Goal: Information Seeking & Learning: Learn about a topic

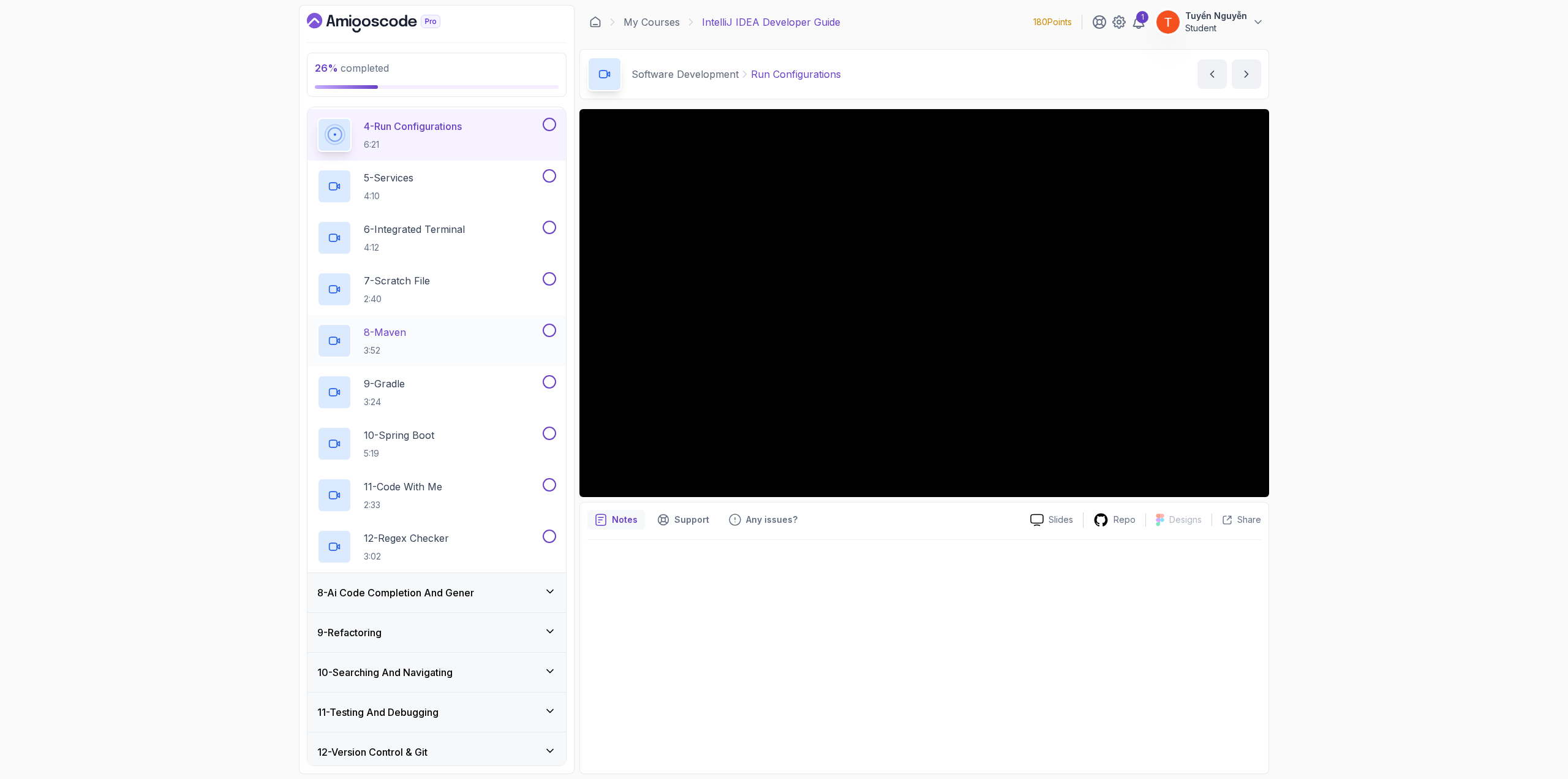
scroll to position [329, 0]
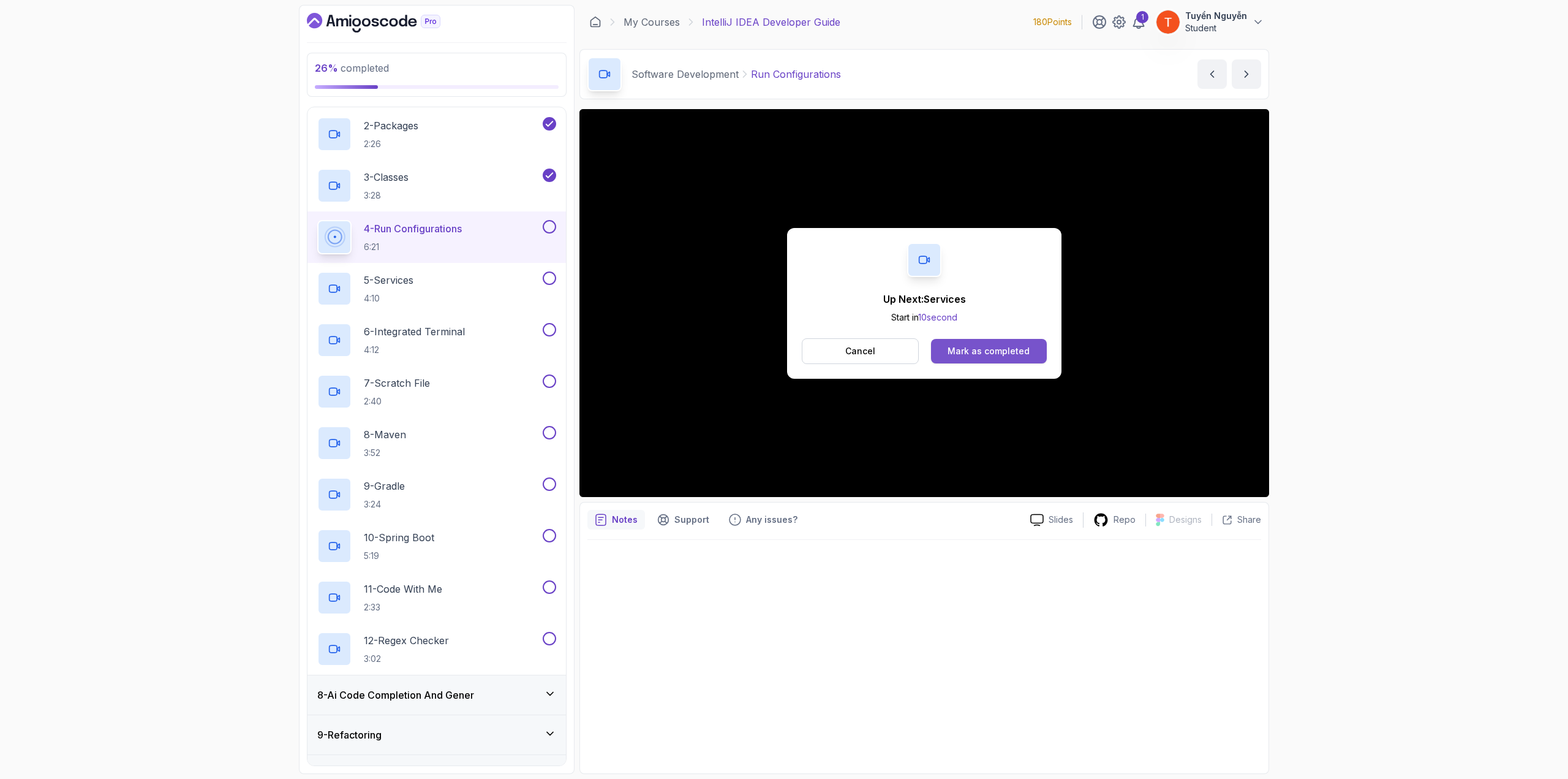
click at [940, 350] on div "Mark as completed" at bounding box center [989, 351] width 82 height 12
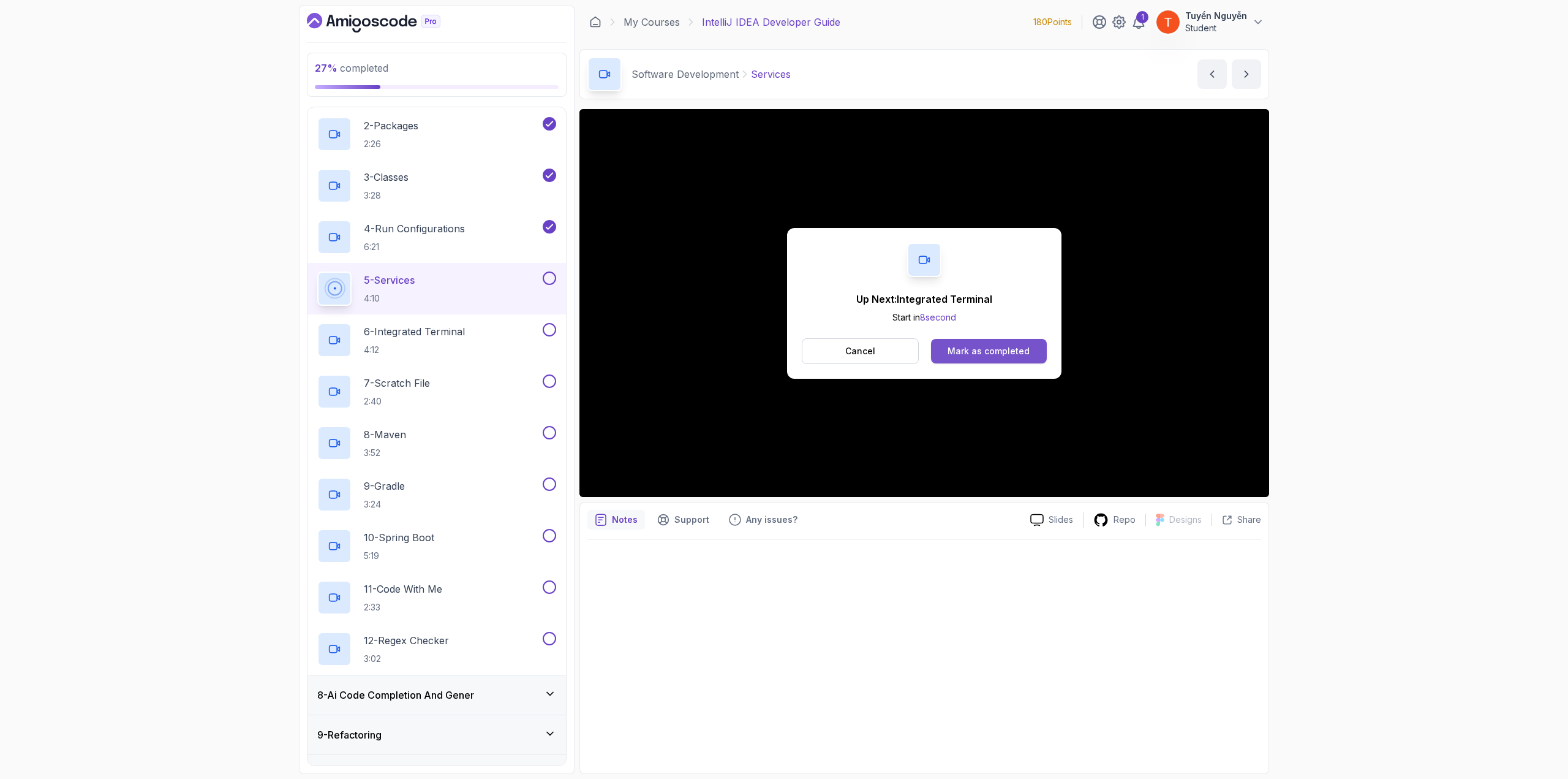
click at [940, 346] on div "Mark as completed" at bounding box center [989, 351] width 82 height 12
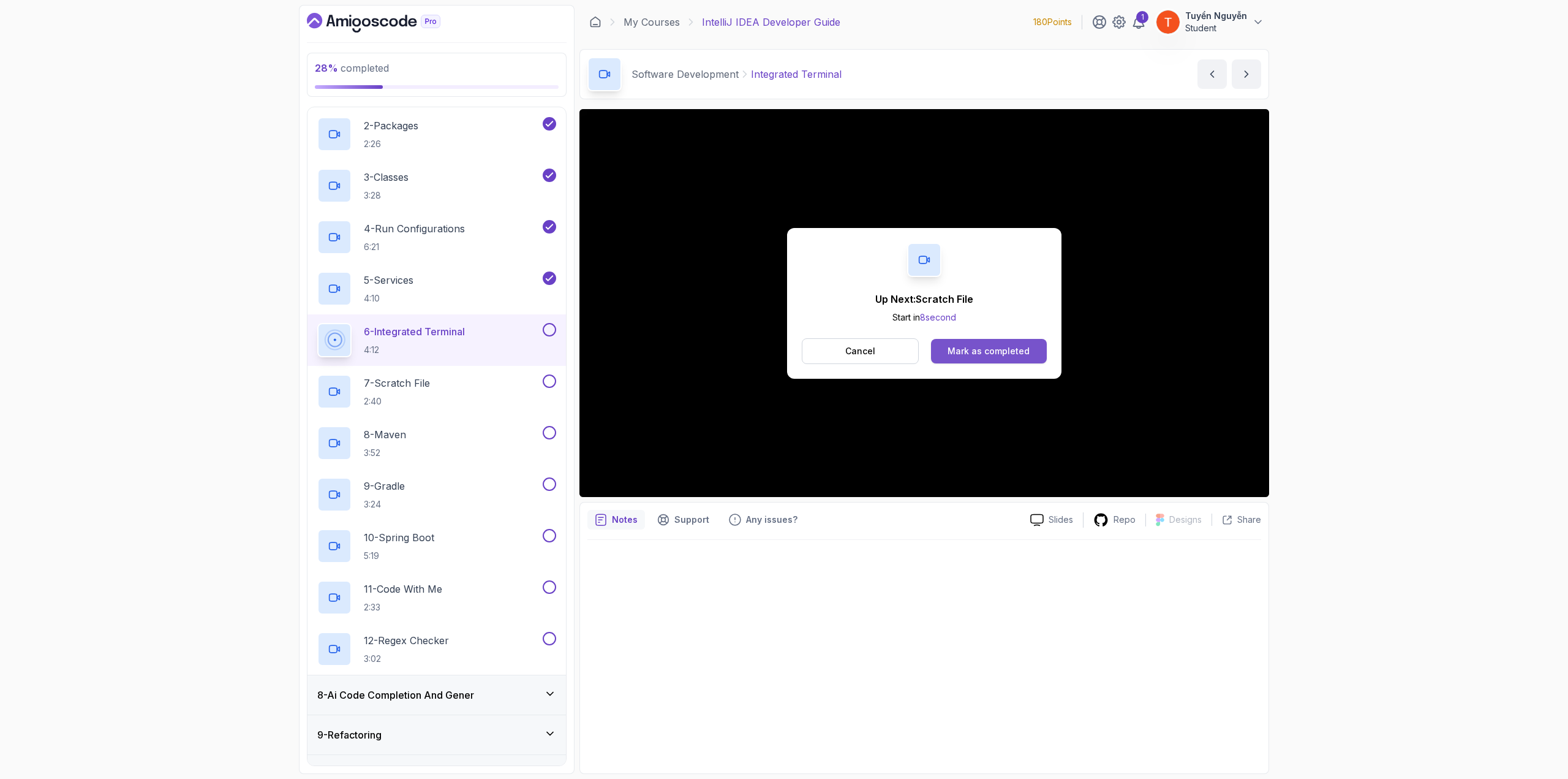
click at [940, 349] on div "Mark as completed" at bounding box center [989, 351] width 82 height 12
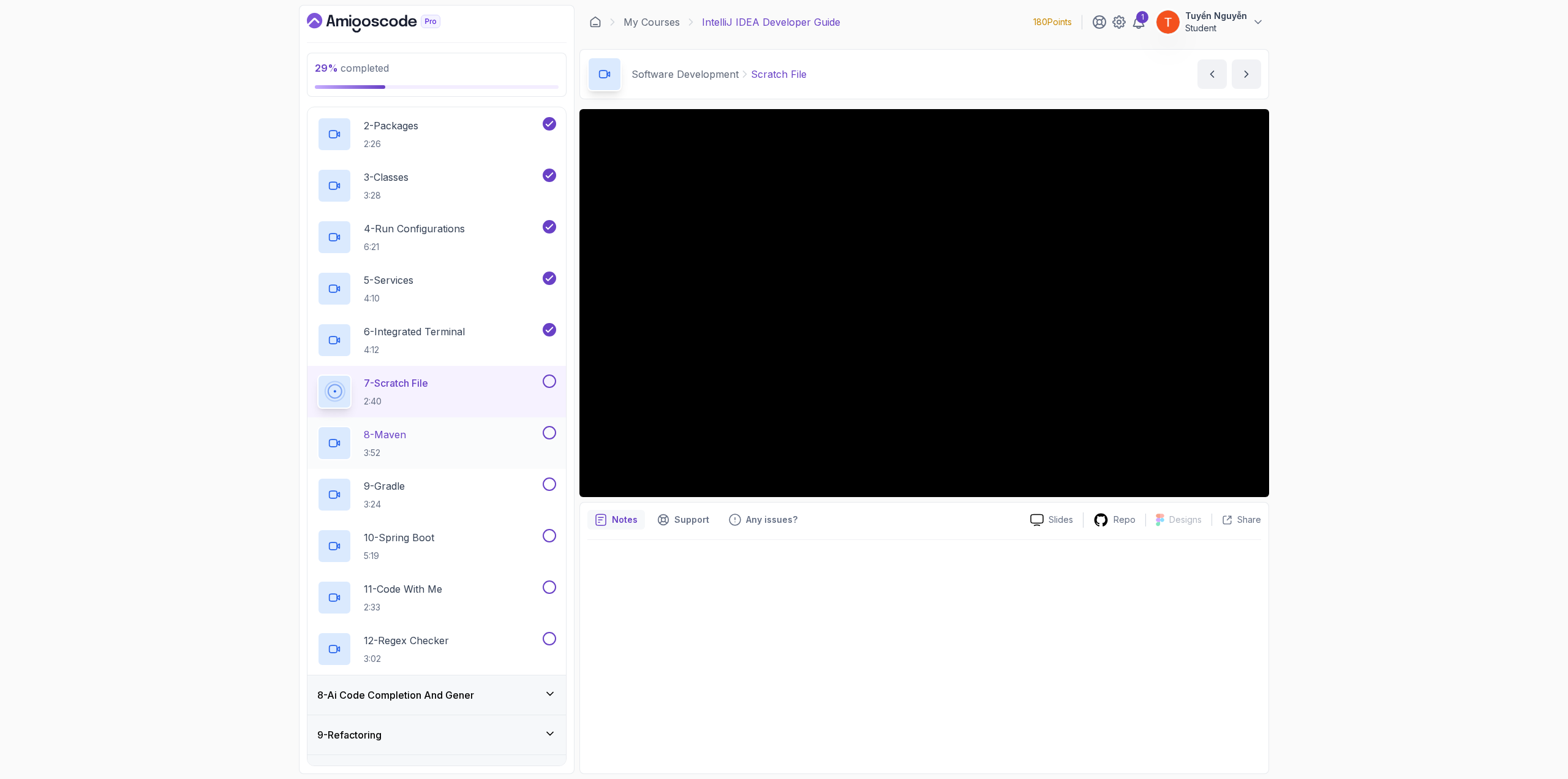
click at [384, 426] on p "8 - Maven" at bounding box center [385, 434] width 42 height 15
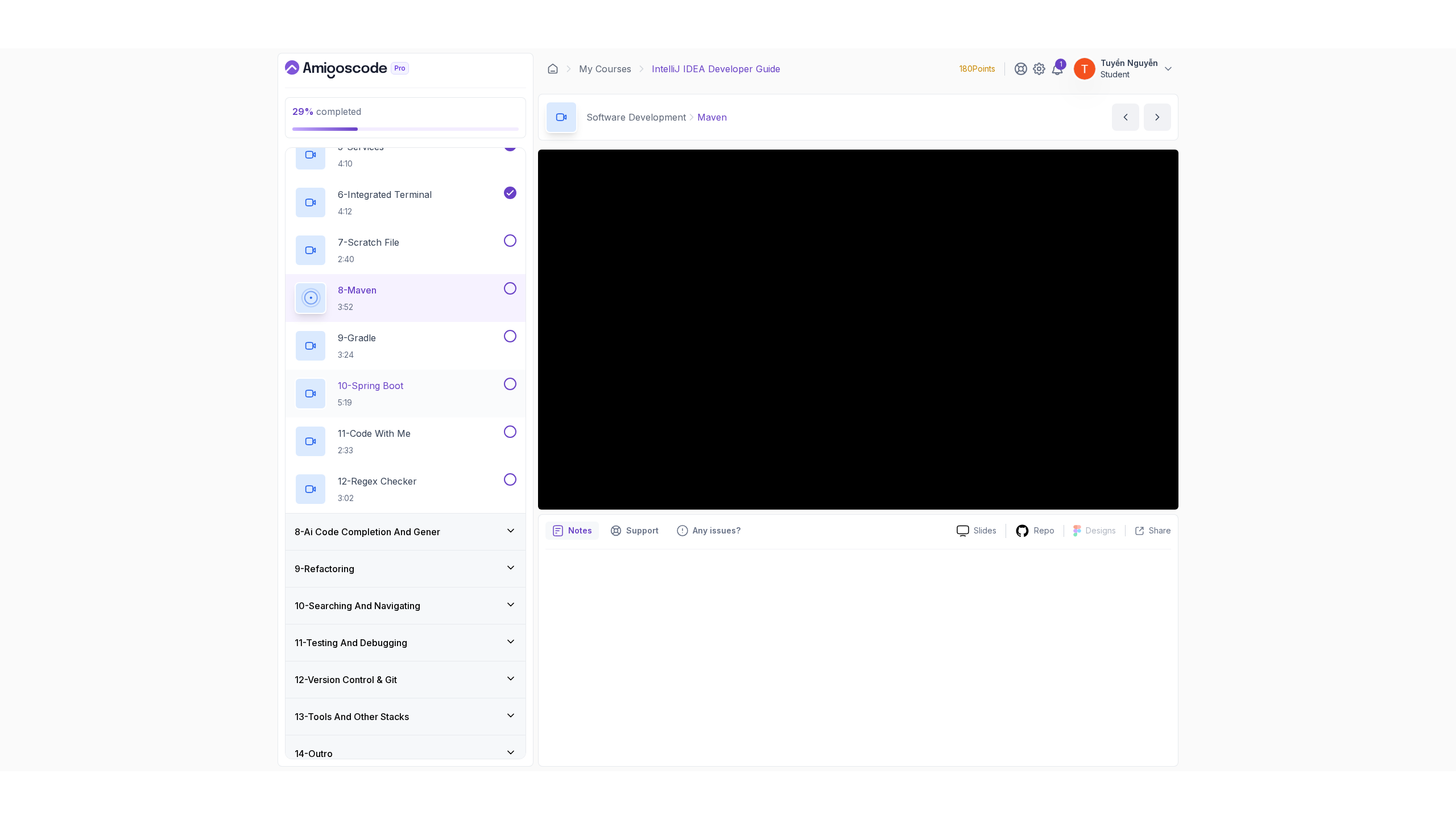
scroll to position [475, 0]
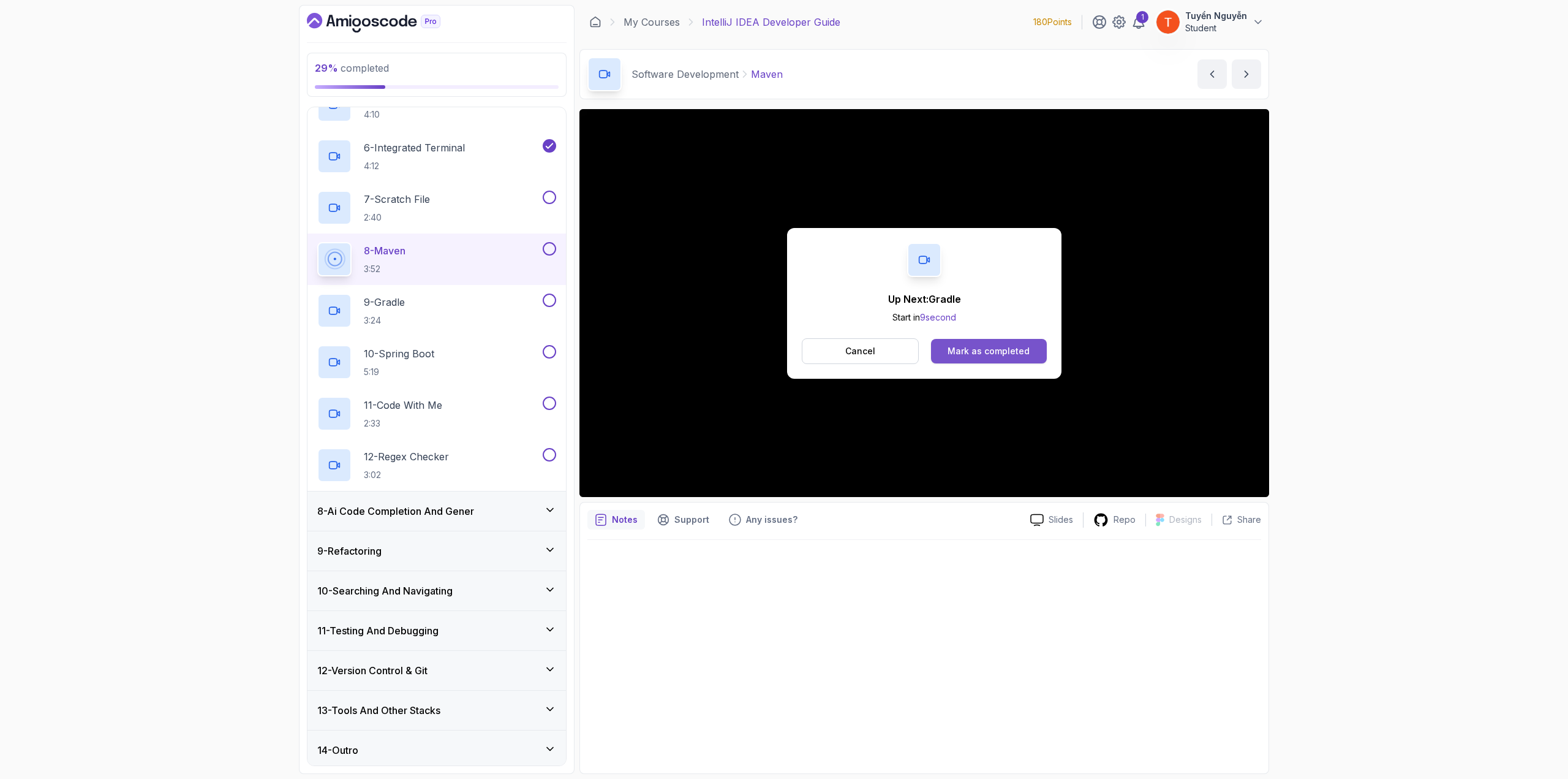
click at [940, 345] on div "Mark as completed" at bounding box center [989, 351] width 82 height 12
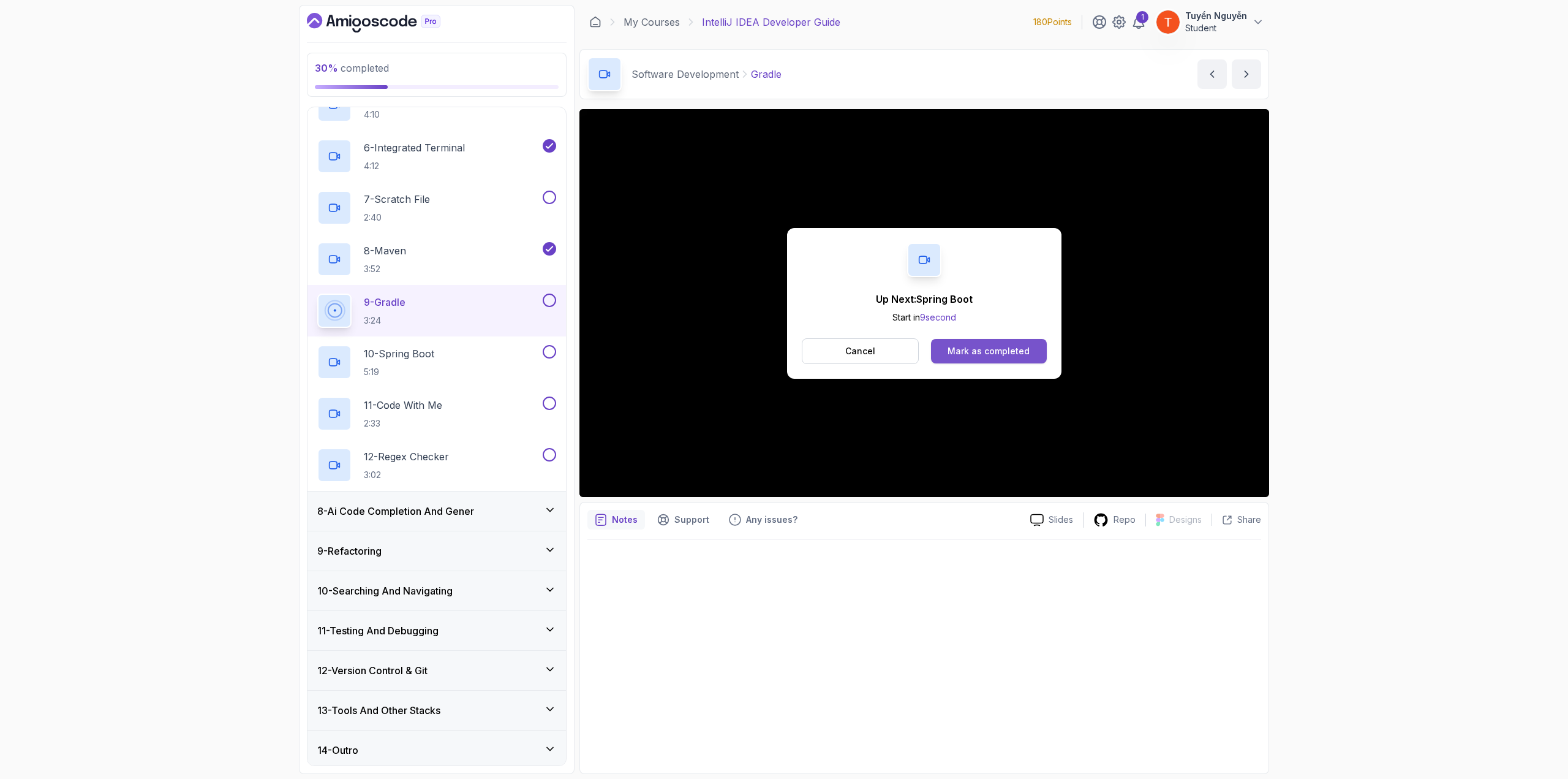
click at [940, 353] on button "Mark as completed" at bounding box center [988, 351] width 116 height 25
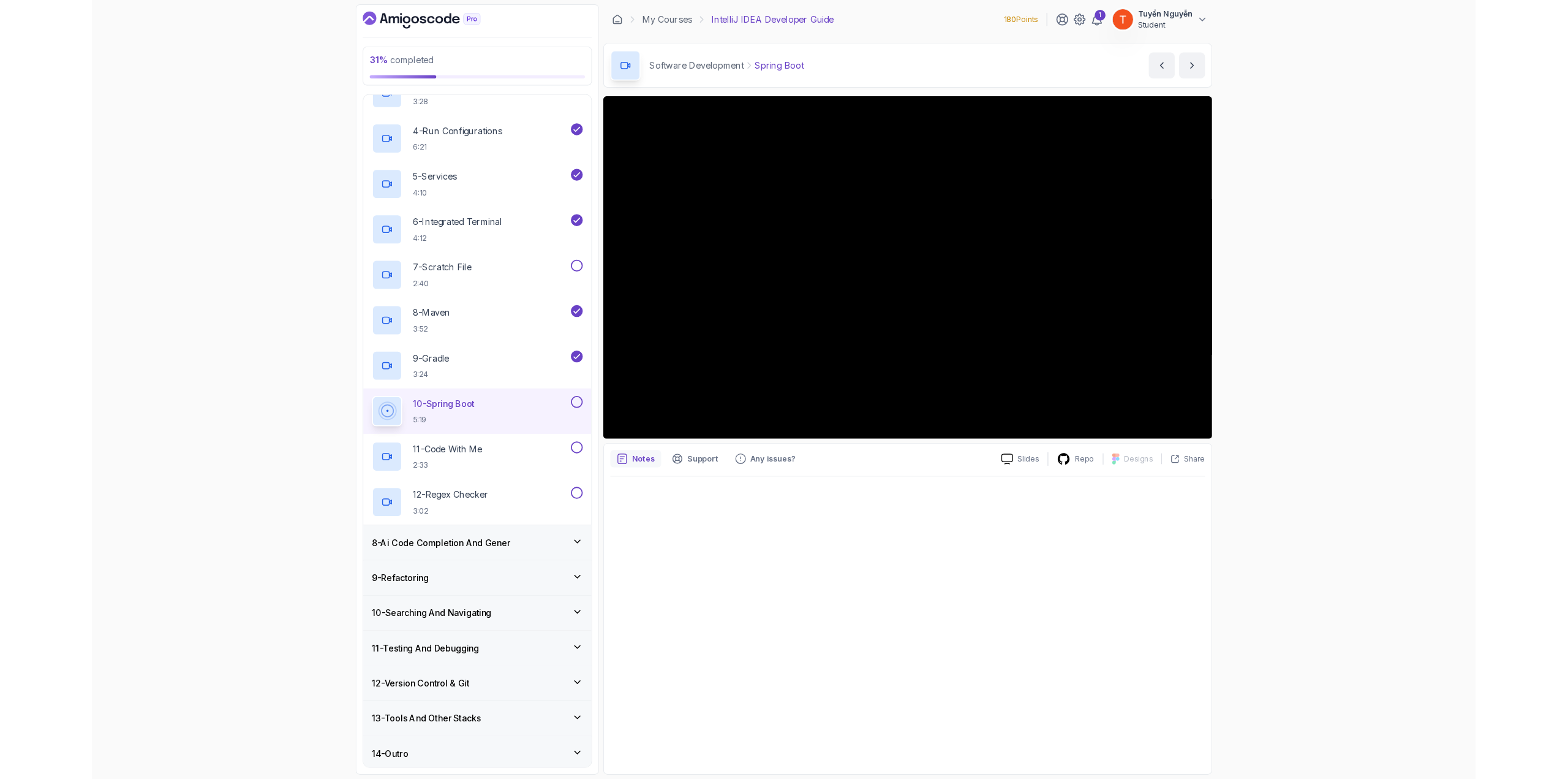
scroll to position [512, 0]
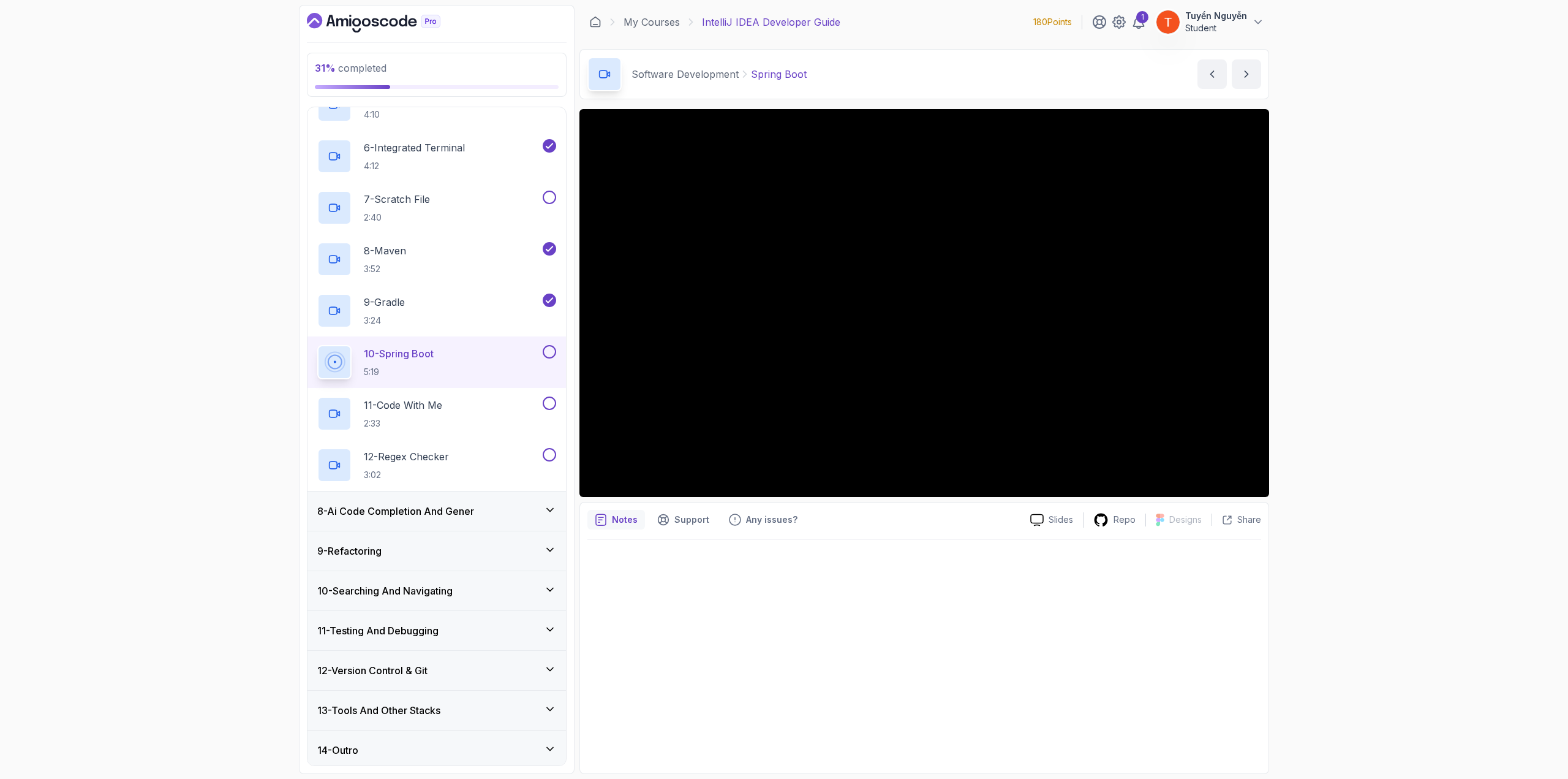
click at [403, 426] on h3 "8 - Ai Code Completion And Gener" at bounding box center [396, 511] width 157 height 15
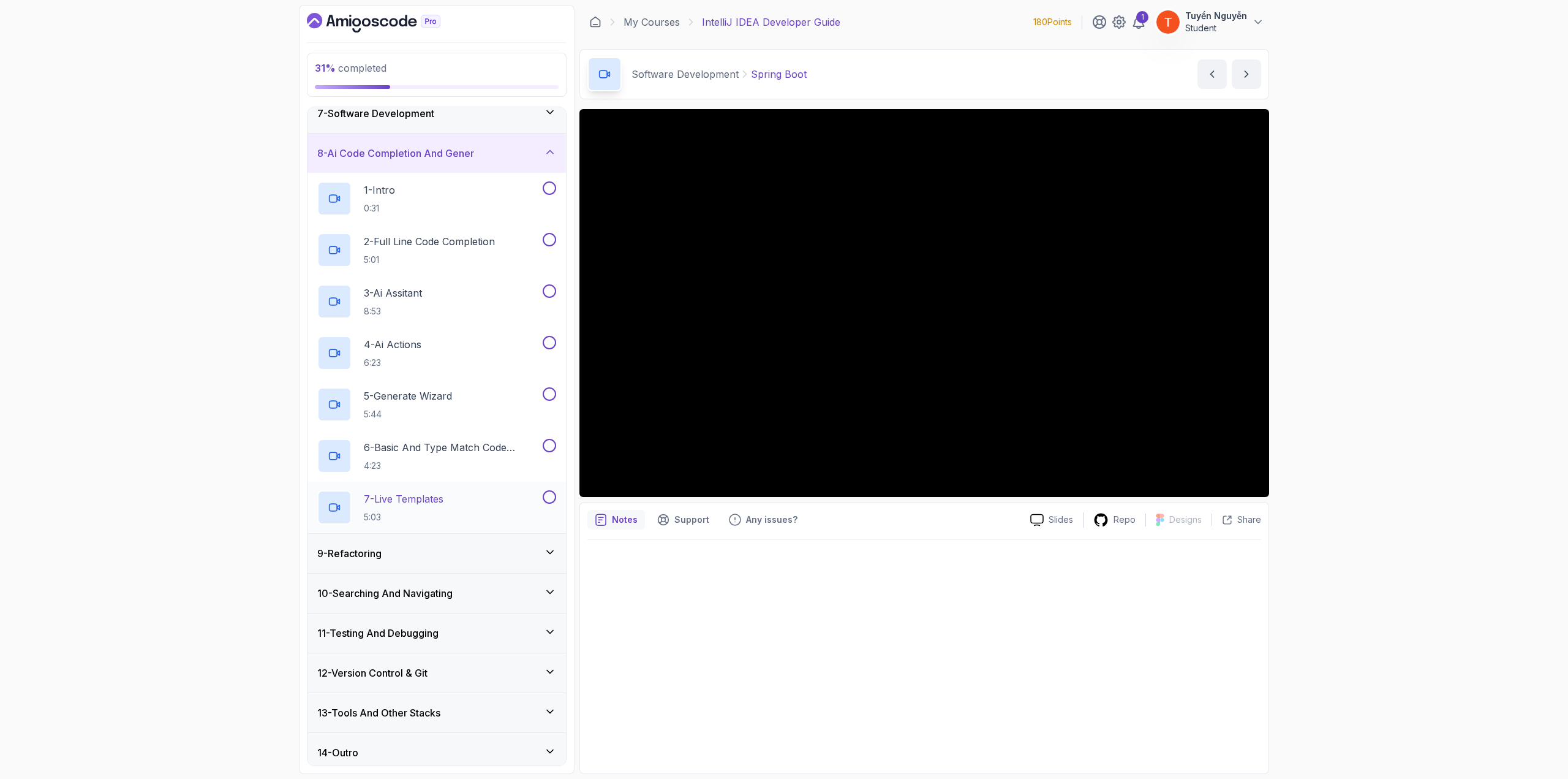
scroll to position [255, 0]
click at [370, 426] on h3 "9 - Refactoring" at bounding box center [349, 551] width 64 height 15
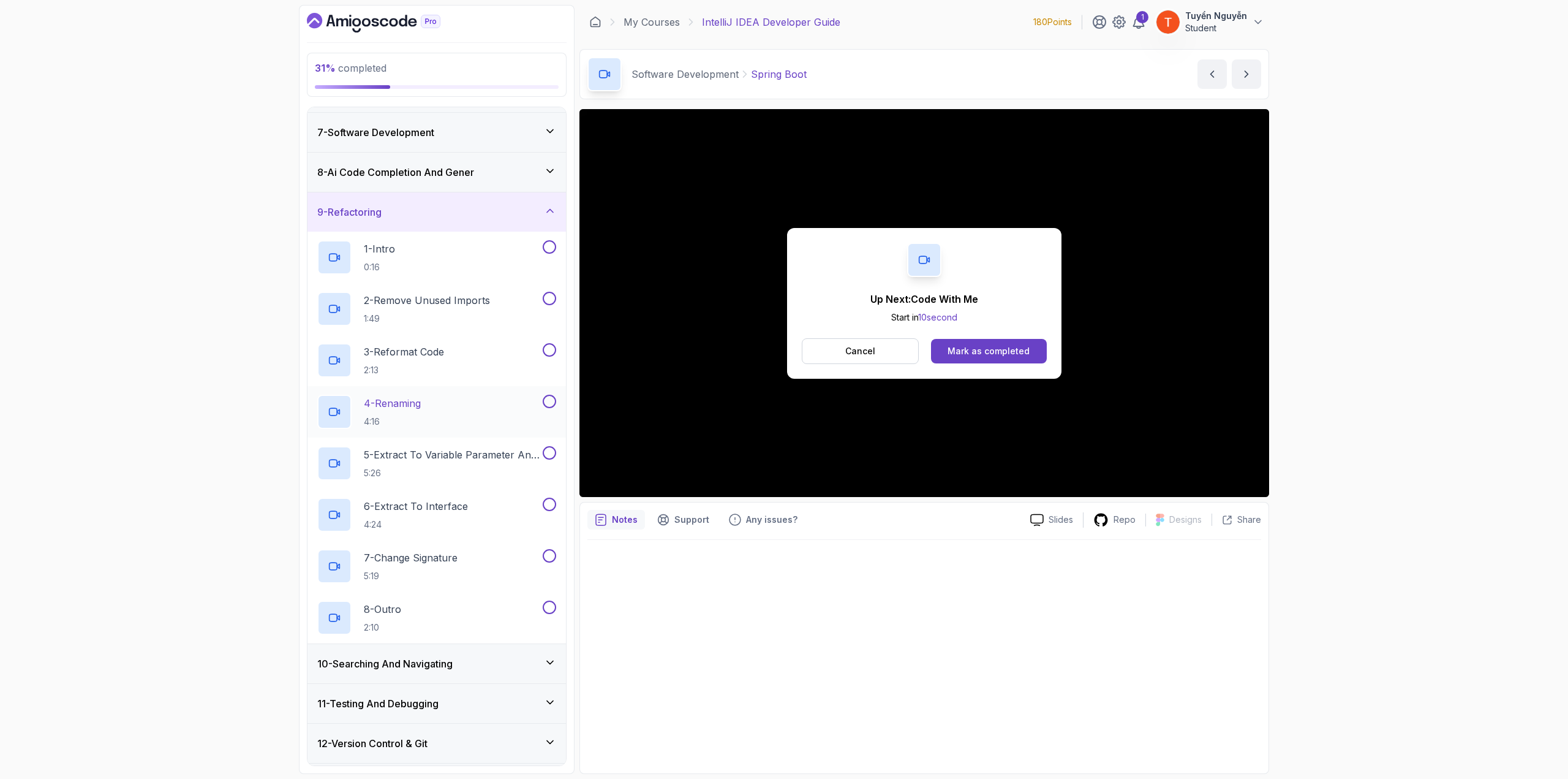
scroll to position [61, 0]
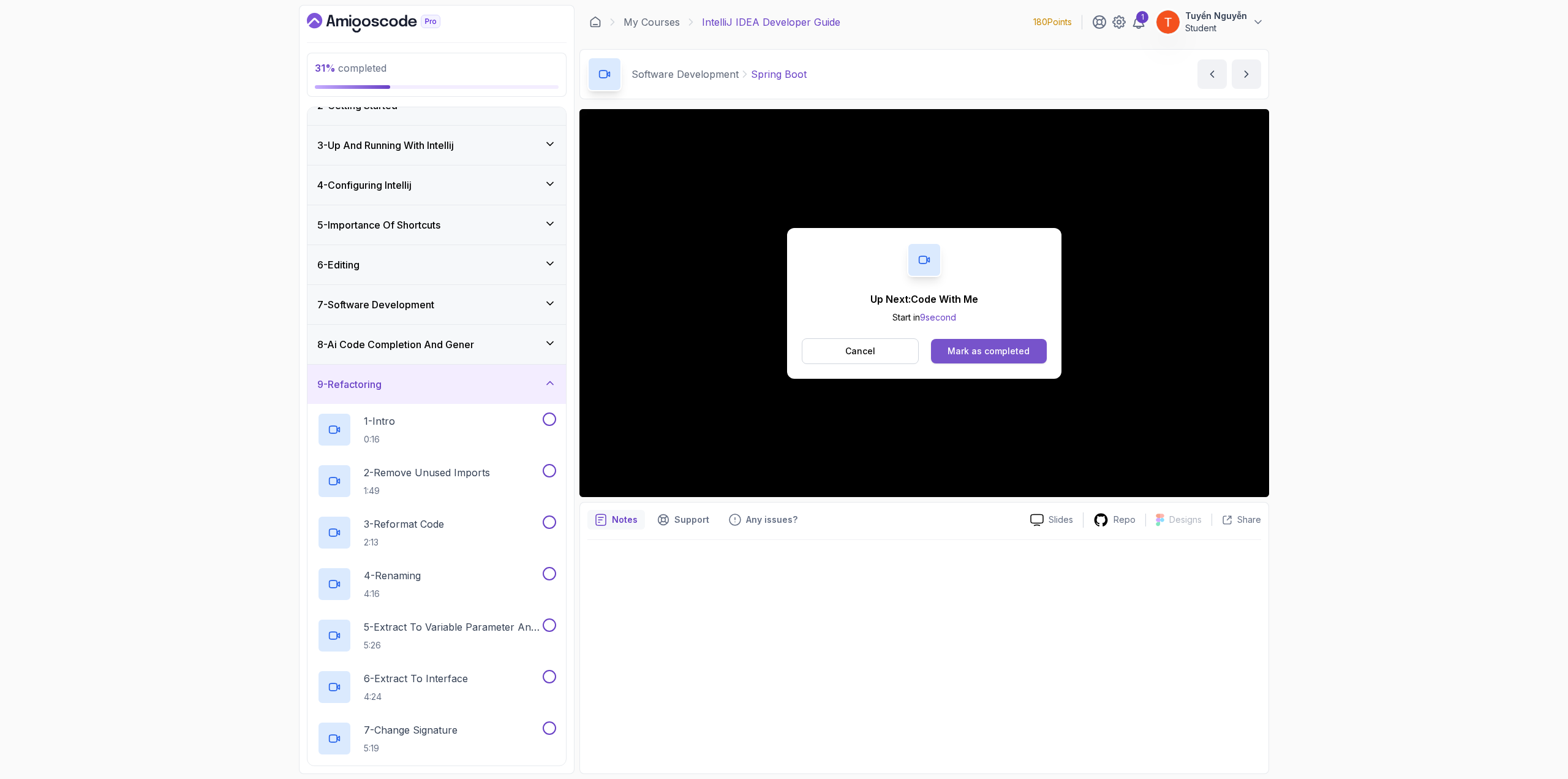
click at [940, 348] on div "Mark as completed" at bounding box center [989, 351] width 82 height 12
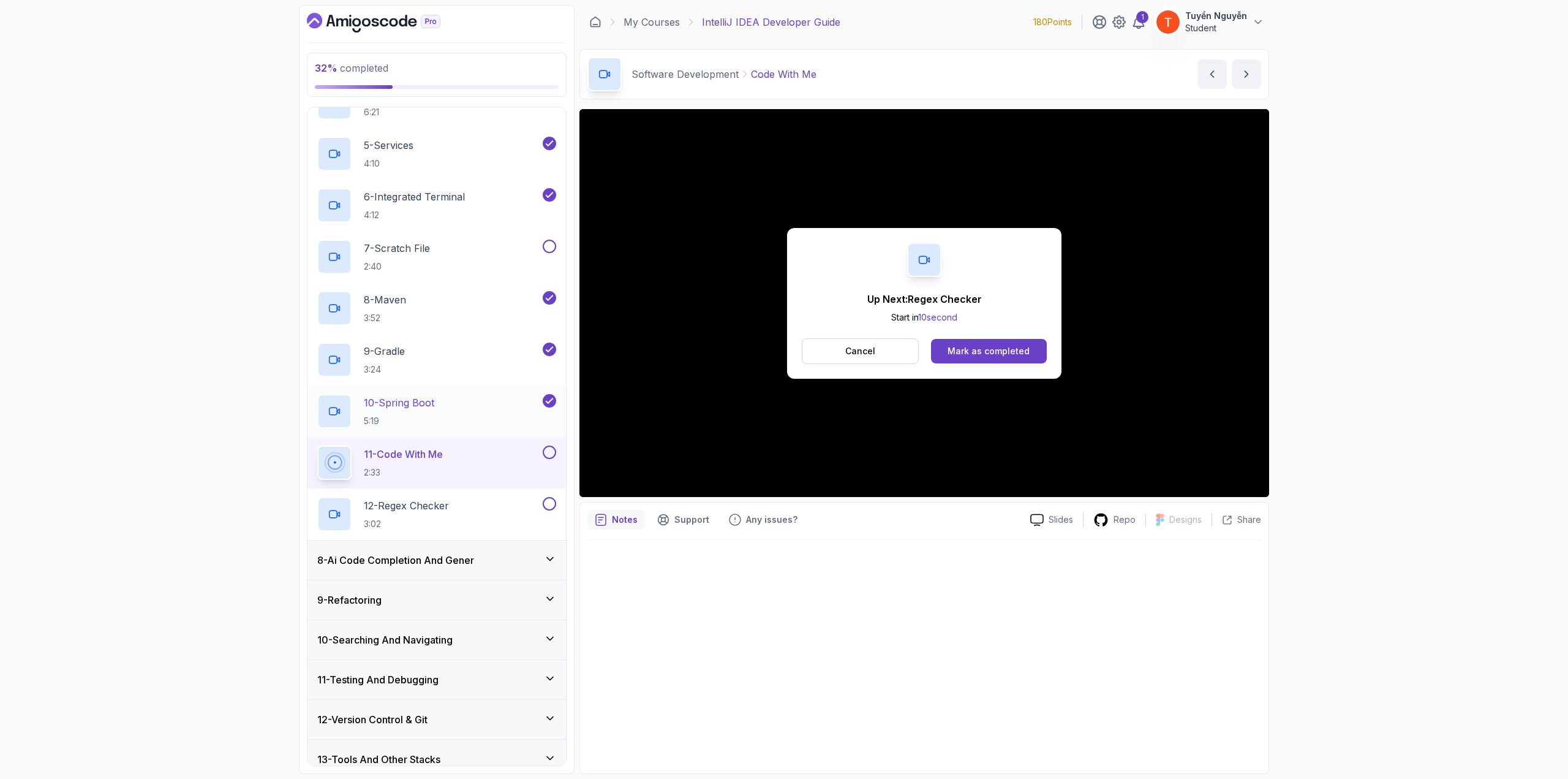
scroll to position [490, 0]
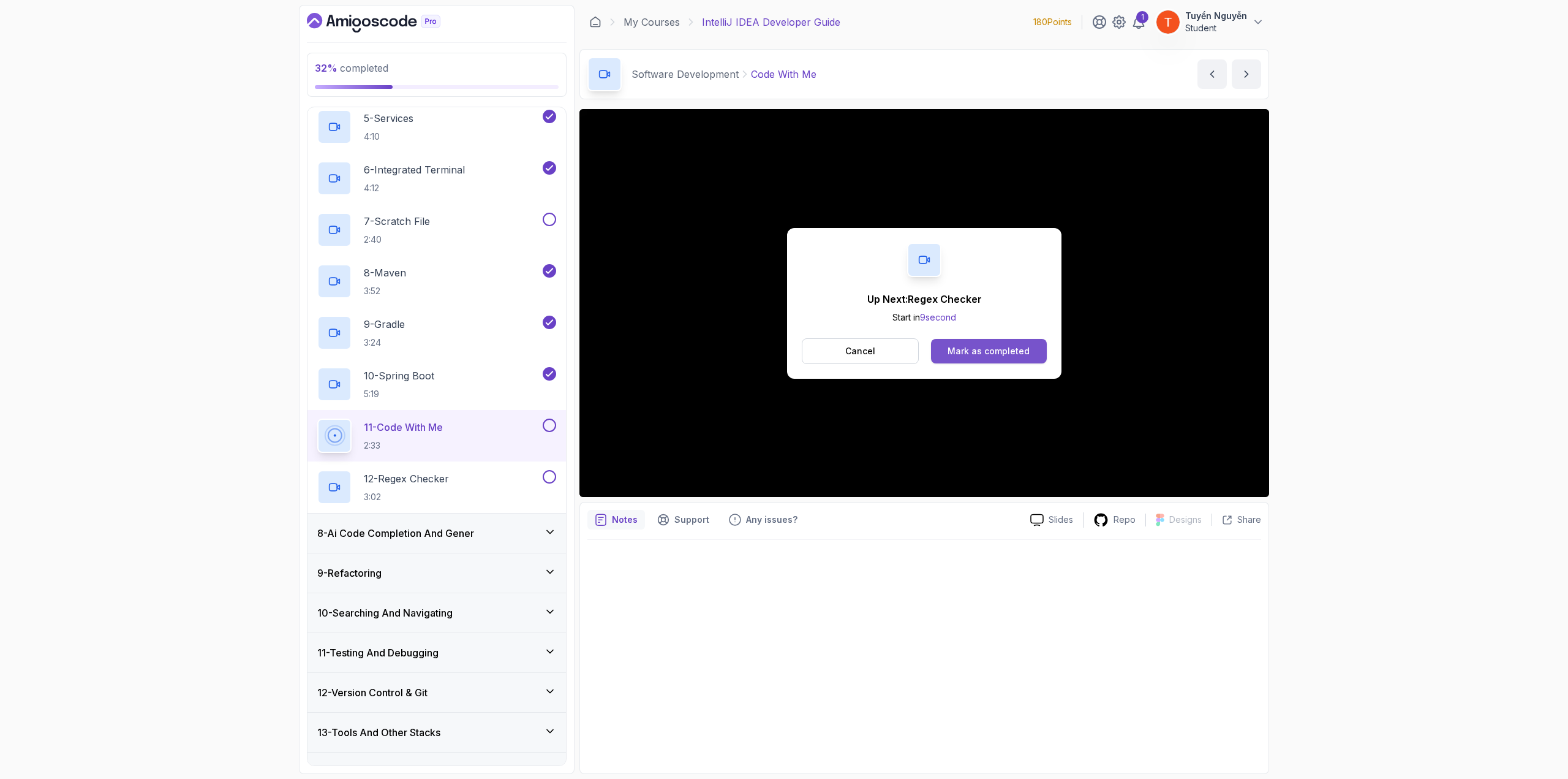
click at [940, 351] on div "Mark as completed" at bounding box center [989, 351] width 82 height 12
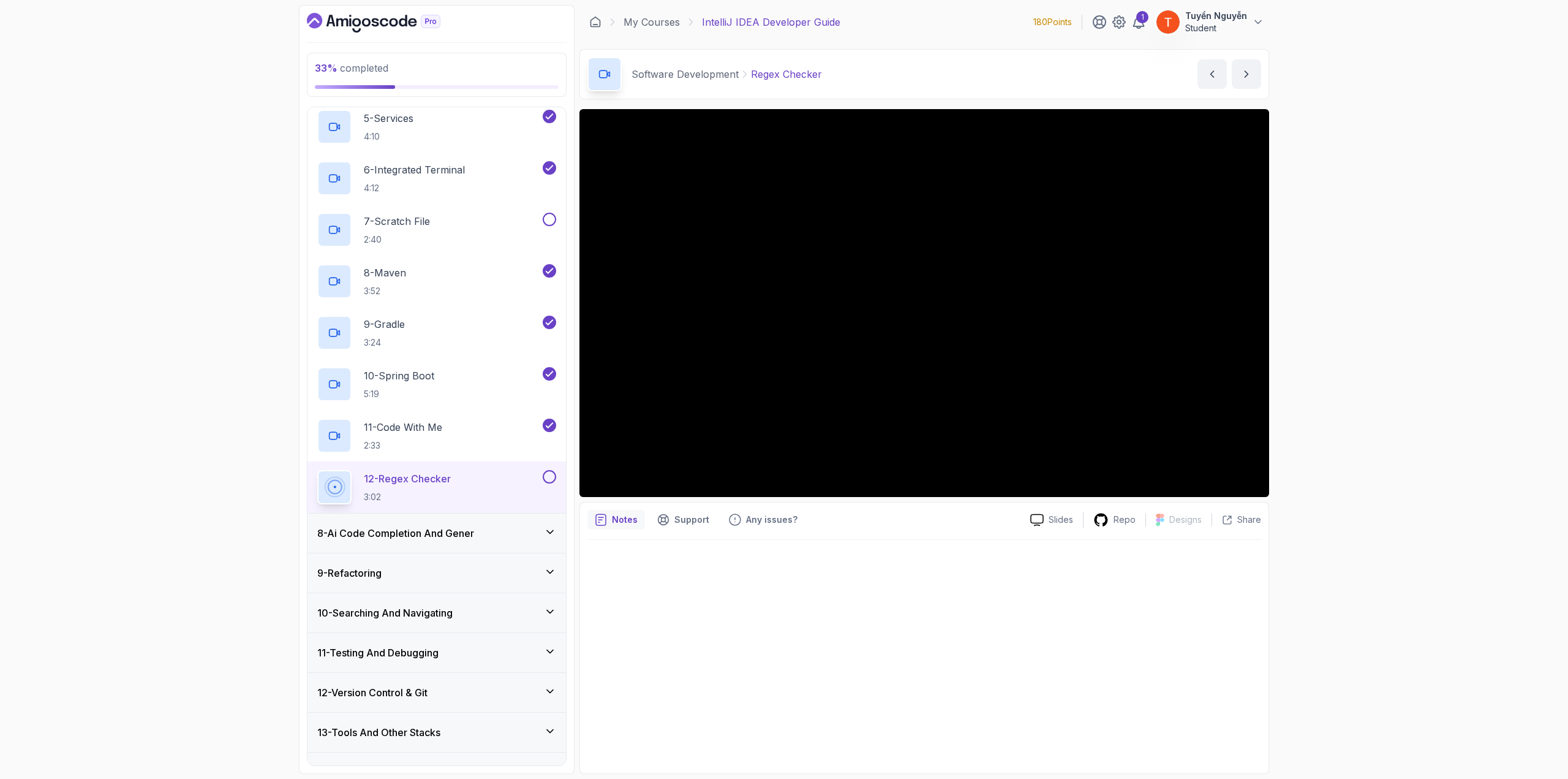
click at [447, 426] on h3 "8 - Ai Code Completion And Gener" at bounding box center [396, 533] width 157 height 15
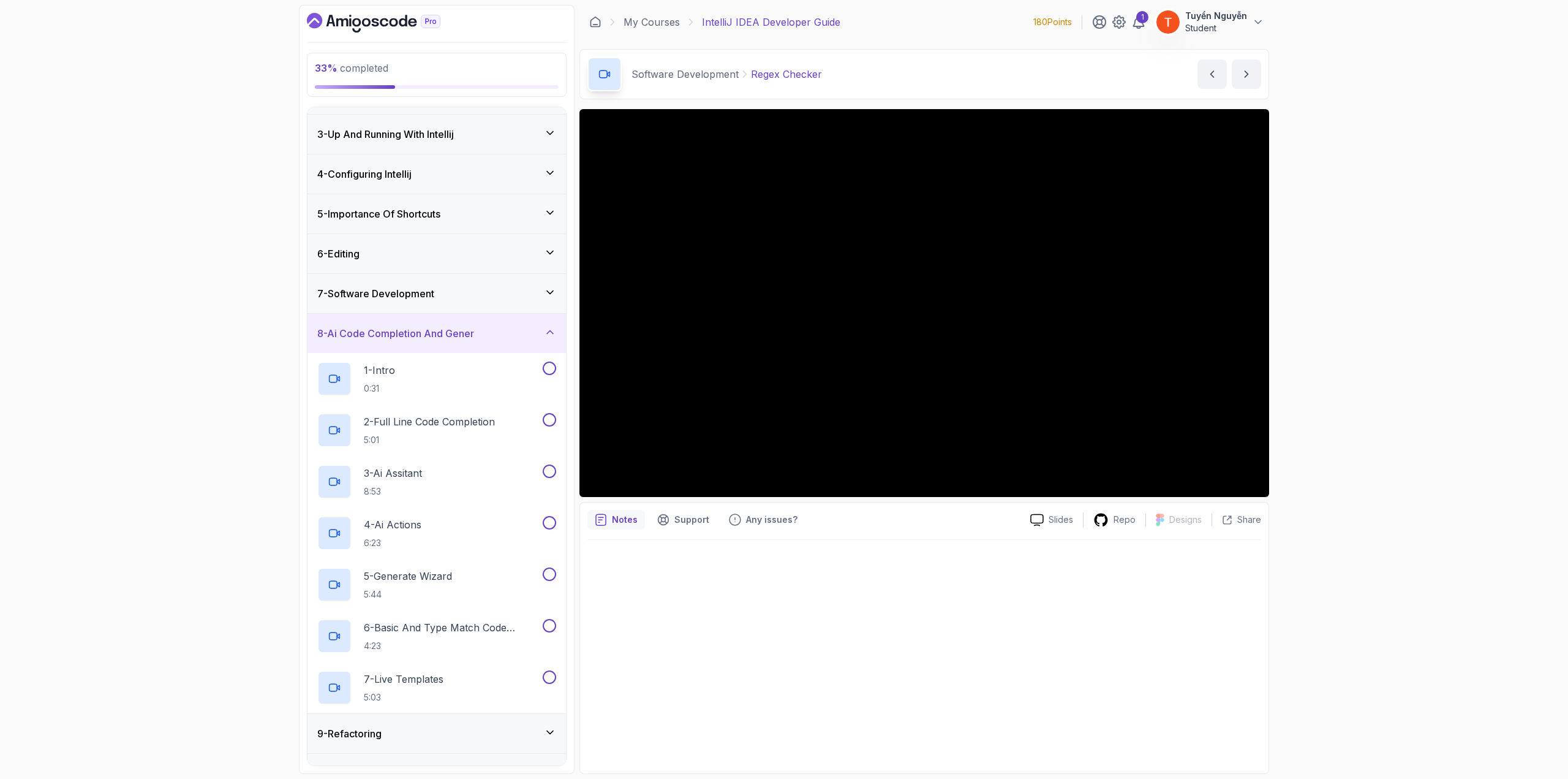
scroll to position [71, 0]
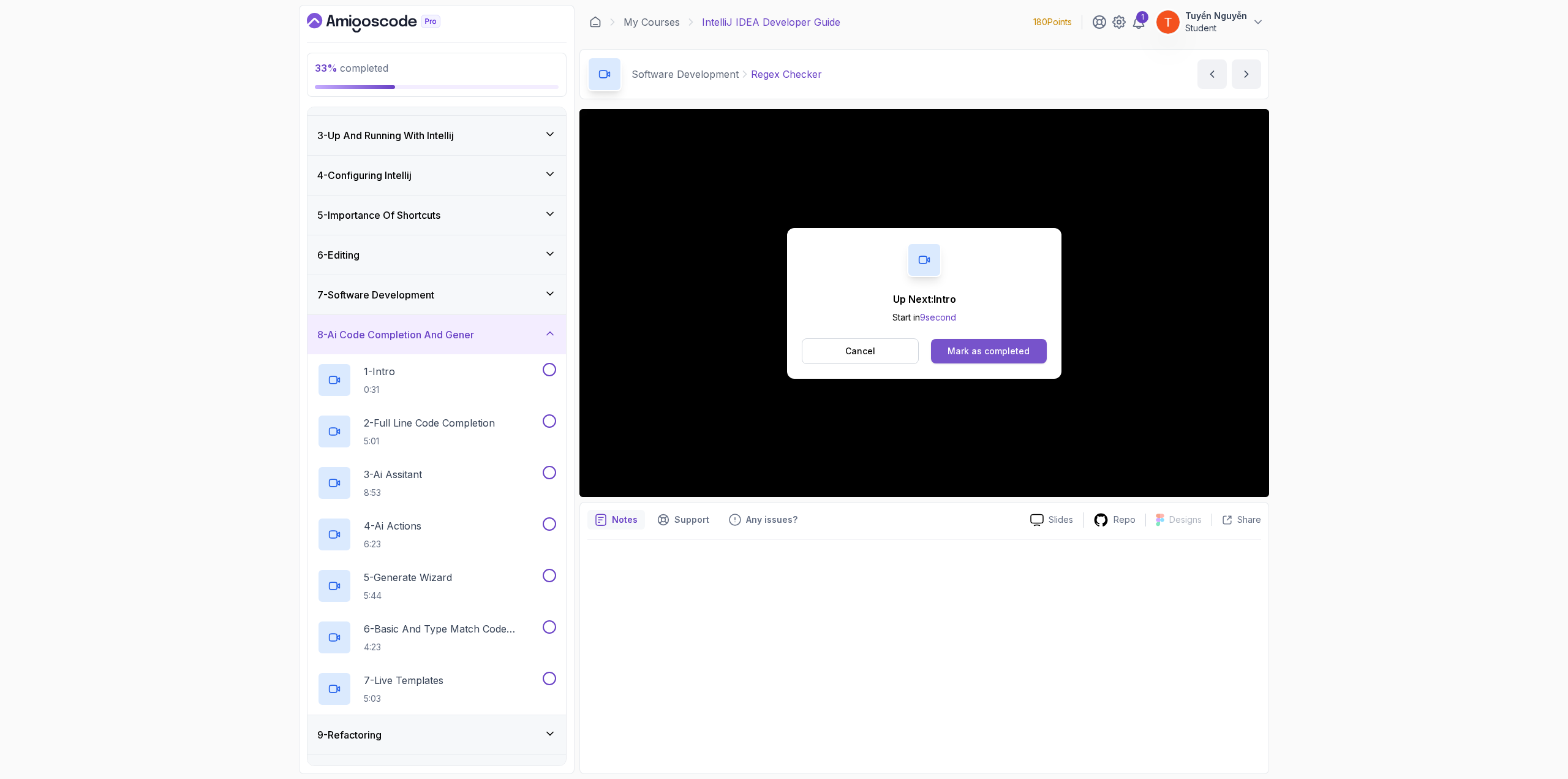
click at [940, 347] on div "Mark as completed" at bounding box center [989, 351] width 82 height 12
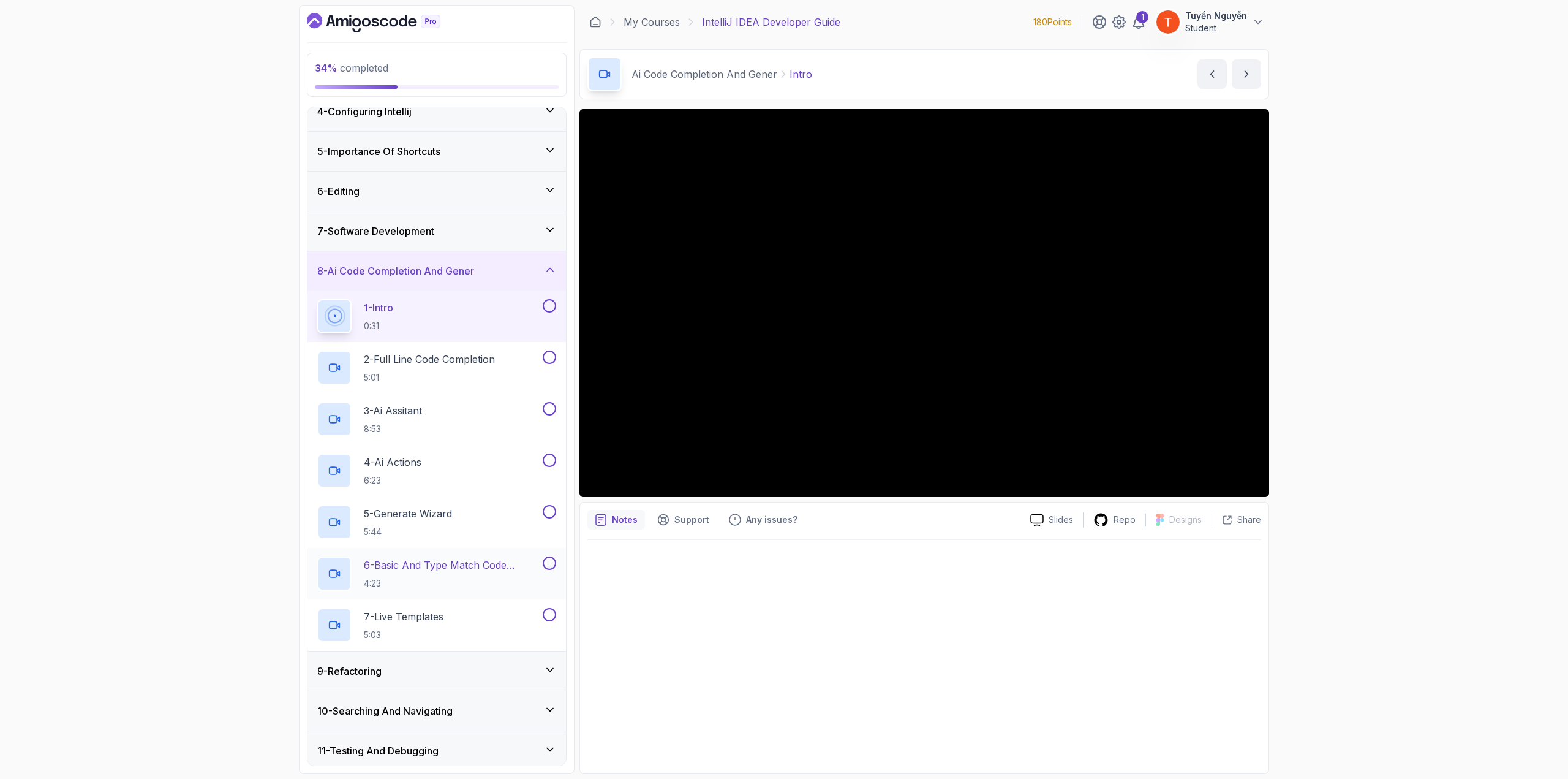
scroll to position [132, 0]
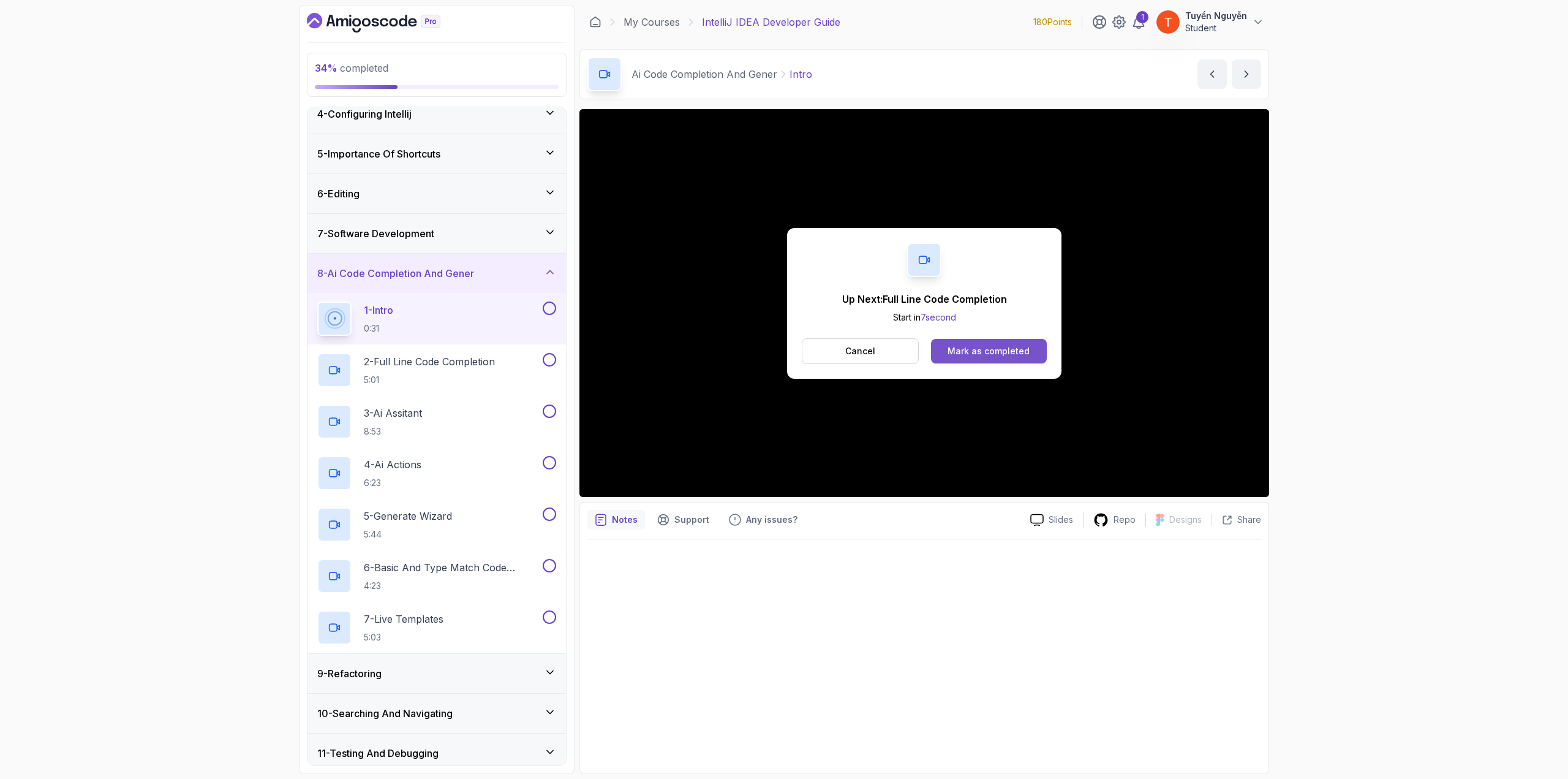
click at [940, 350] on div "Mark as completed" at bounding box center [989, 351] width 82 height 12
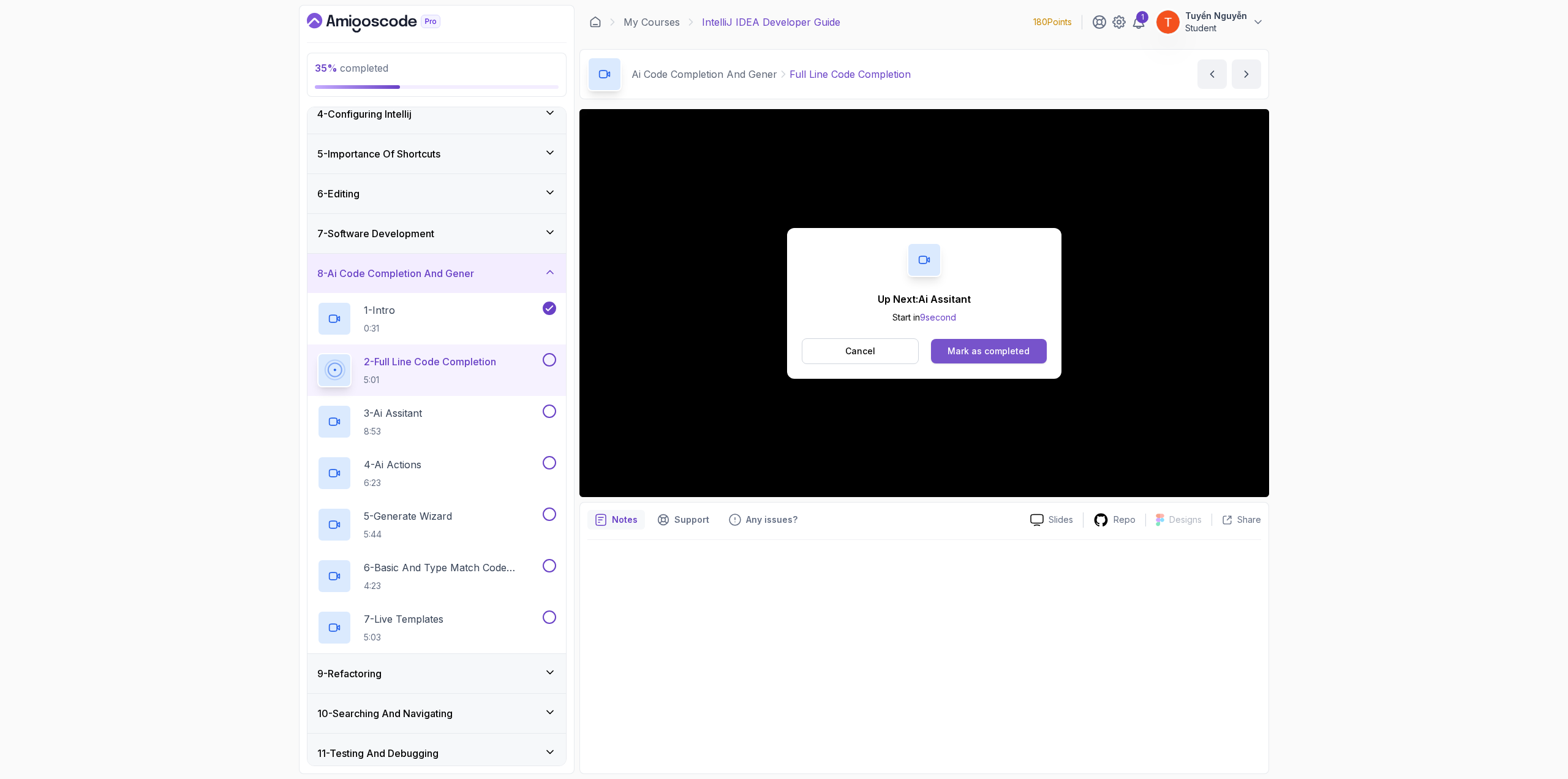
click at [940, 343] on button "Mark as completed" at bounding box center [988, 351] width 116 height 25
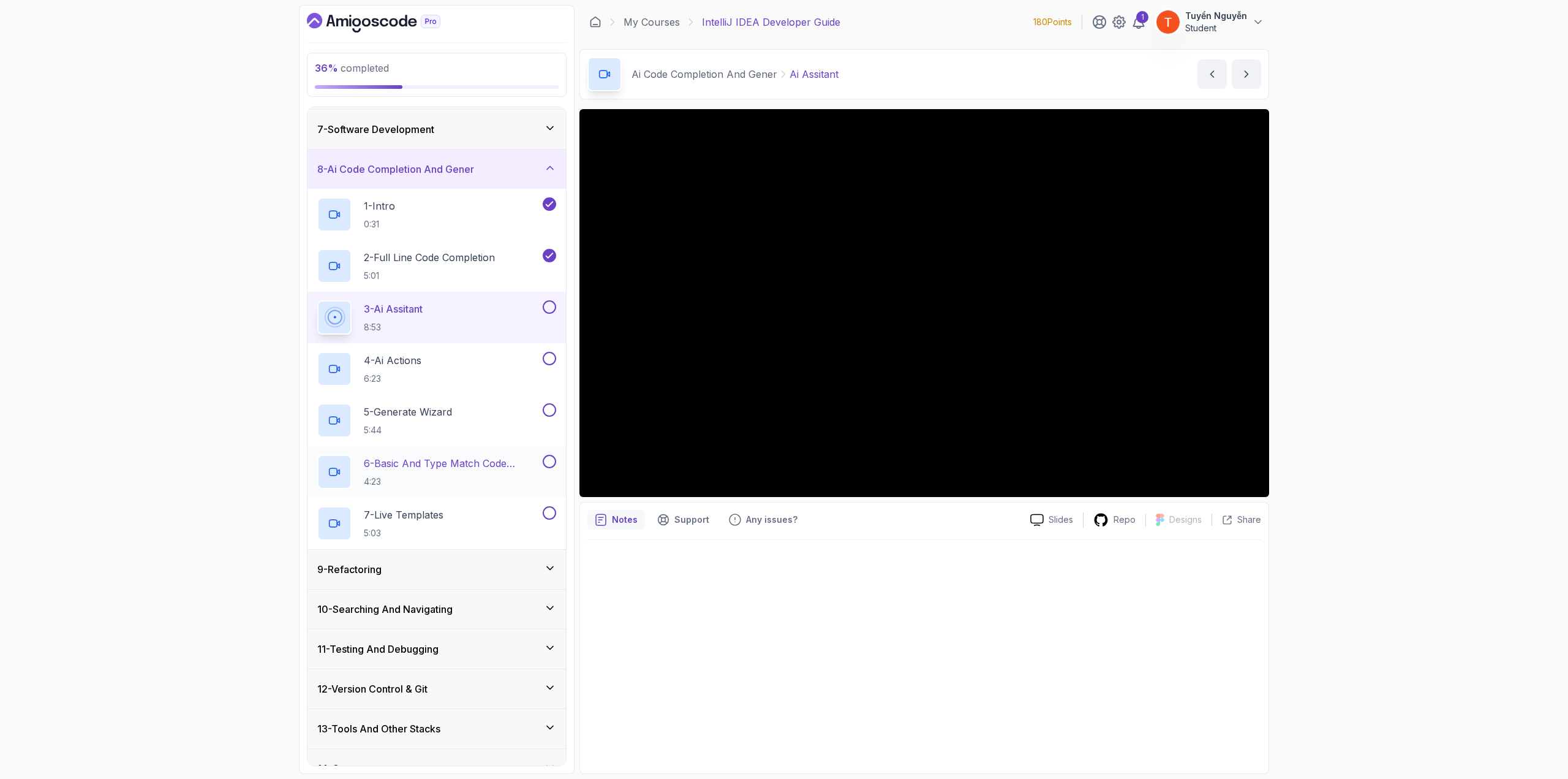
scroll to position [255, 0]
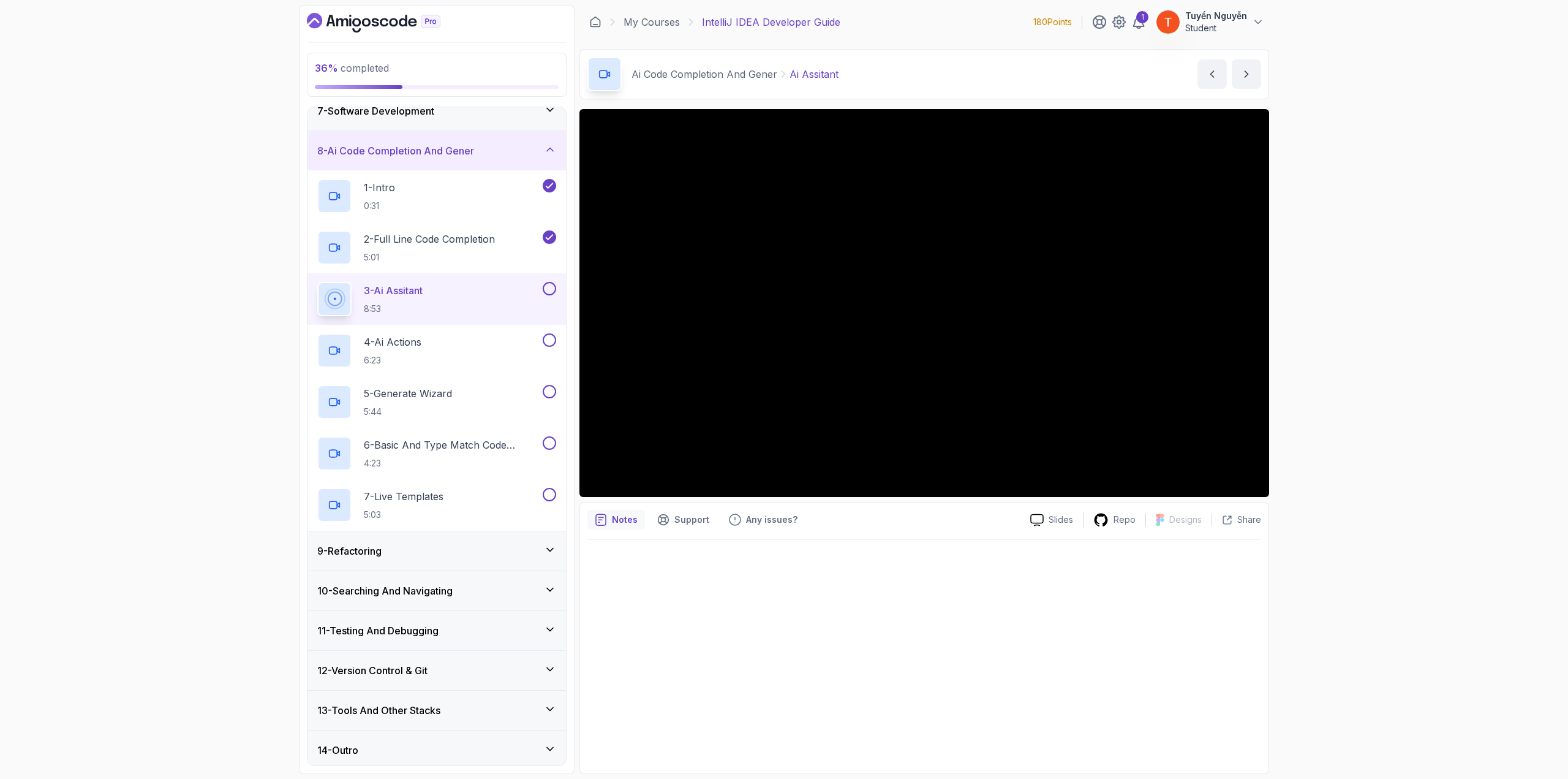
click at [406, 426] on div "9 - Refactoring" at bounding box center [437, 551] width 239 height 15
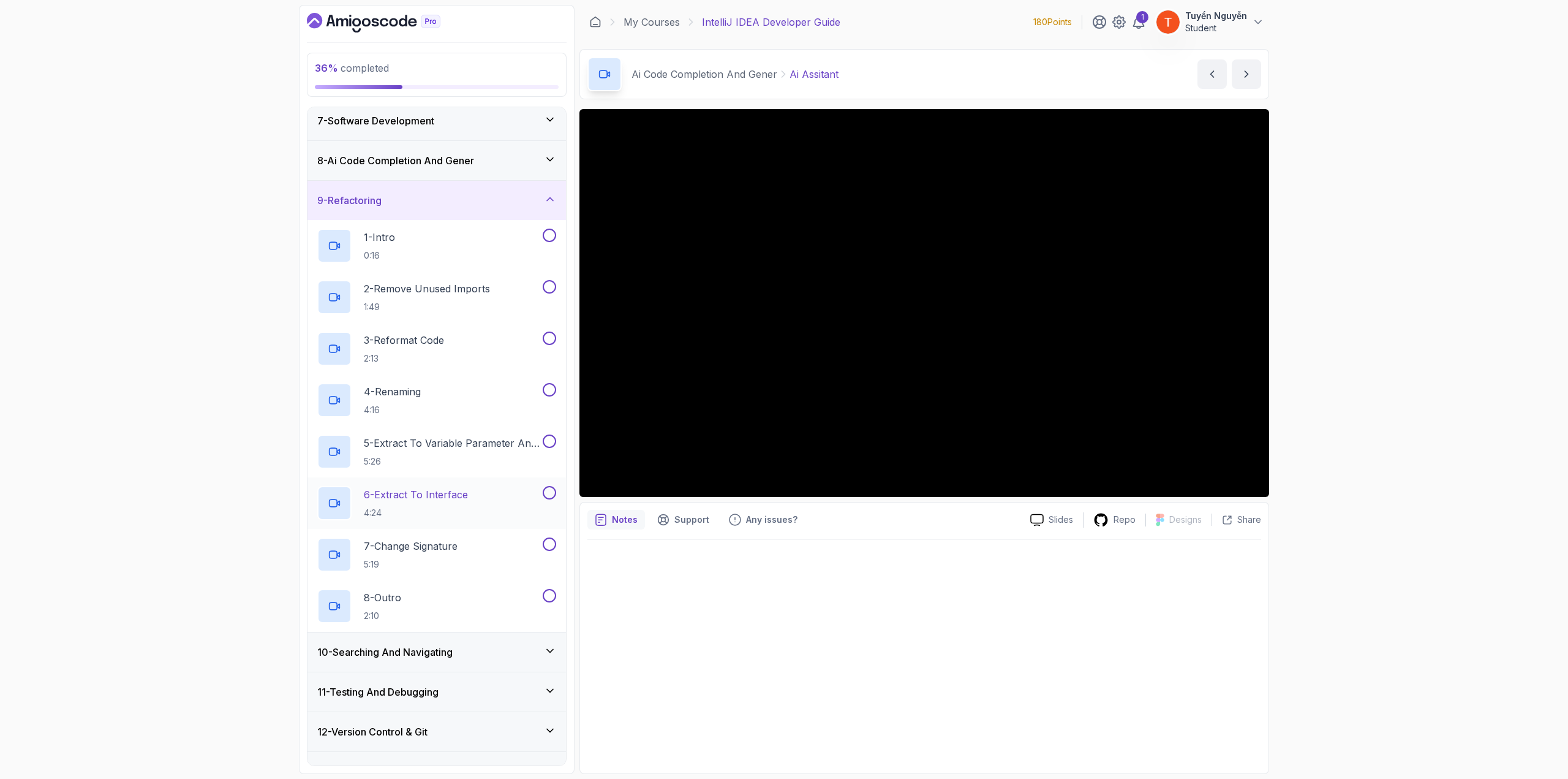
scroll to position [307, 0]
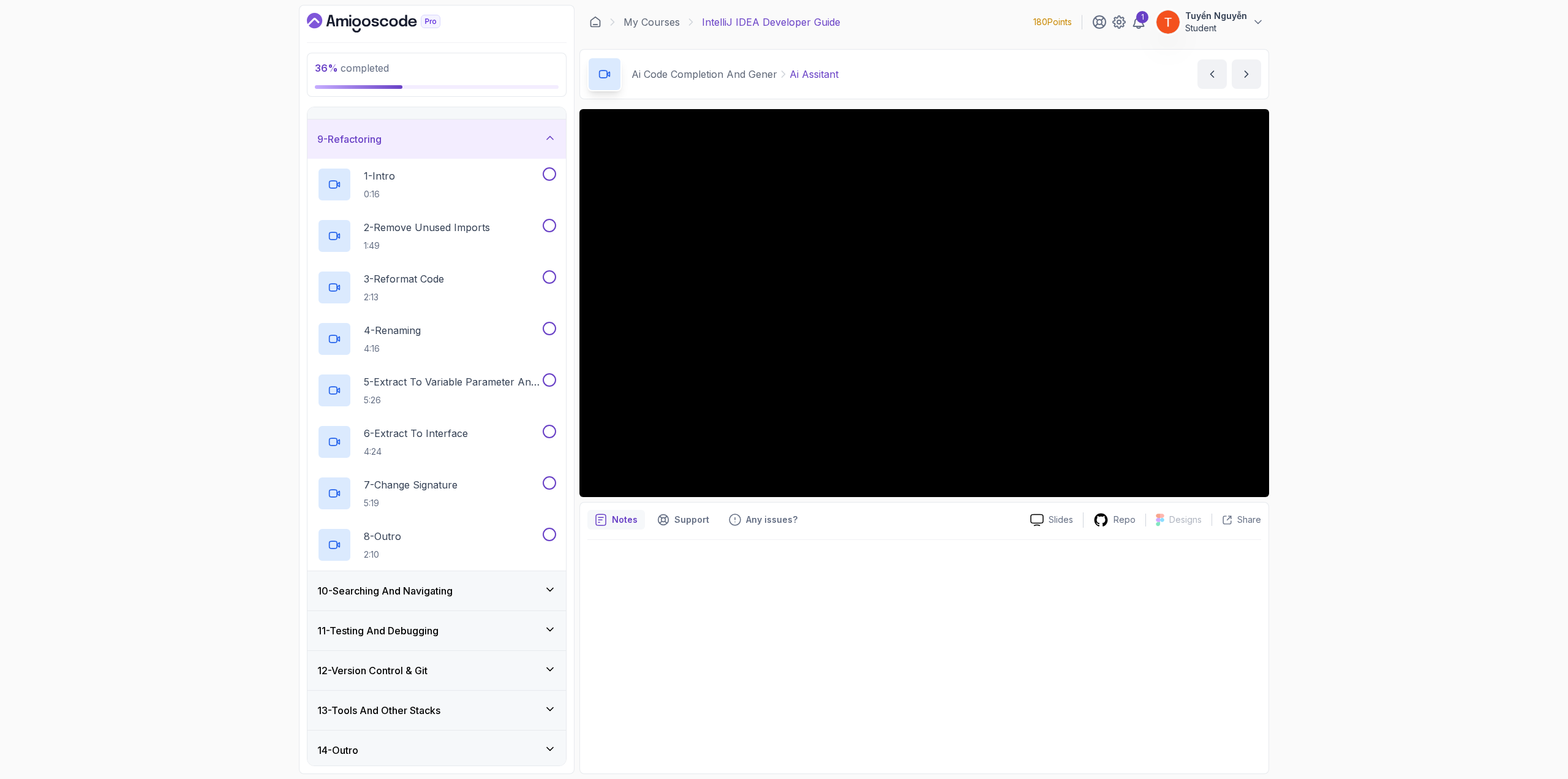
click at [402, 426] on h3 "10 - Searching And Navigating" at bounding box center [385, 591] width 135 height 15
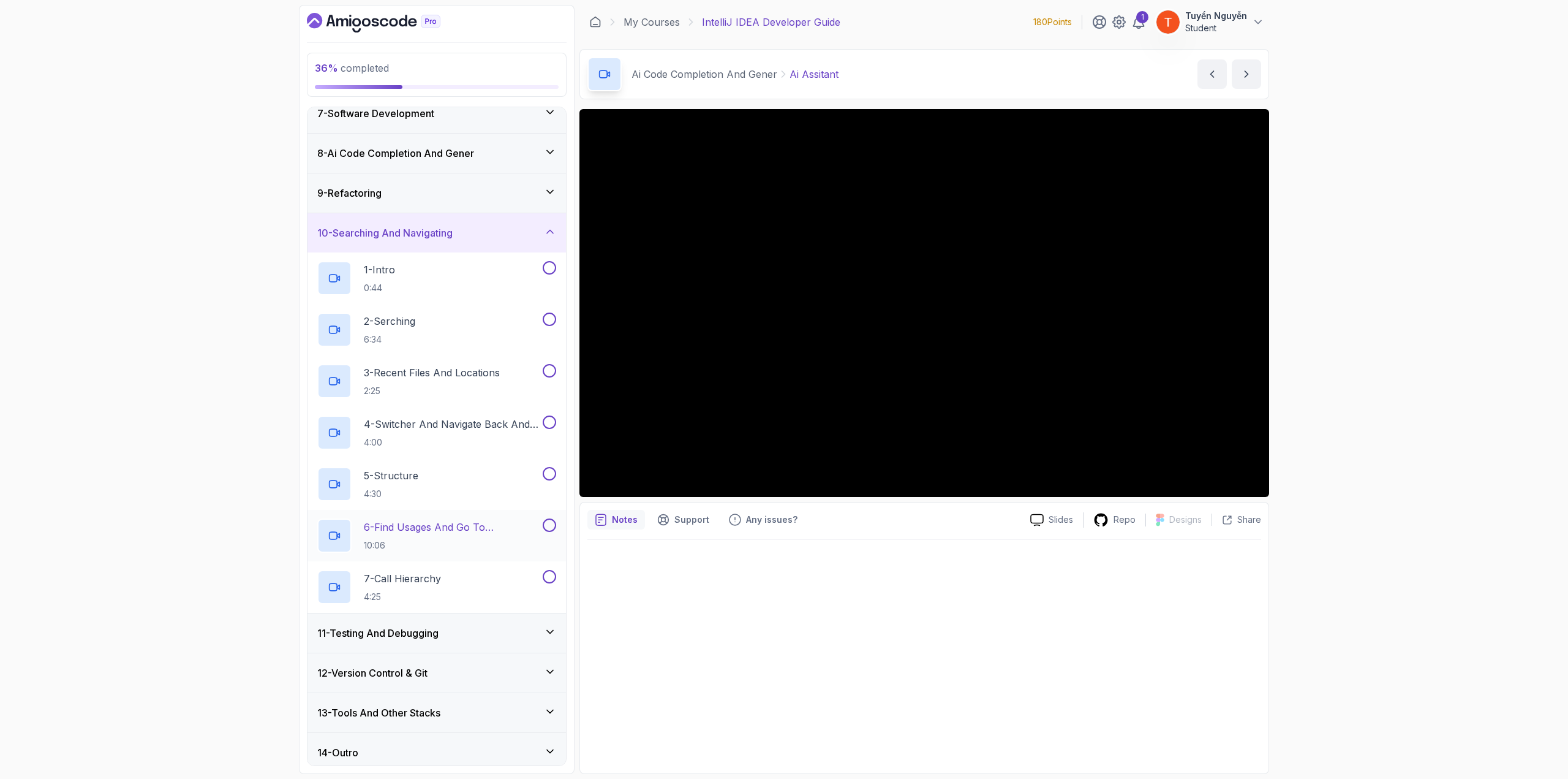
scroll to position [255, 0]
click at [426, 426] on h3 "11 - Testing And Debugging" at bounding box center [378, 630] width 121 height 15
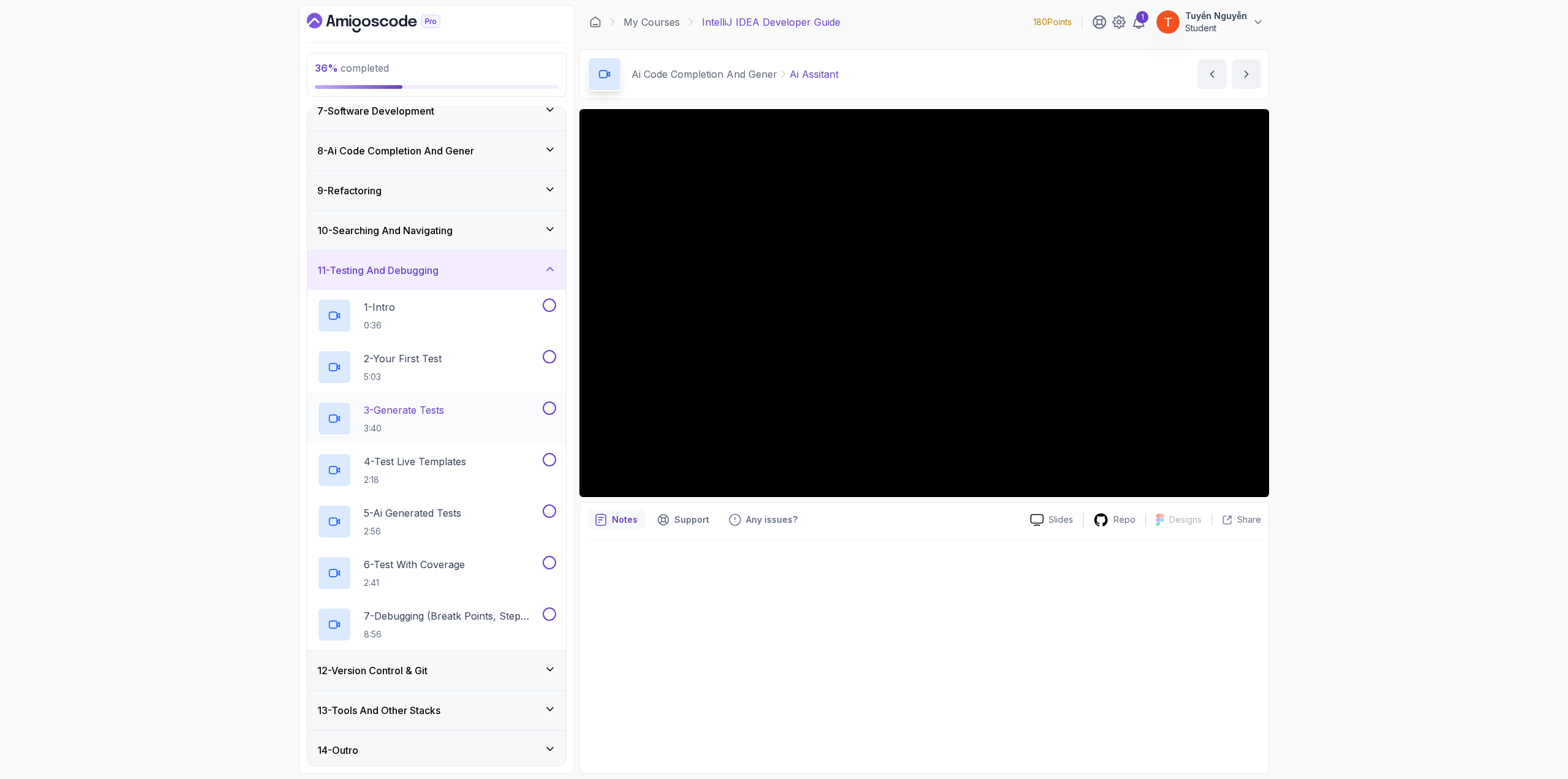
click at [446, 426] on div "12 - Version Control & Git" at bounding box center [437, 670] width 239 height 15
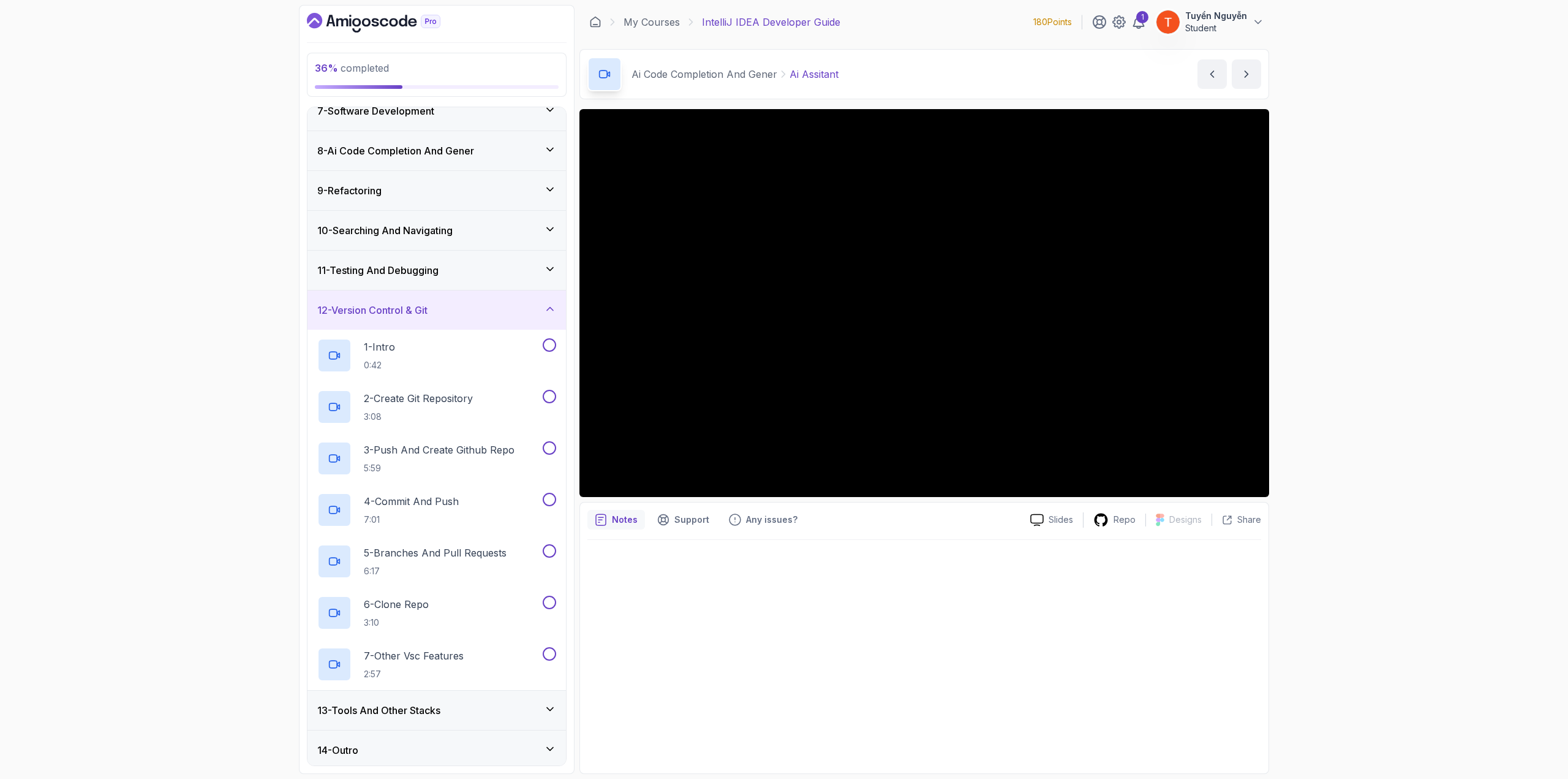
click at [411, 426] on h3 "13 - Tools And Other Stacks" at bounding box center [379, 710] width 123 height 15
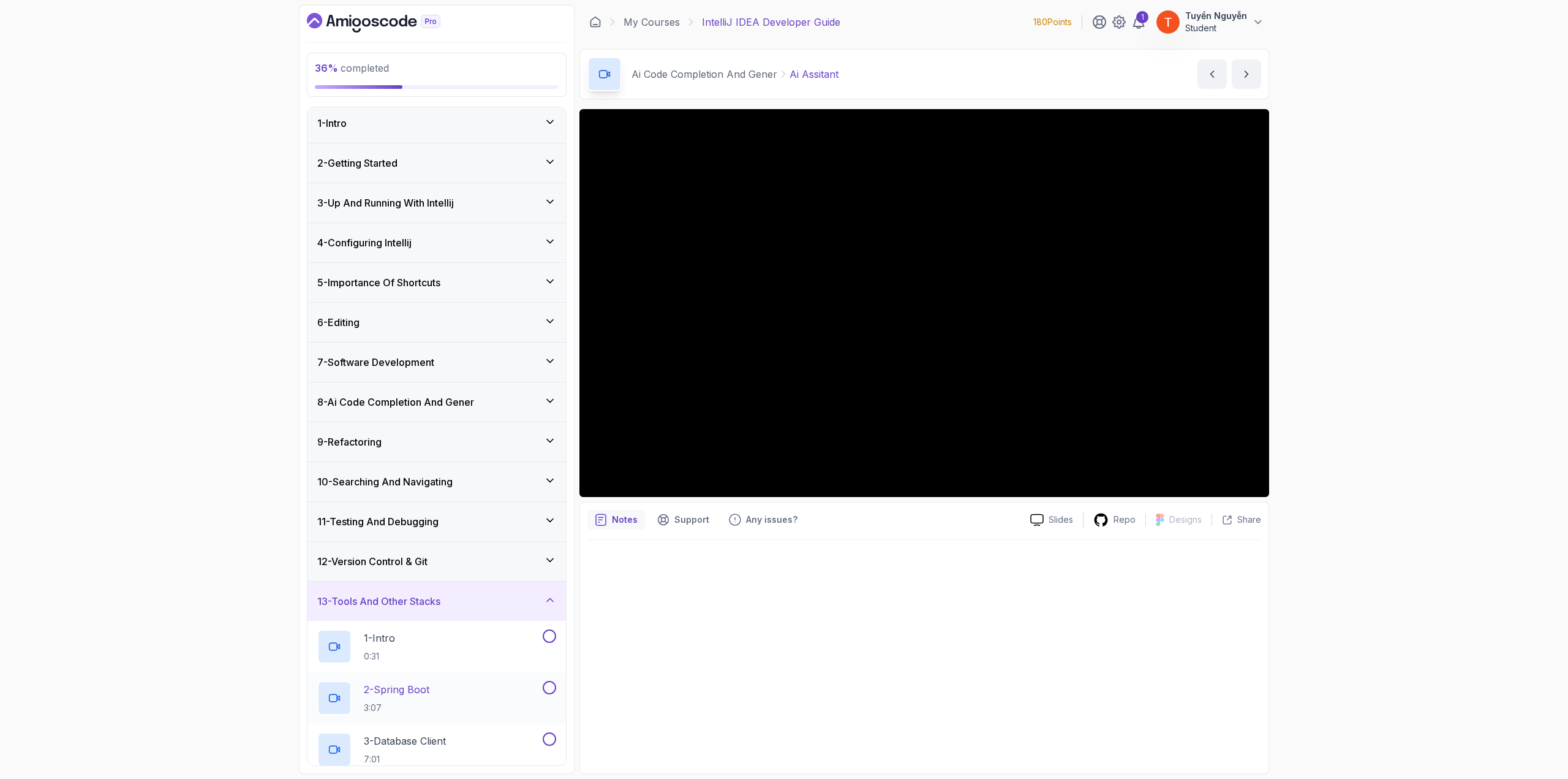
scroll to position [0, 0]
click at [411, 426] on h3 "13 - Tools And Other Stacks" at bounding box center [379, 604] width 123 height 15
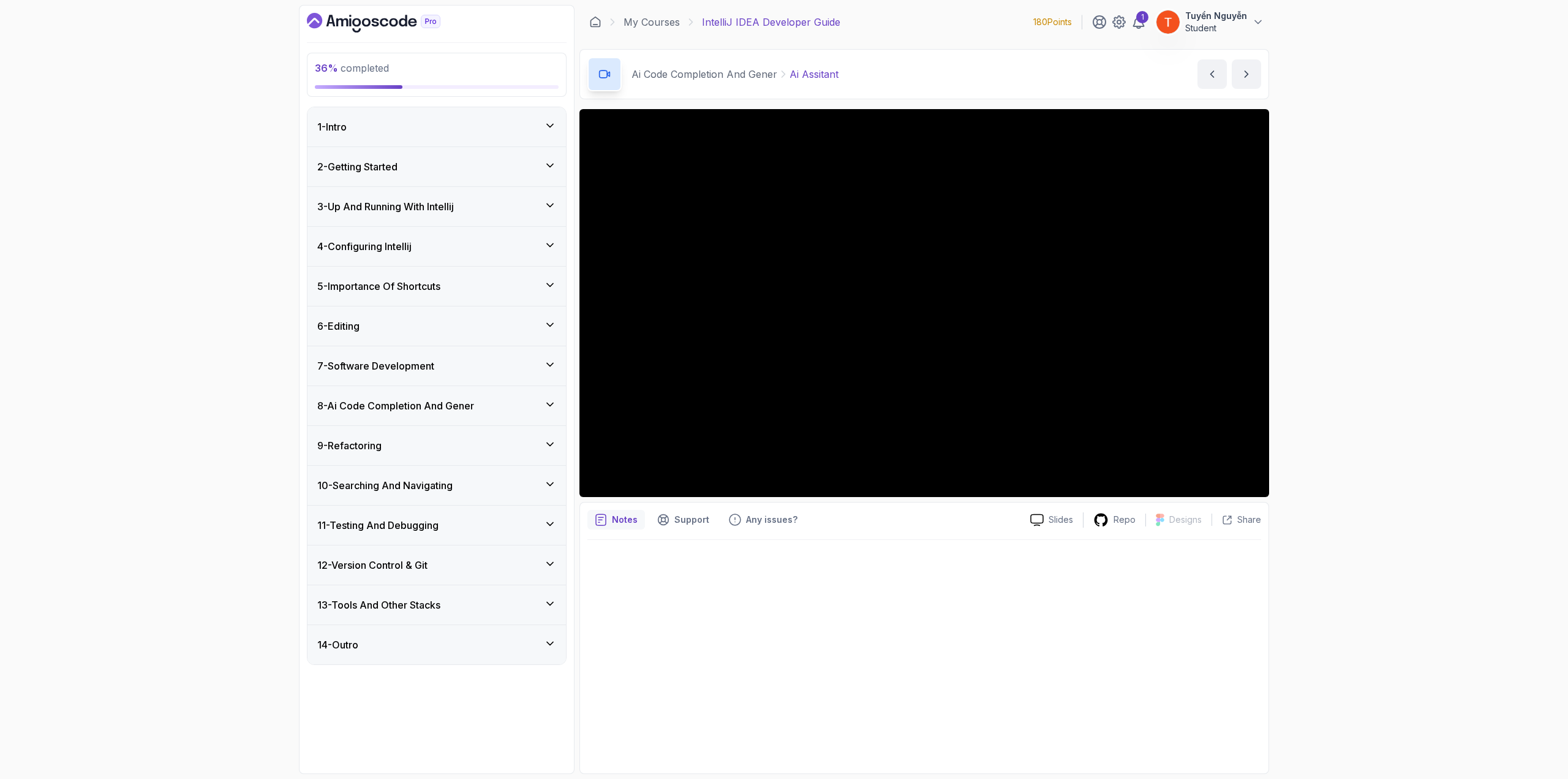
click at [385, 409] on h3 "8 - Ai Code Completion And Gener" at bounding box center [396, 405] width 157 height 15
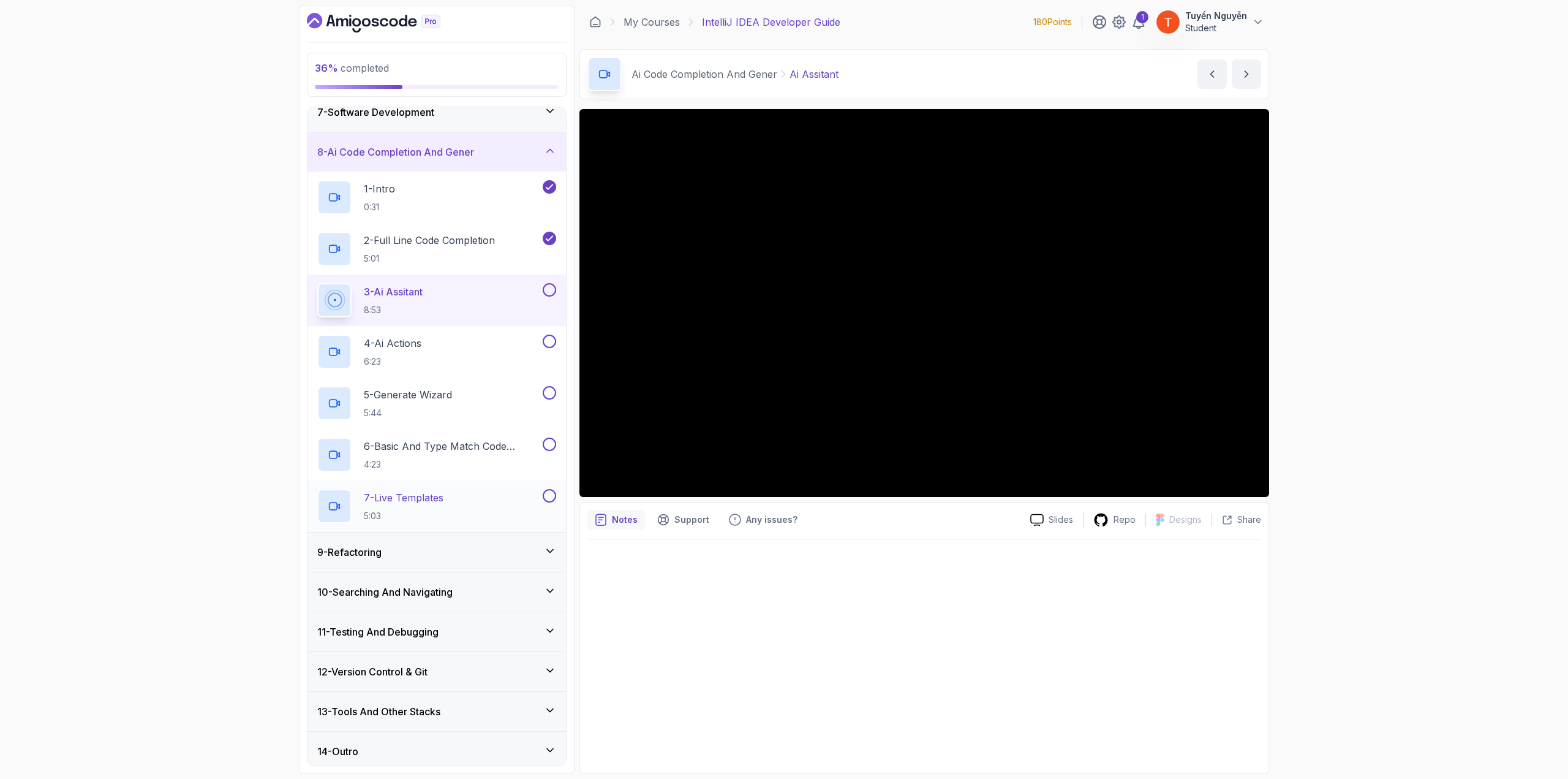
scroll to position [255, 0]
click at [375, 426] on h3 "9 - Refactoring" at bounding box center [349, 551] width 64 height 15
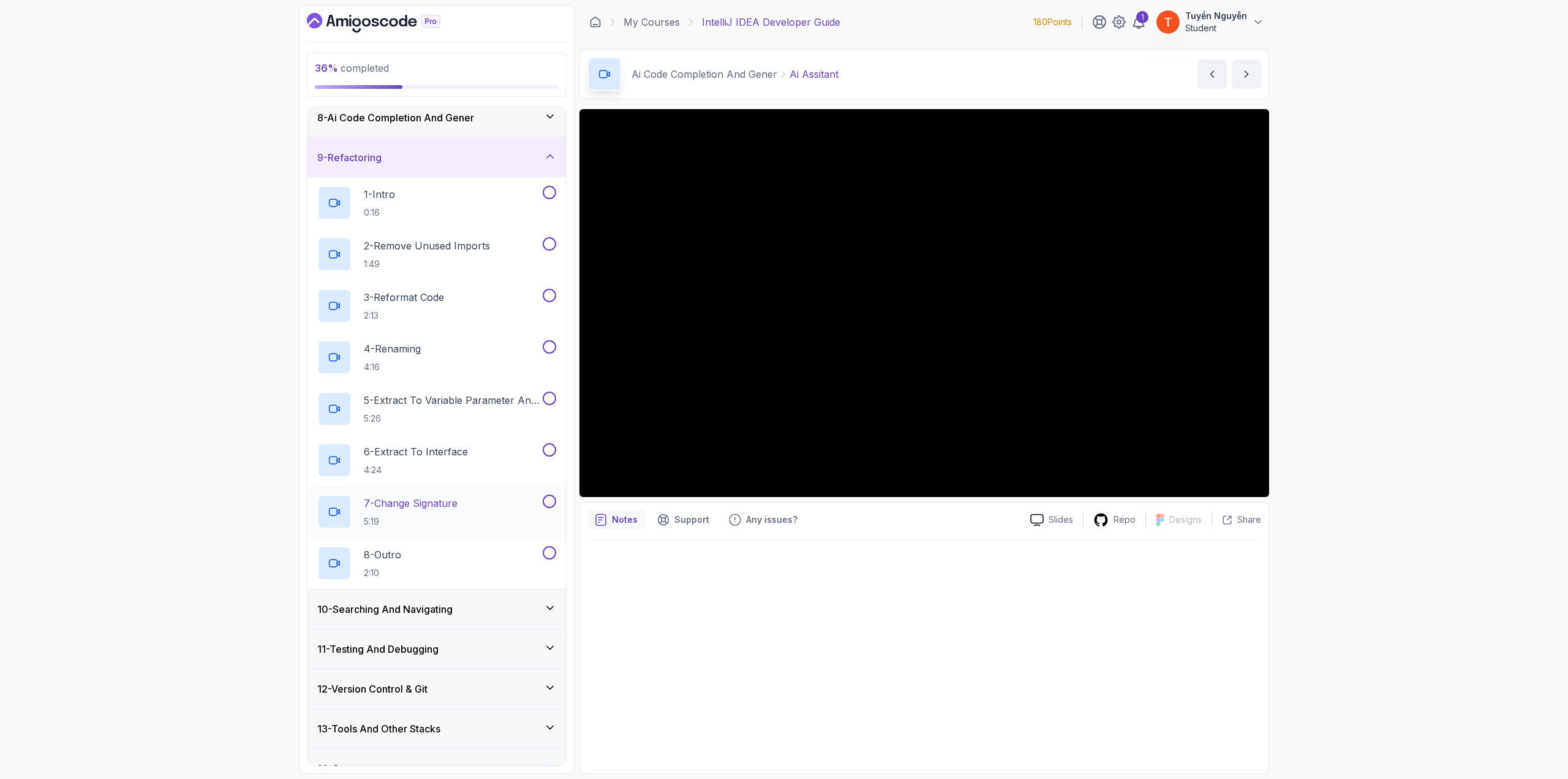
scroll to position [307, 0]
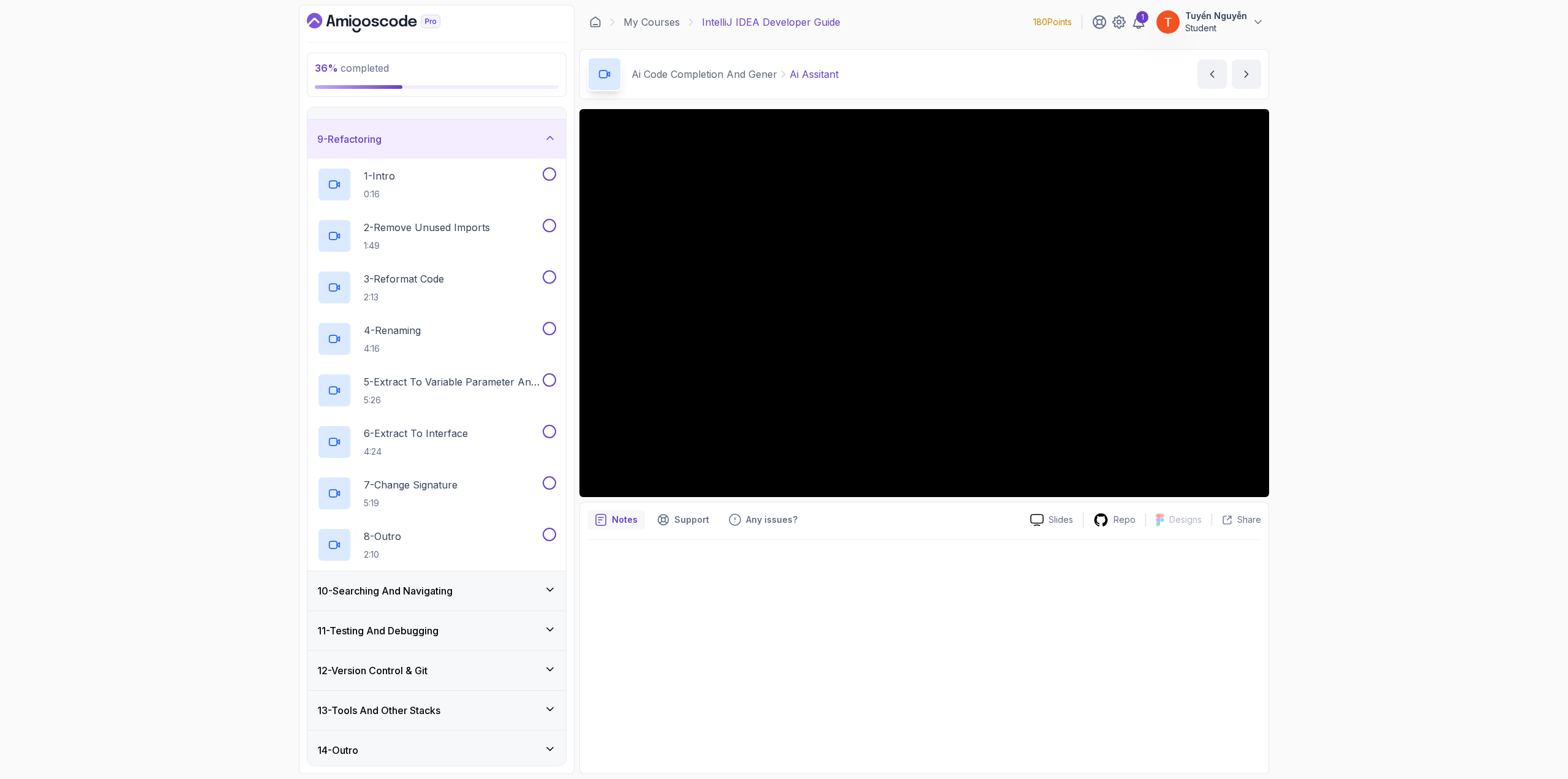
click at [414, 426] on h3 "10 - Searching And Navigating" at bounding box center [385, 591] width 135 height 15
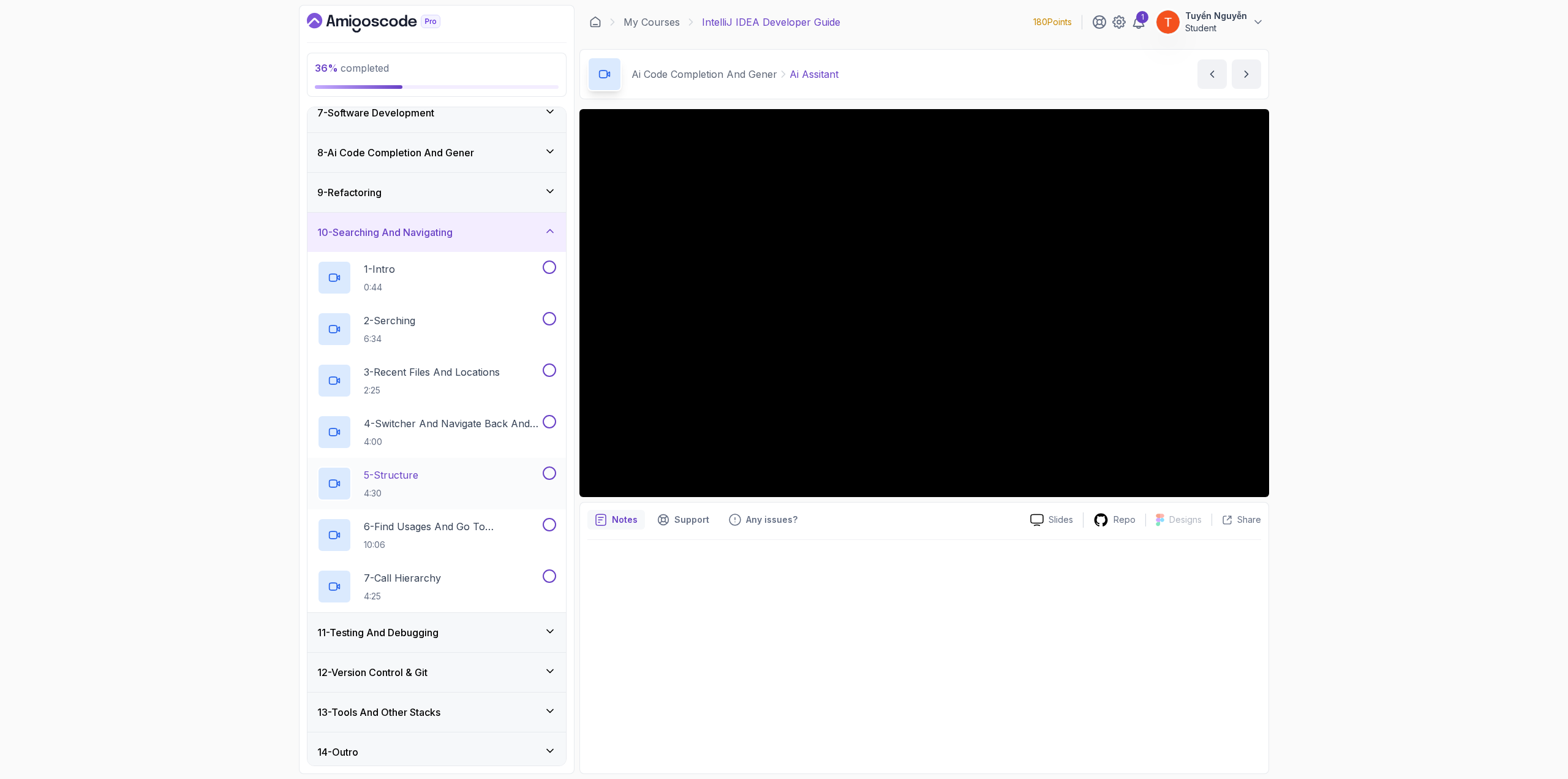
scroll to position [255, 0]
click at [408, 426] on p "5 - Structure" at bounding box center [391, 473] width 54 height 15
click at [404, 426] on h3 "11 - Testing And Debugging" at bounding box center [378, 630] width 121 height 15
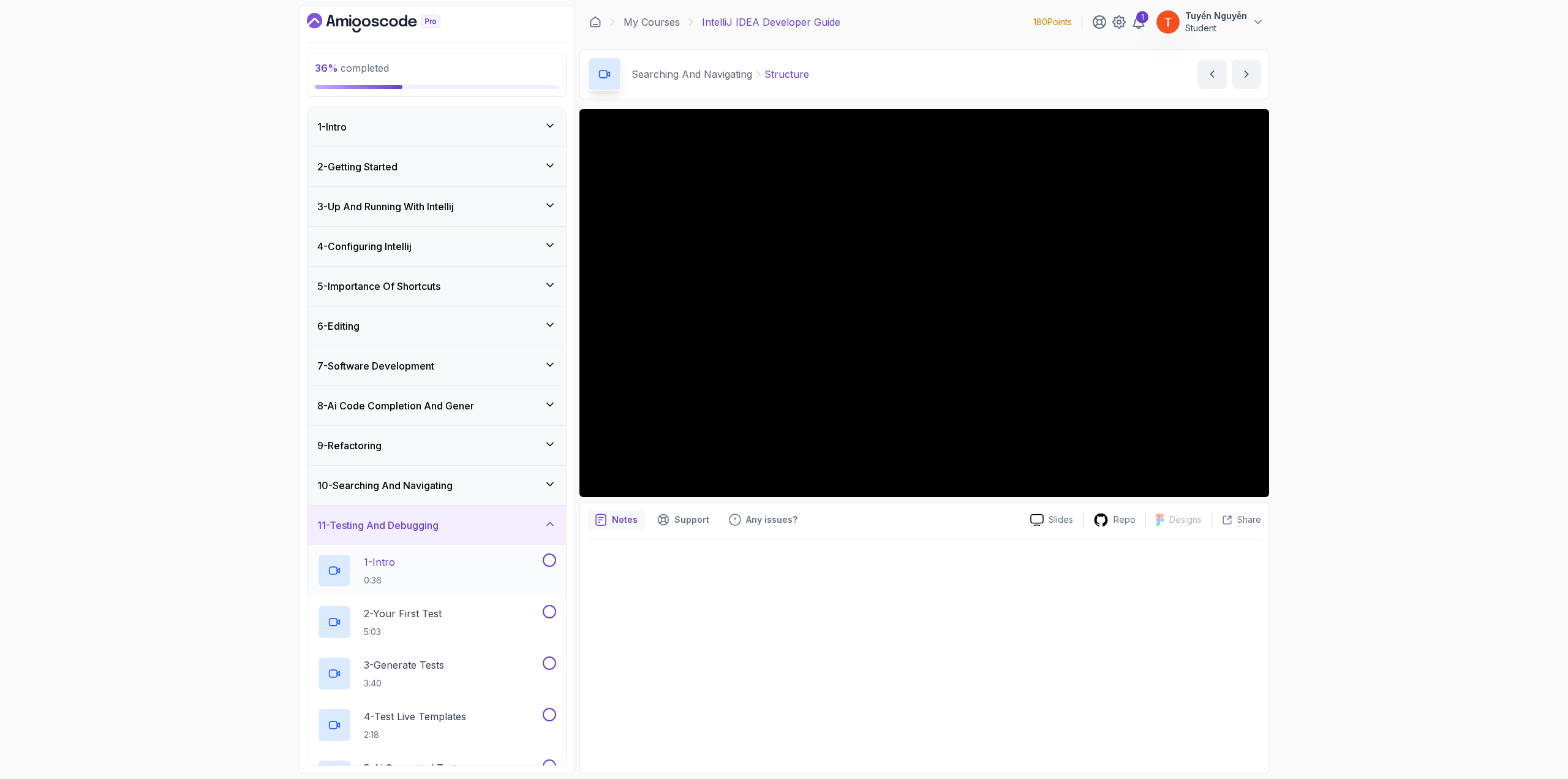
click at [379, 426] on h2 "1 - Intro 0:36" at bounding box center [379, 570] width 31 height 32
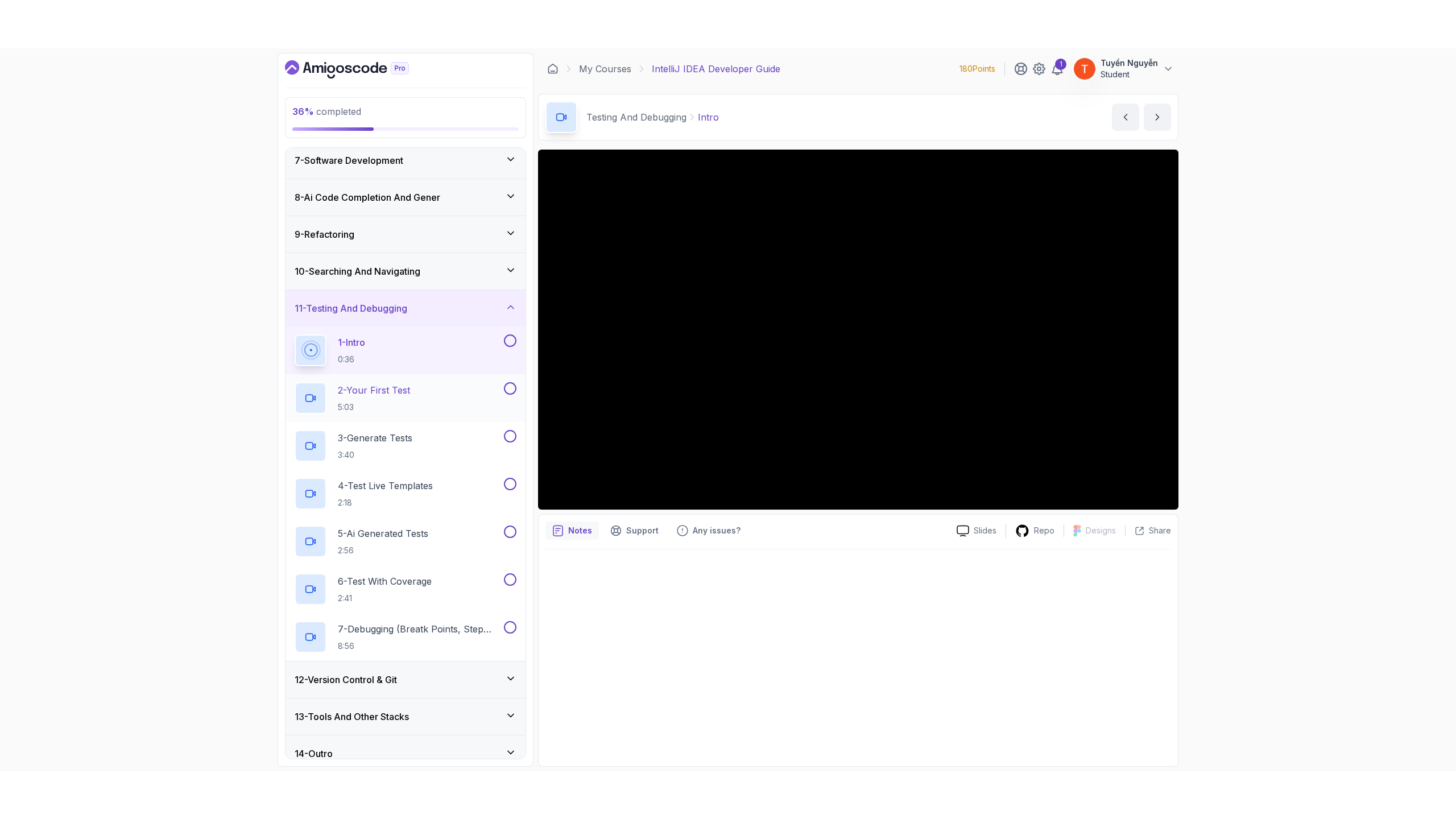
scroll to position [236, 0]
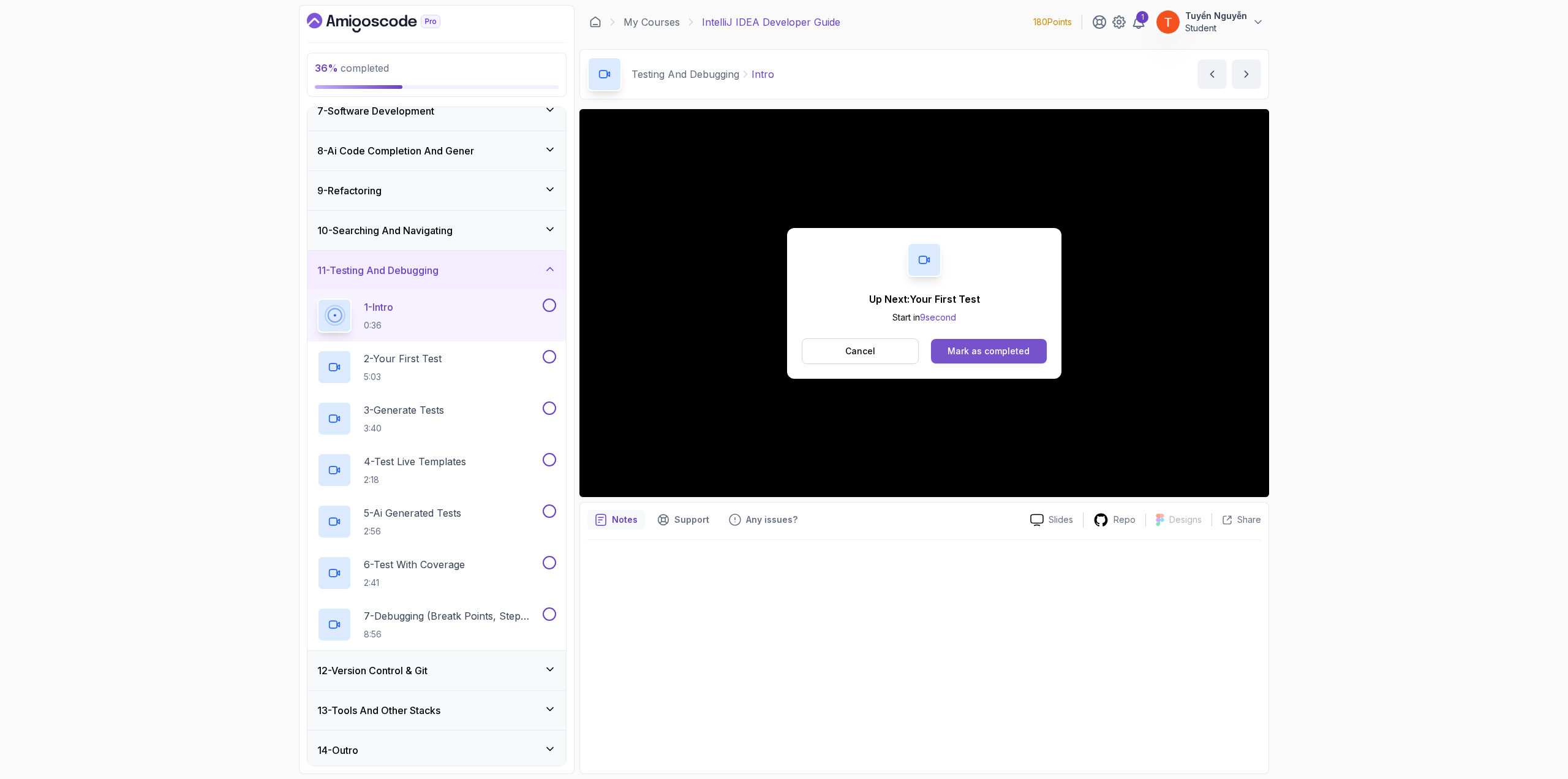
click at [940, 341] on button "Mark as completed" at bounding box center [988, 351] width 116 height 25
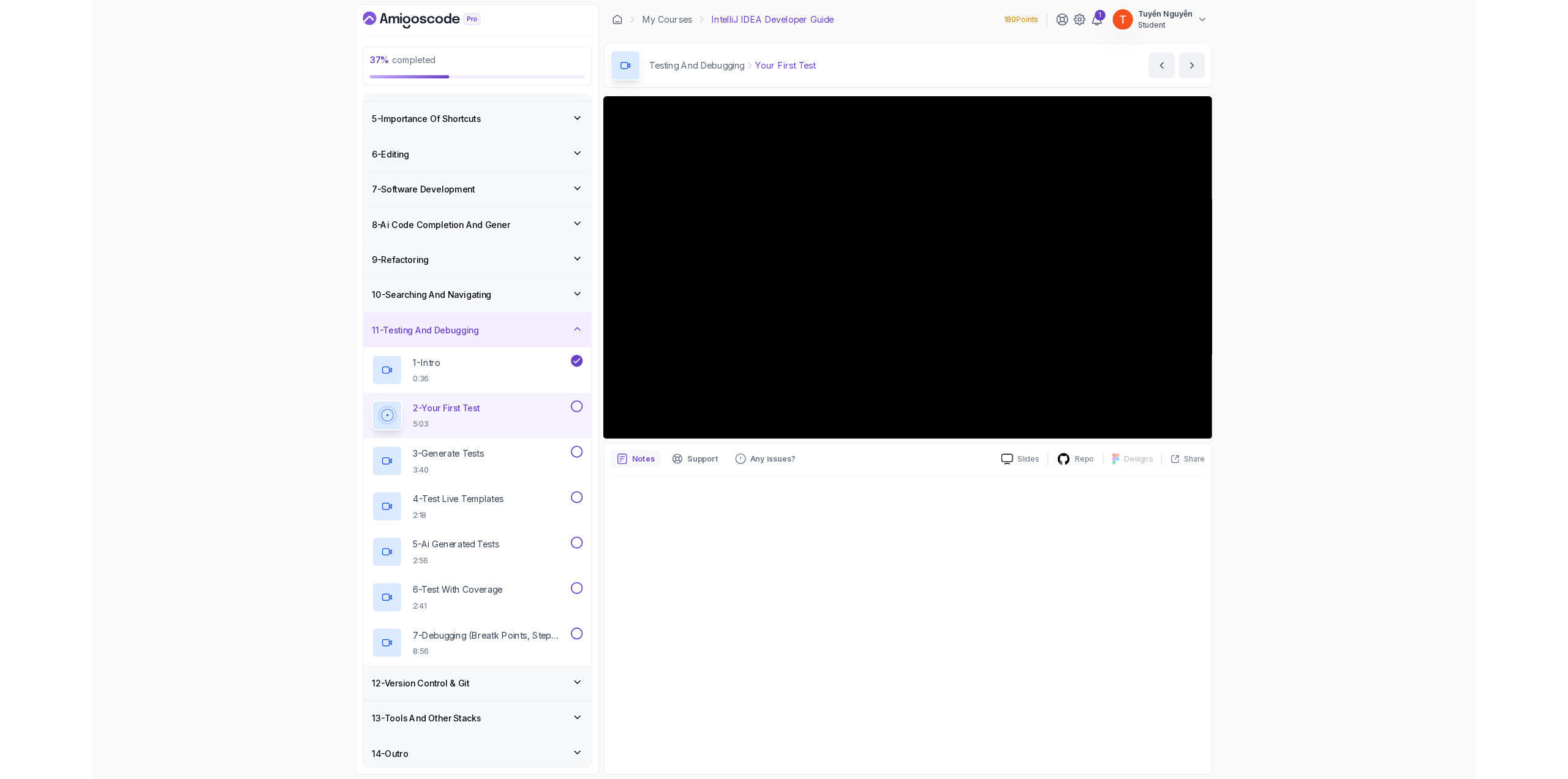
scroll to position [255, 0]
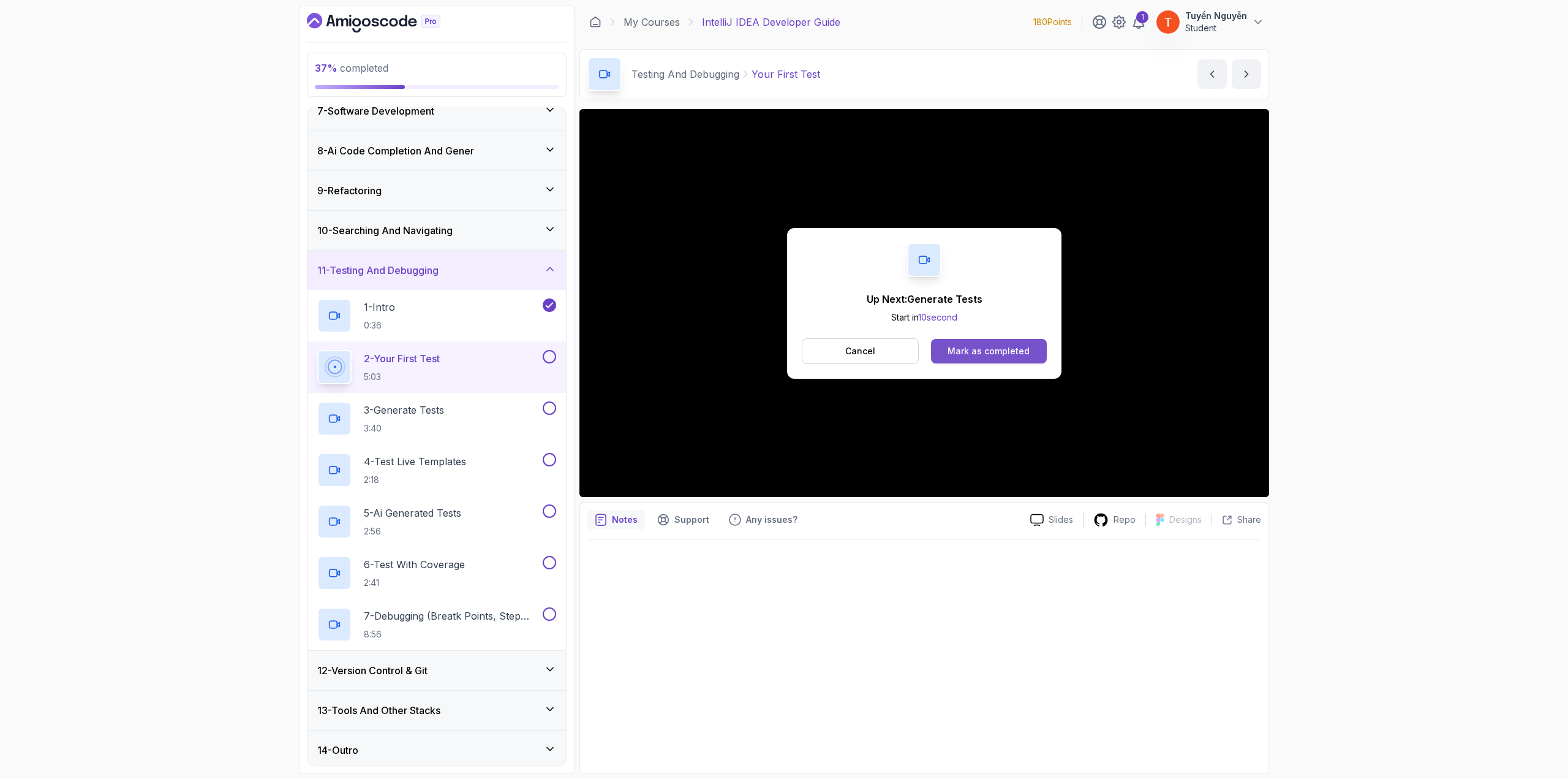
click at [940, 350] on div "Mark as completed" at bounding box center [989, 351] width 82 height 12
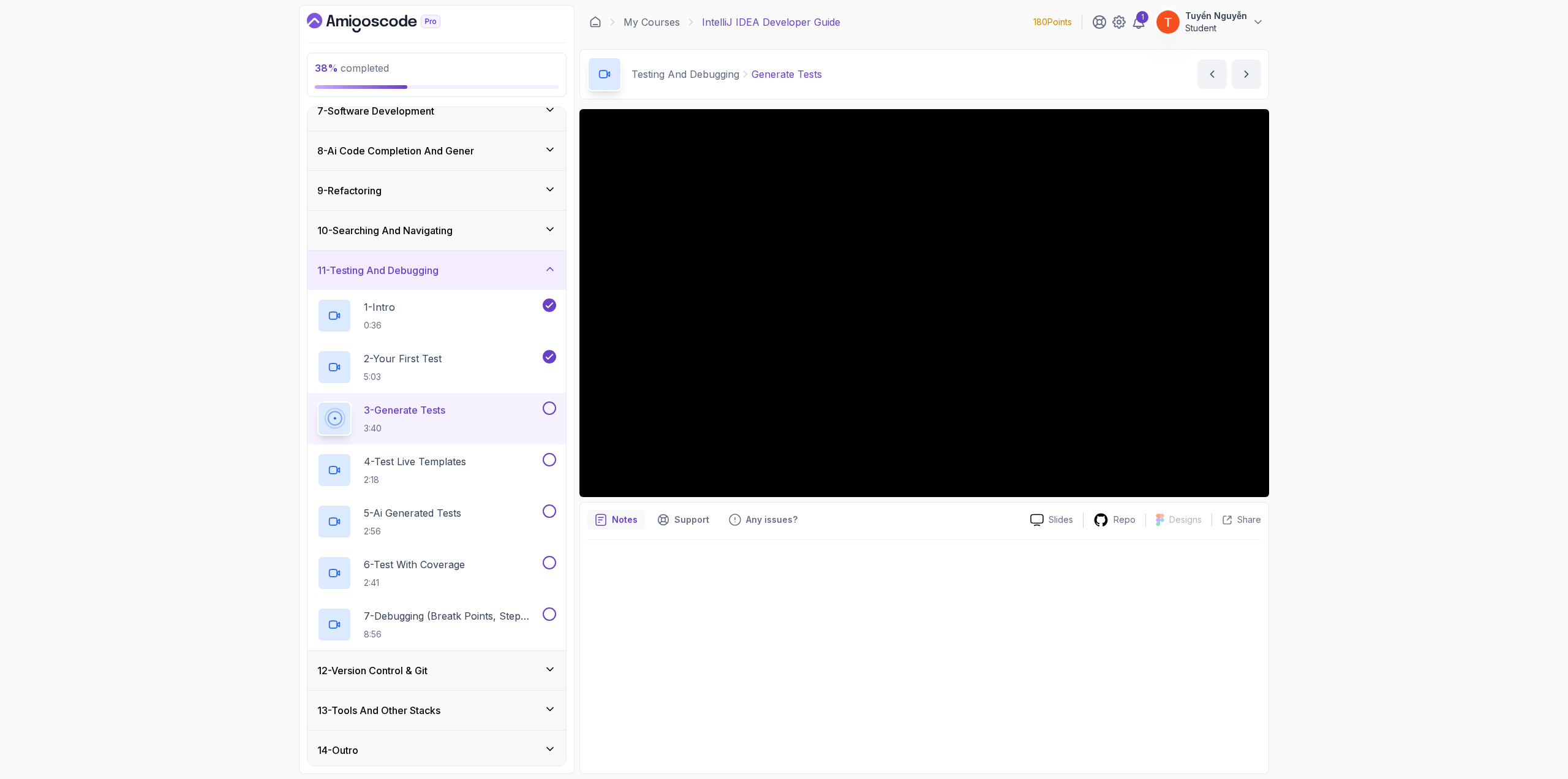
click at [385, 426] on h3 "12 - Version Control & Git" at bounding box center [372, 670] width 110 height 15
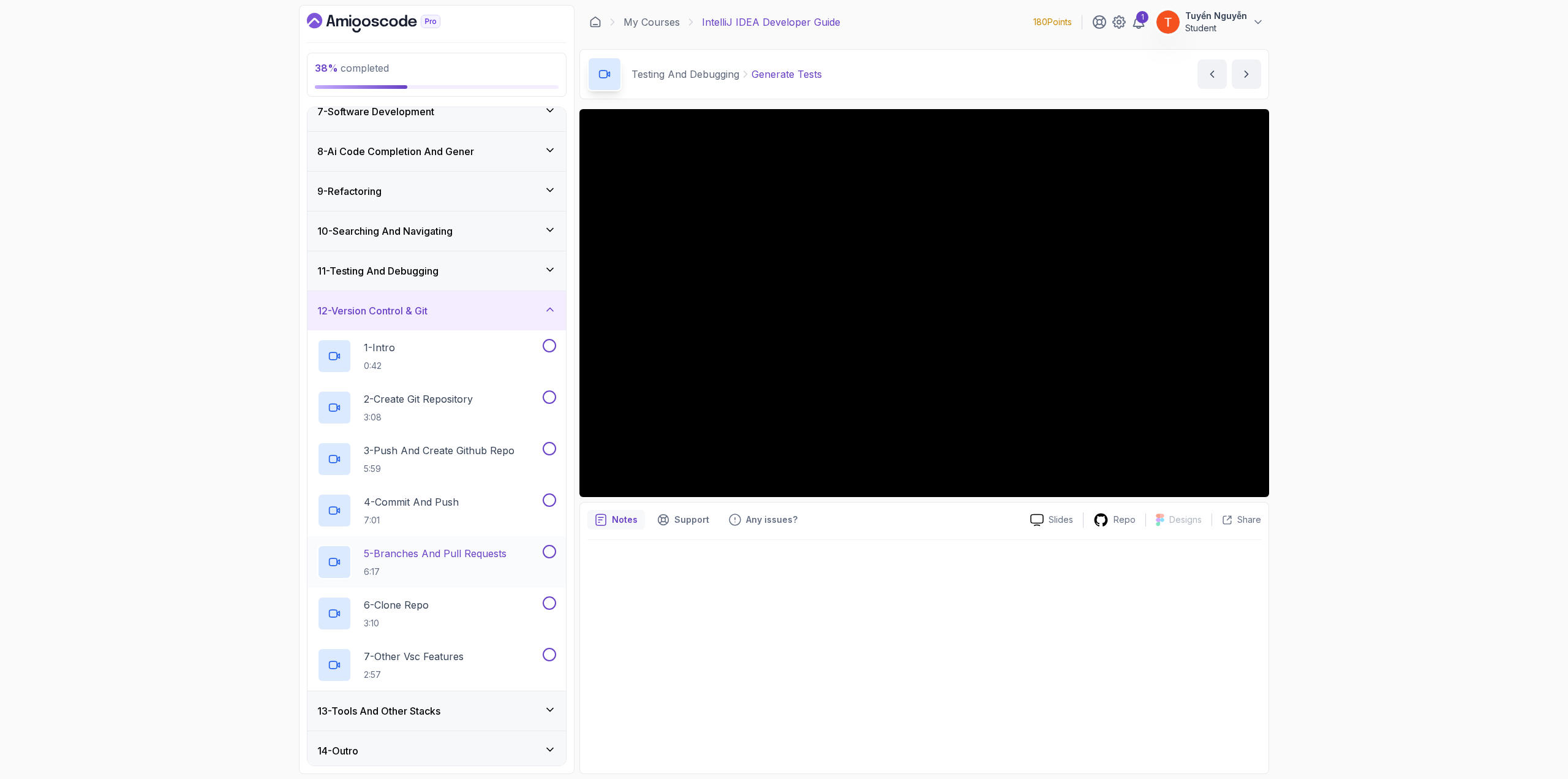
scroll to position [255, 0]
click at [439, 263] on h3 "11 - Testing And Debugging" at bounding box center [378, 270] width 121 height 15
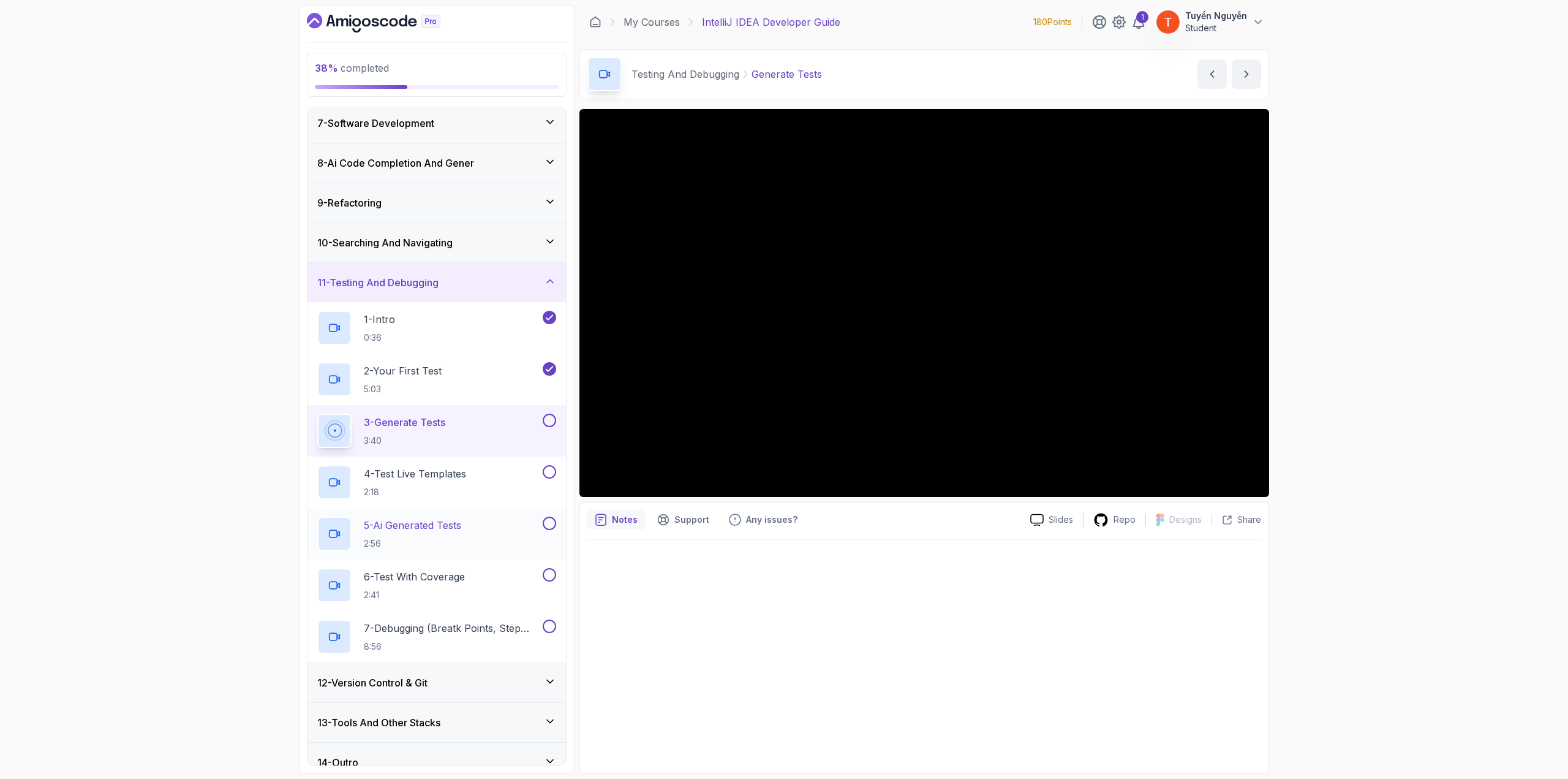
scroll to position [245, 0]
click at [399, 426] on p "4 - Test Live Templates" at bounding box center [415, 471] width 102 height 15
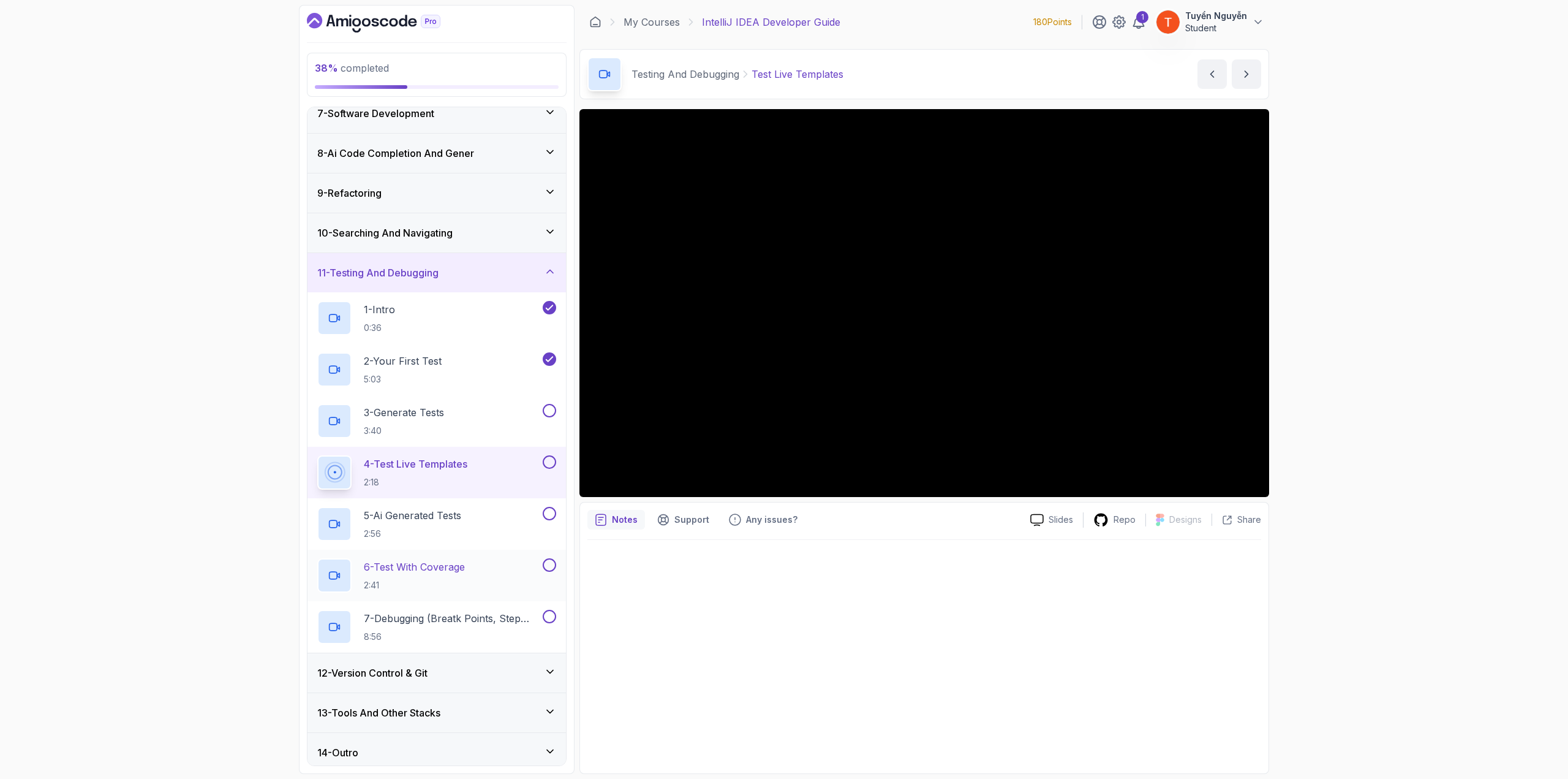
scroll to position [255, 0]
click at [413, 426] on h3 "12 - Version Control & Git" at bounding box center [372, 670] width 110 height 15
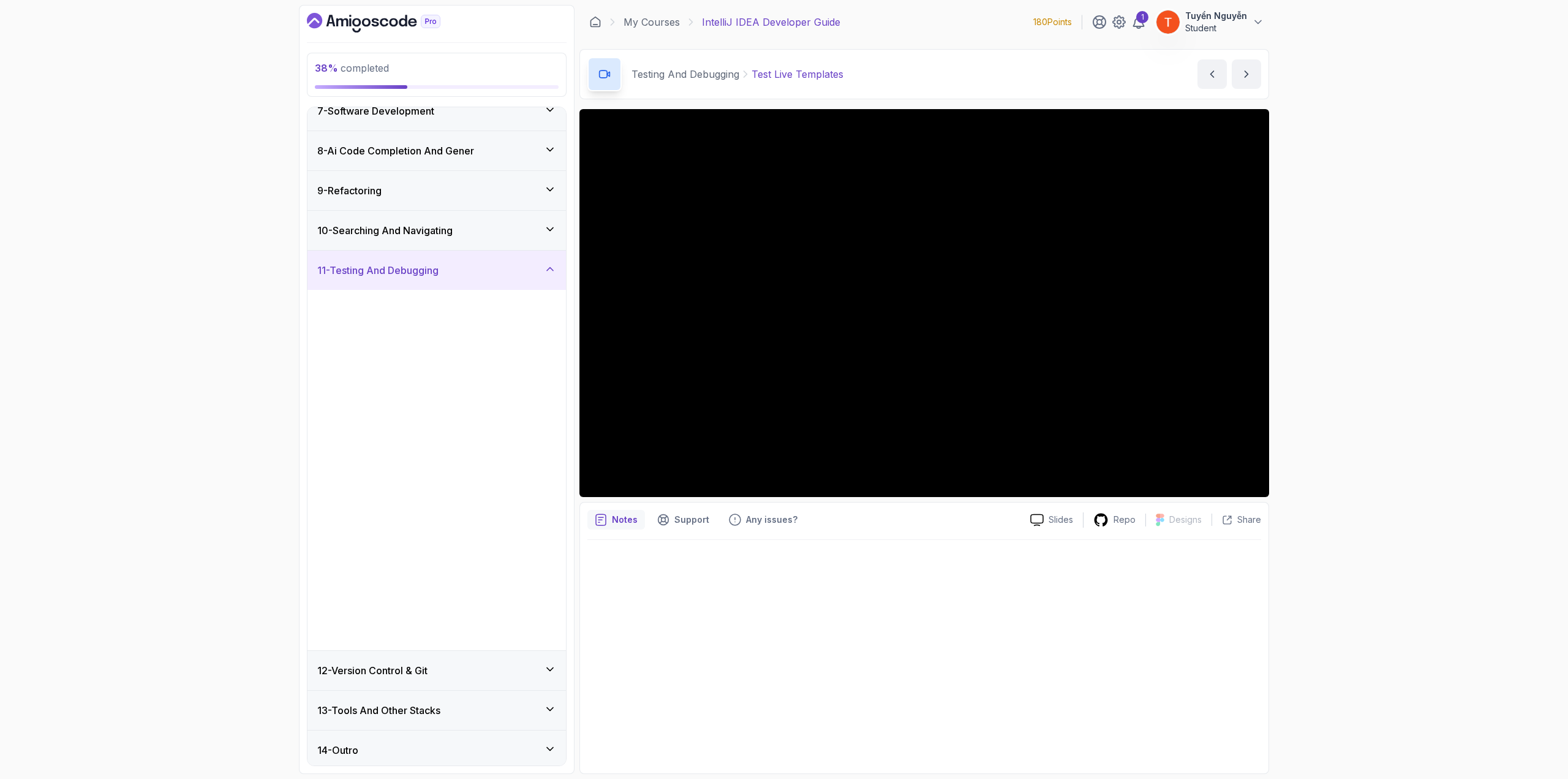
scroll to position [0, 0]
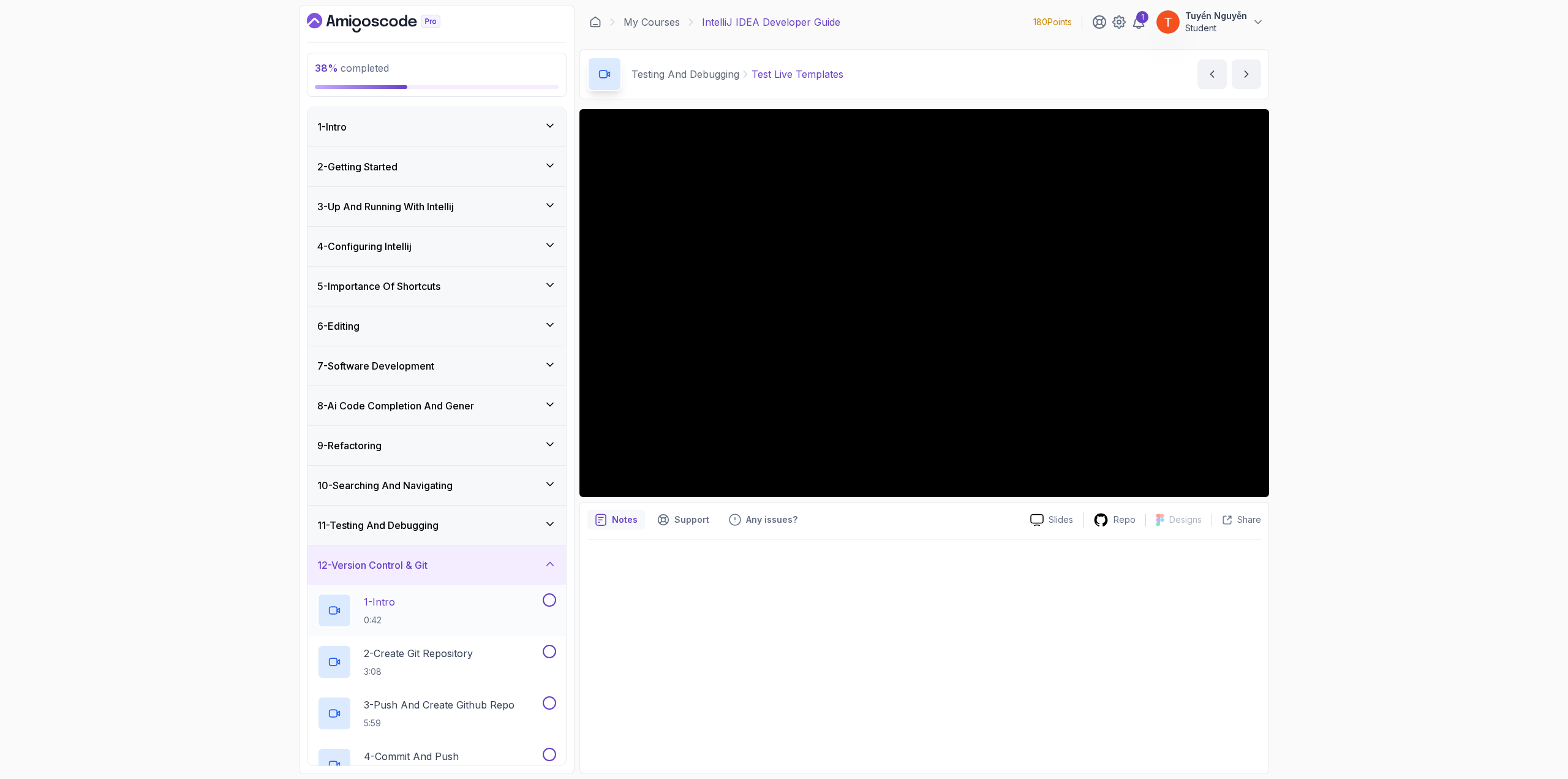
click at [407, 426] on div "1 - Intro 0:42" at bounding box center [428, 610] width 223 height 34
click at [399, 426] on p "2 - Create Git Repository" at bounding box center [418, 653] width 109 height 15
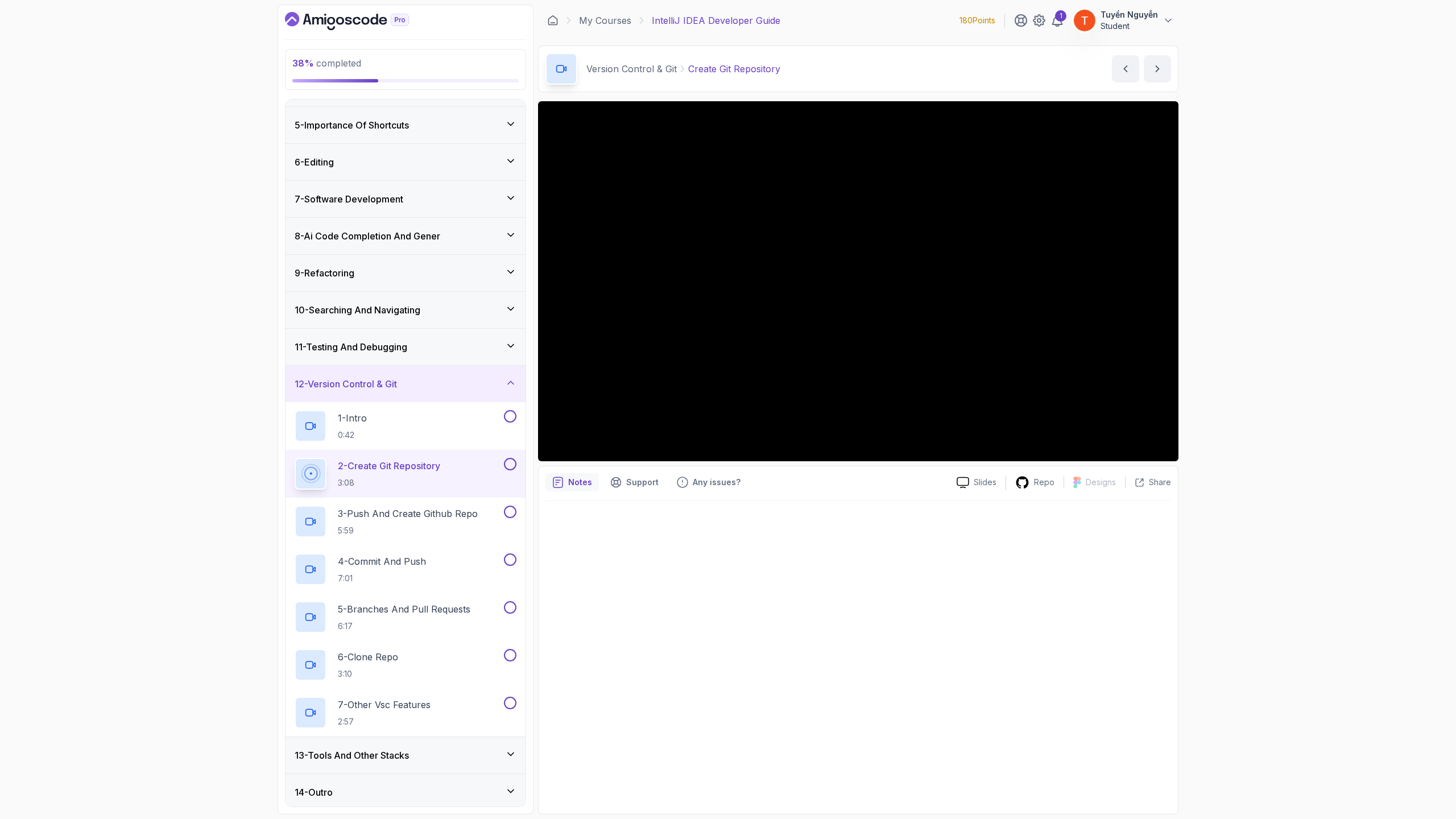
scroll to position [236, 0]
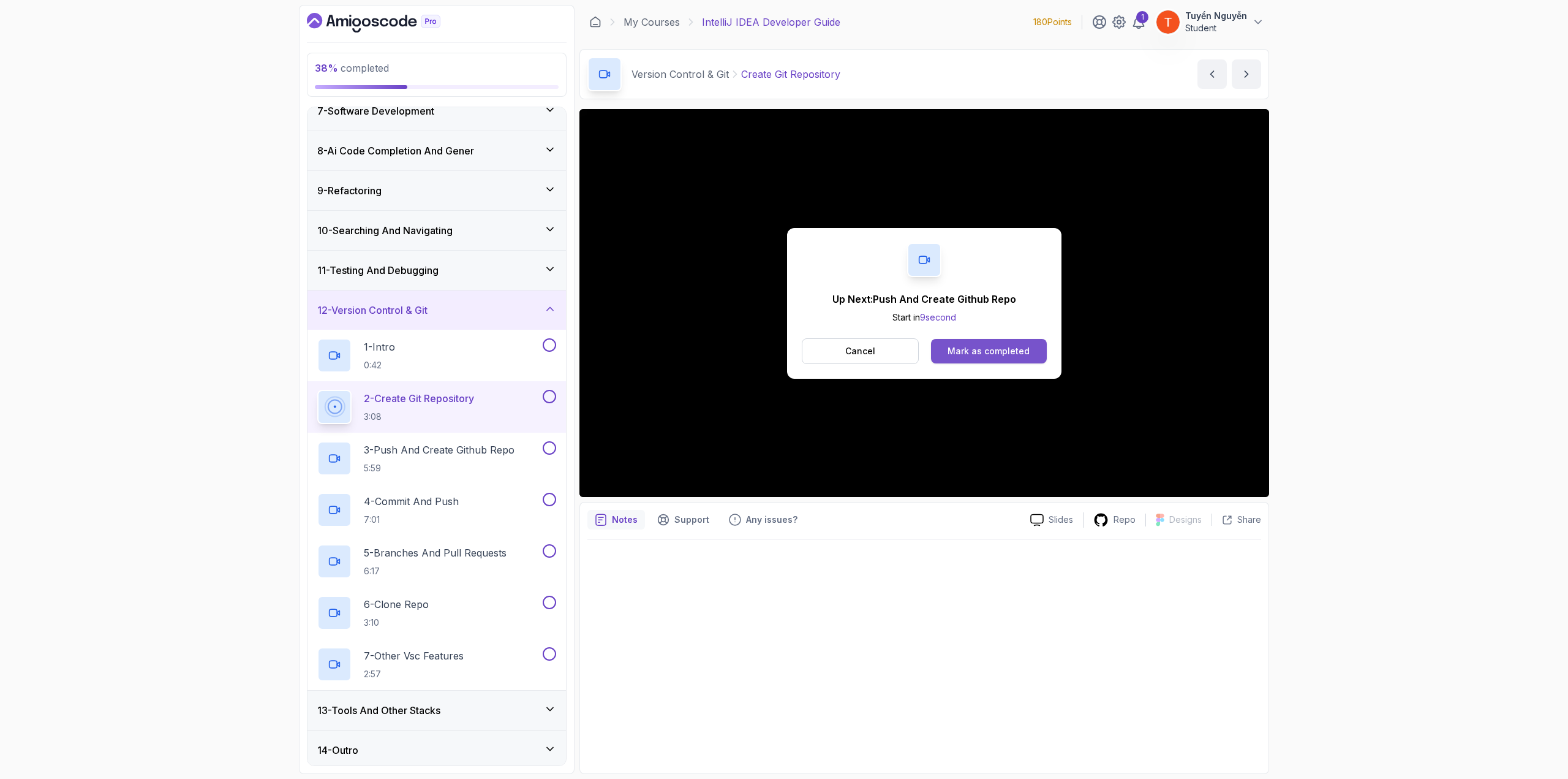
click at [940, 348] on div "Mark as completed" at bounding box center [989, 351] width 82 height 12
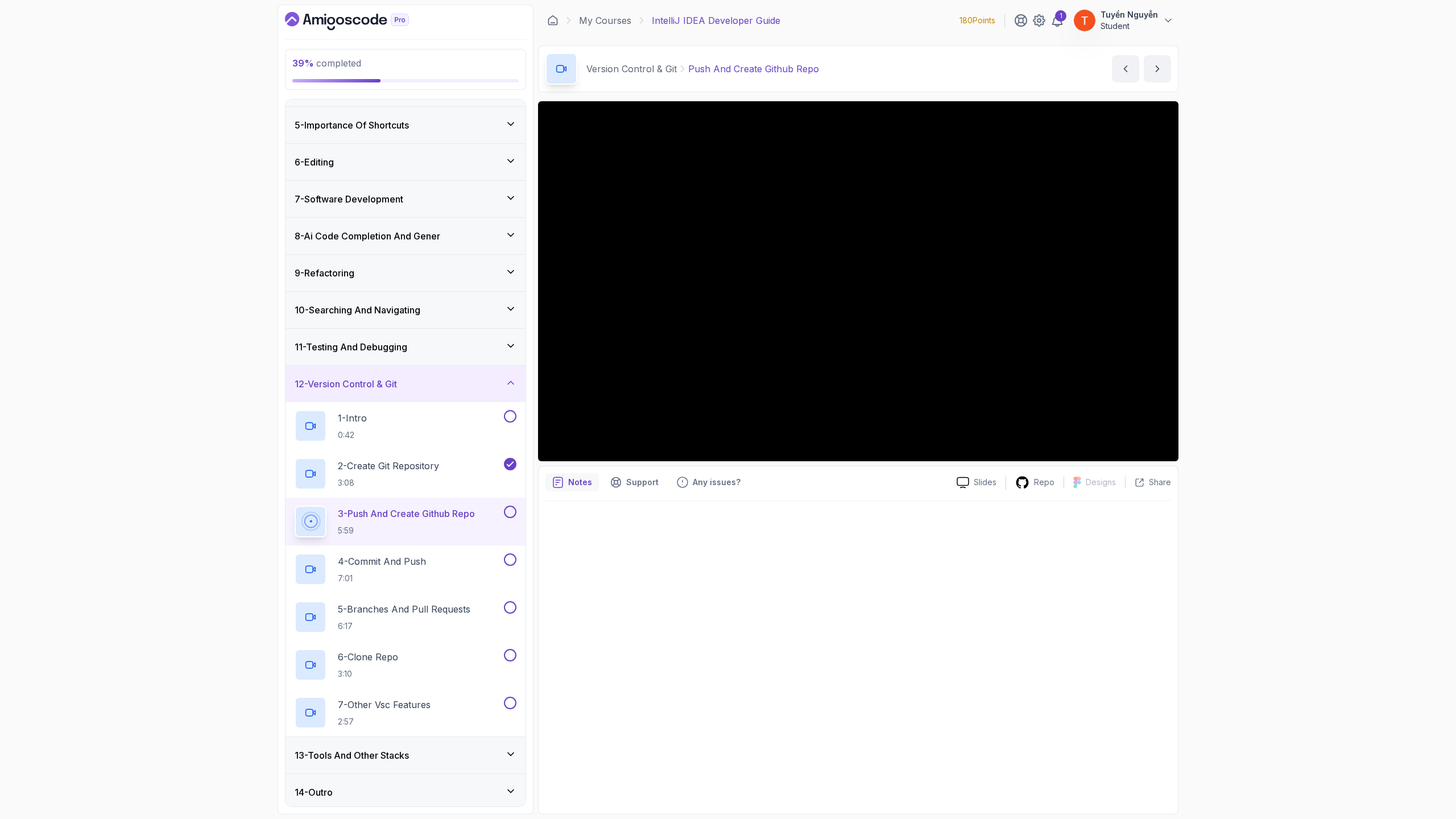
scroll to position [236, 0]
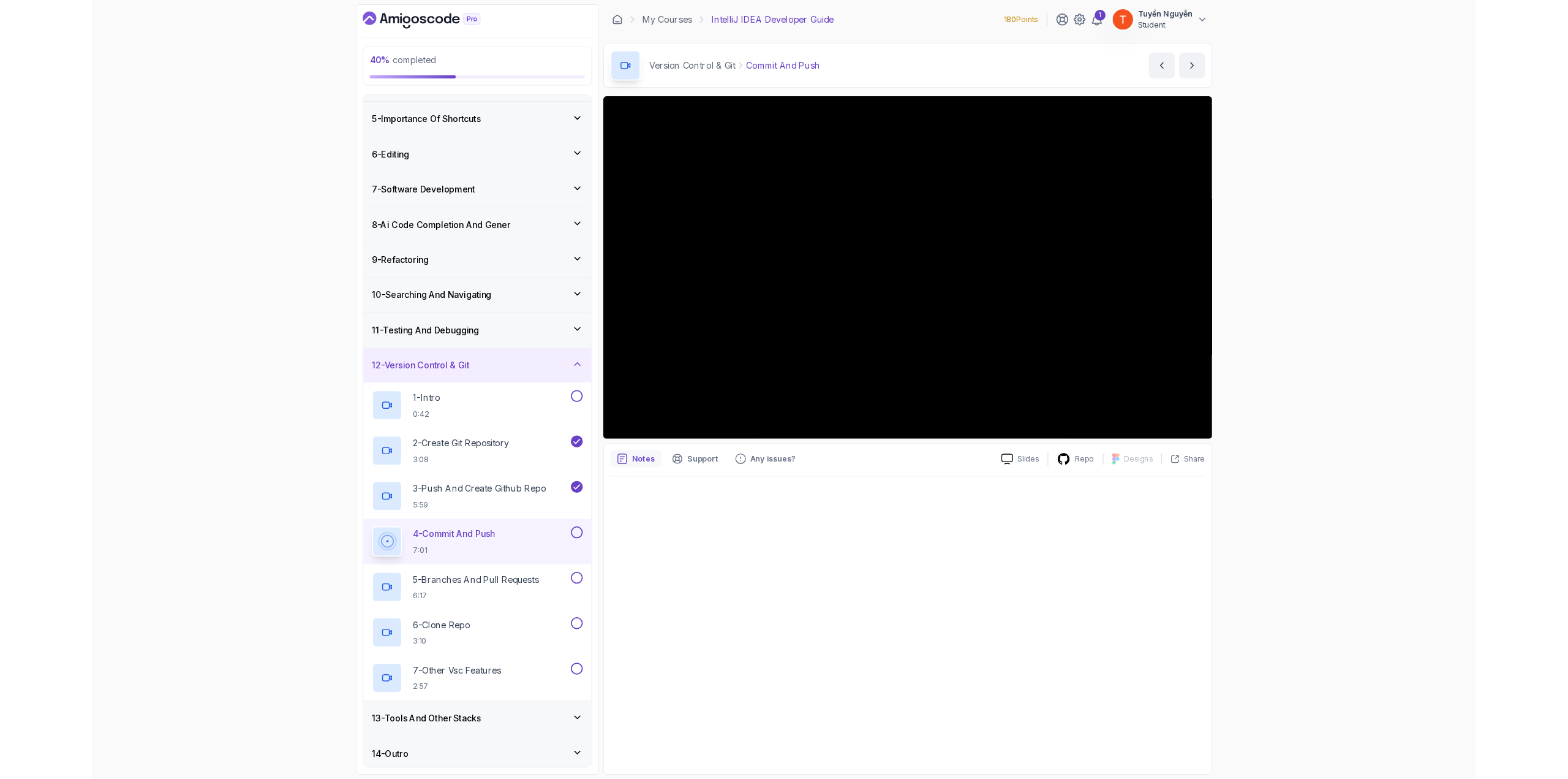
scroll to position [255, 0]
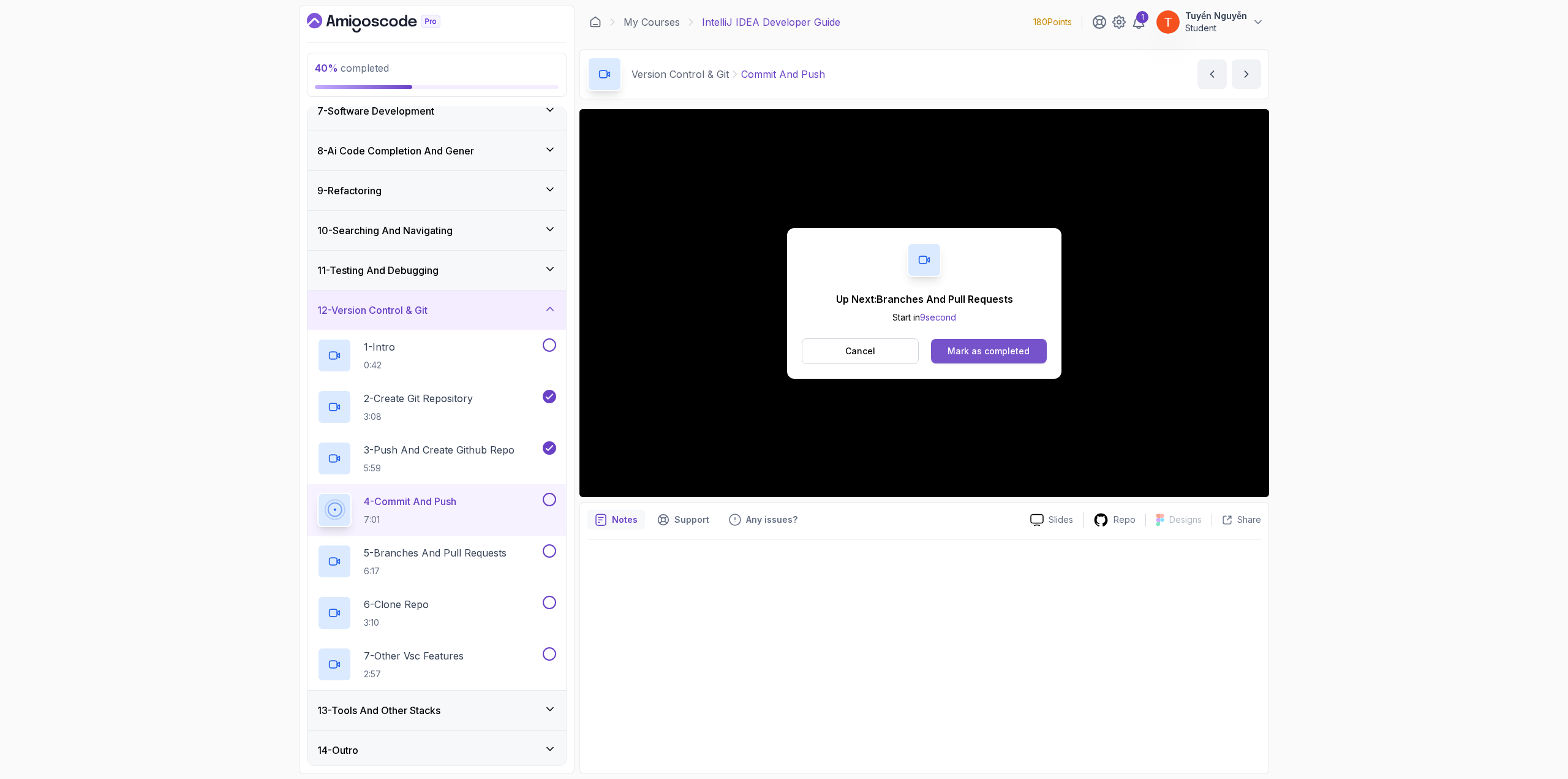
click at [940, 350] on div "Mark as completed" at bounding box center [989, 351] width 82 height 12
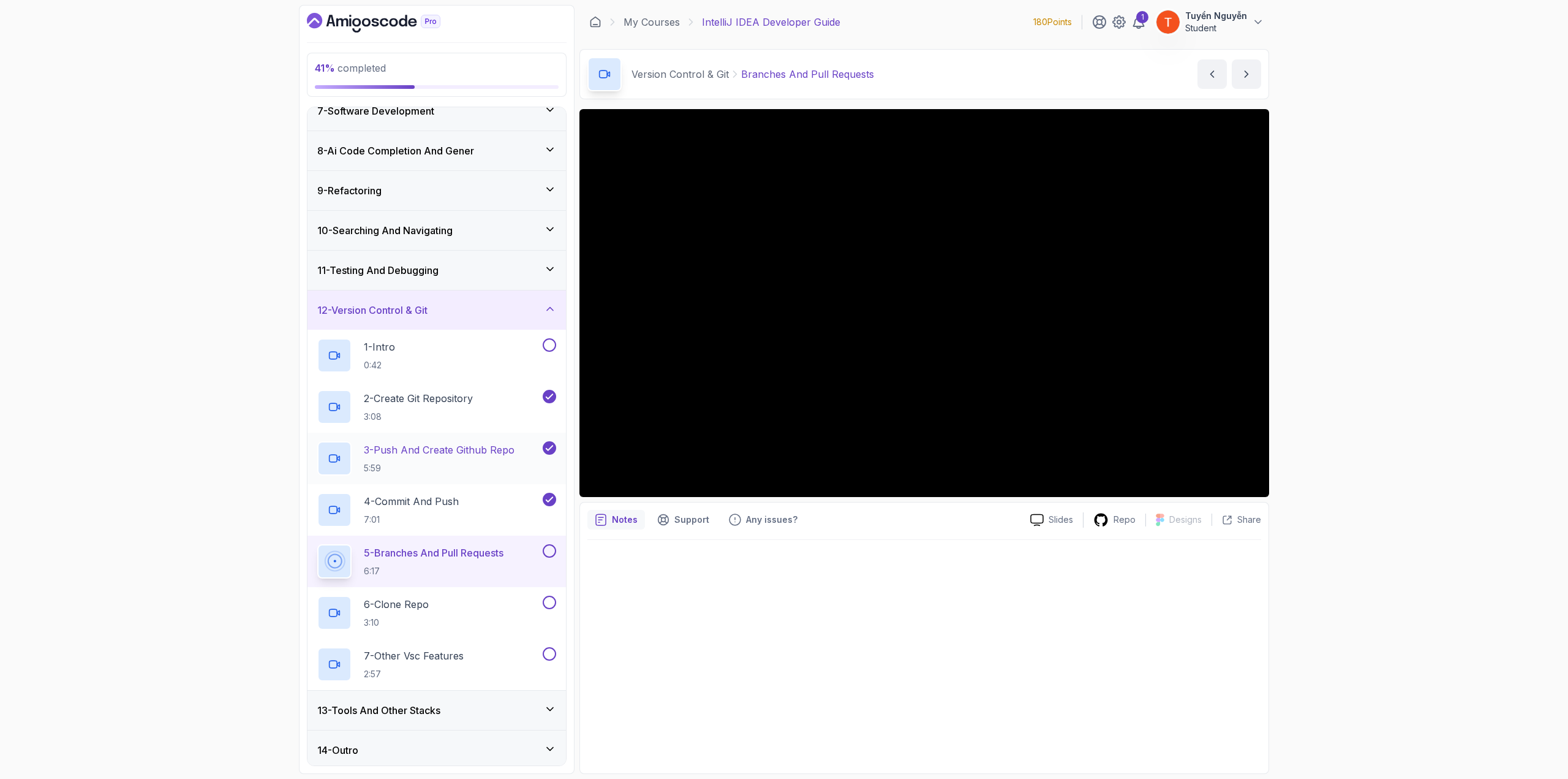
click at [402, 426] on h3 "13 - Tools And Other Stacks" at bounding box center [379, 710] width 123 height 15
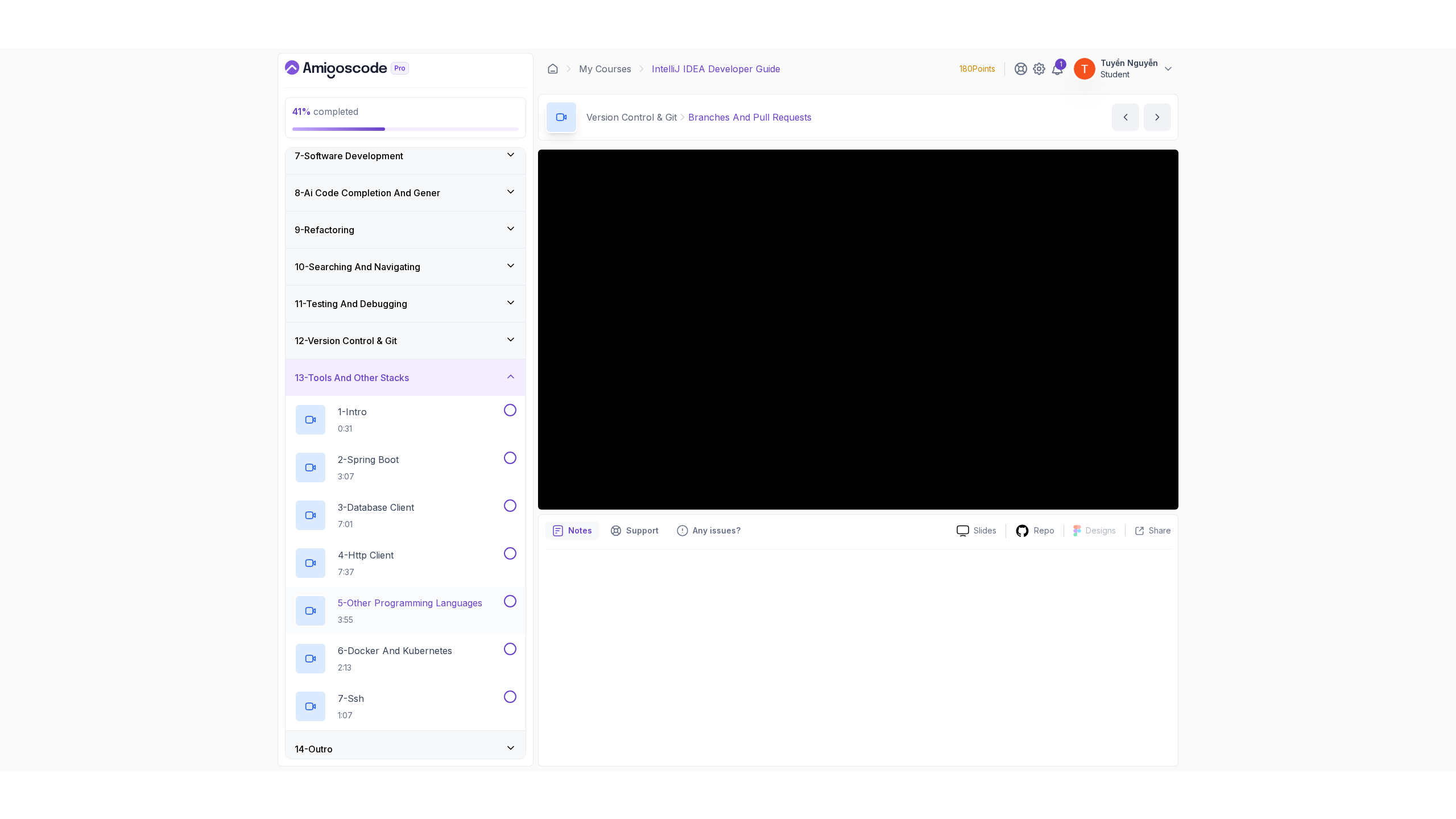
scroll to position [236, 0]
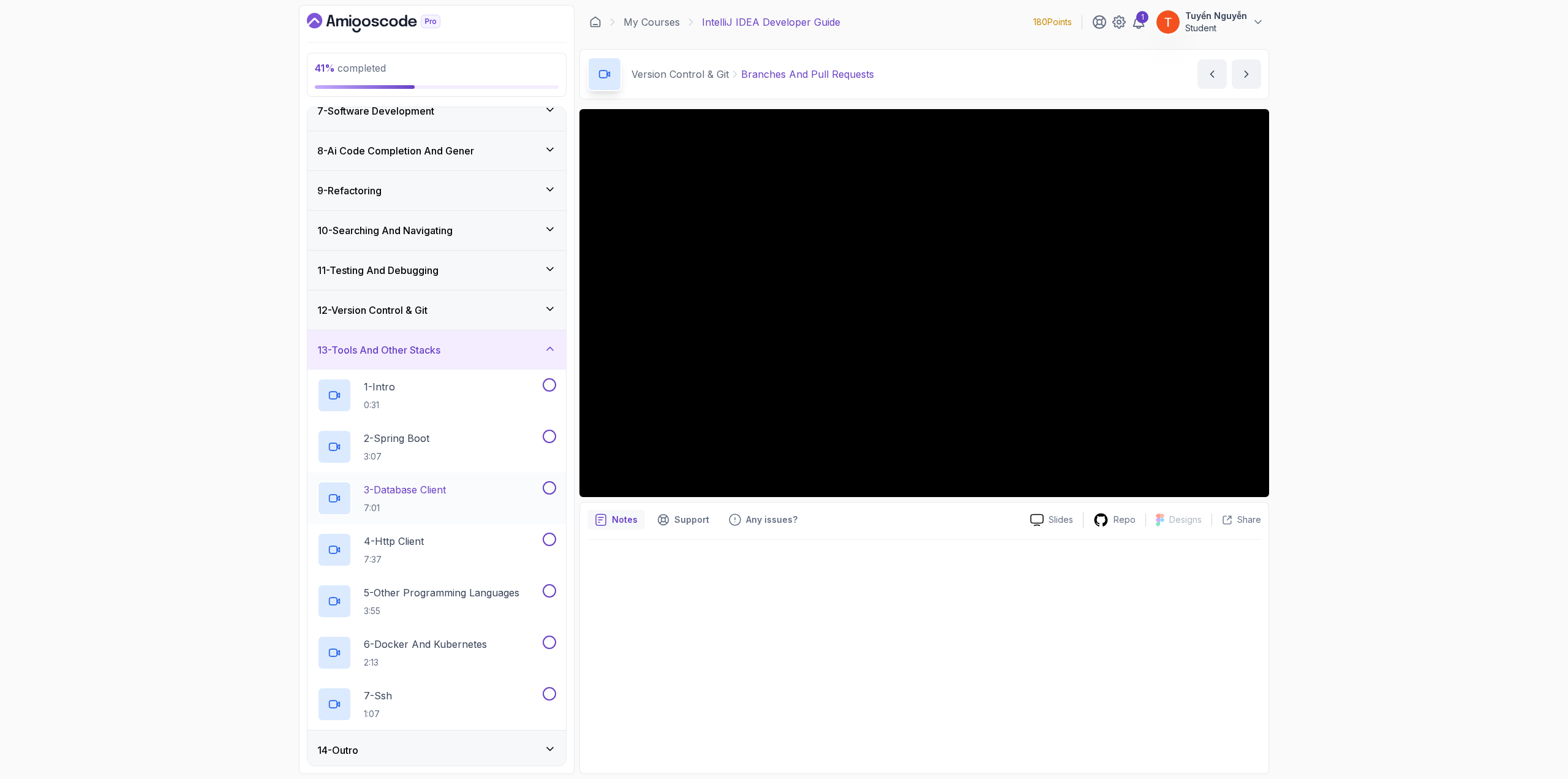
click at [427, 426] on p "3 - Database Client" at bounding box center [405, 489] width 82 height 15
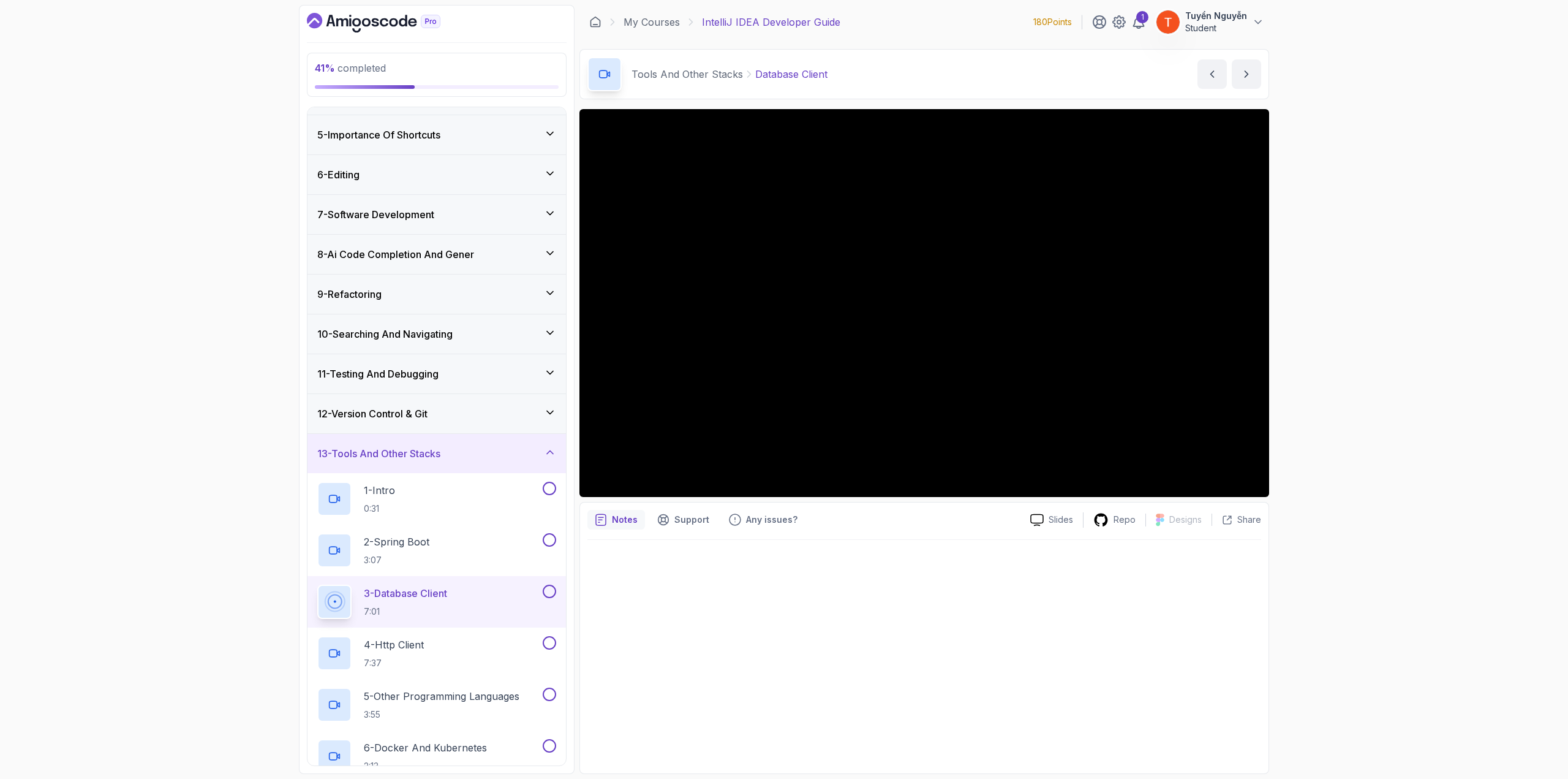
scroll to position [255, 0]
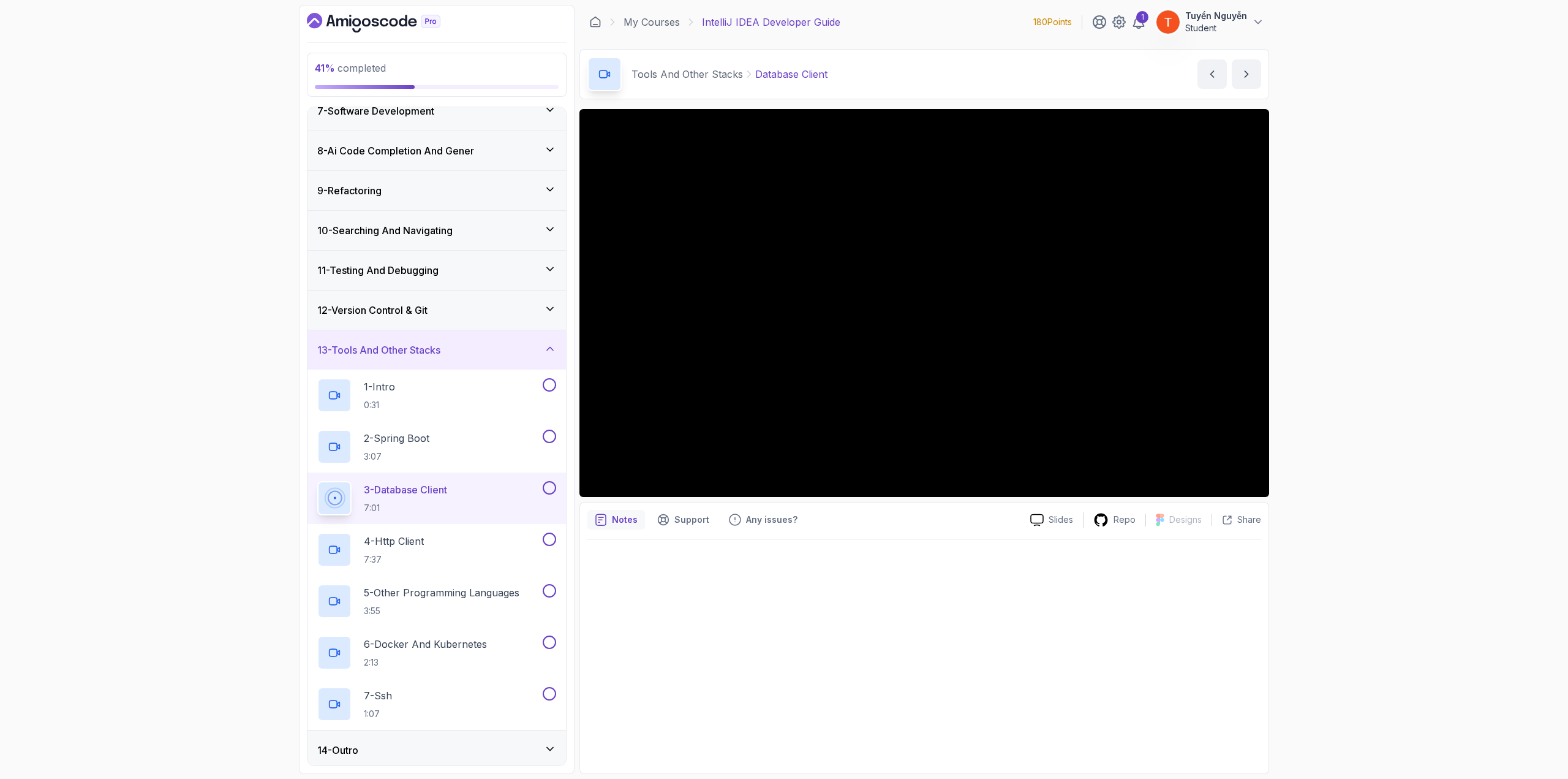
click at [414, 305] on h3 "12 - Version Control & Git" at bounding box center [372, 310] width 110 height 15
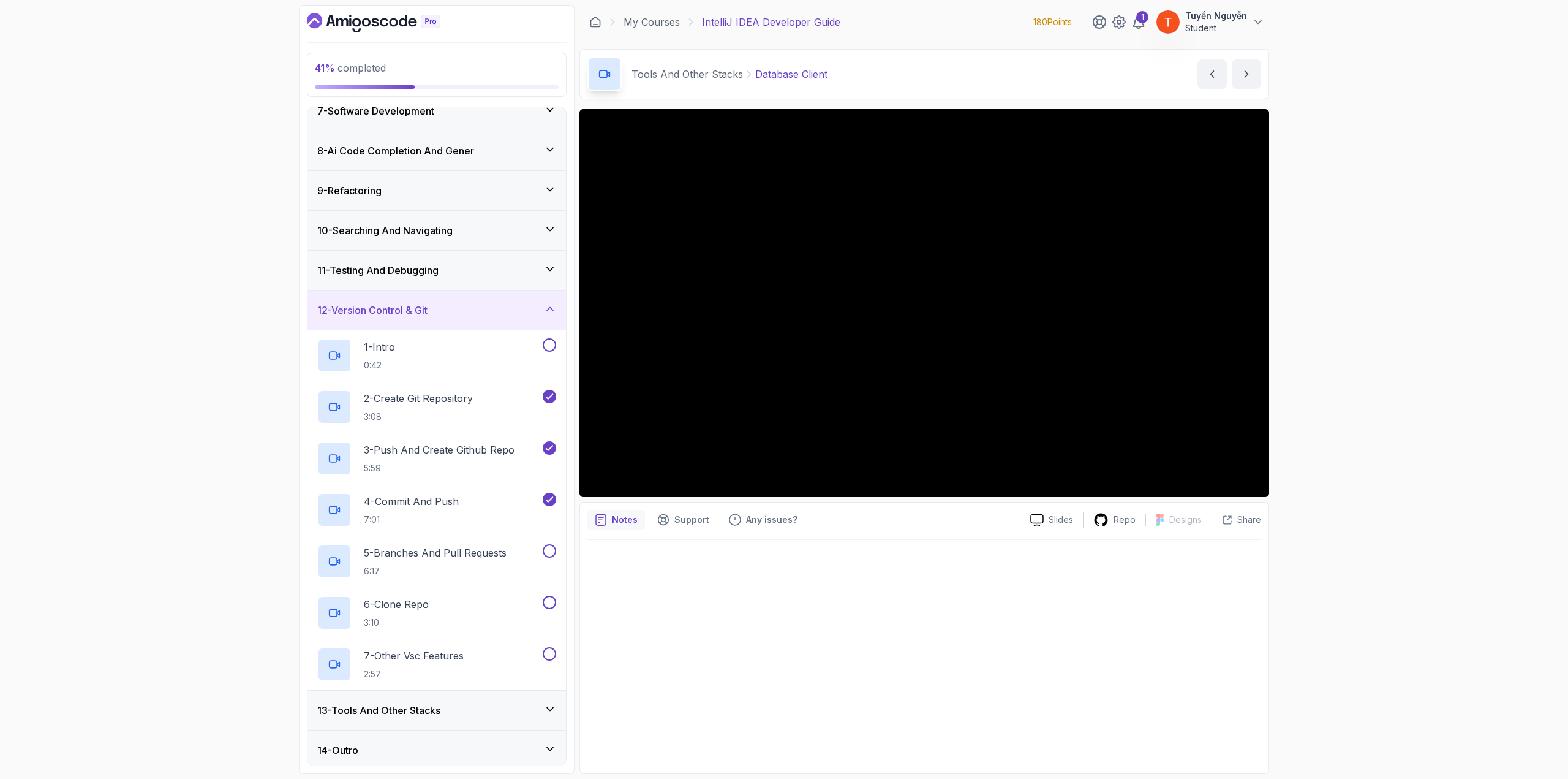
click at [511, 307] on div "12 - Version Control & Git" at bounding box center [437, 310] width 239 height 15
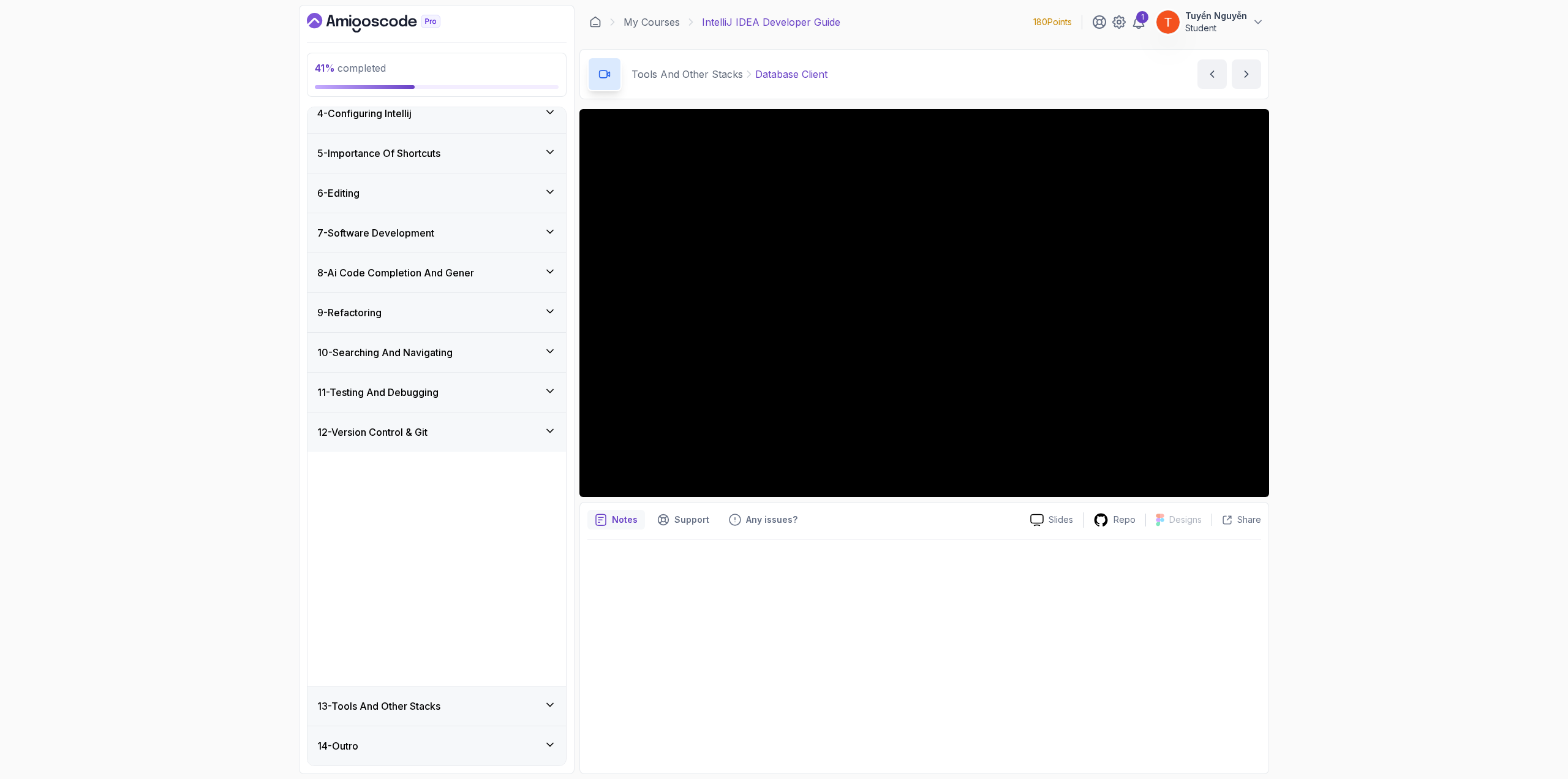
scroll to position [0, 0]
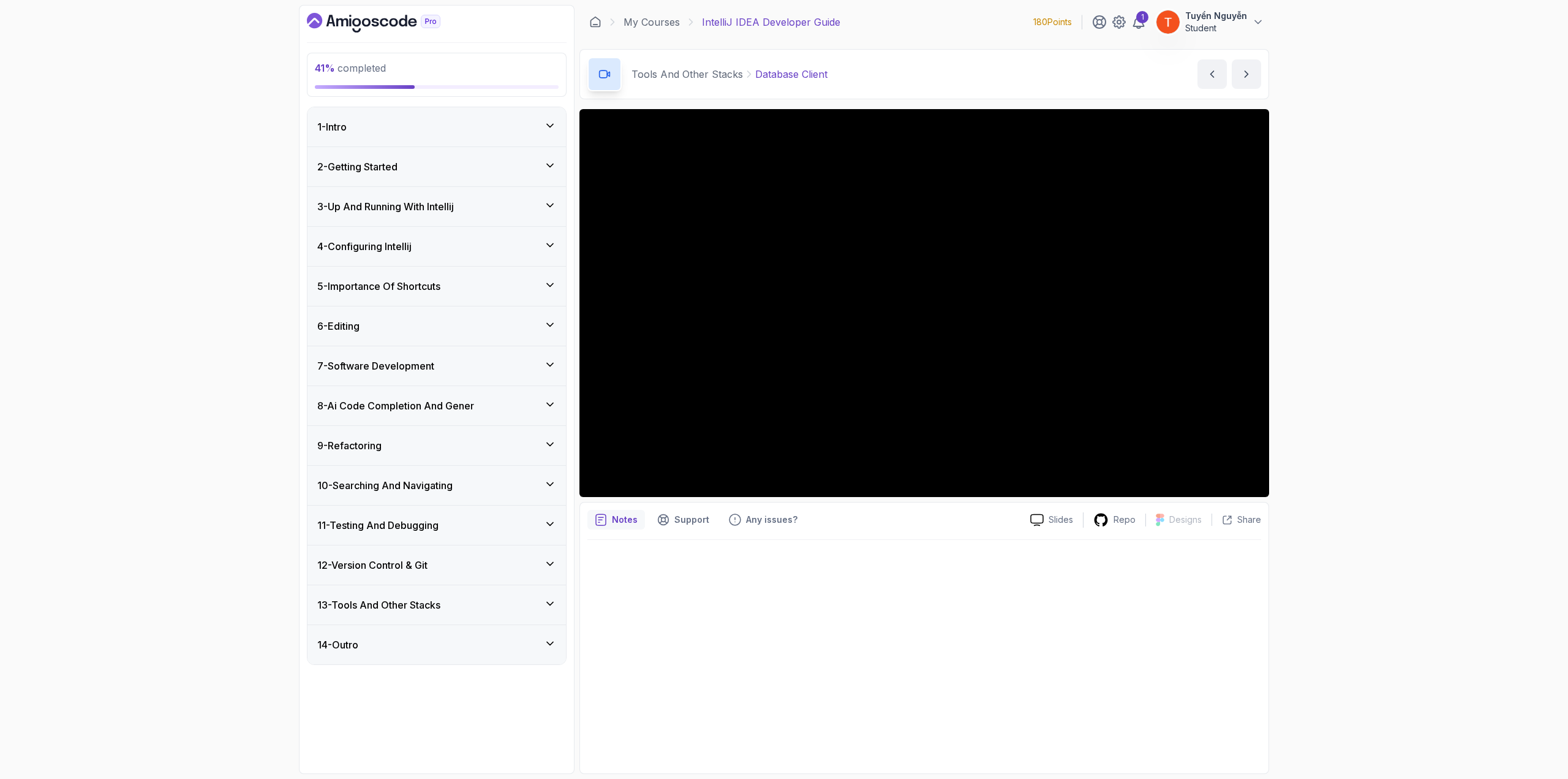
click at [384, 426] on h3 "13 - Tools And Other Stacks" at bounding box center [379, 604] width 123 height 15
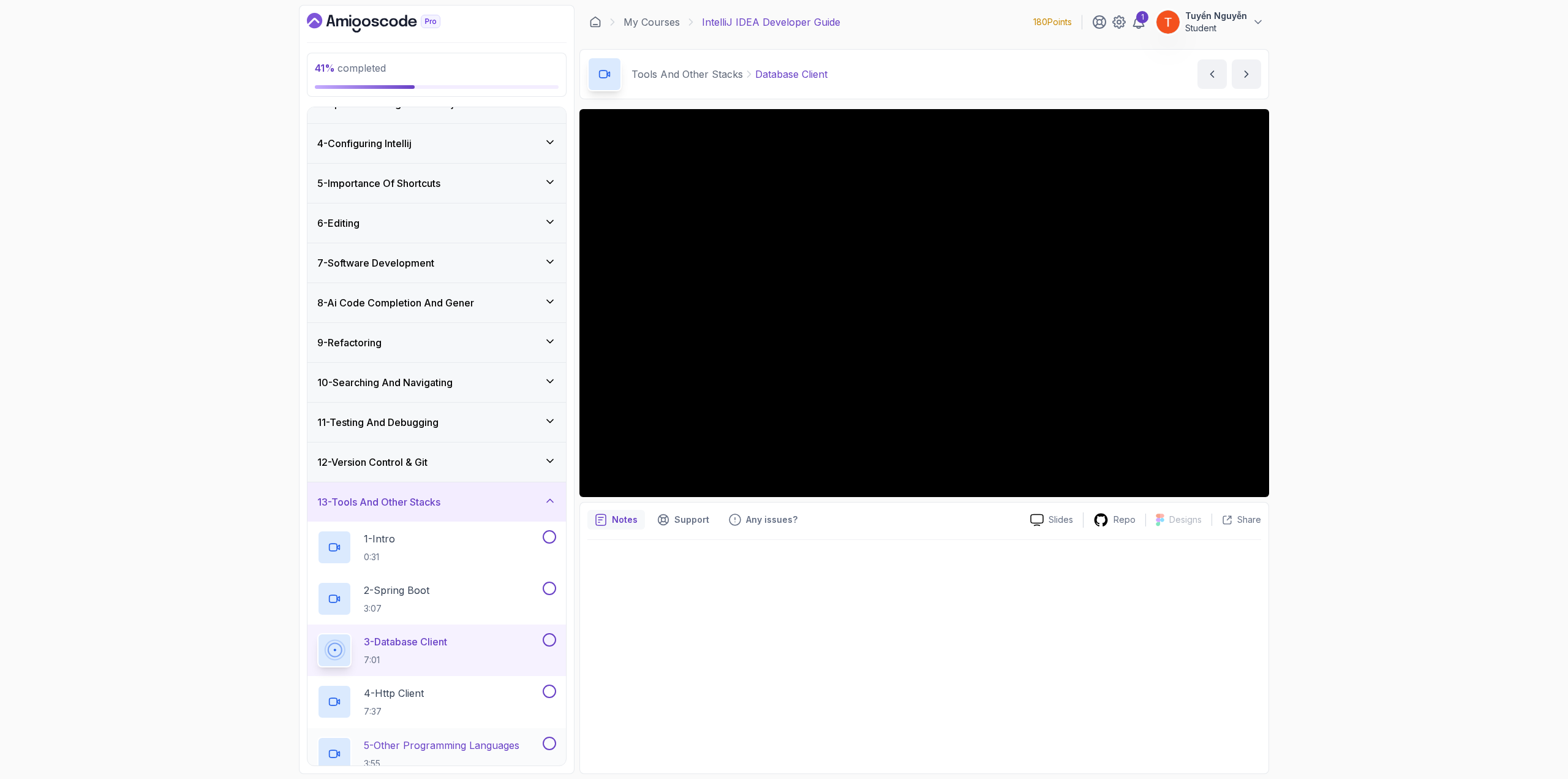
scroll to position [255, 0]
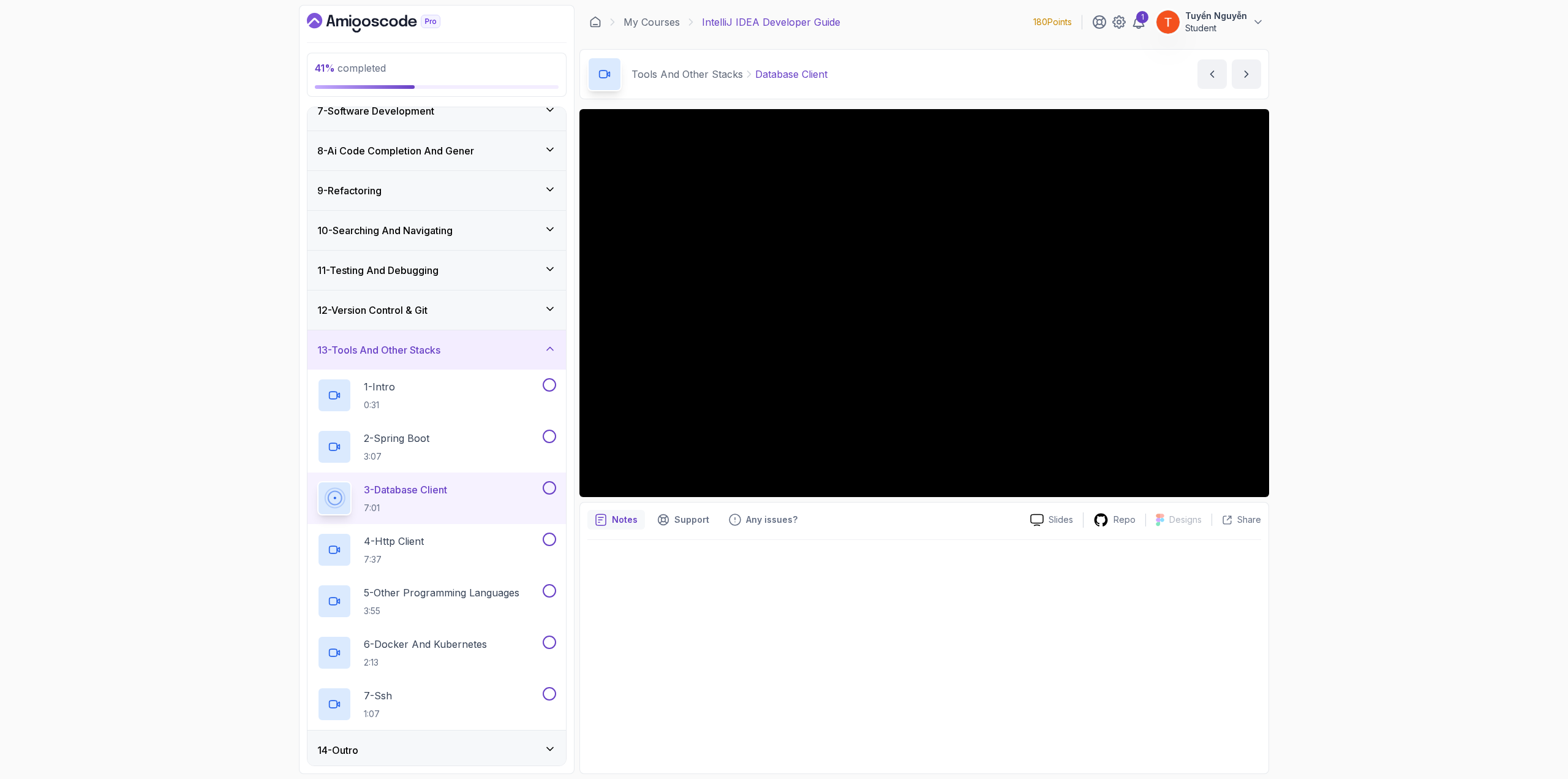
click at [380, 426] on div "14 - Outro" at bounding box center [437, 750] width 258 height 39
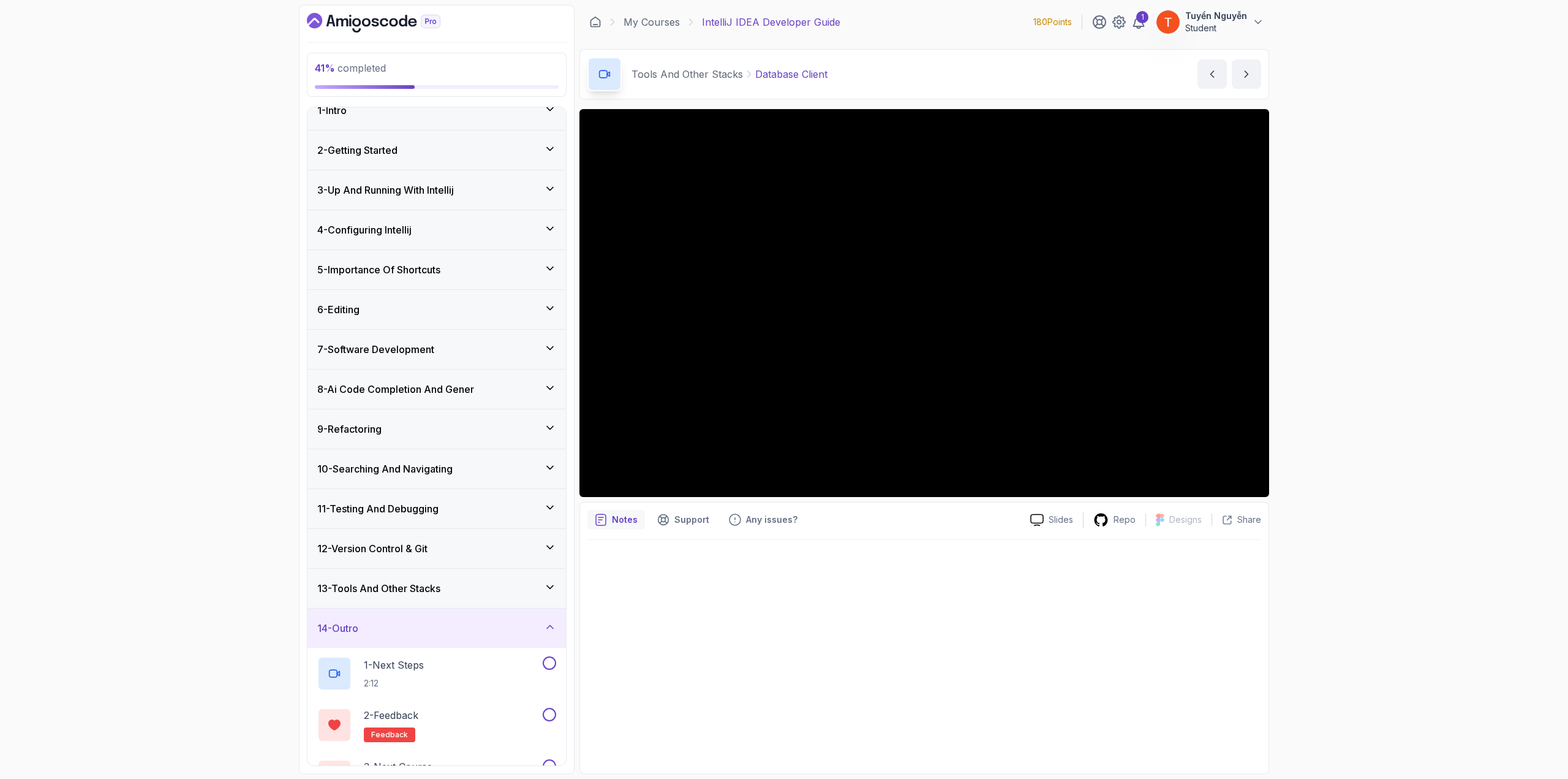
scroll to position [0, 0]
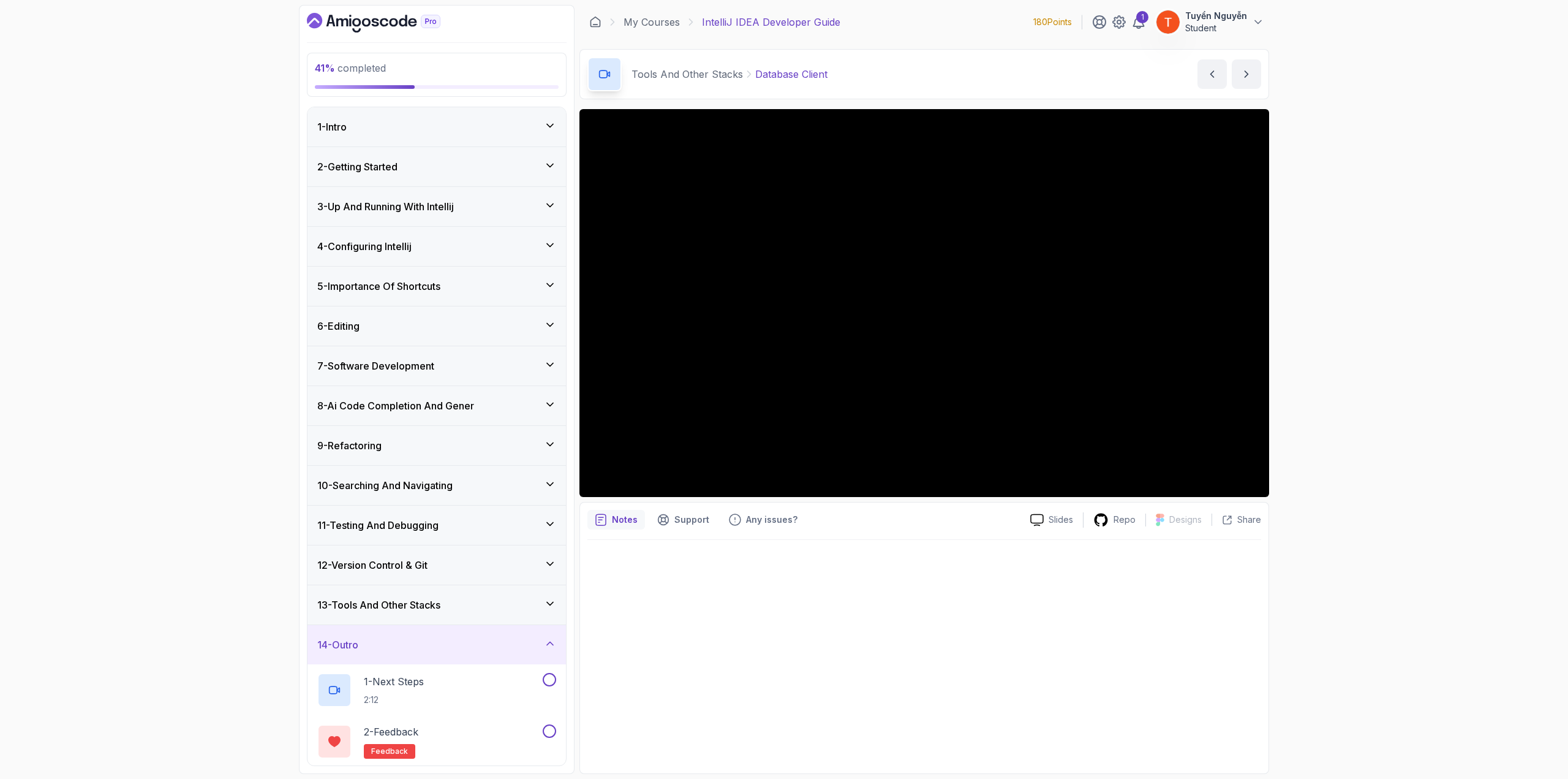
click at [405, 16] on icon "Dashboard" at bounding box center [403, 20] width 9 height 11
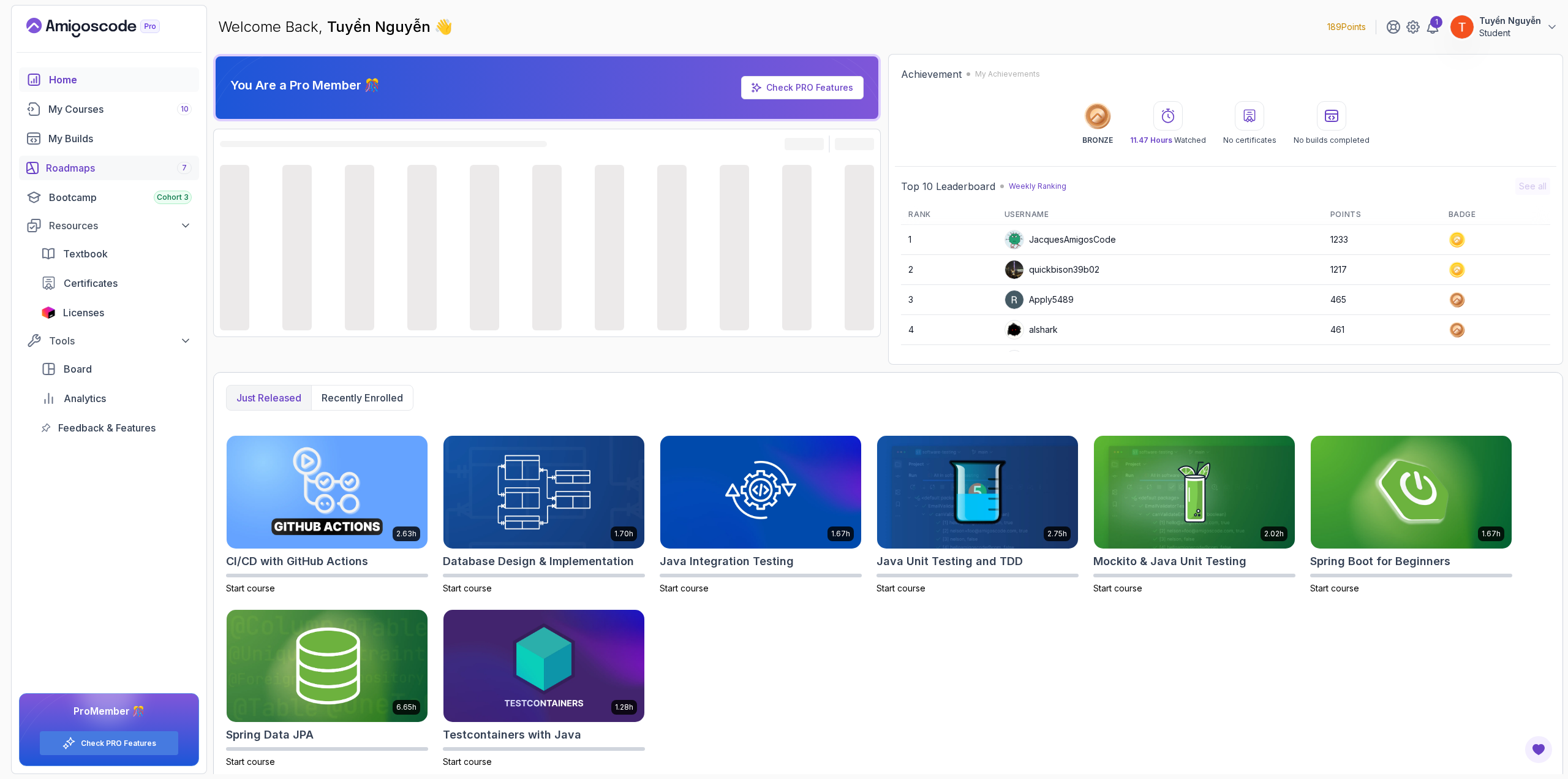
click at [128, 166] on div "Roadmaps 7" at bounding box center [119, 168] width 146 height 15
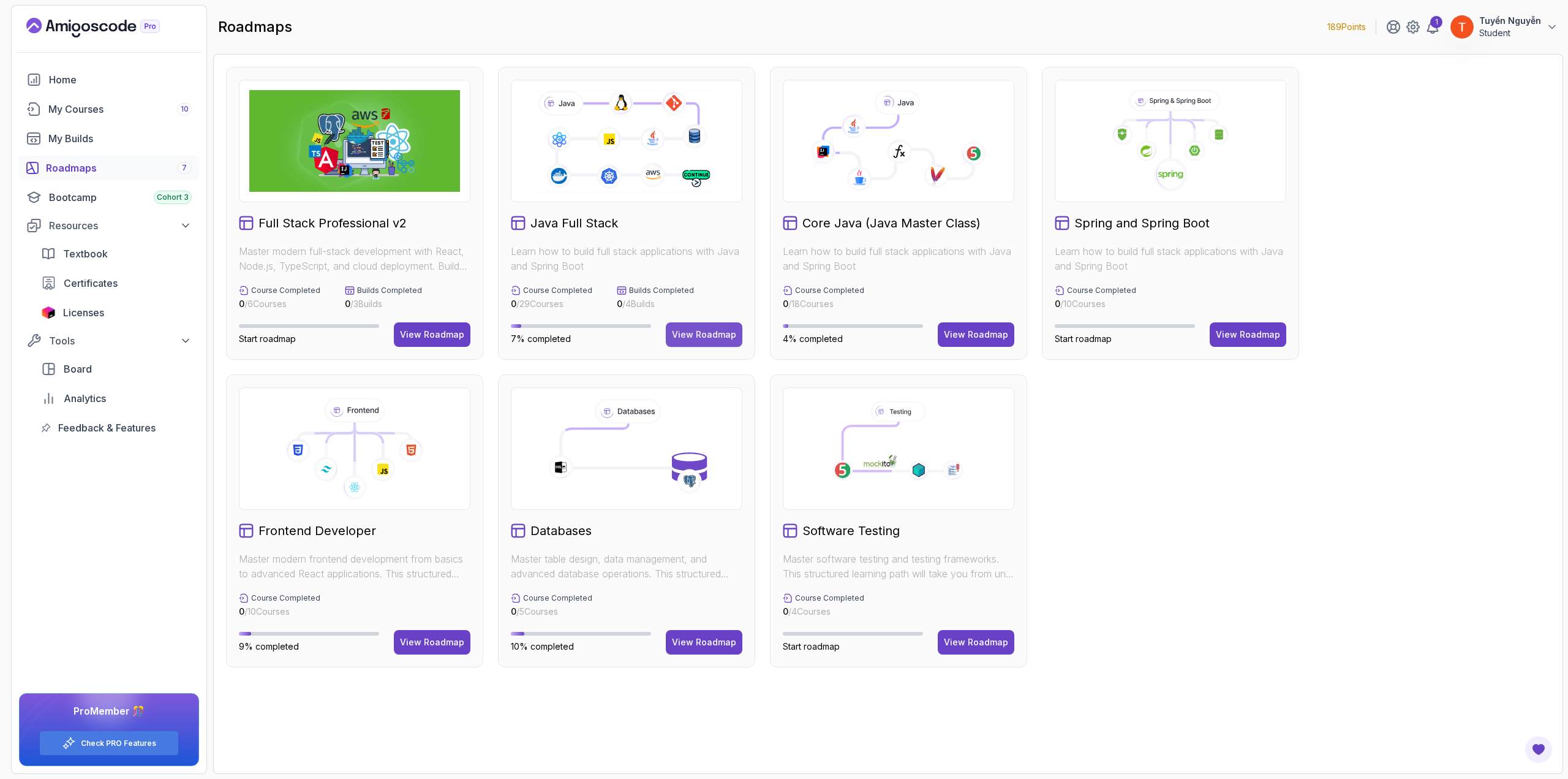
click at [716, 334] on div "View Roadmap" at bounding box center [704, 334] width 64 height 12
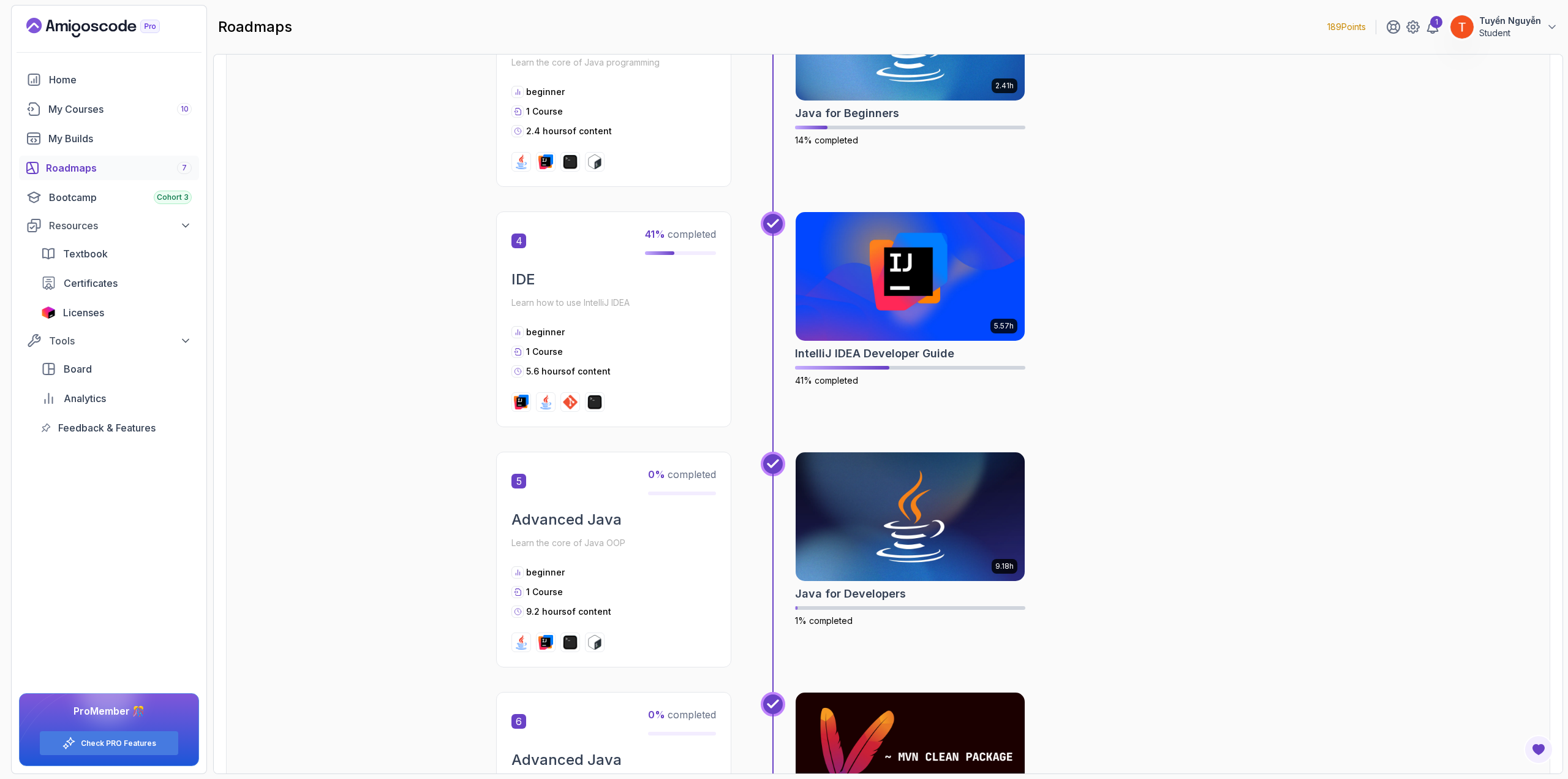
scroll to position [981, 0]
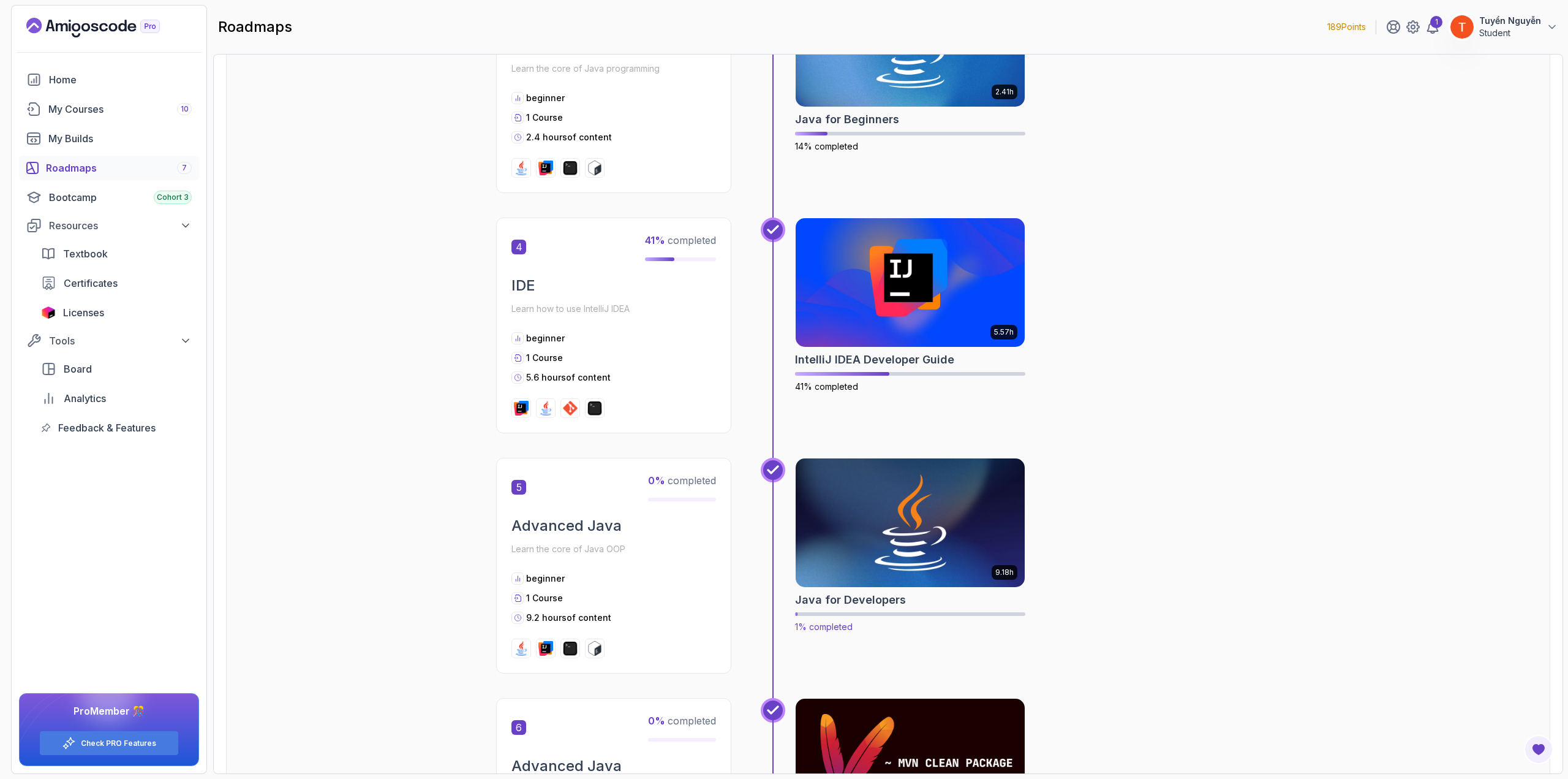
click at [868, 426] on img at bounding box center [910, 522] width 241 height 135
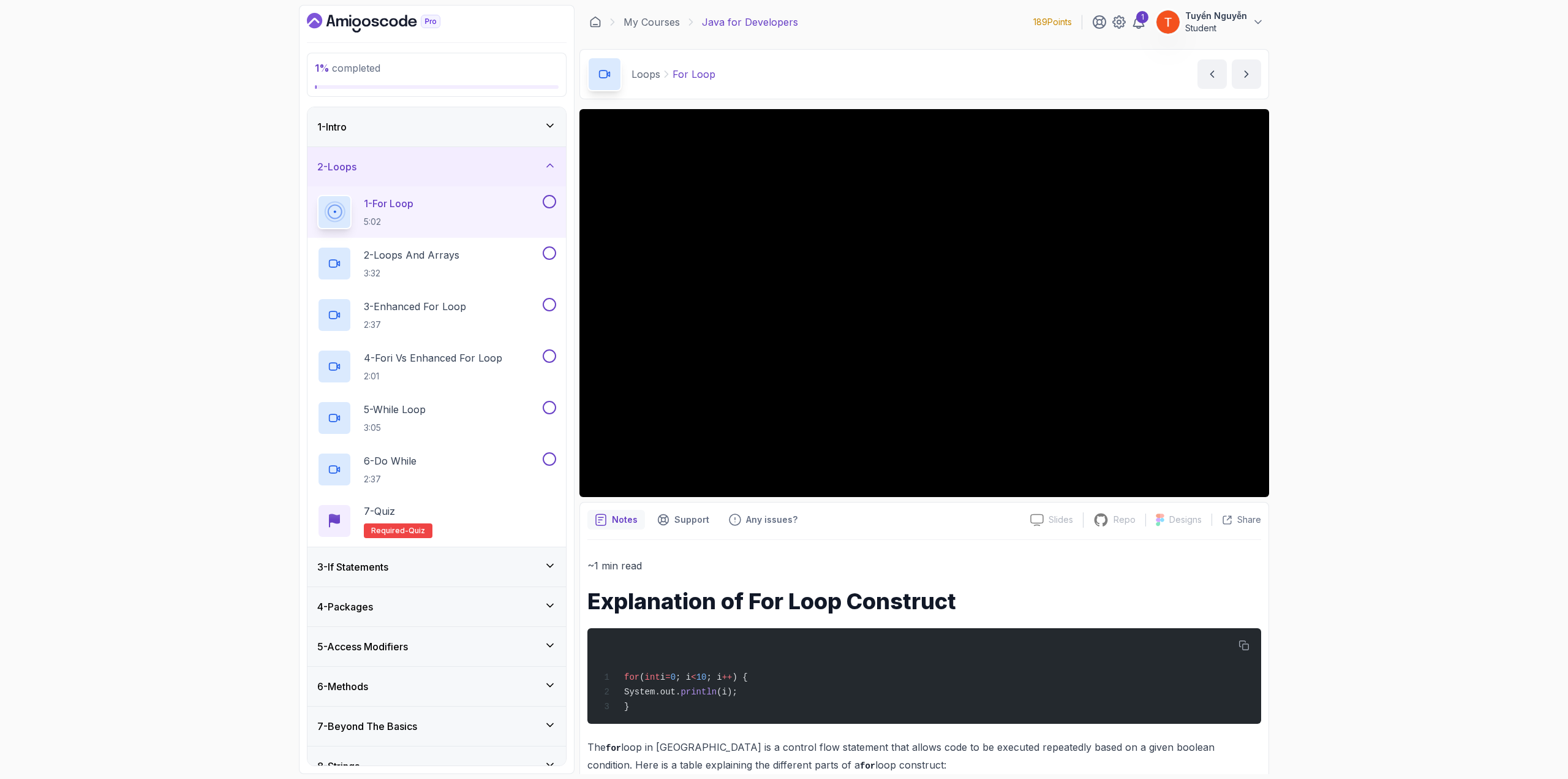
click at [467, 171] on div "2 - Loops" at bounding box center [437, 166] width 239 height 15
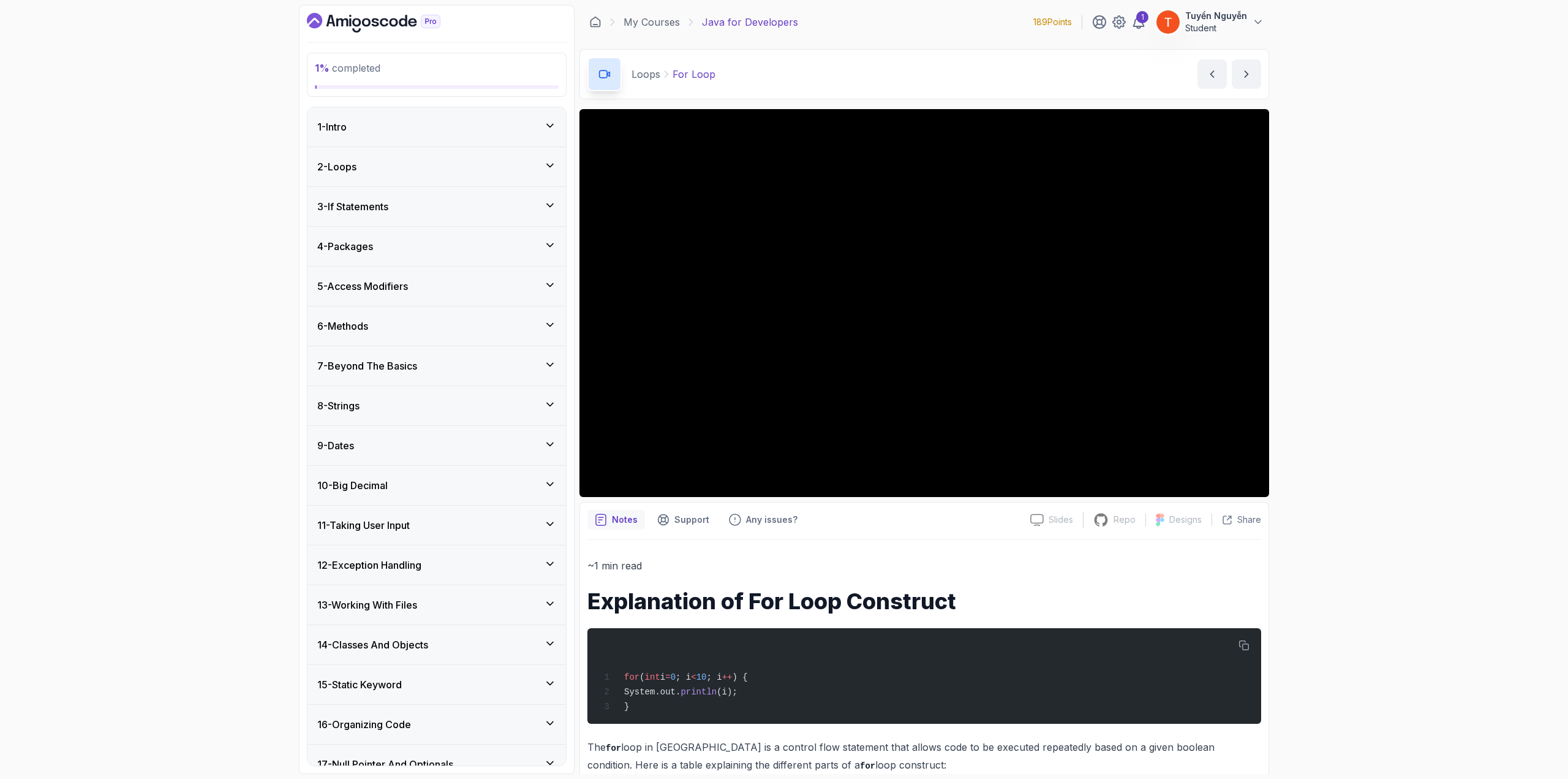
click at [467, 170] on div "2 - Loops" at bounding box center [437, 166] width 239 height 15
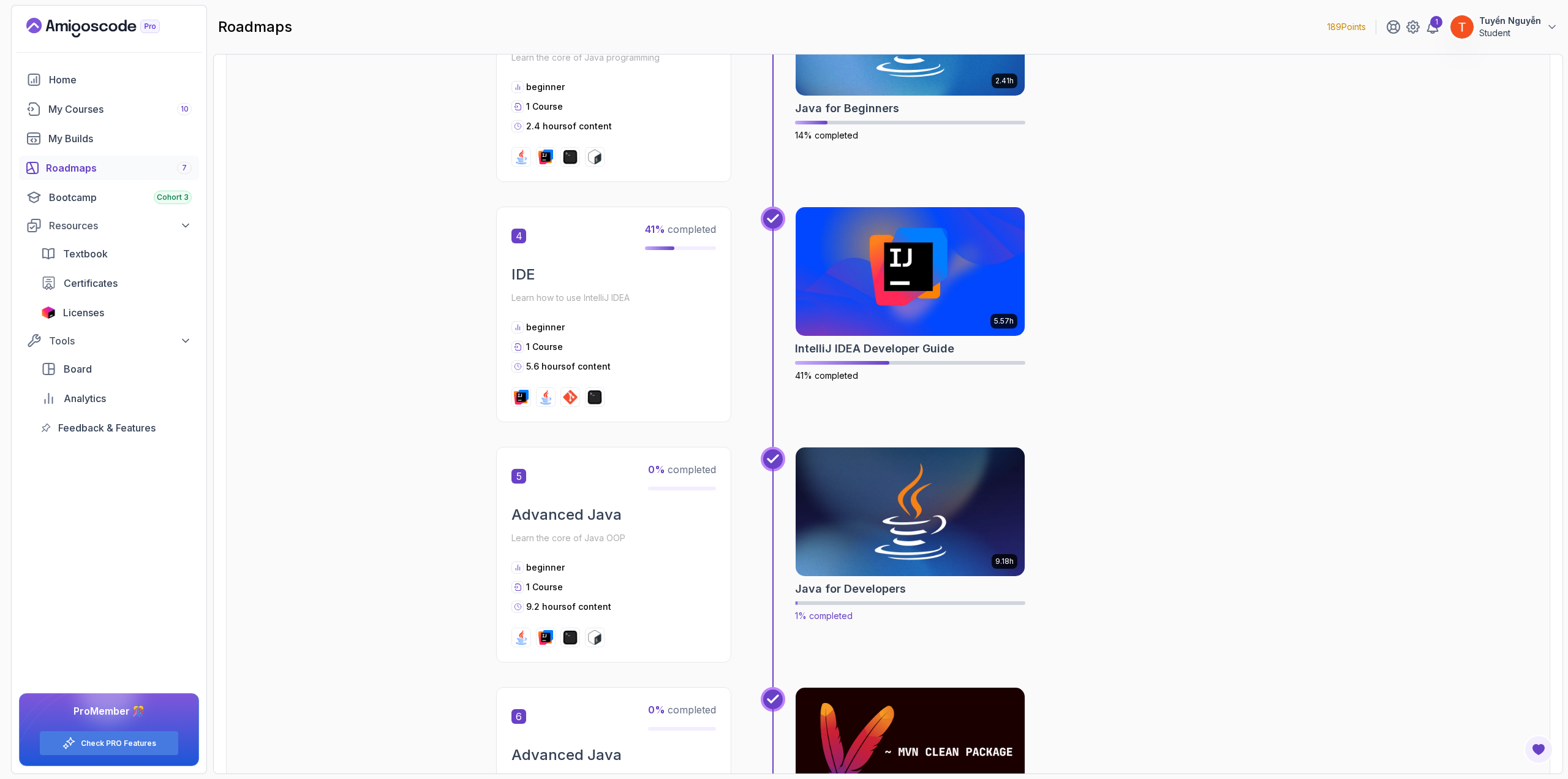
scroll to position [1103, 0]
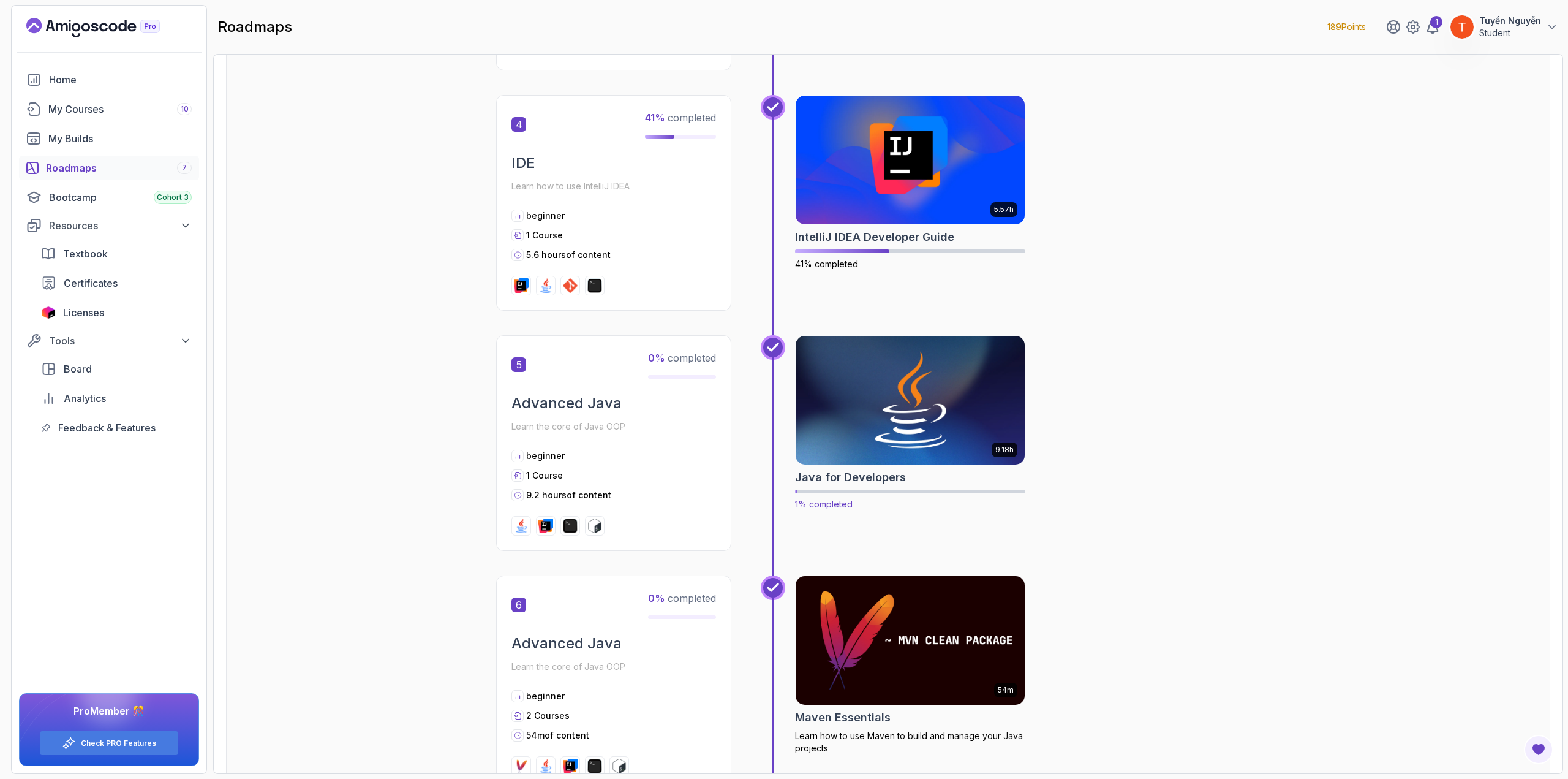
click at [910, 426] on img at bounding box center [910, 400] width 241 height 135
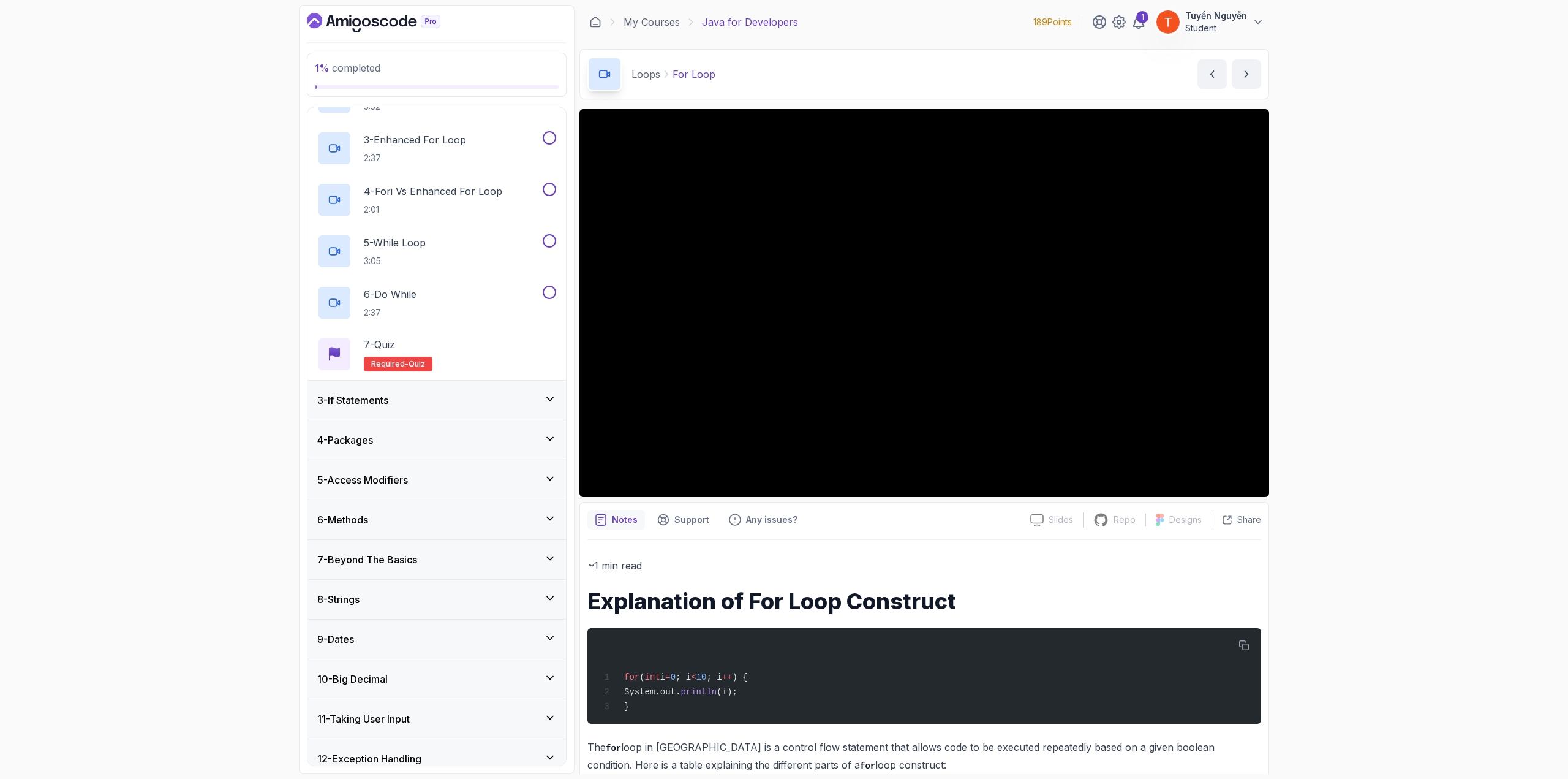
scroll to position [245, 0]
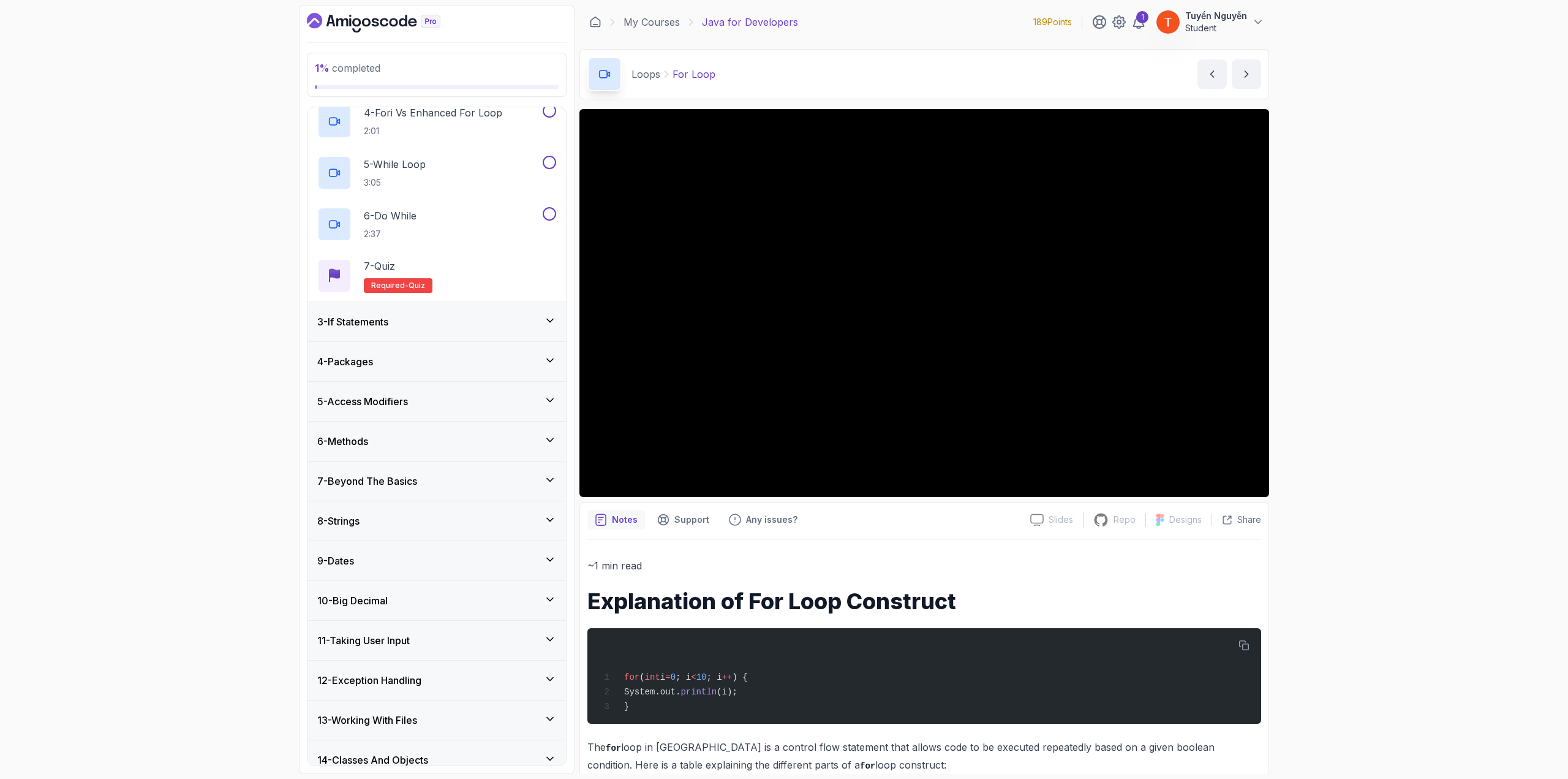
click at [449, 322] on div "3 - If Statements" at bounding box center [437, 321] width 239 height 15
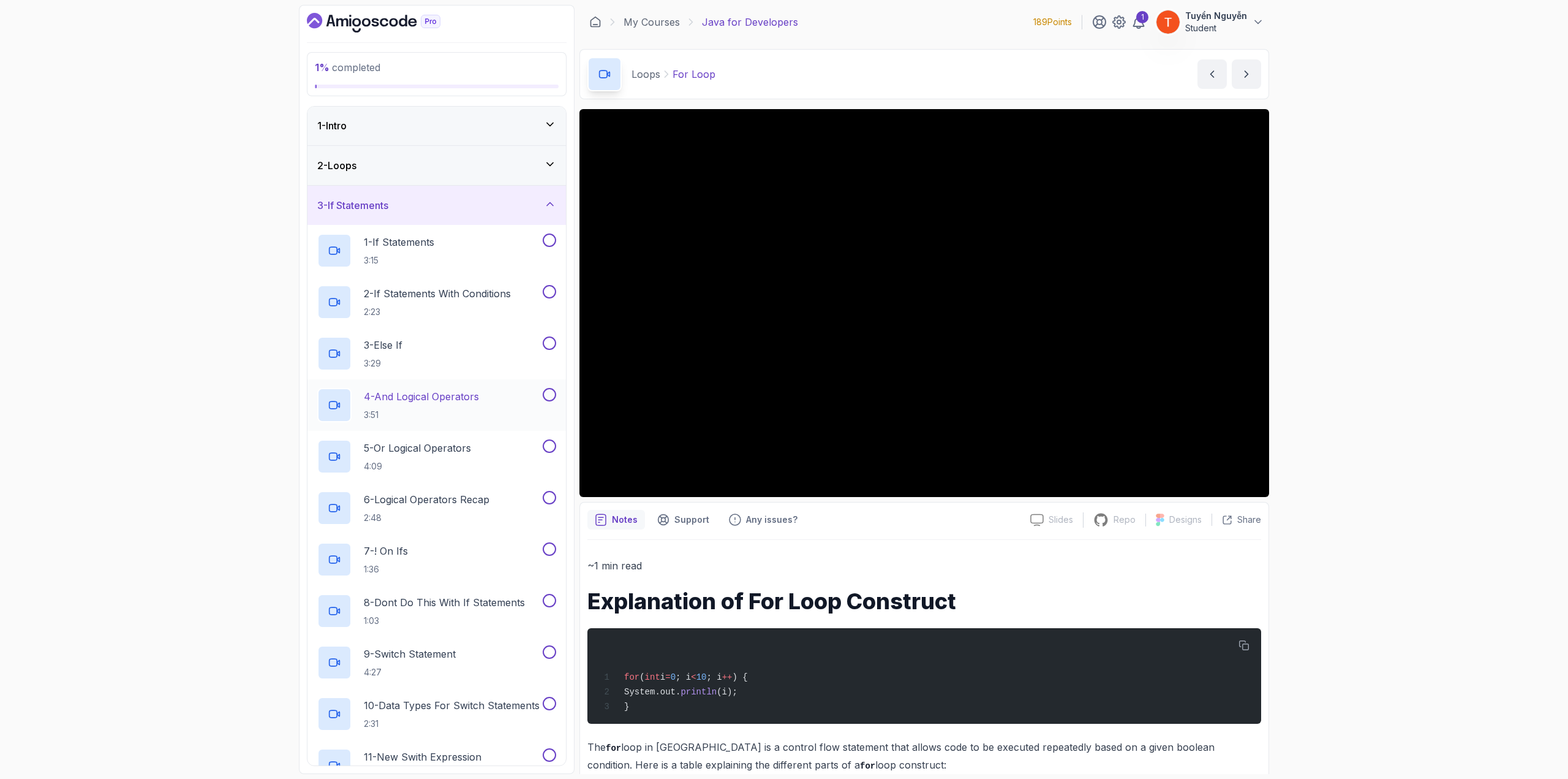
scroll to position [0, 0]
click at [506, 212] on div "3 - If Statements" at bounding box center [437, 205] width 239 height 15
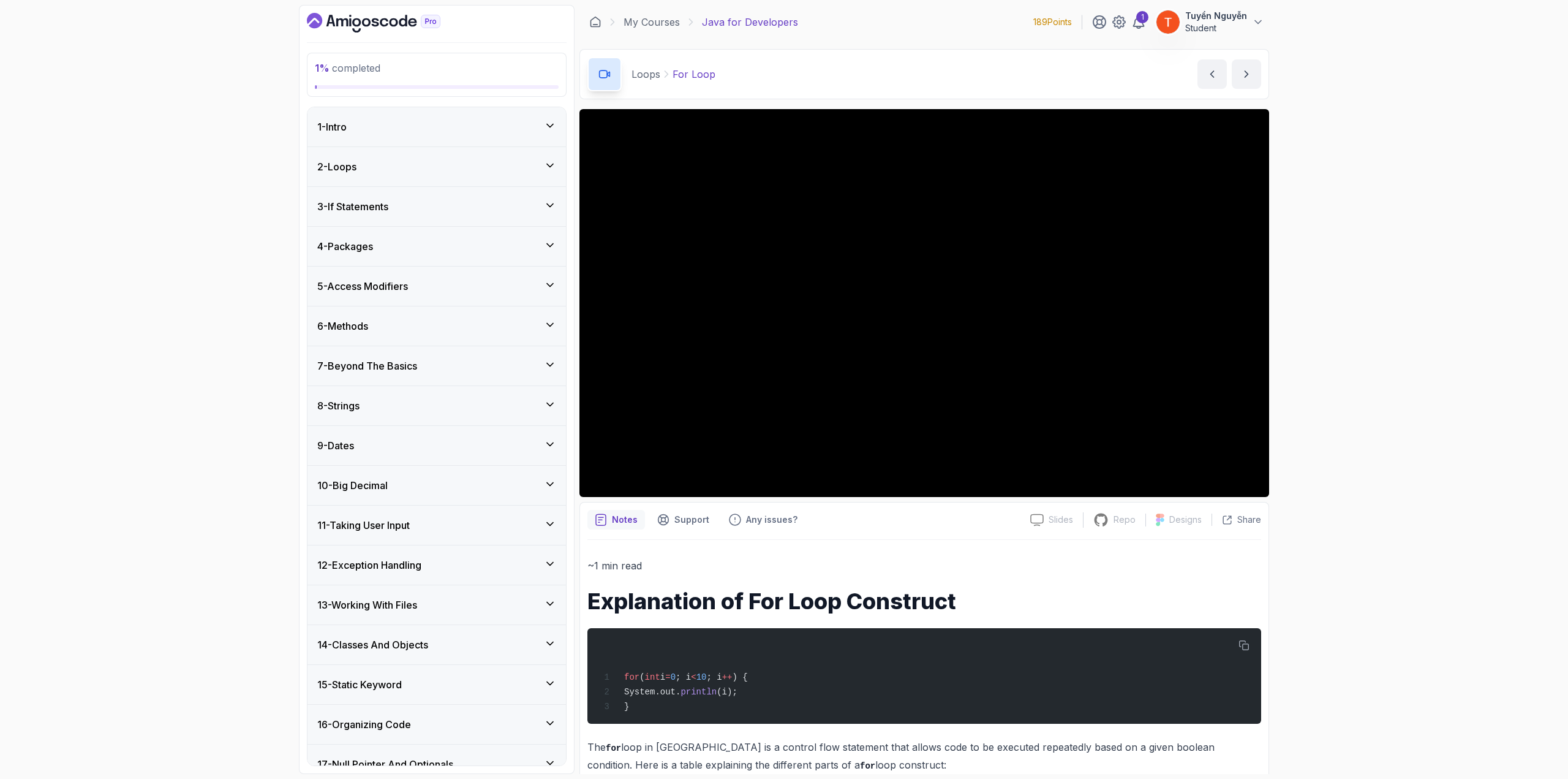
click at [432, 152] on div "2 - Loops" at bounding box center [437, 167] width 258 height 39
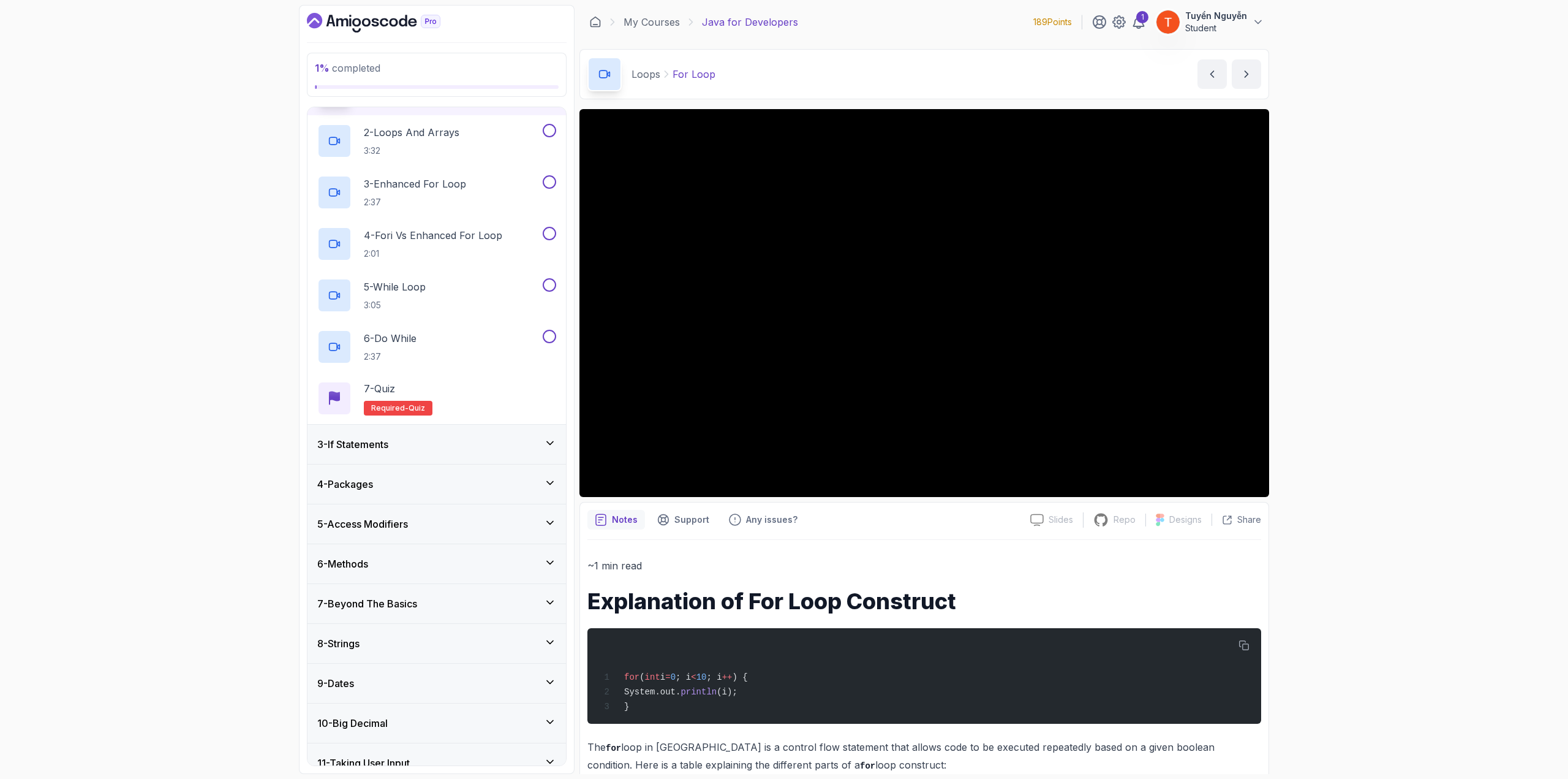
scroll to position [184, 0]
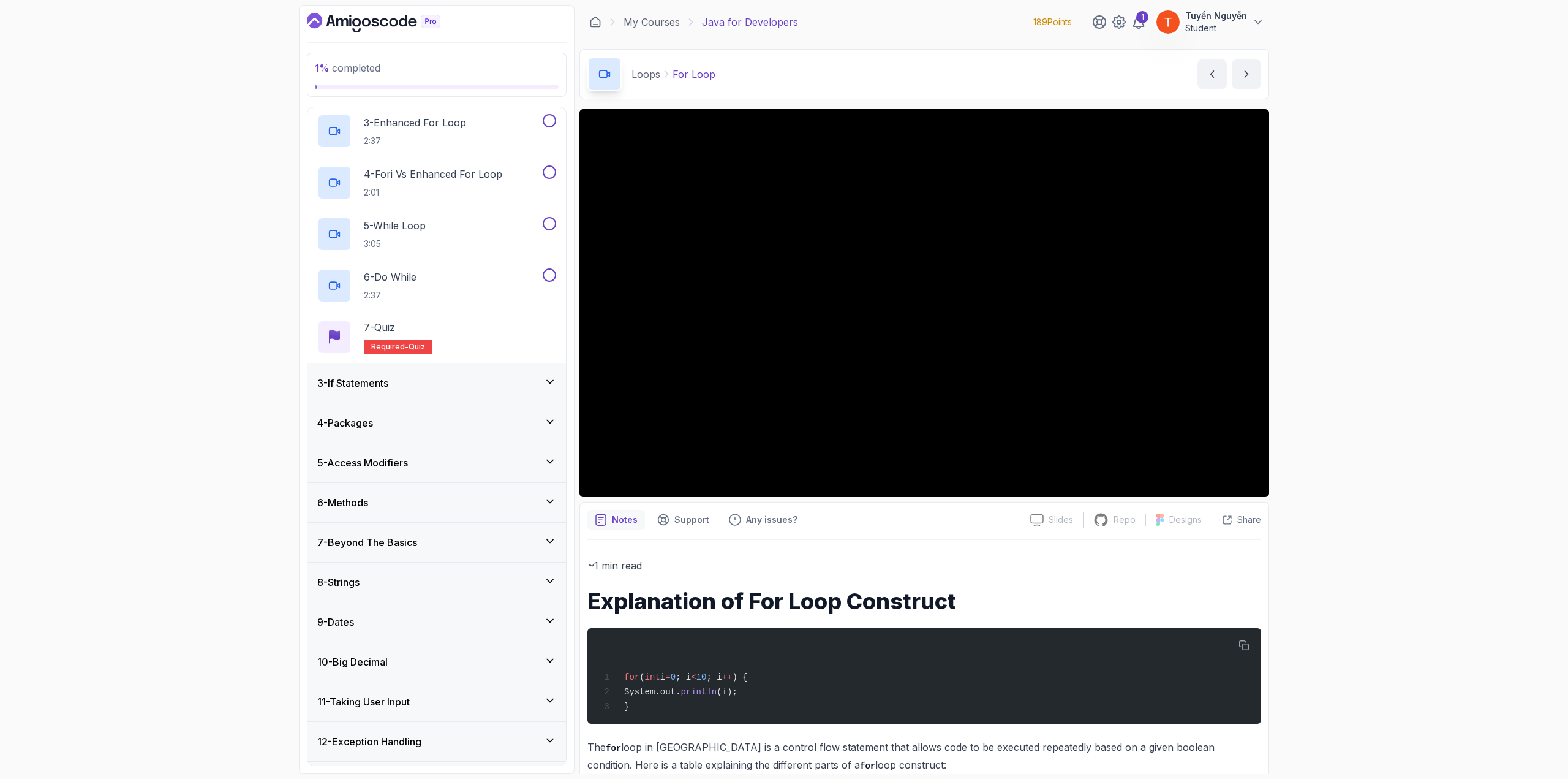
click at [382, 420] on div "4 - Packages" at bounding box center [437, 422] width 239 height 15
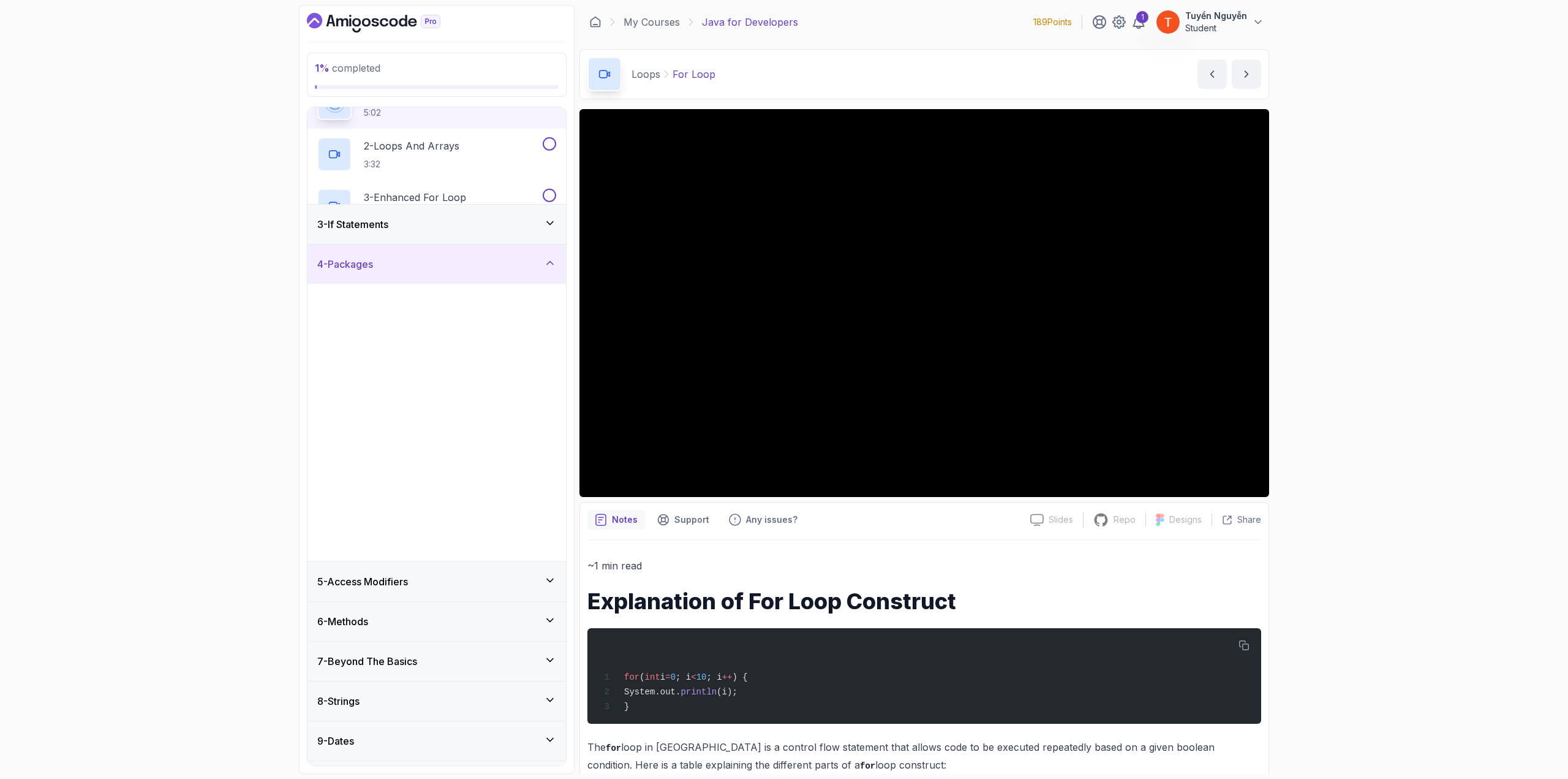
scroll to position [92, 0]
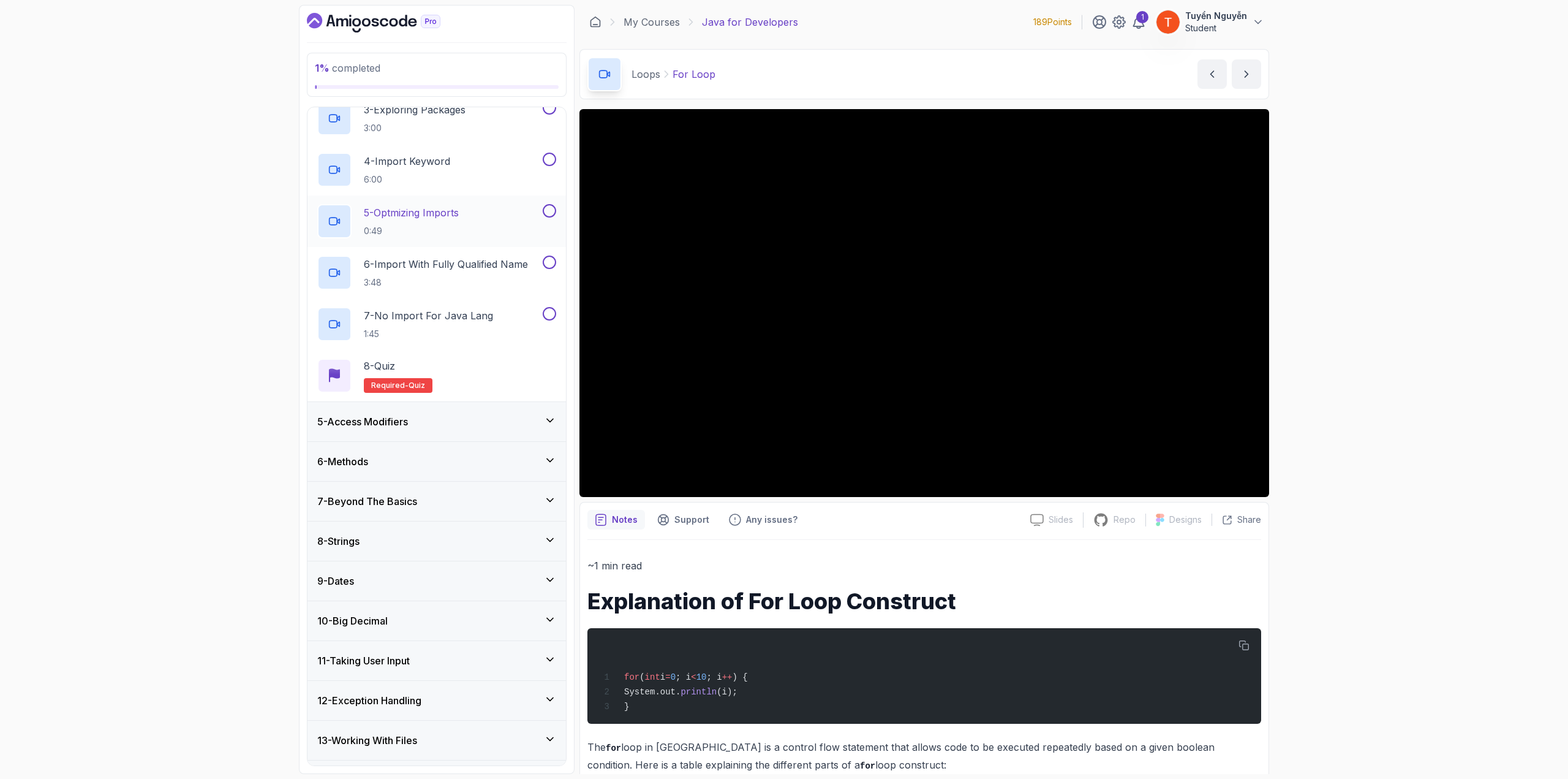
click at [441, 416] on div "5 - Access Modifiers" at bounding box center [437, 421] width 239 height 15
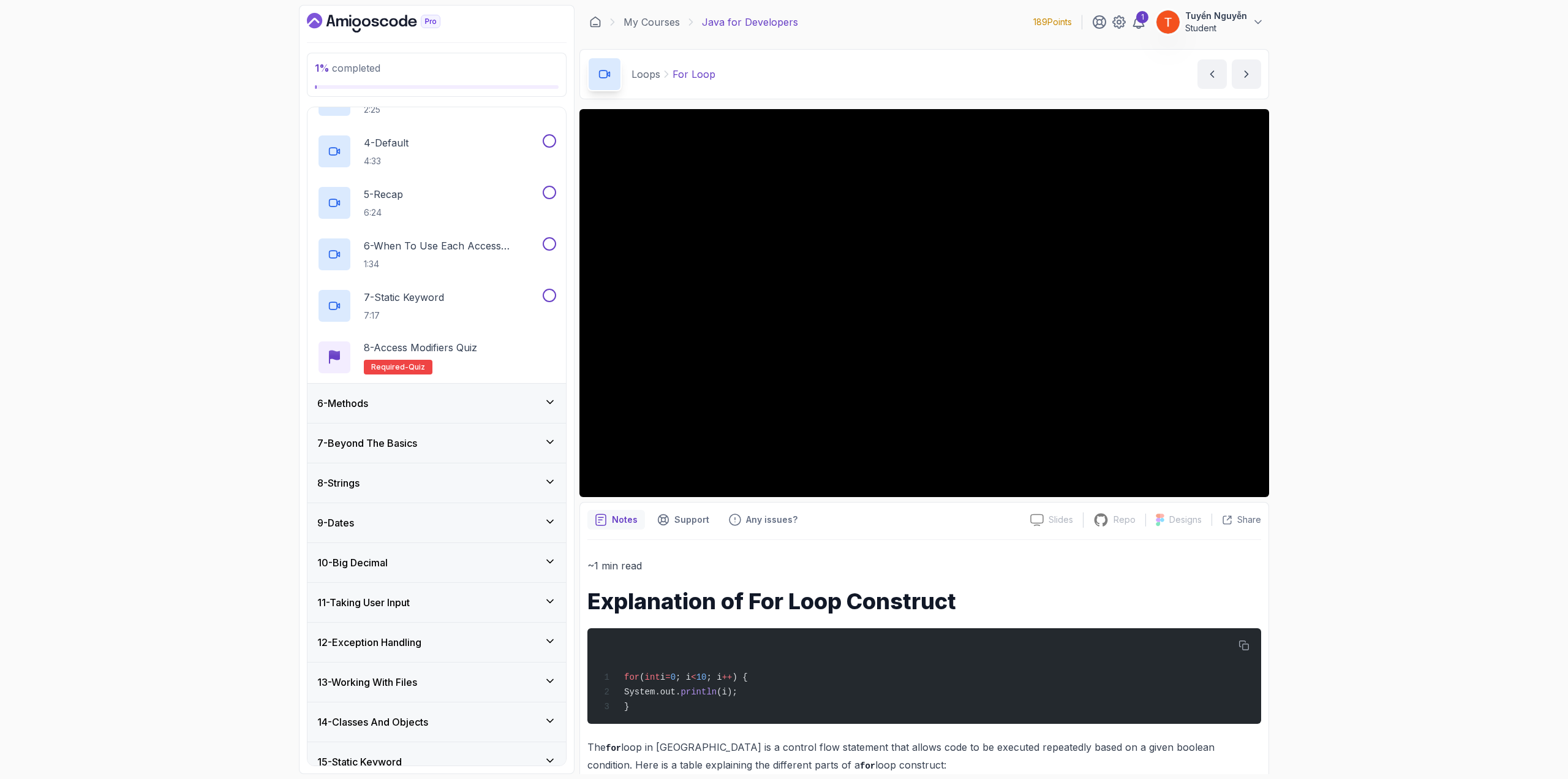
scroll to position [338, 0]
click at [428, 398] on div "6 - Methods" at bounding box center [437, 400] width 239 height 15
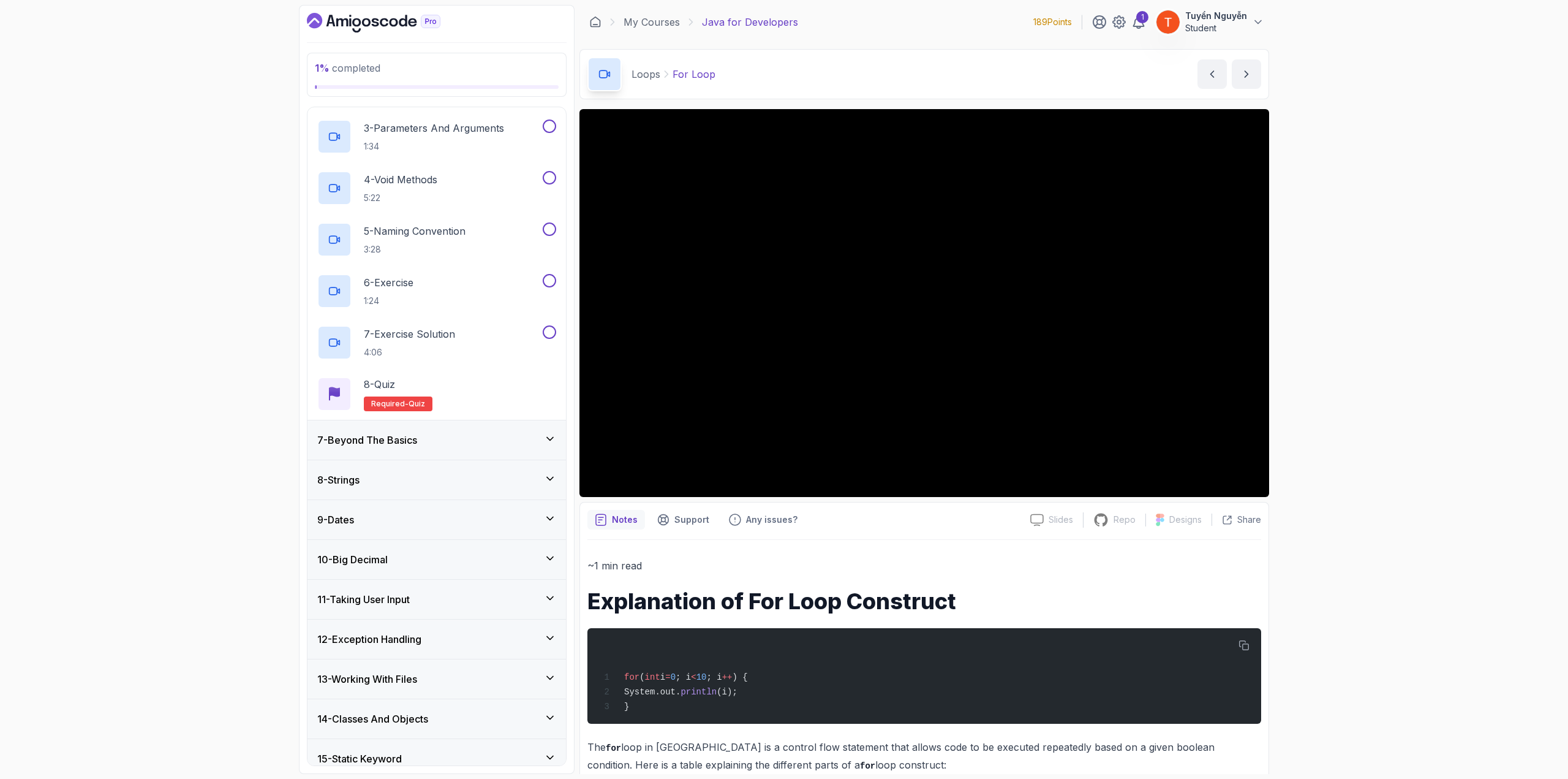
click at [434, 426] on div "7 - Beyond The Basics" at bounding box center [437, 439] width 239 height 15
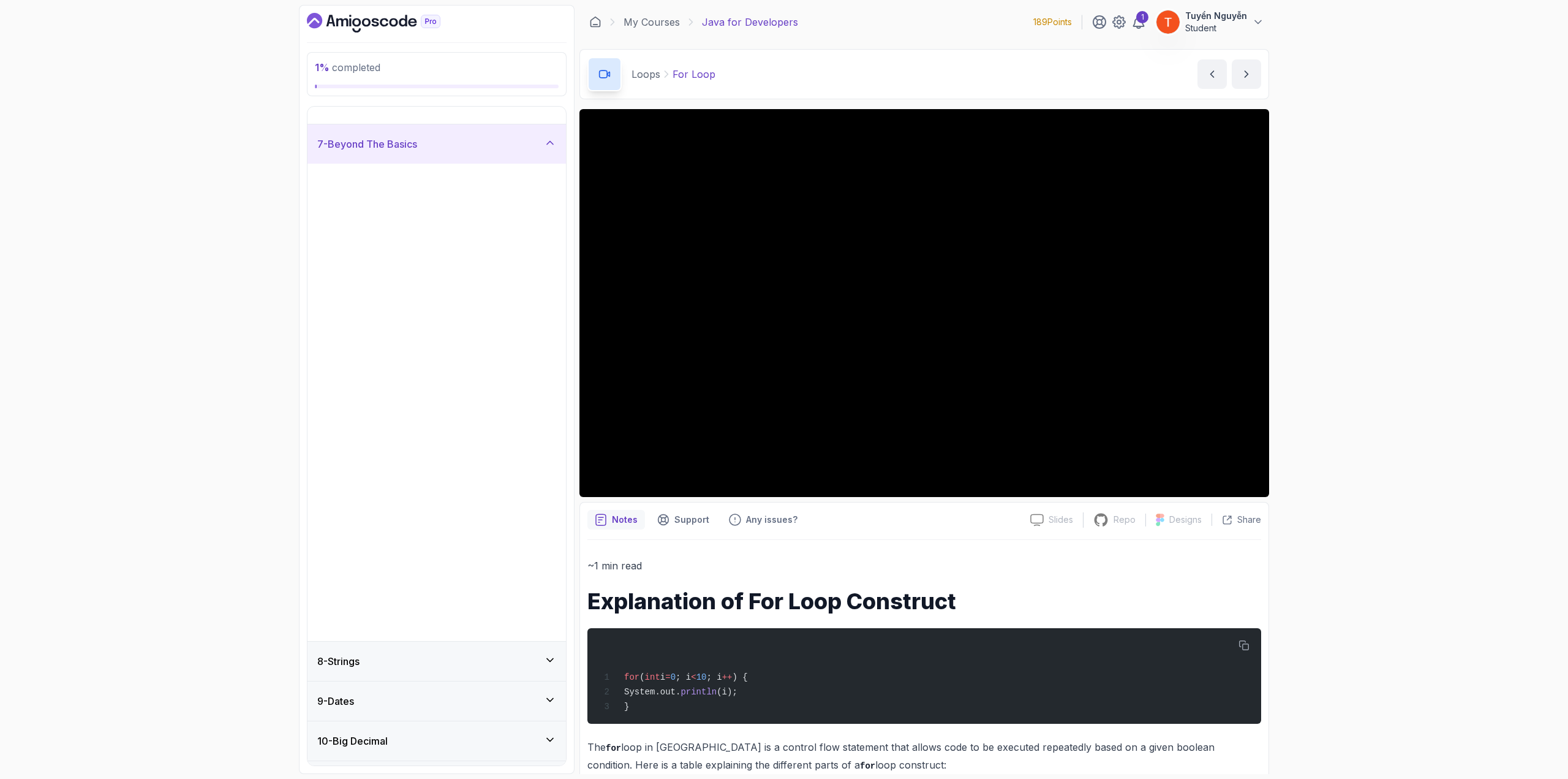
scroll to position [92, 0]
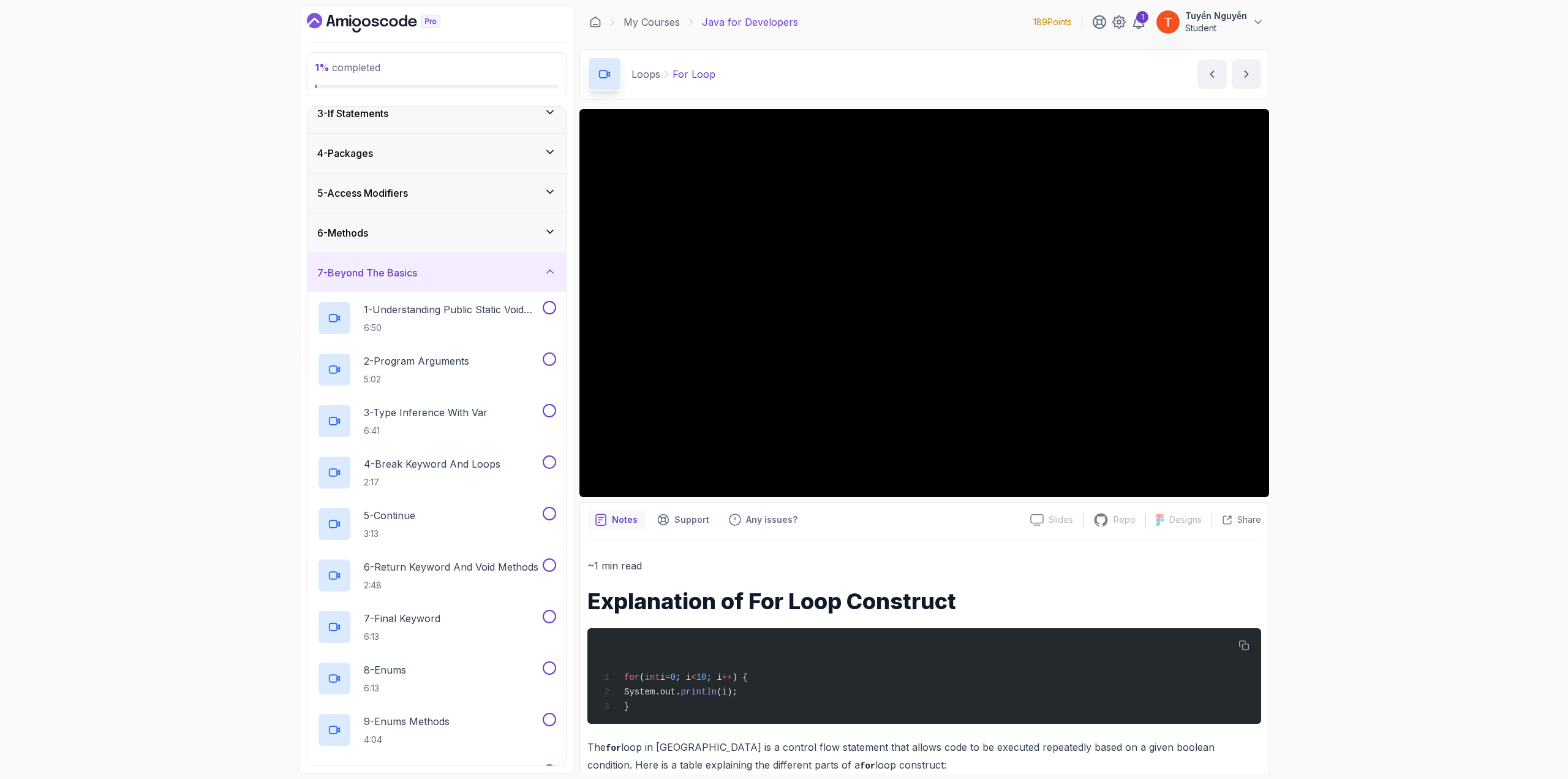
click at [458, 269] on div "7 - Beyond The Basics" at bounding box center [437, 273] width 239 height 15
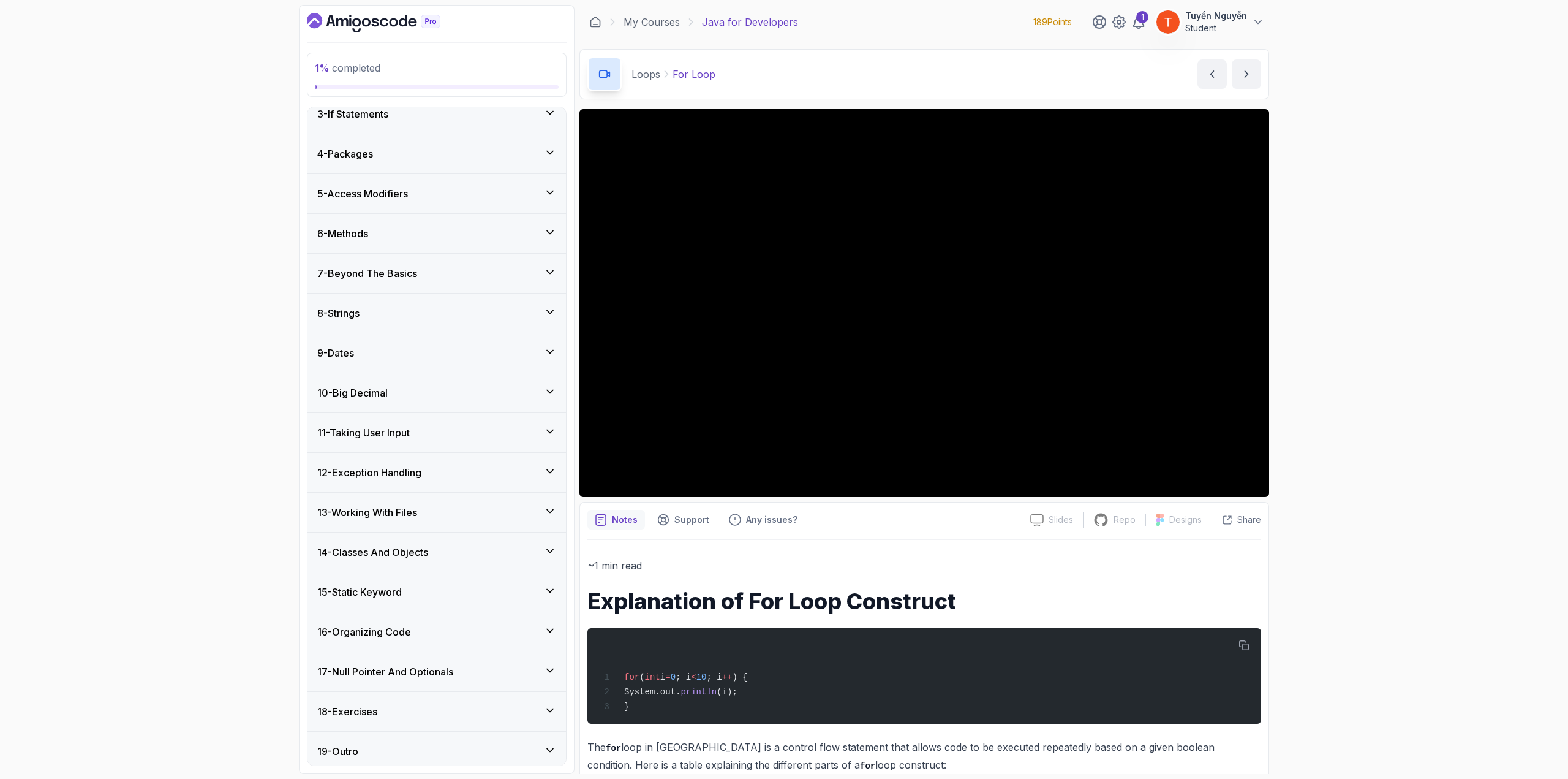
click at [442, 270] on div "7 - Beyond The Basics" at bounding box center [437, 273] width 239 height 15
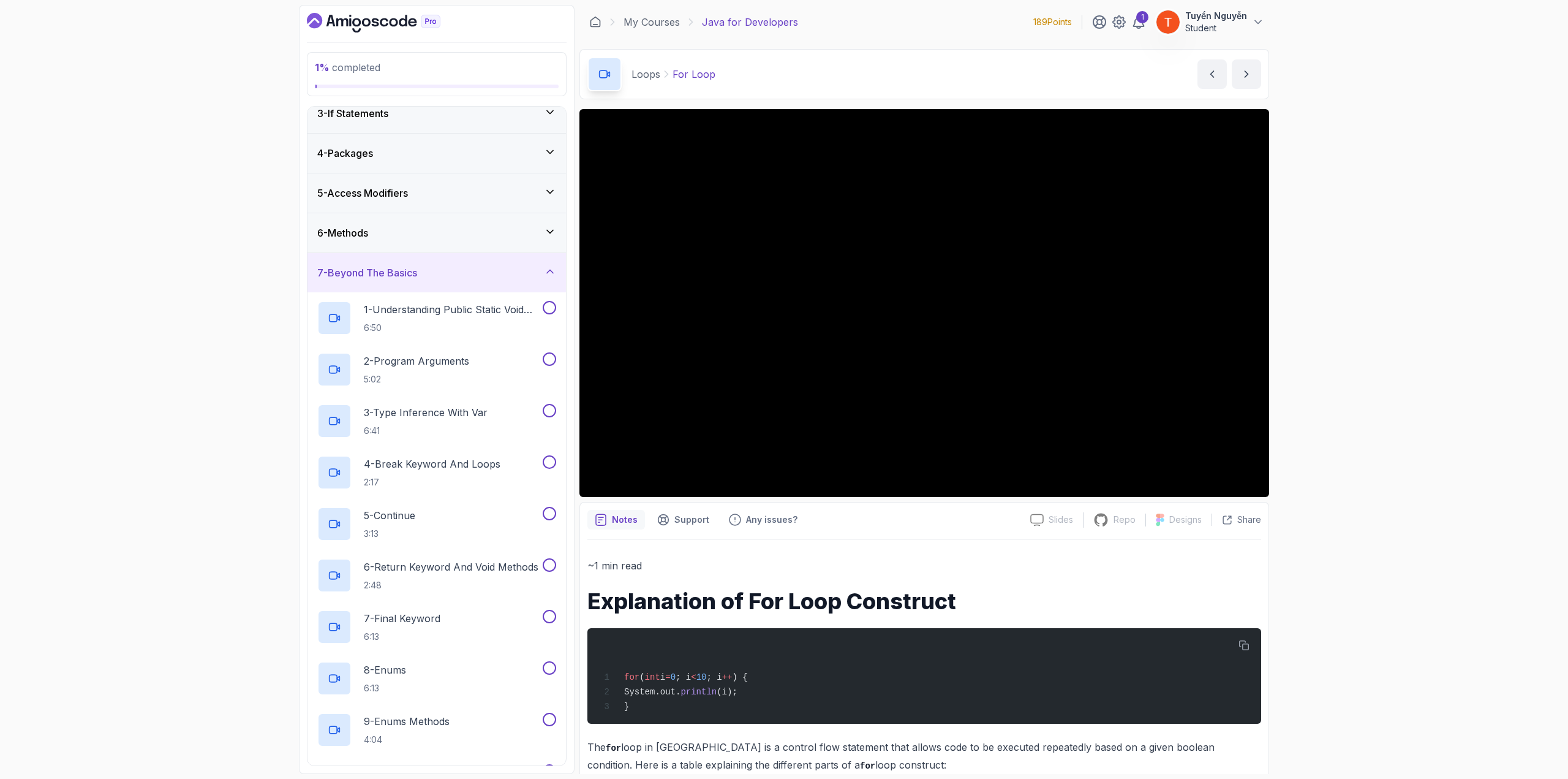
click at [451, 273] on div "7 - Beyond The Basics" at bounding box center [437, 273] width 239 height 15
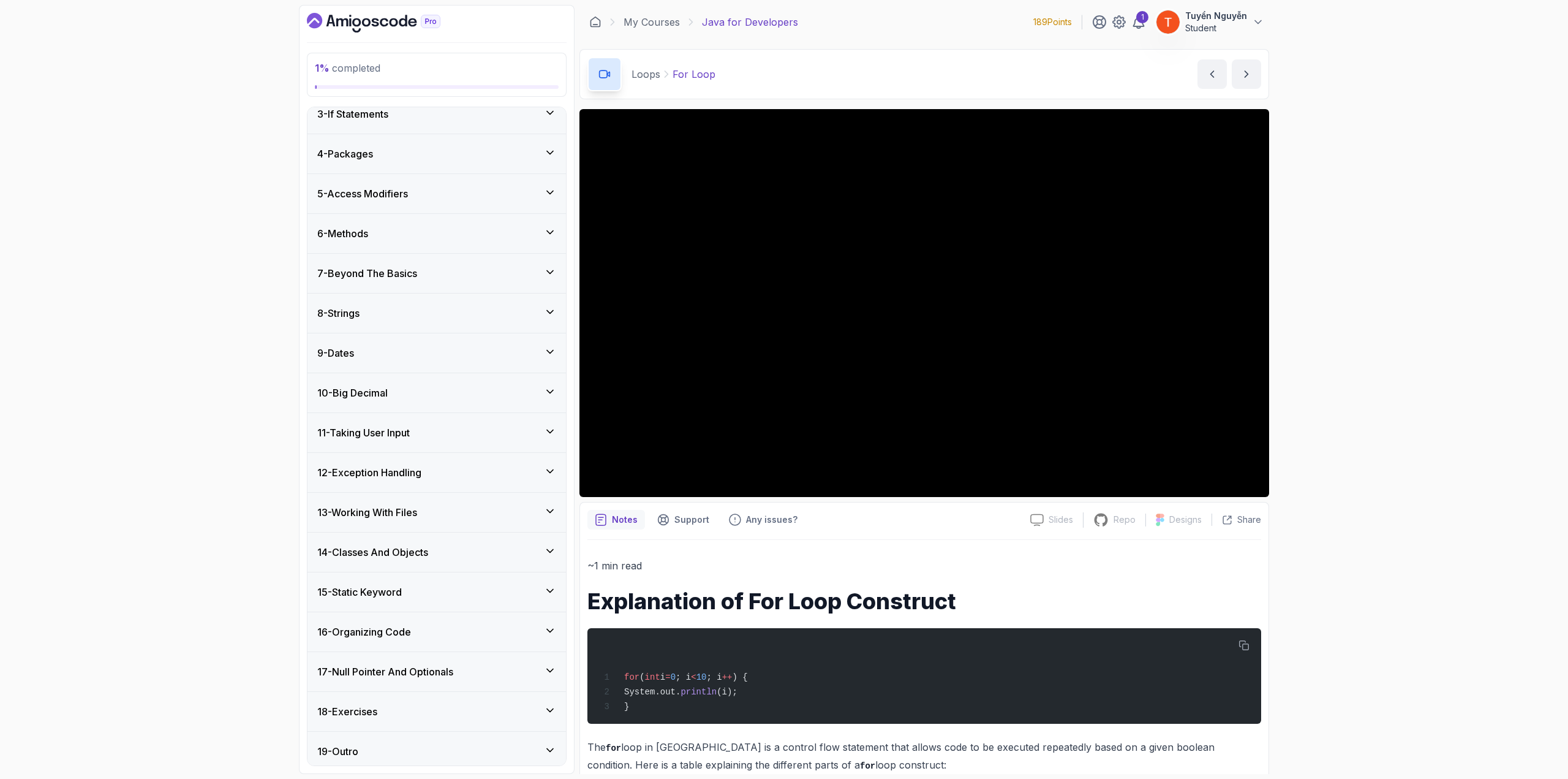
click at [447, 276] on div "7 - Beyond The Basics" at bounding box center [437, 273] width 239 height 15
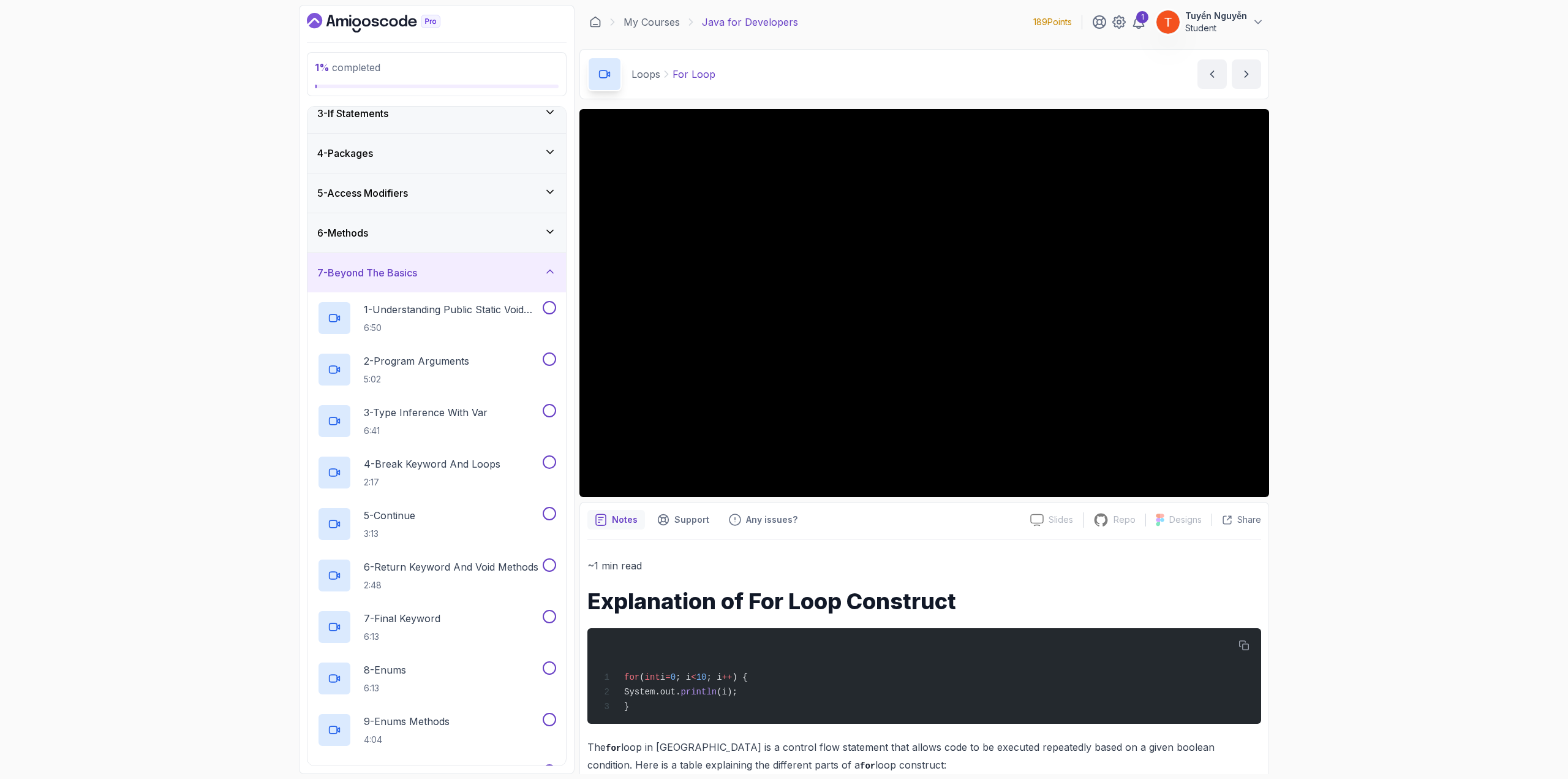
click at [430, 271] on div "7 - Beyond The Basics" at bounding box center [437, 273] width 239 height 15
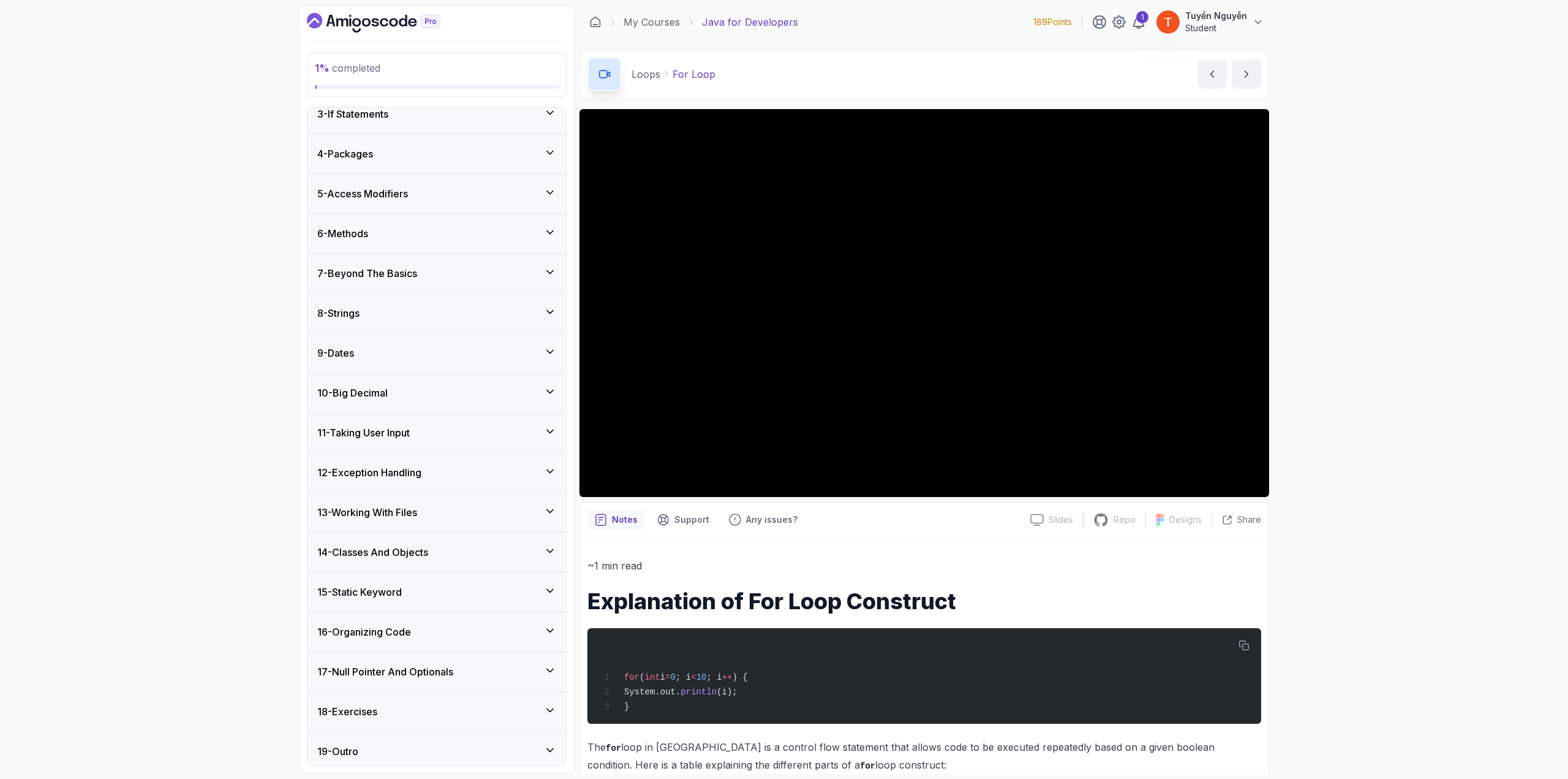
click at [430, 271] on div "7 - Beyond The Basics" at bounding box center [437, 273] width 239 height 15
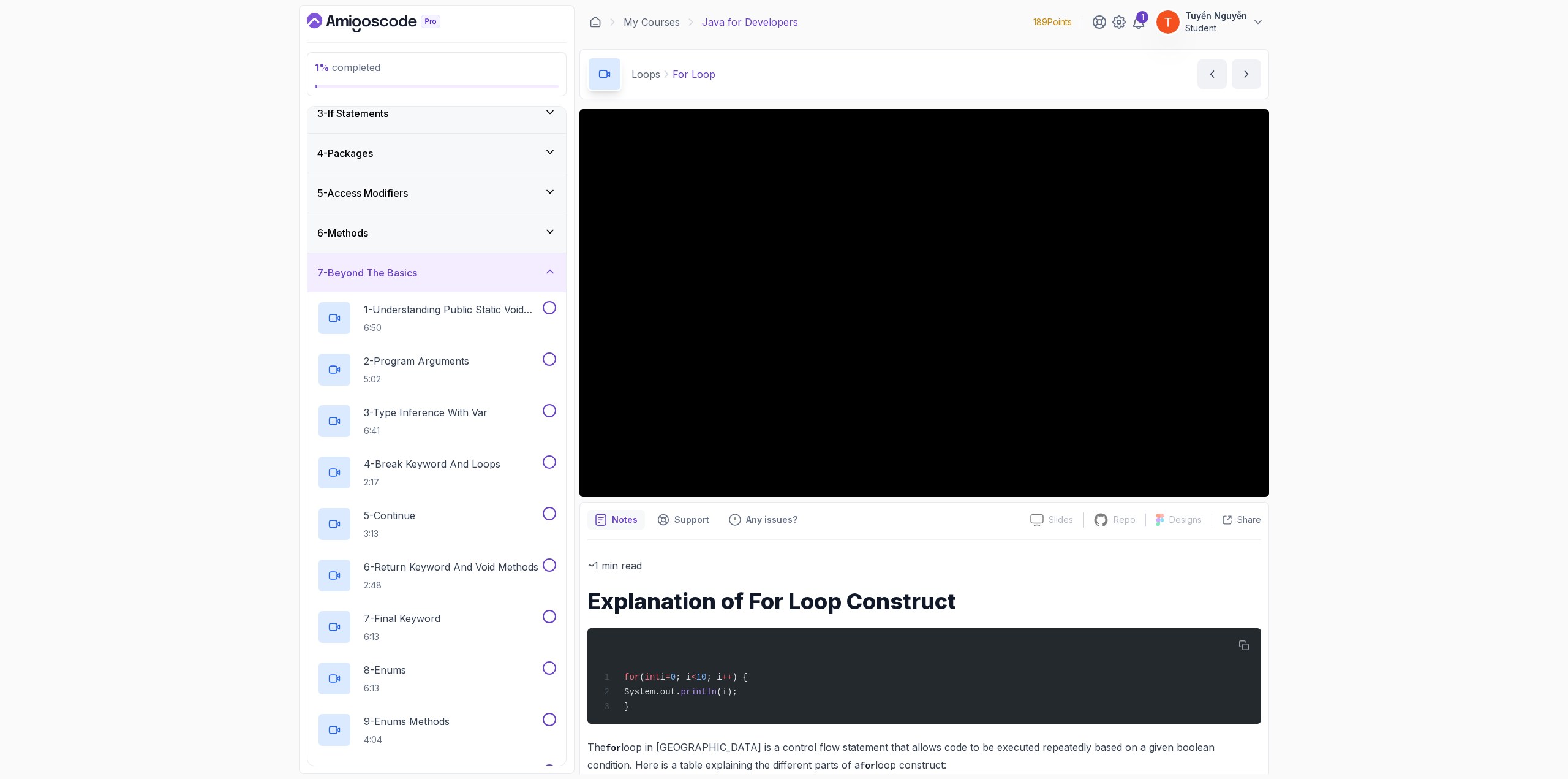
click at [452, 267] on div "7 - Beyond The Basics" at bounding box center [437, 273] width 239 height 15
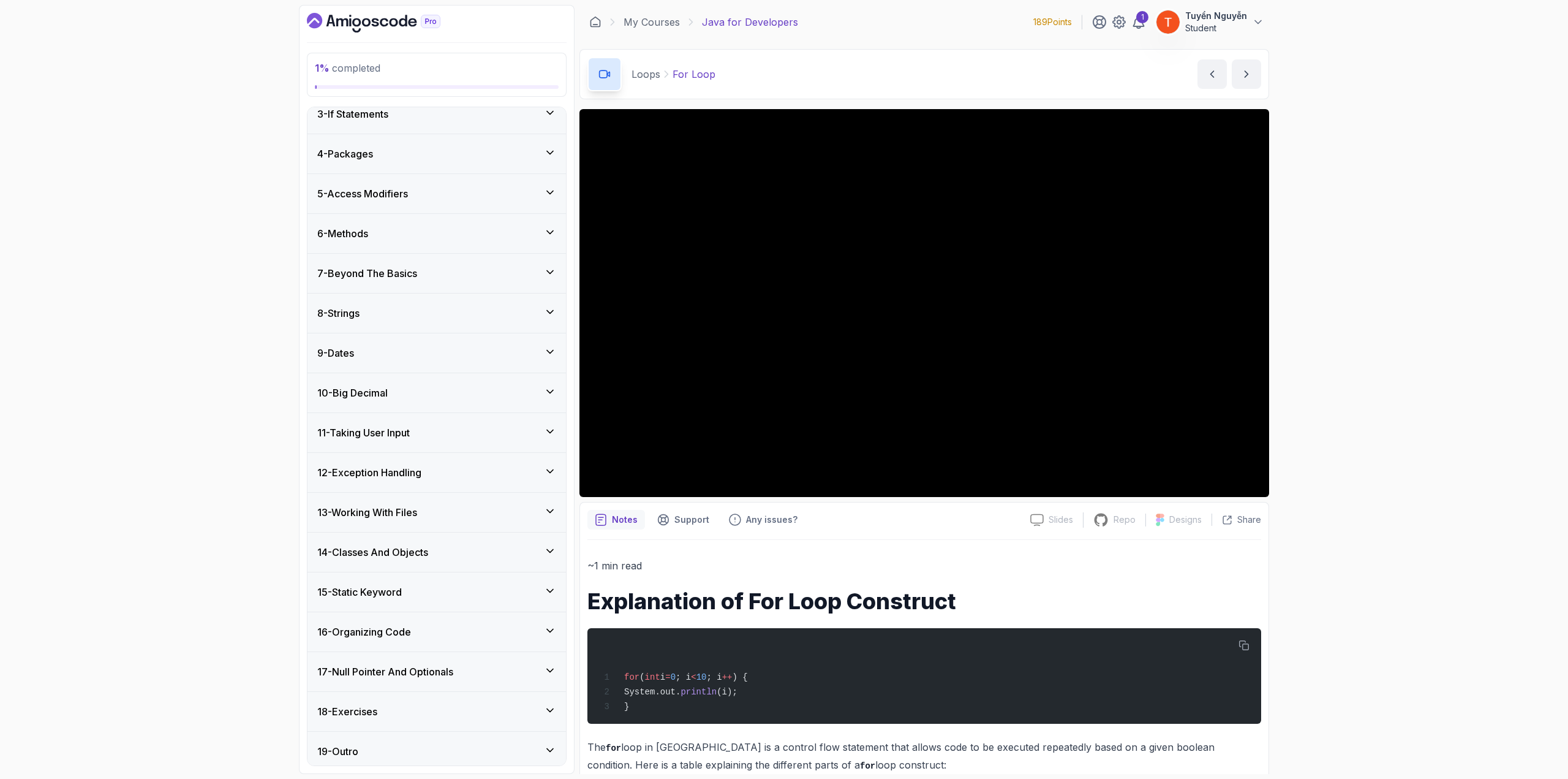
click at [439, 274] on div "7 - Beyond The Basics" at bounding box center [437, 273] width 239 height 15
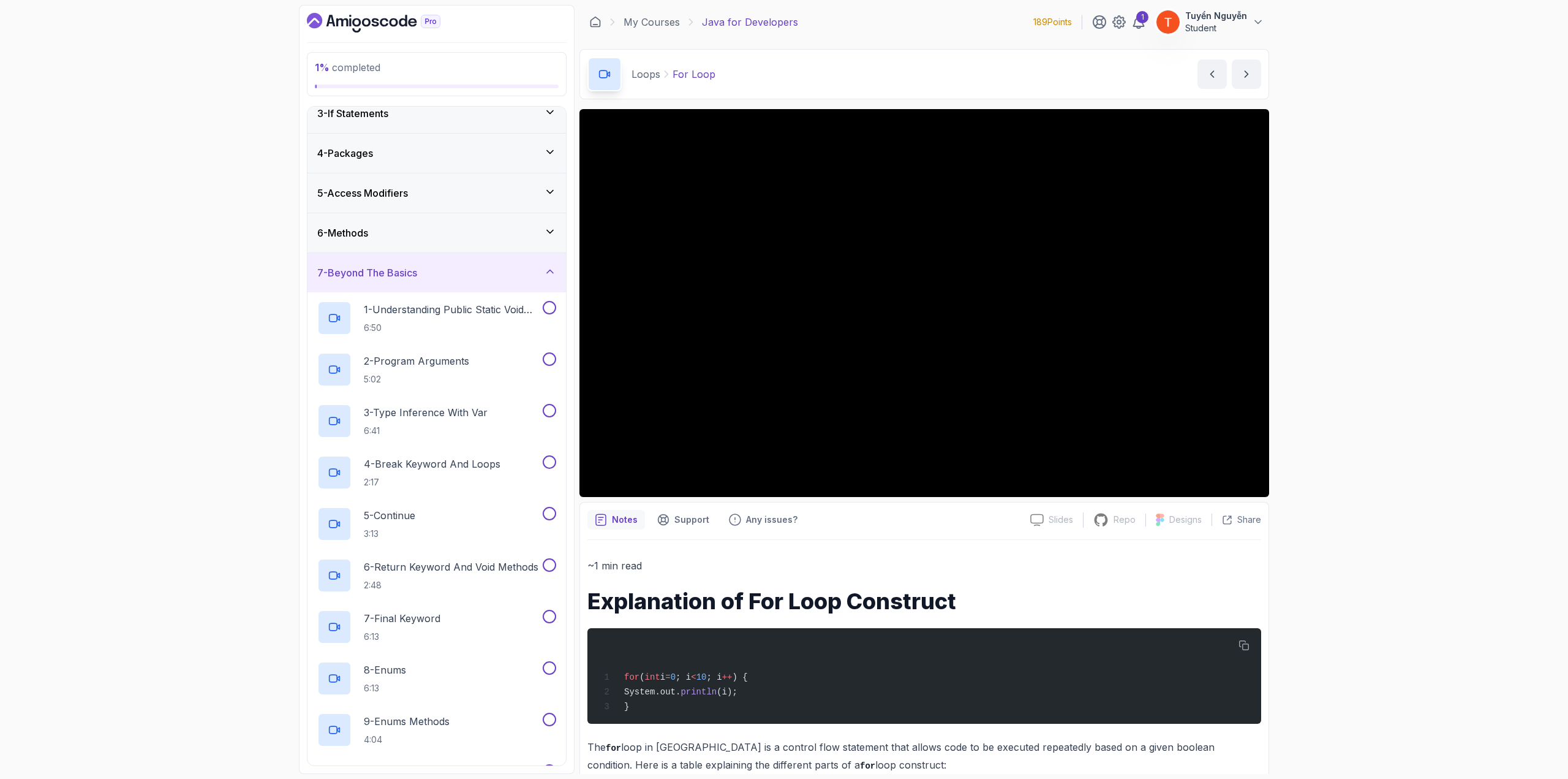
click at [408, 268] on h3 "7 - Beyond The Basics" at bounding box center [367, 273] width 100 height 15
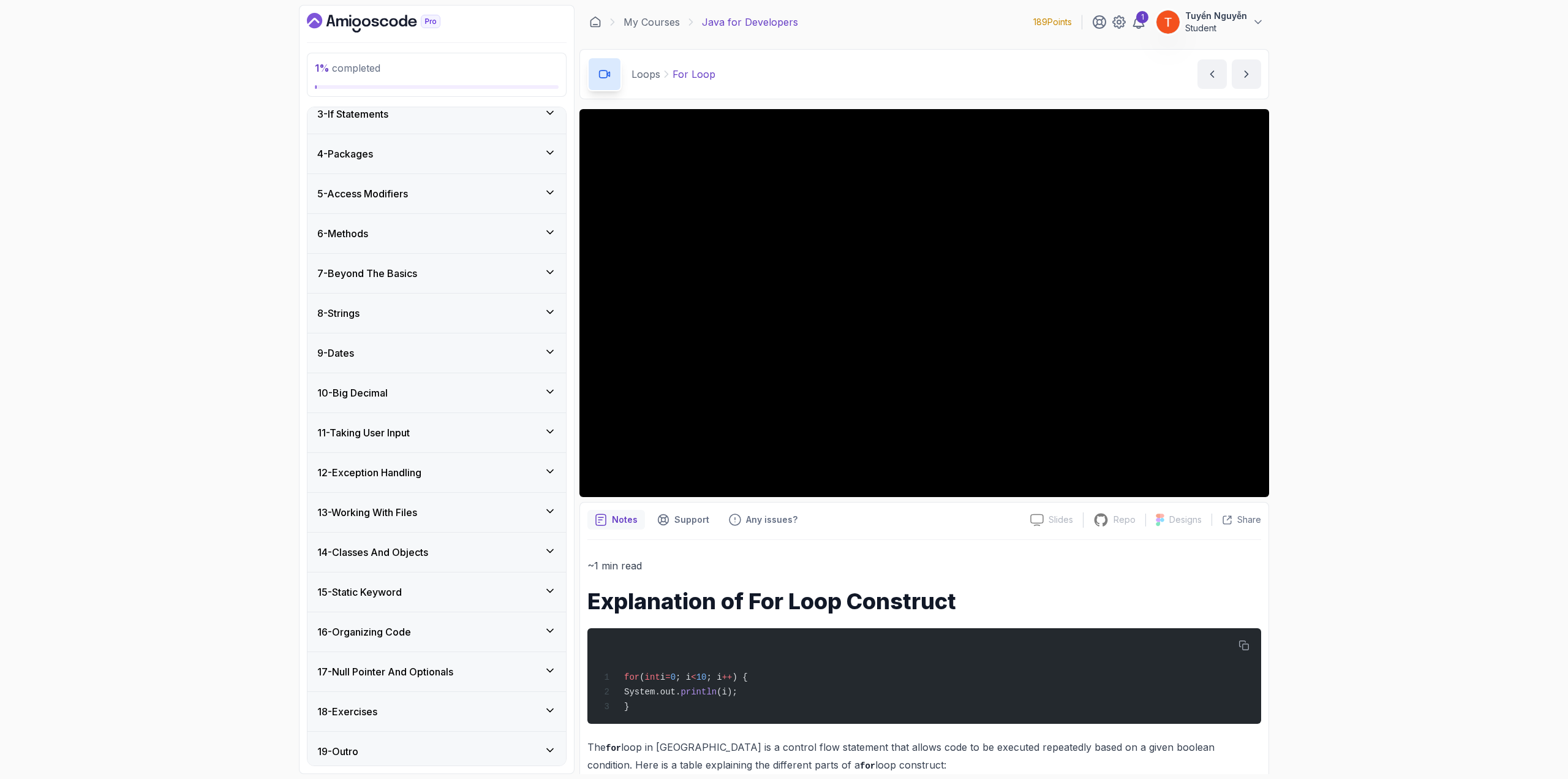
click at [408, 268] on h3 "7 - Beyond The Basics" at bounding box center [367, 273] width 100 height 15
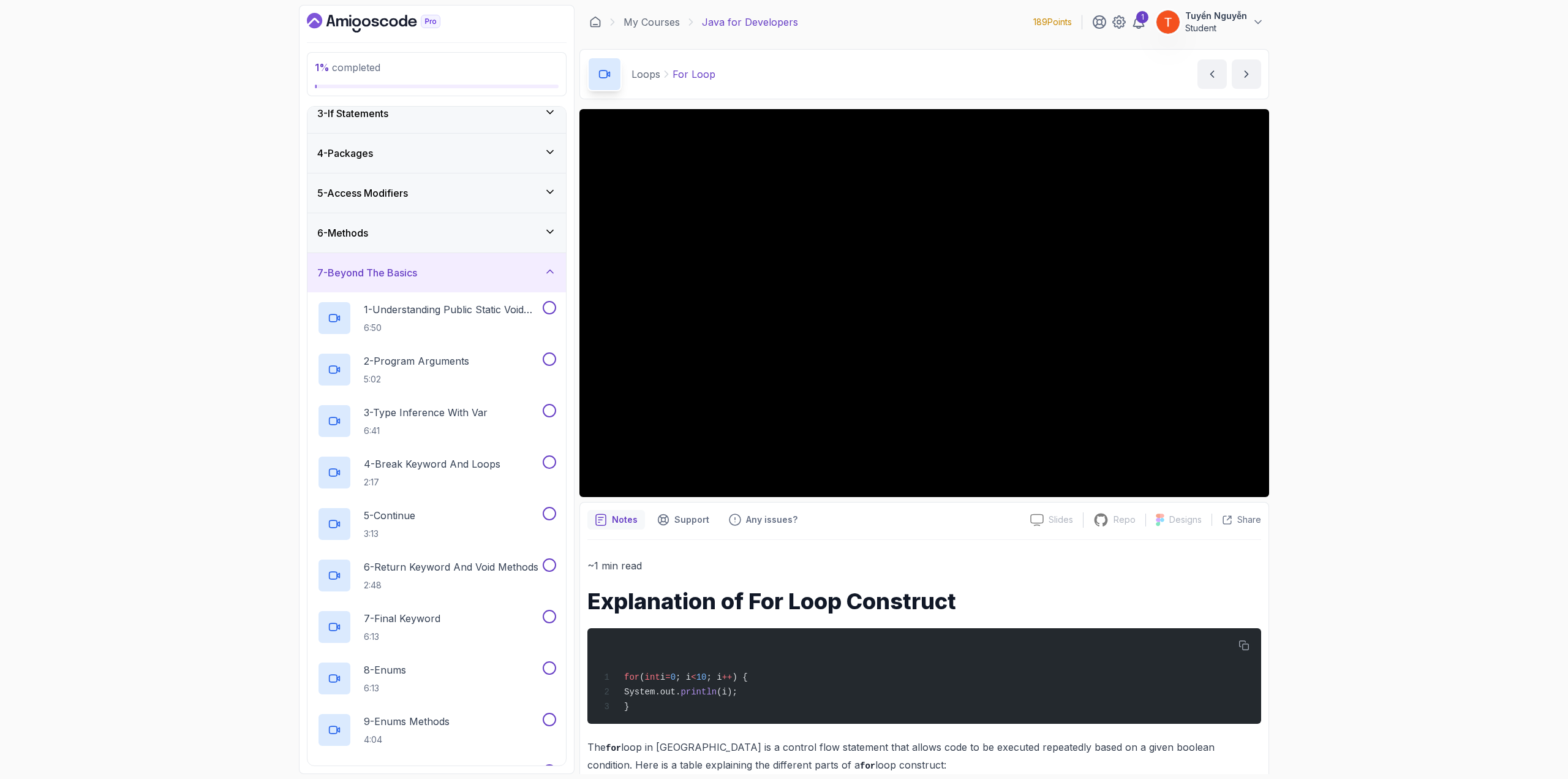
click at [451, 273] on div "7 - Beyond The Basics" at bounding box center [437, 273] width 239 height 15
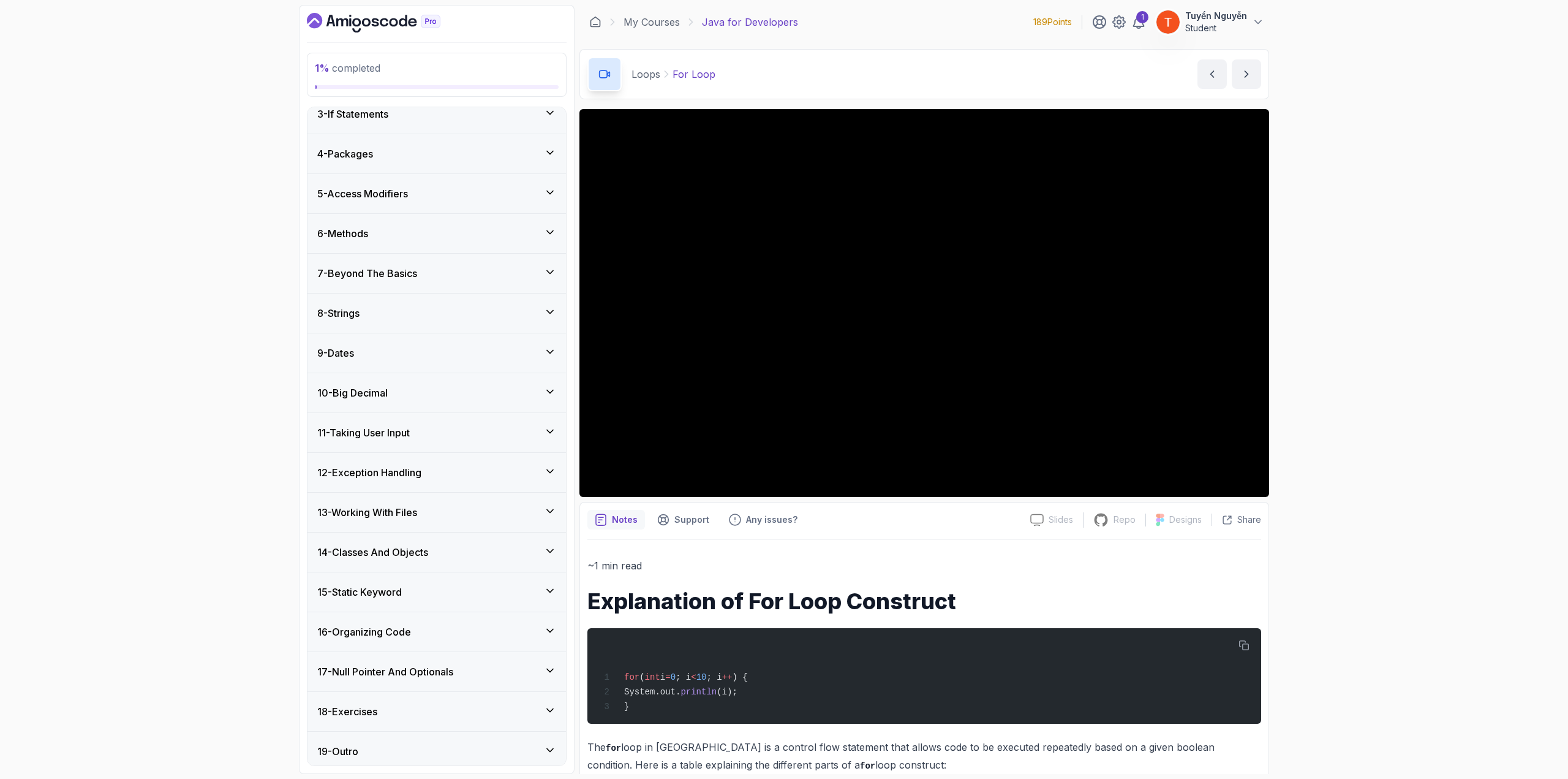
click at [451, 273] on div "7 - Beyond The Basics" at bounding box center [437, 273] width 239 height 15
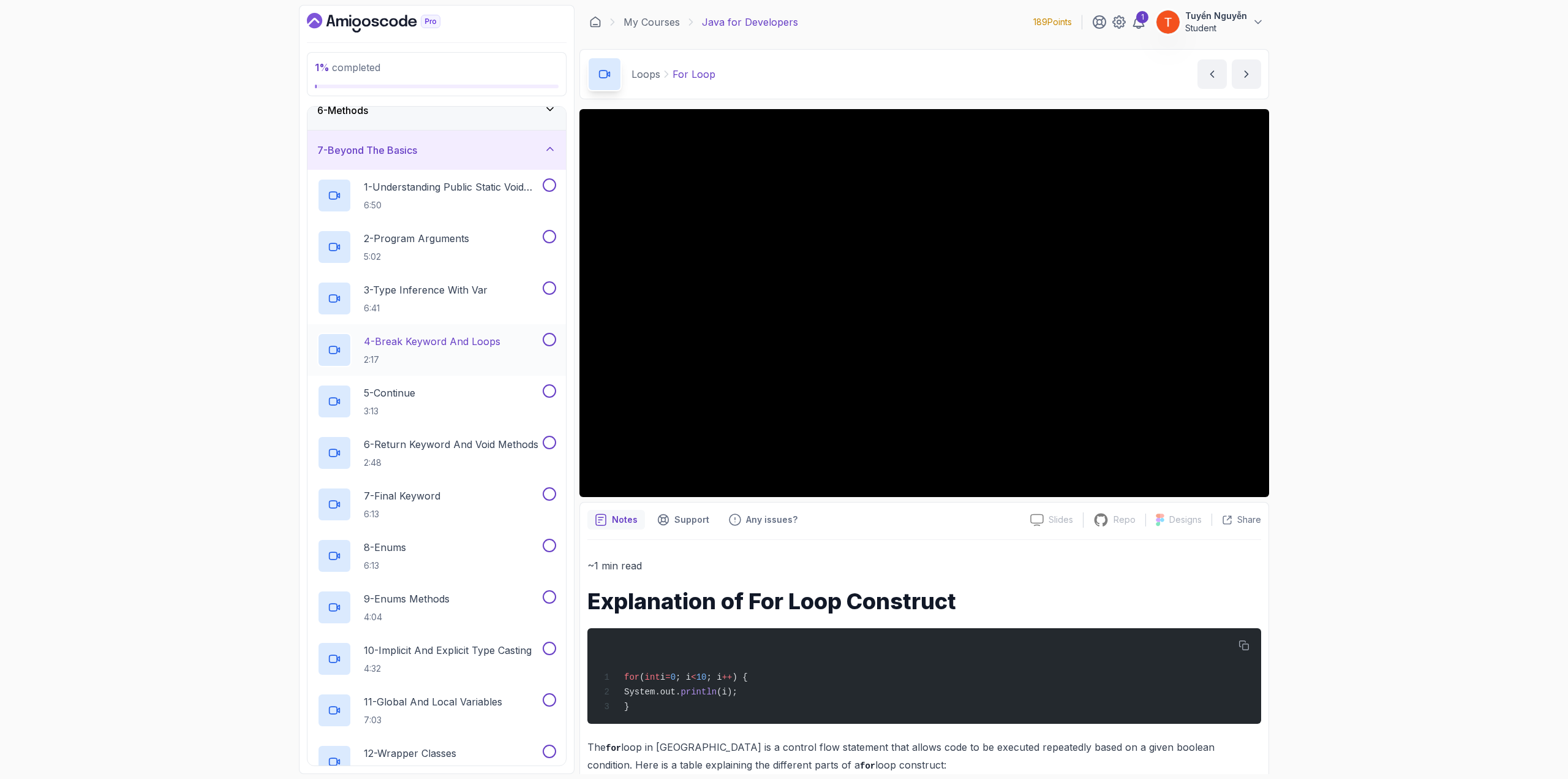
scroll to position [0, 0]
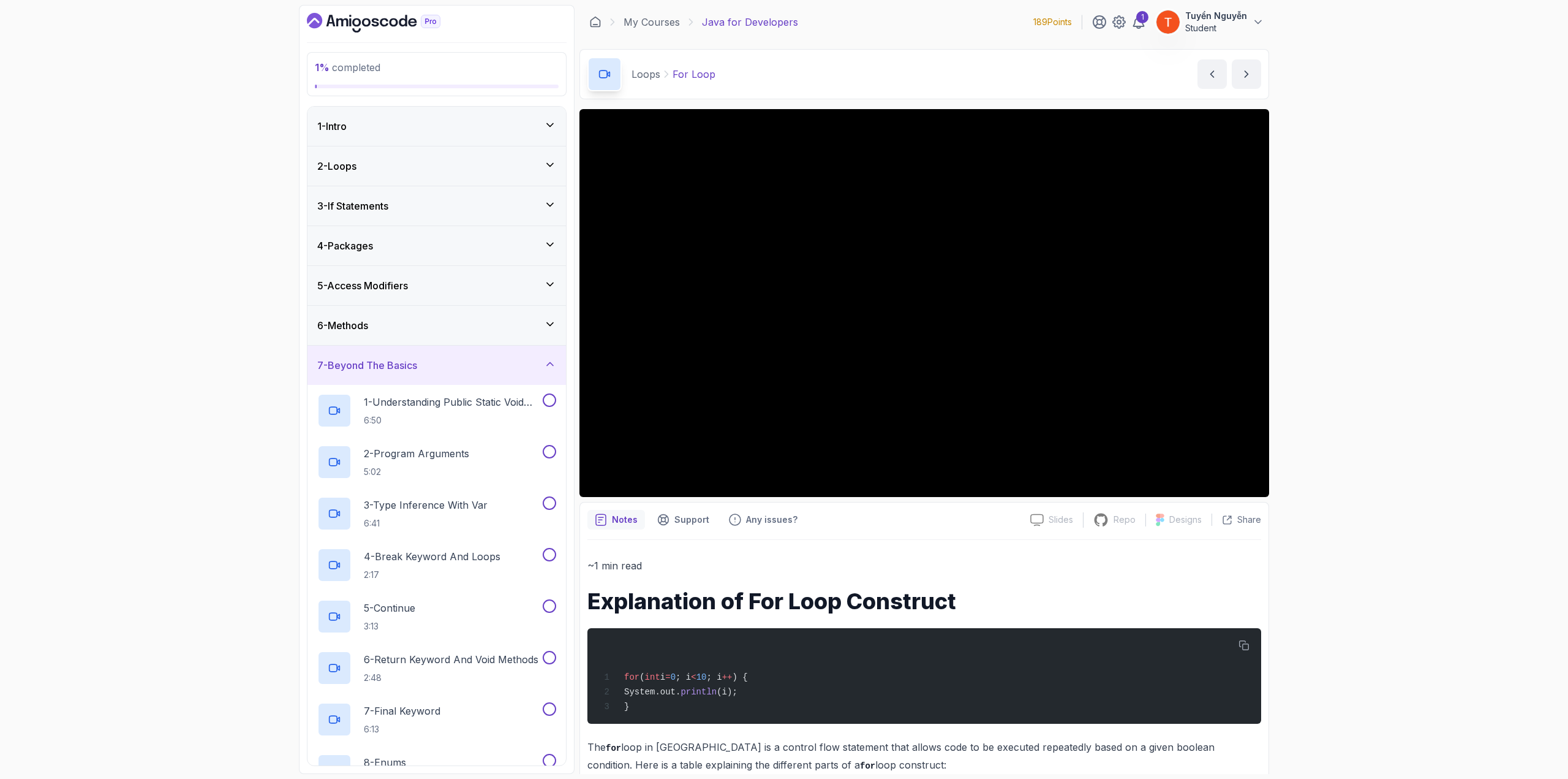
click at [439, 358] on div "7 - Beyond The Basics" at bounding box center [437, 365] width 239 height 15
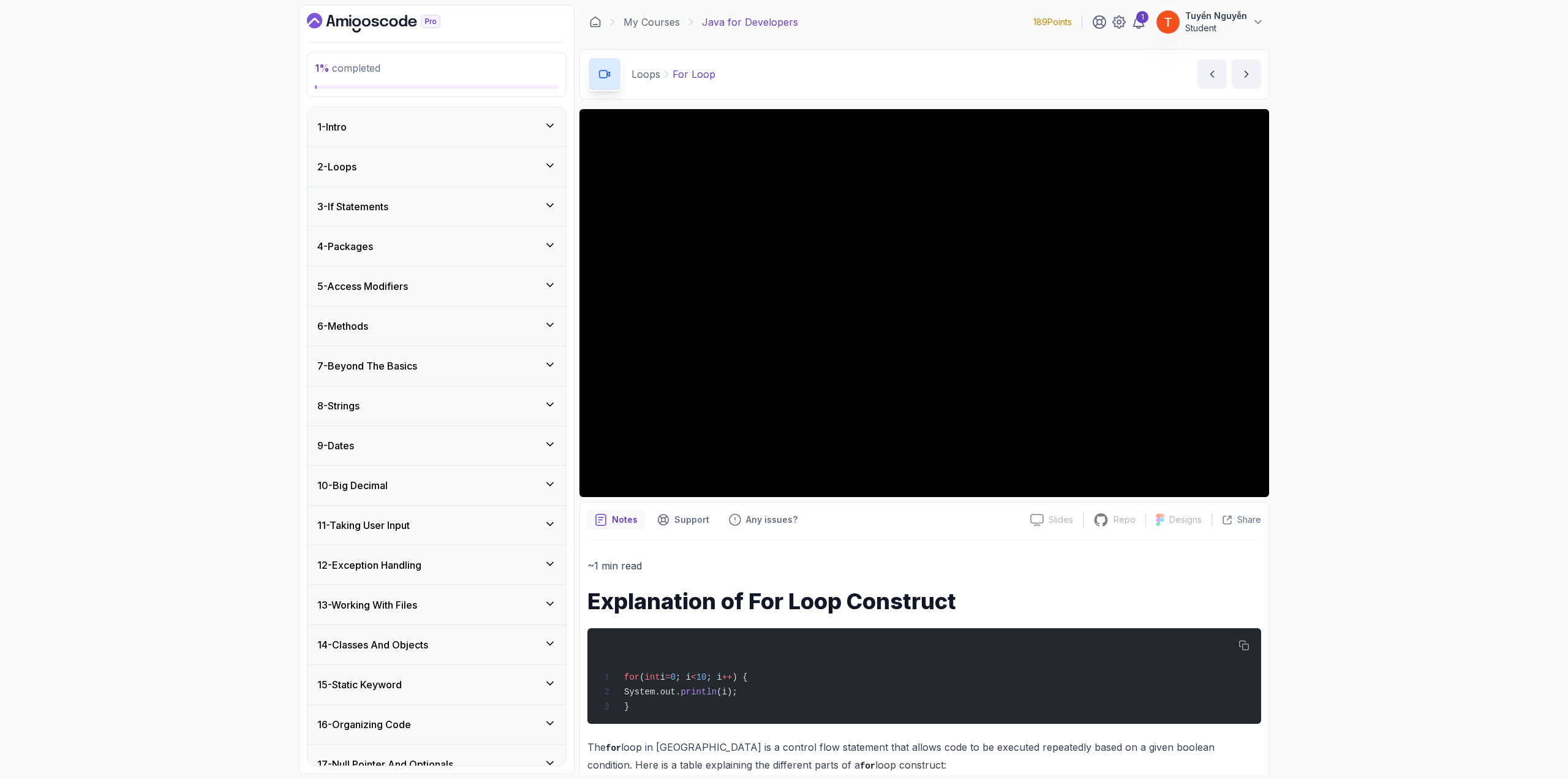
click at [479, 326] on div "6 - Methods" at bounding box center [437, 326] width 239 height 15
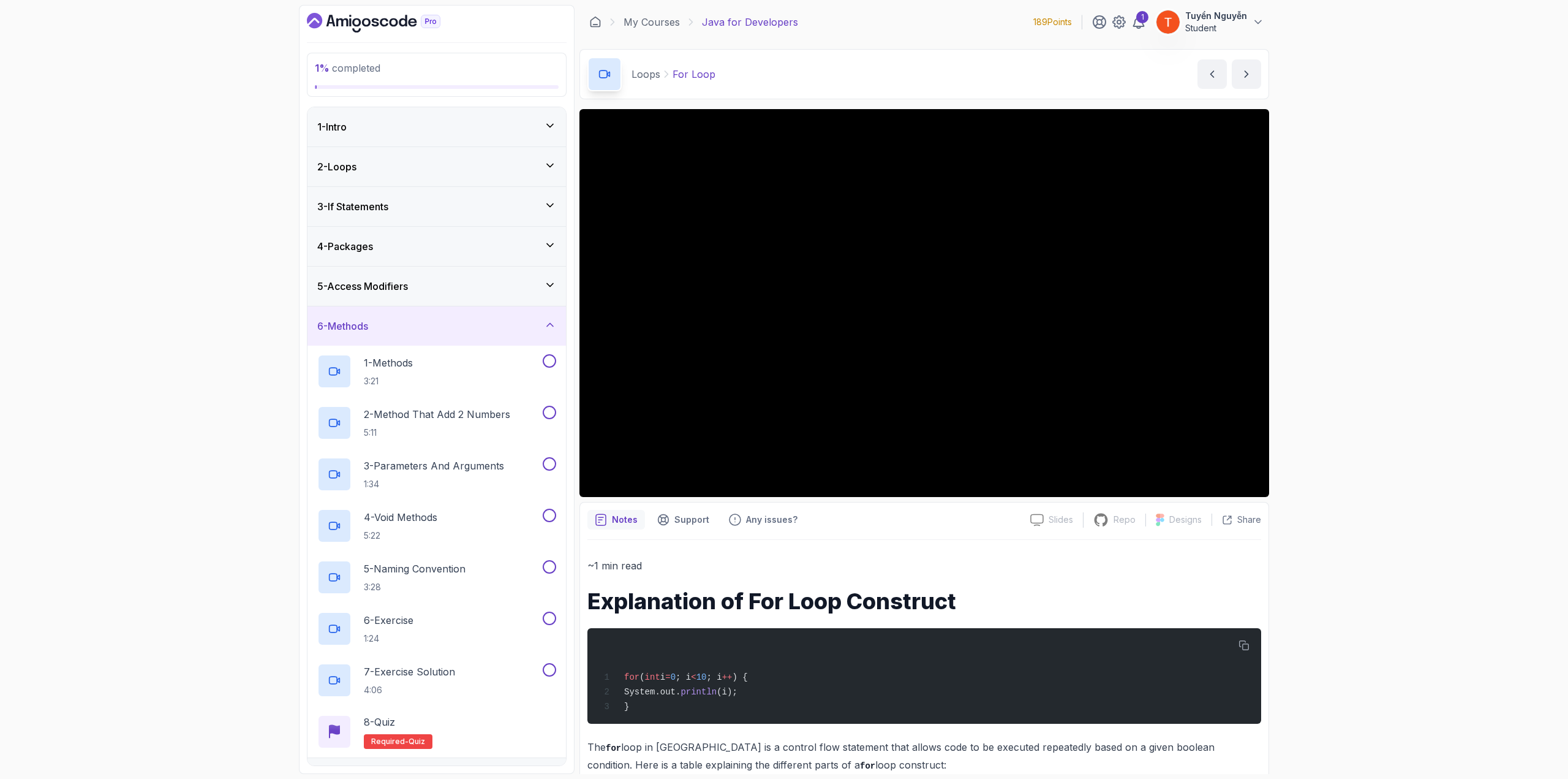
click at [479, 326] on div "6 - Methods" at bounding box center [437, 326] width 239 height 15
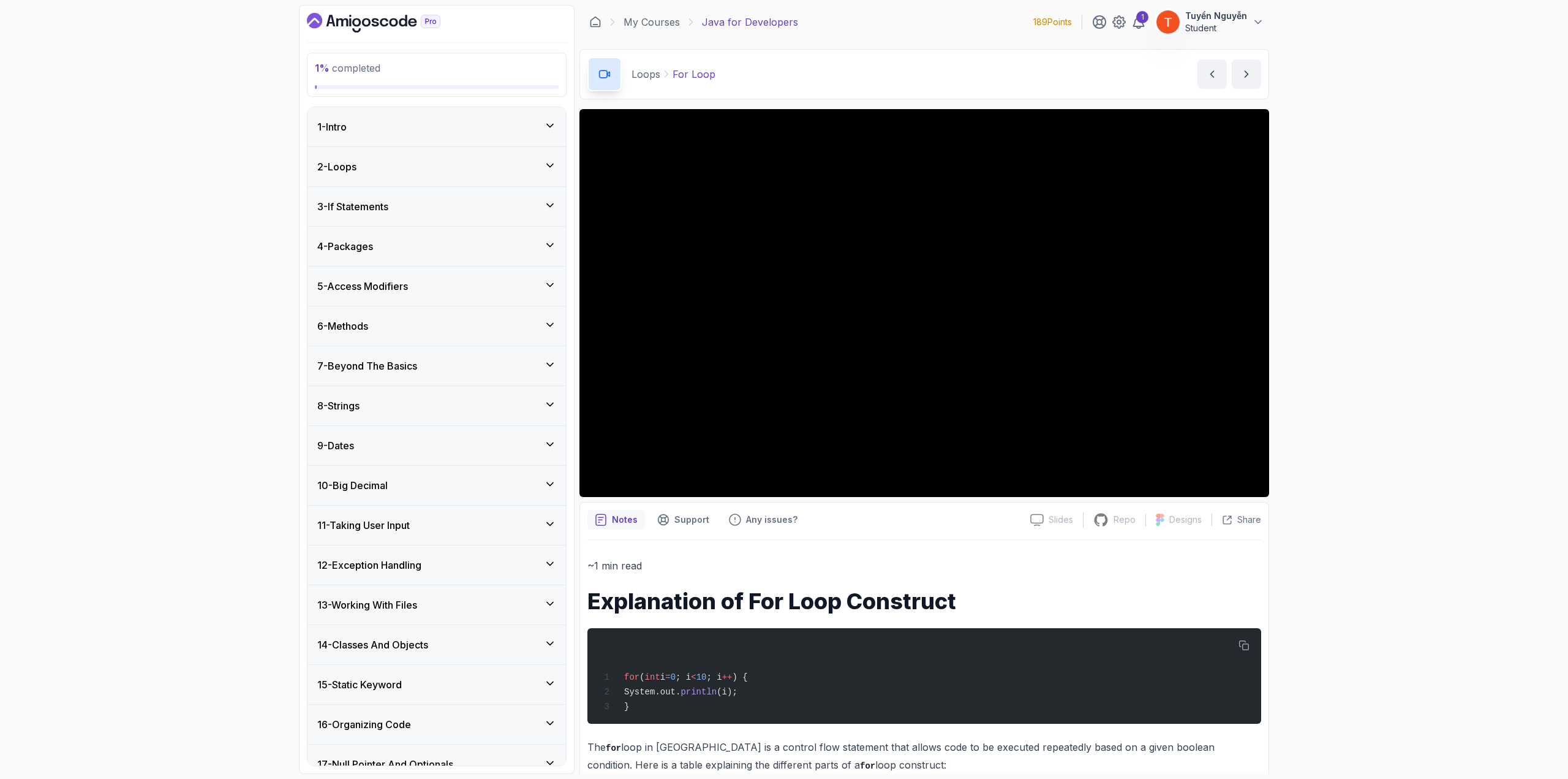
click at [460, 284] on div "5 - Access Modifiers" at bounding box center [437, 286] width 239 height 15
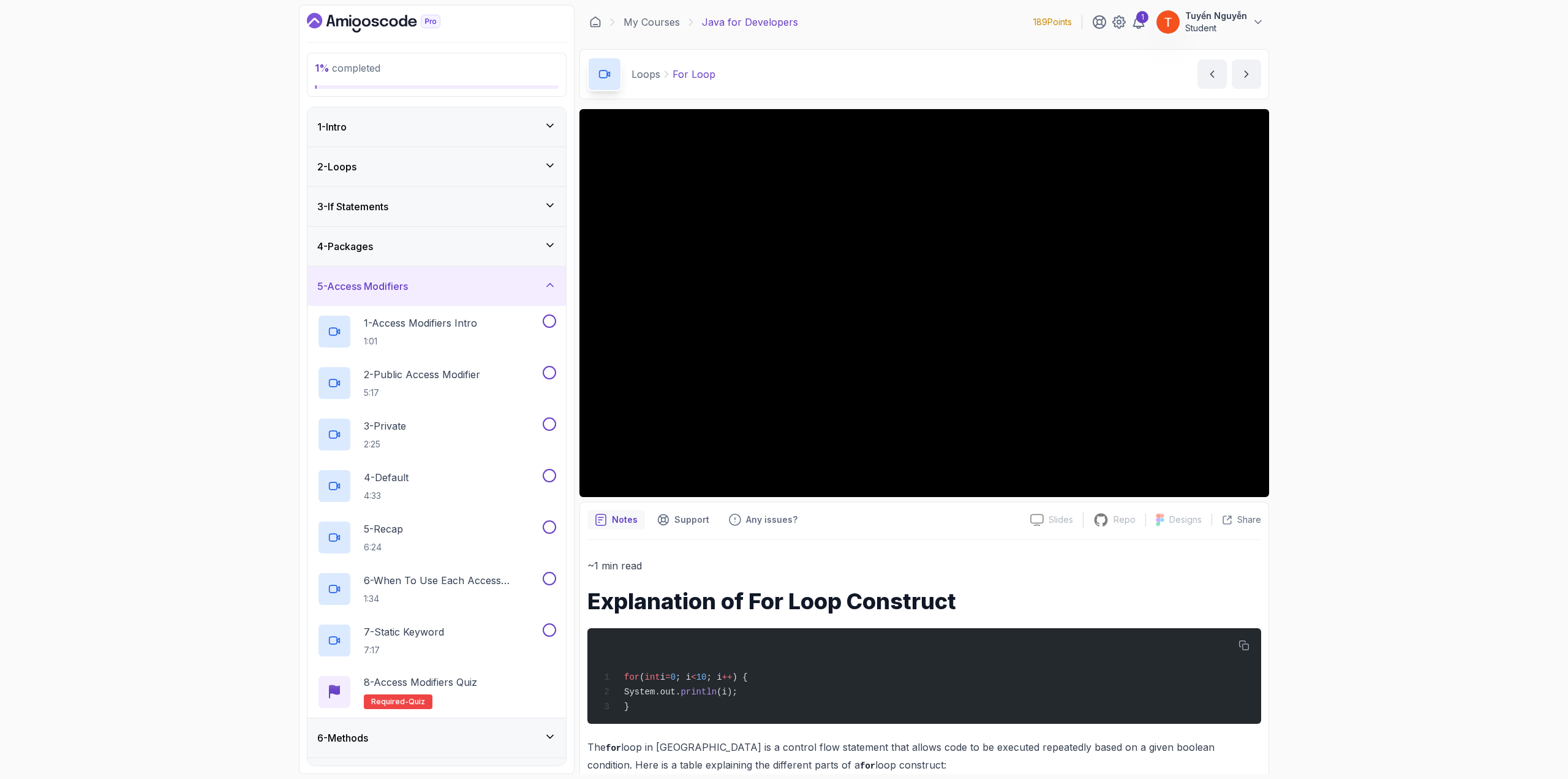
click at [460, 284] on div "5 - Access Modifiers" at bounding box center [437, 286] width 239 height 15
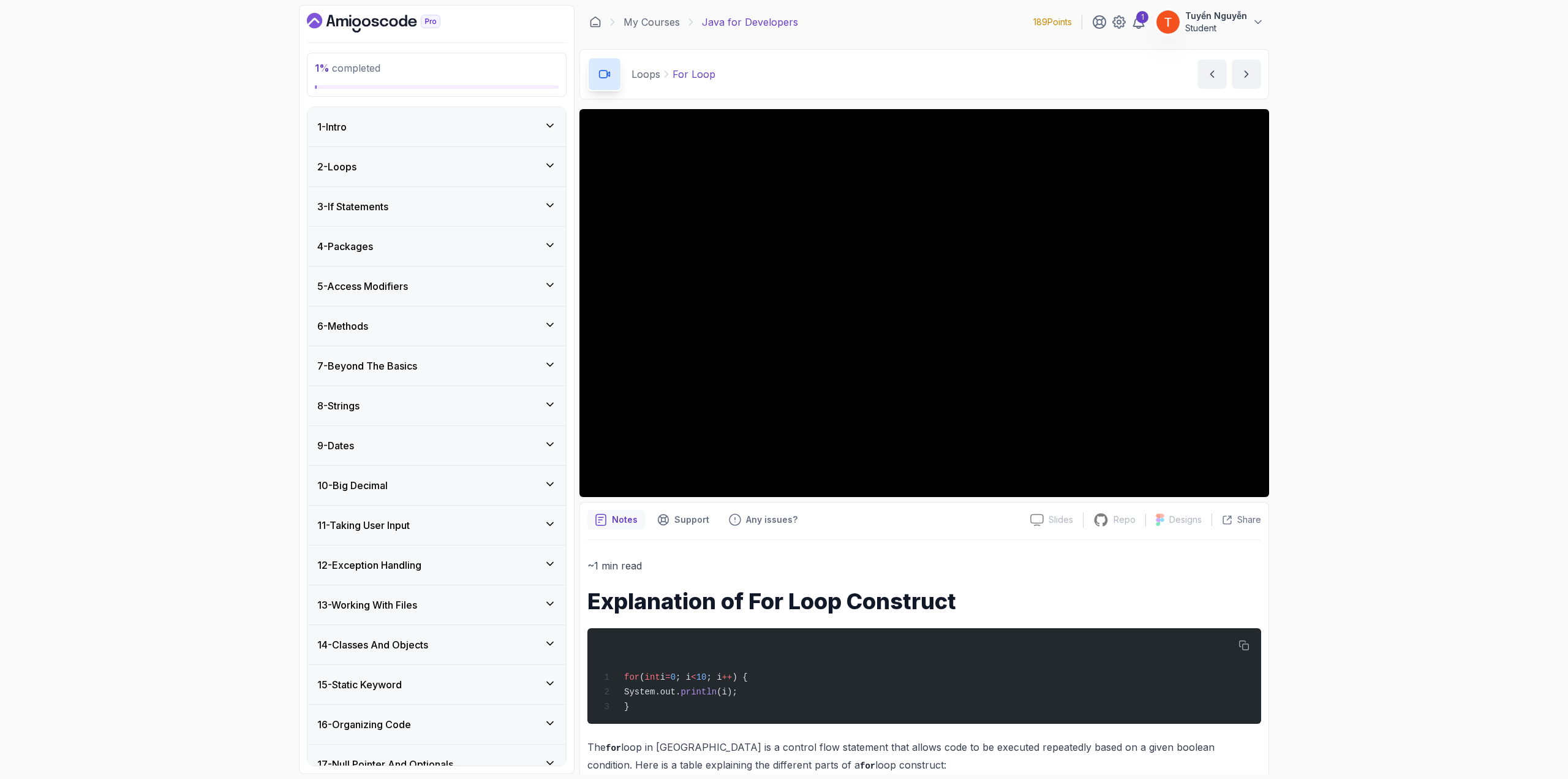
click at [456, 239] on div "4 - Packages" at bounding box center [437, 246] width 239 height 15
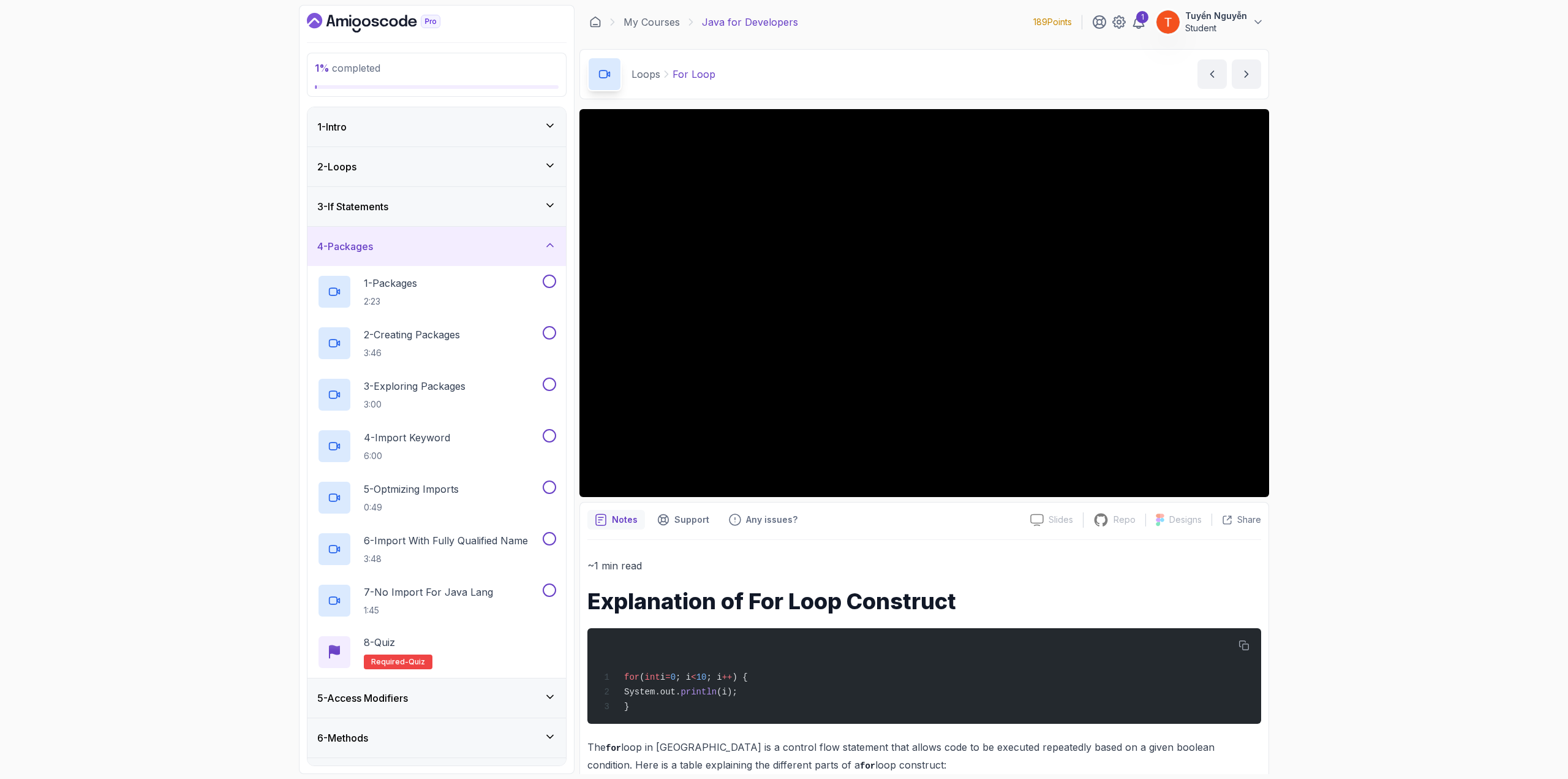
click at [456, 239] on div "4 - Packages" at bounding box center [437, 246] width 239 height 15
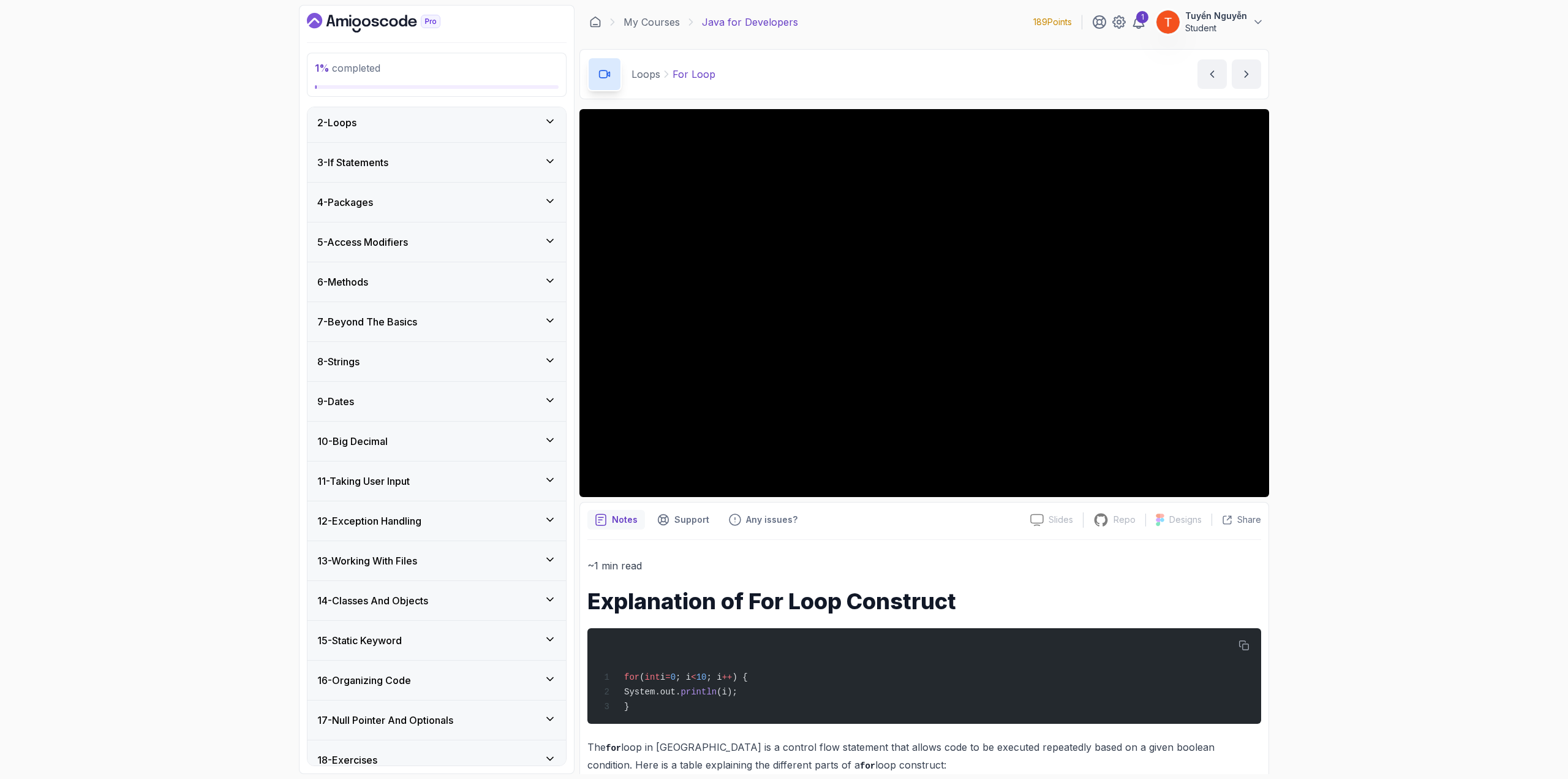
scroll to position [92, 0]
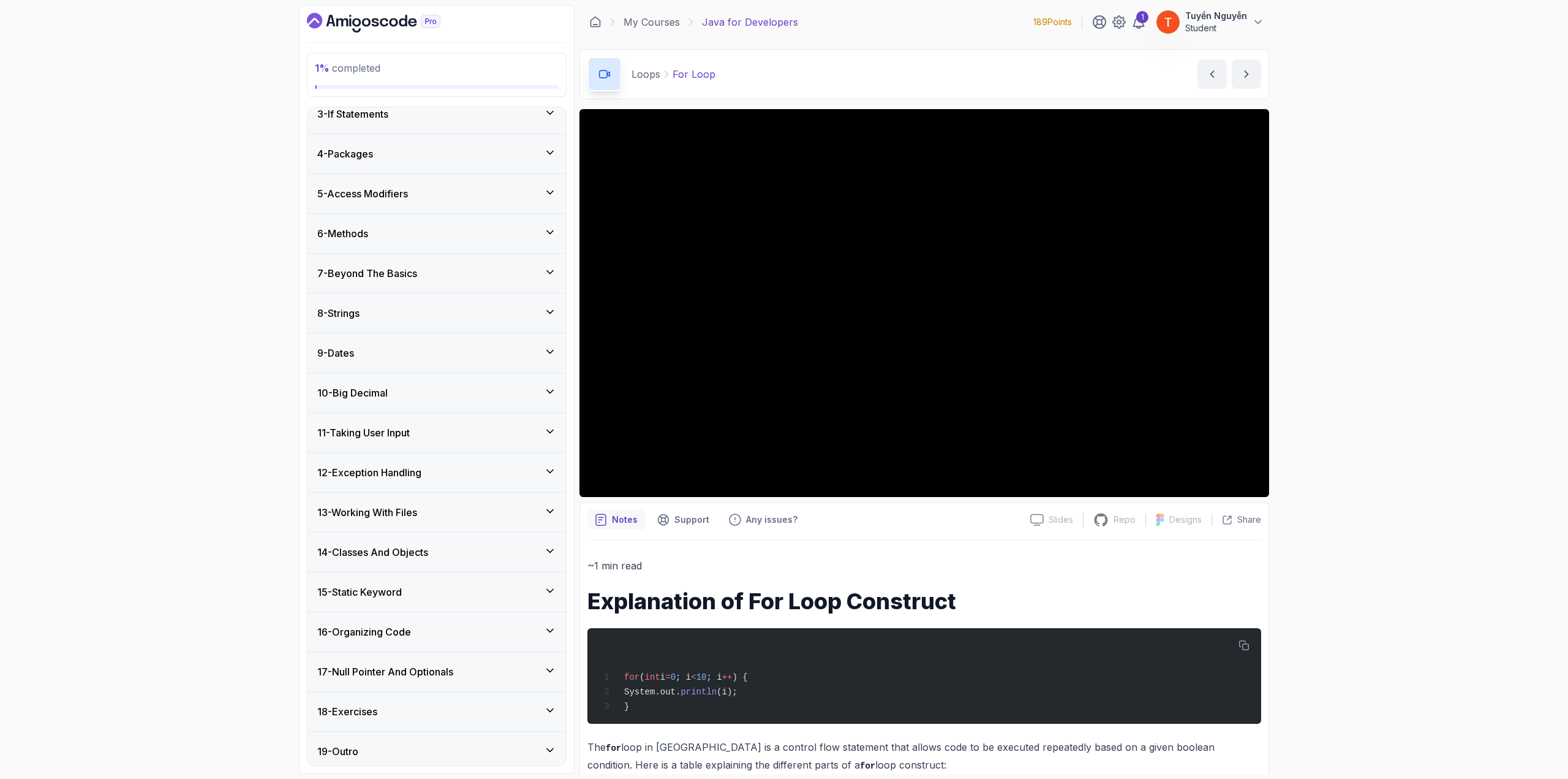
click at [398, 426] on h3 "15 - Static Keyword" at bounding box center [360, 592] width 85 height 15
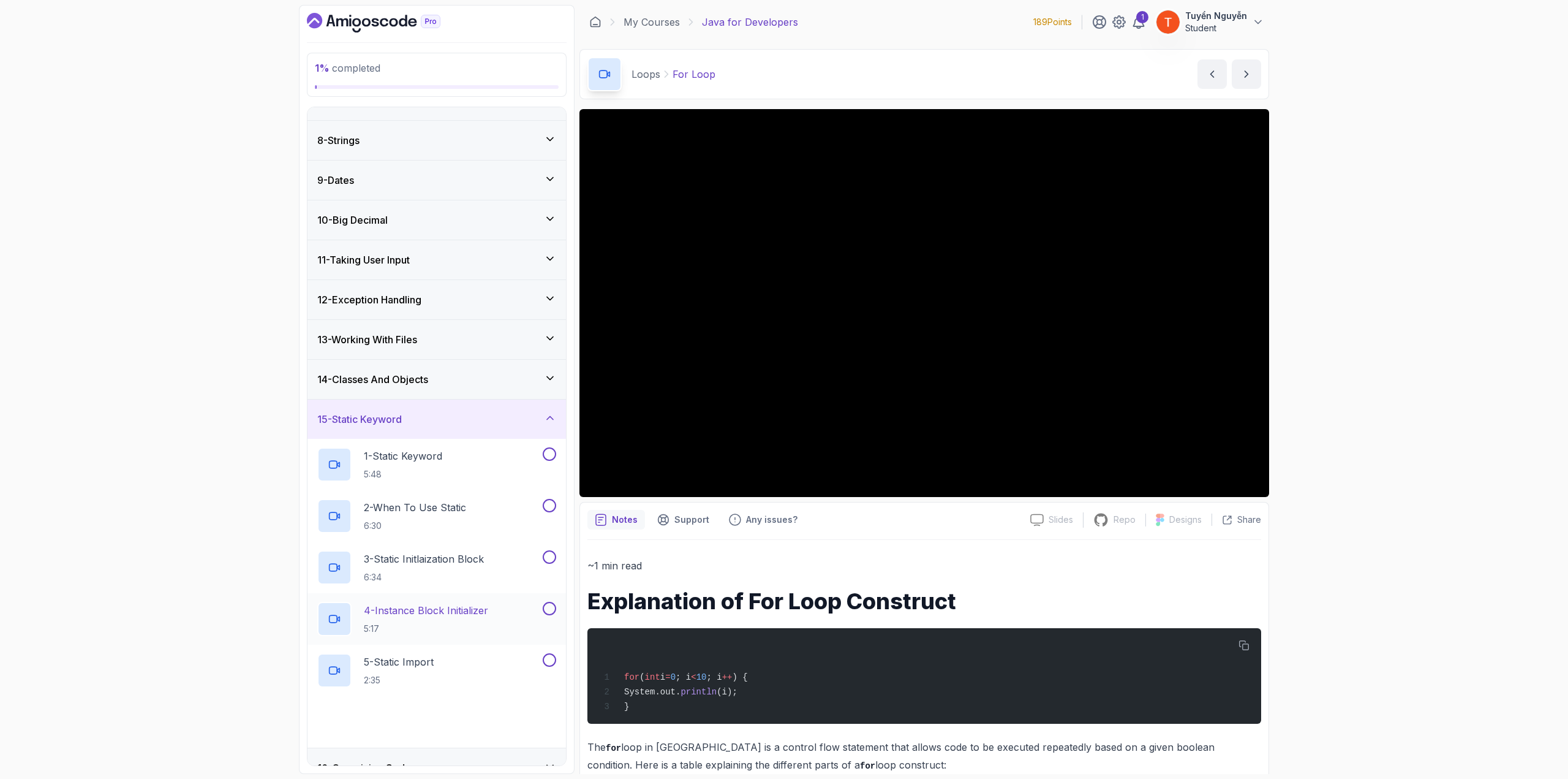
scroll to position [276, 0]
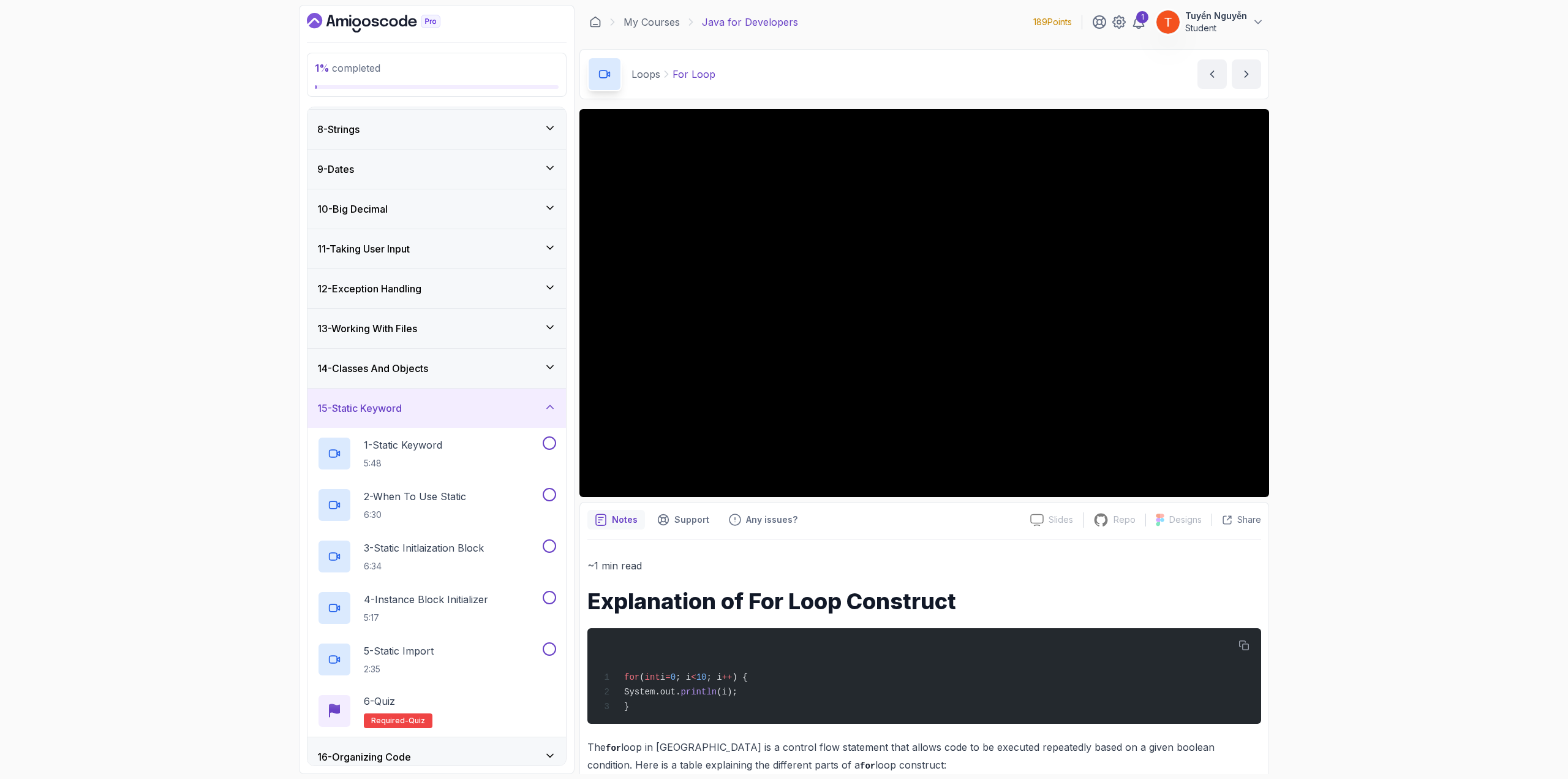
click at [475, 407] on div "15 - Static Keyword" at bounding box center [437, 408] width 239 height 15
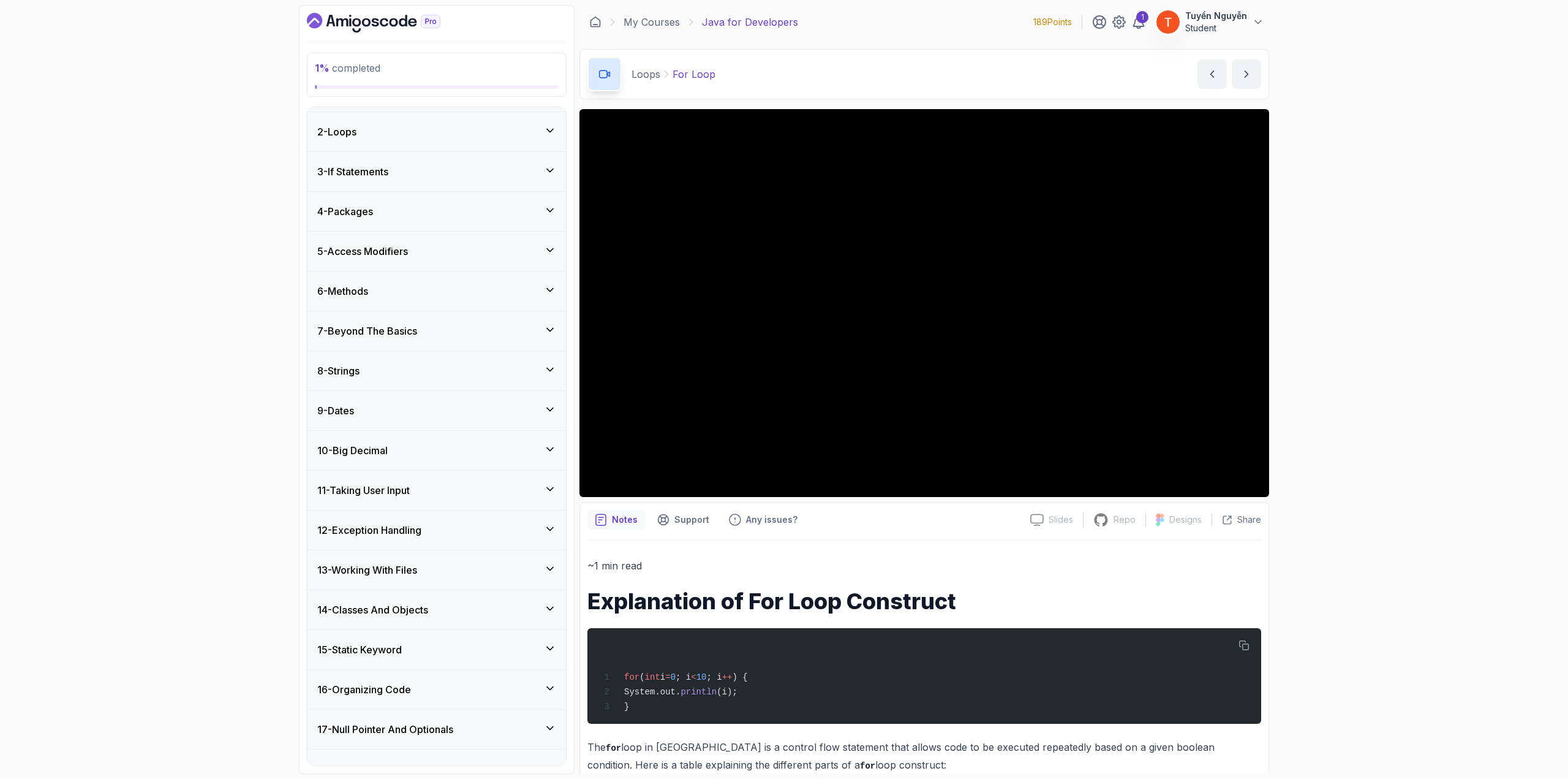
scroll to position [0, 0]
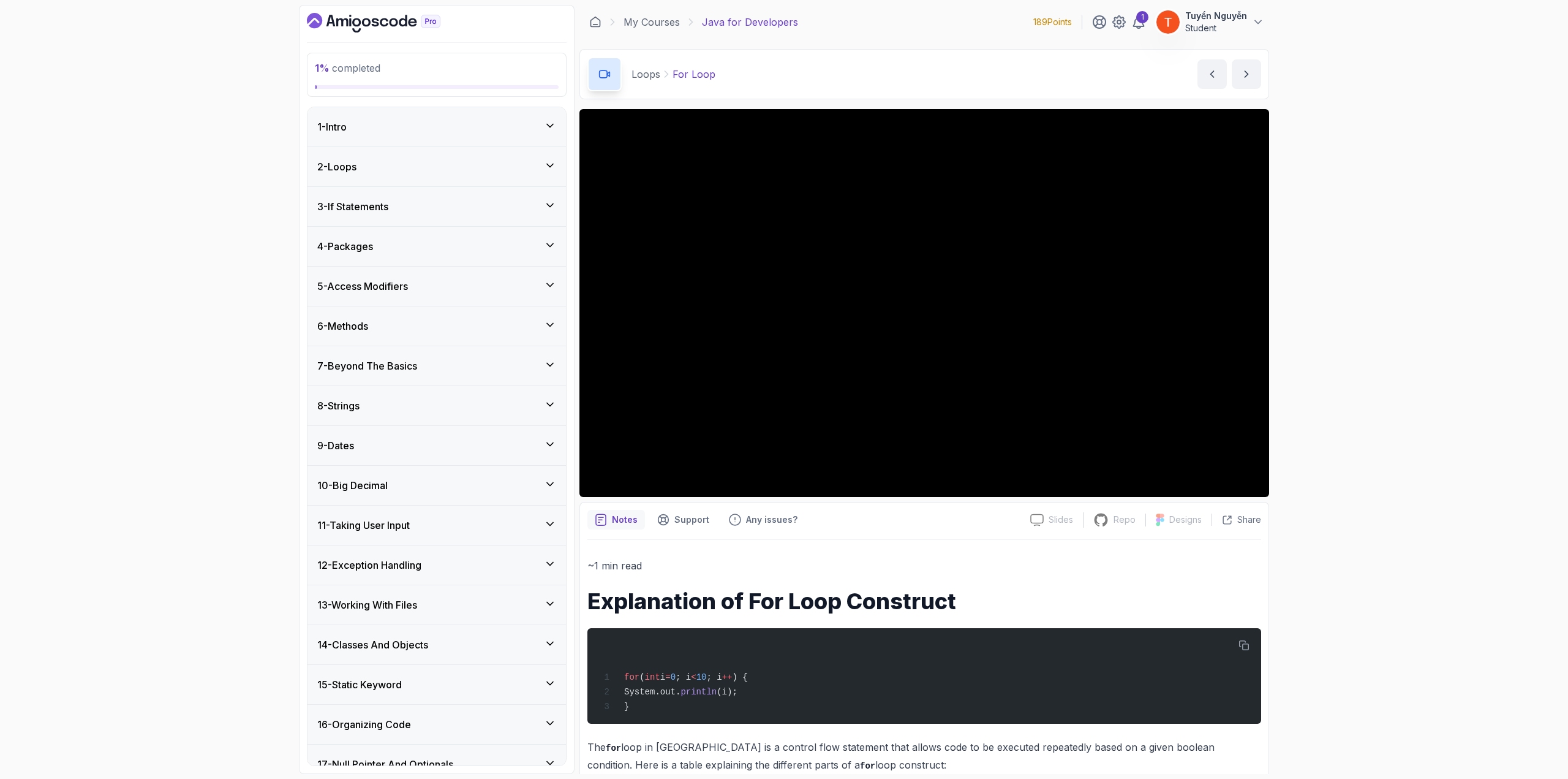
click at [394, 166] on div "2 - Loops" at bounding box center [437, 166] width 239 height 15
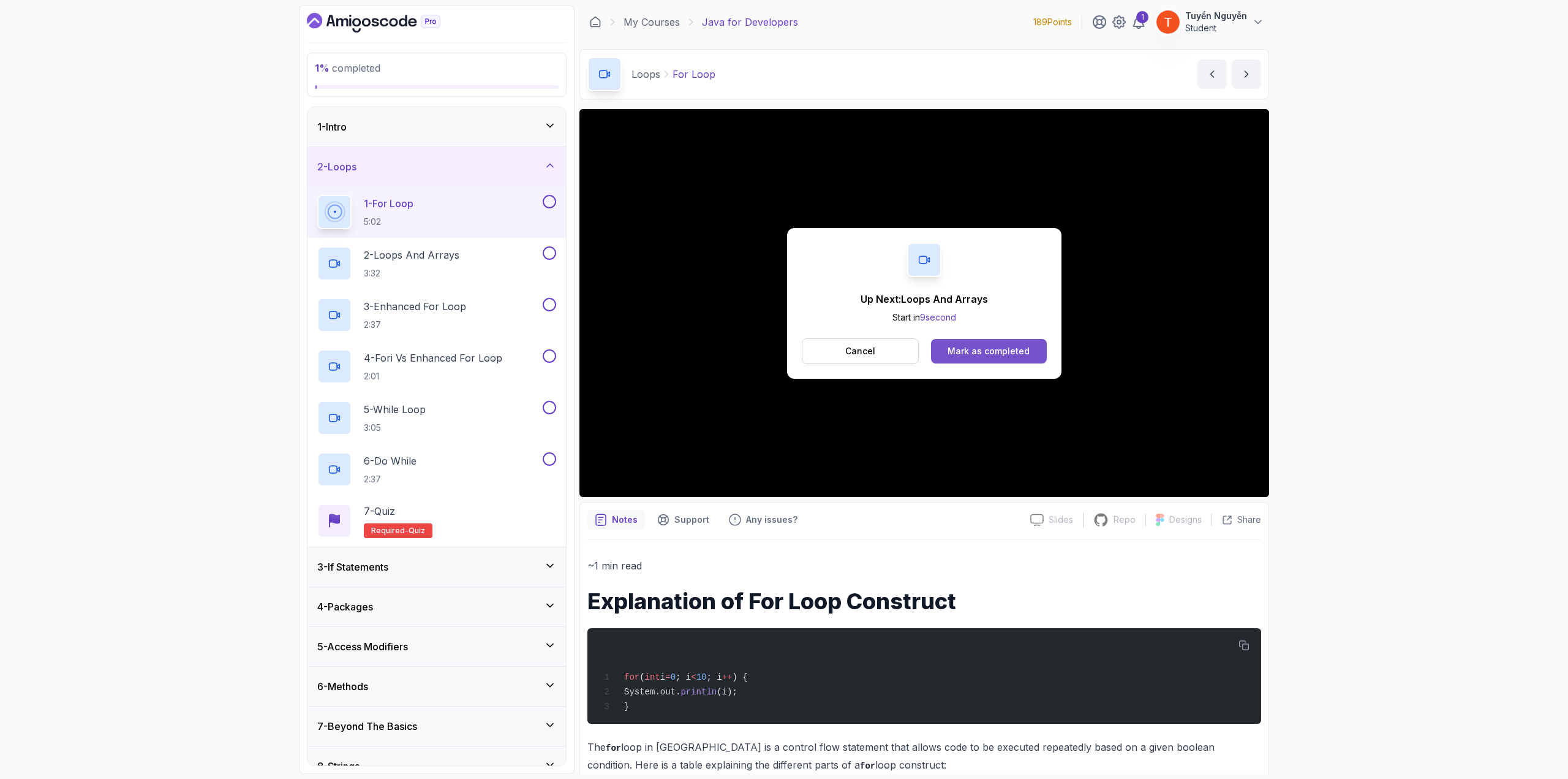
click at [940, 341] on button "Mark as completed" at bounding box center [988, 351] width 116 height 25
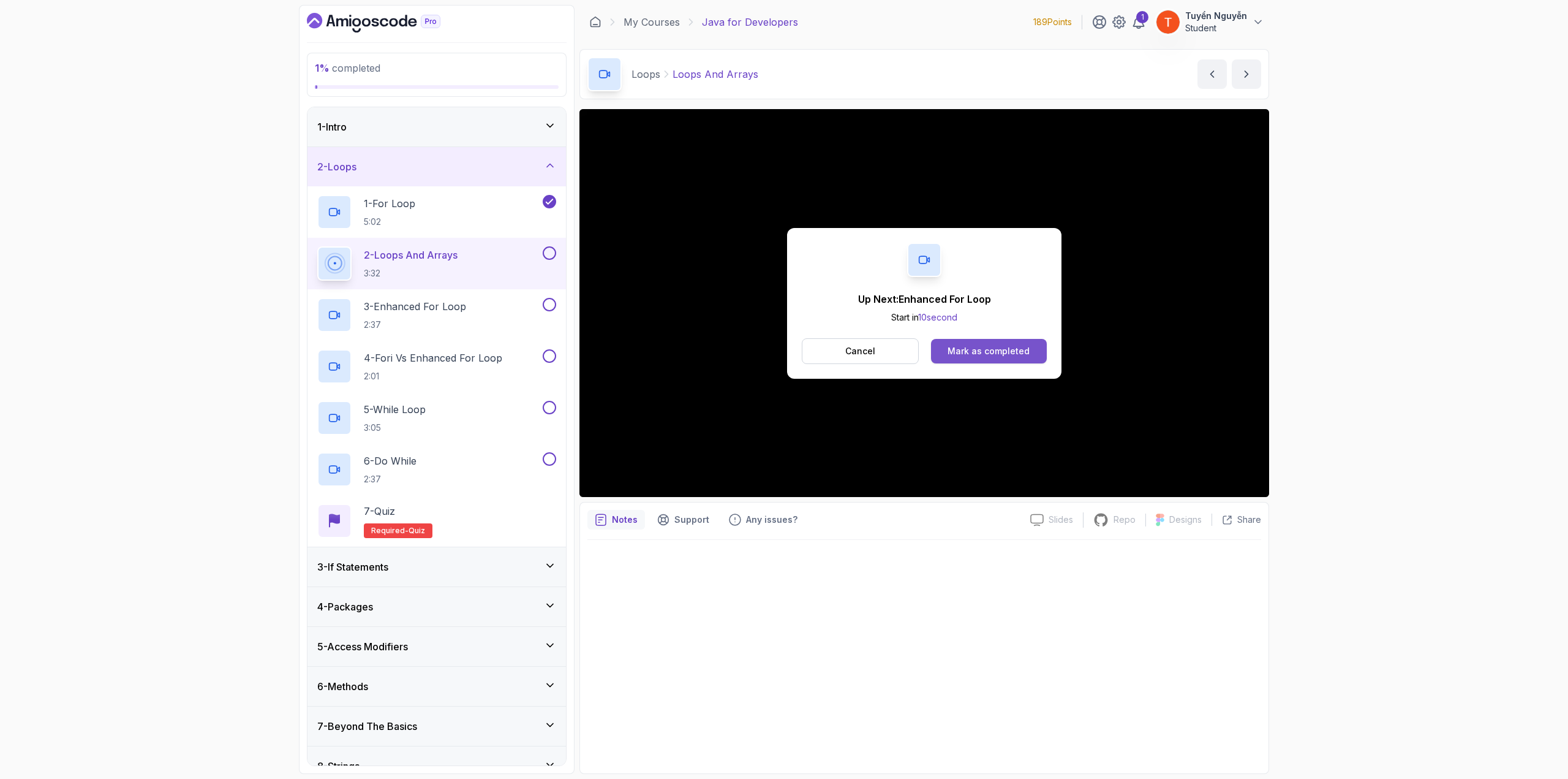
click at [940, 344] on button "Mark as completed" at bounding box center [988, 351] width 116 height 25
click at [940, 349] on div "Mark as completed" at bounding box center [989, 351] width 82 height 12
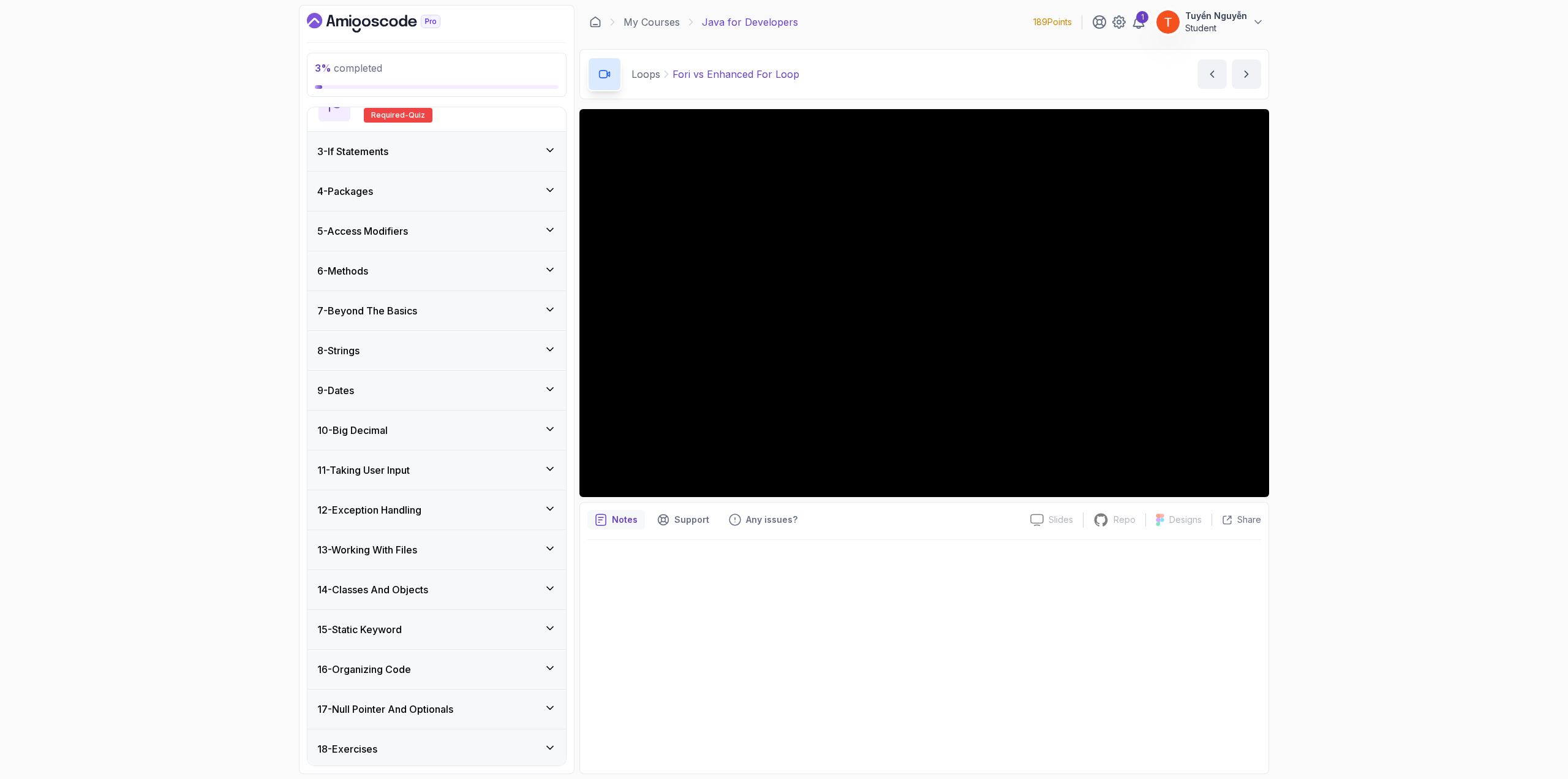
scroll to position [453, 0]
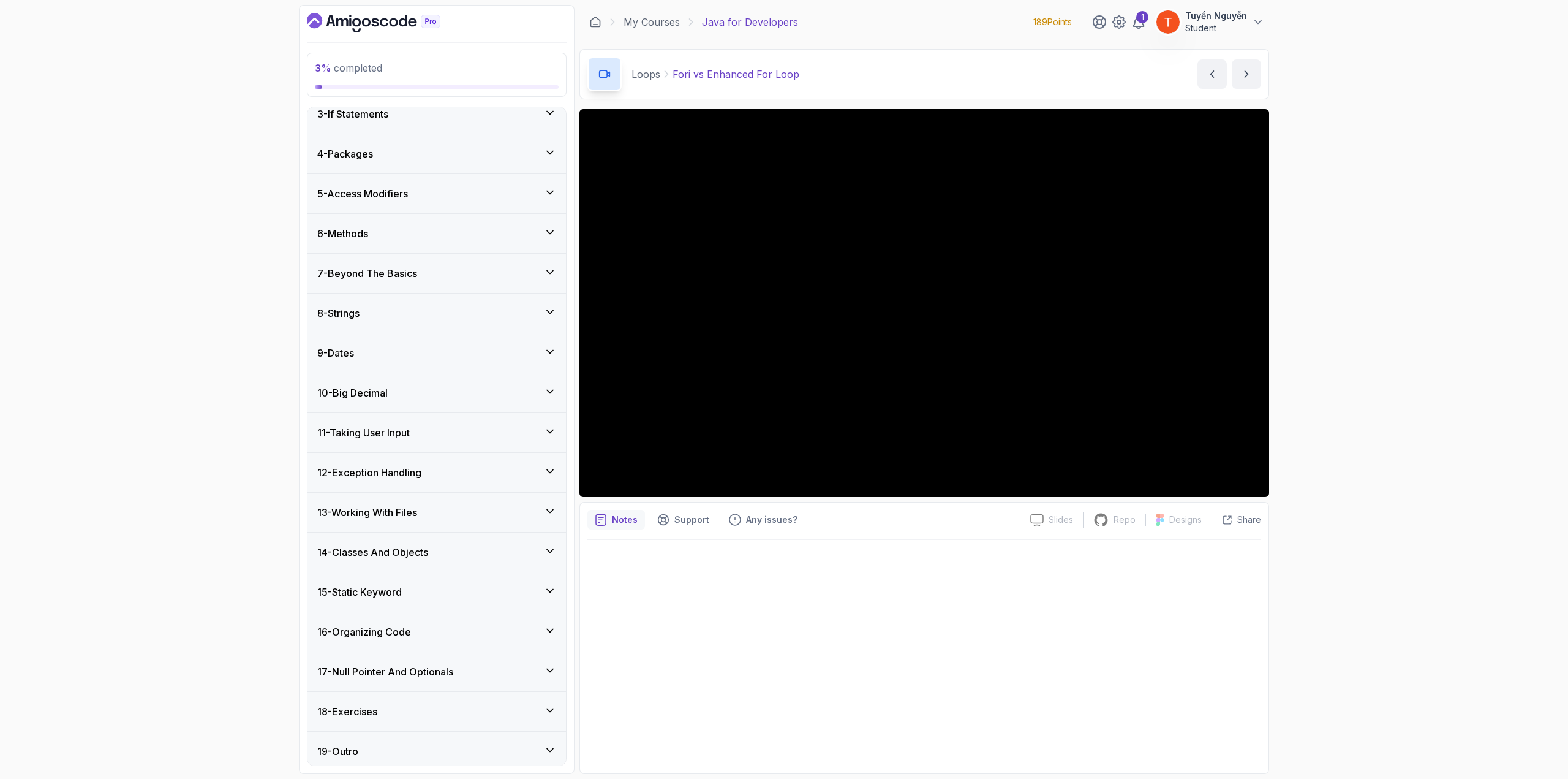
click at [391, 426] on h3 "11 - Taking User Input" at bounding box center [363, 432] width 92 height 15
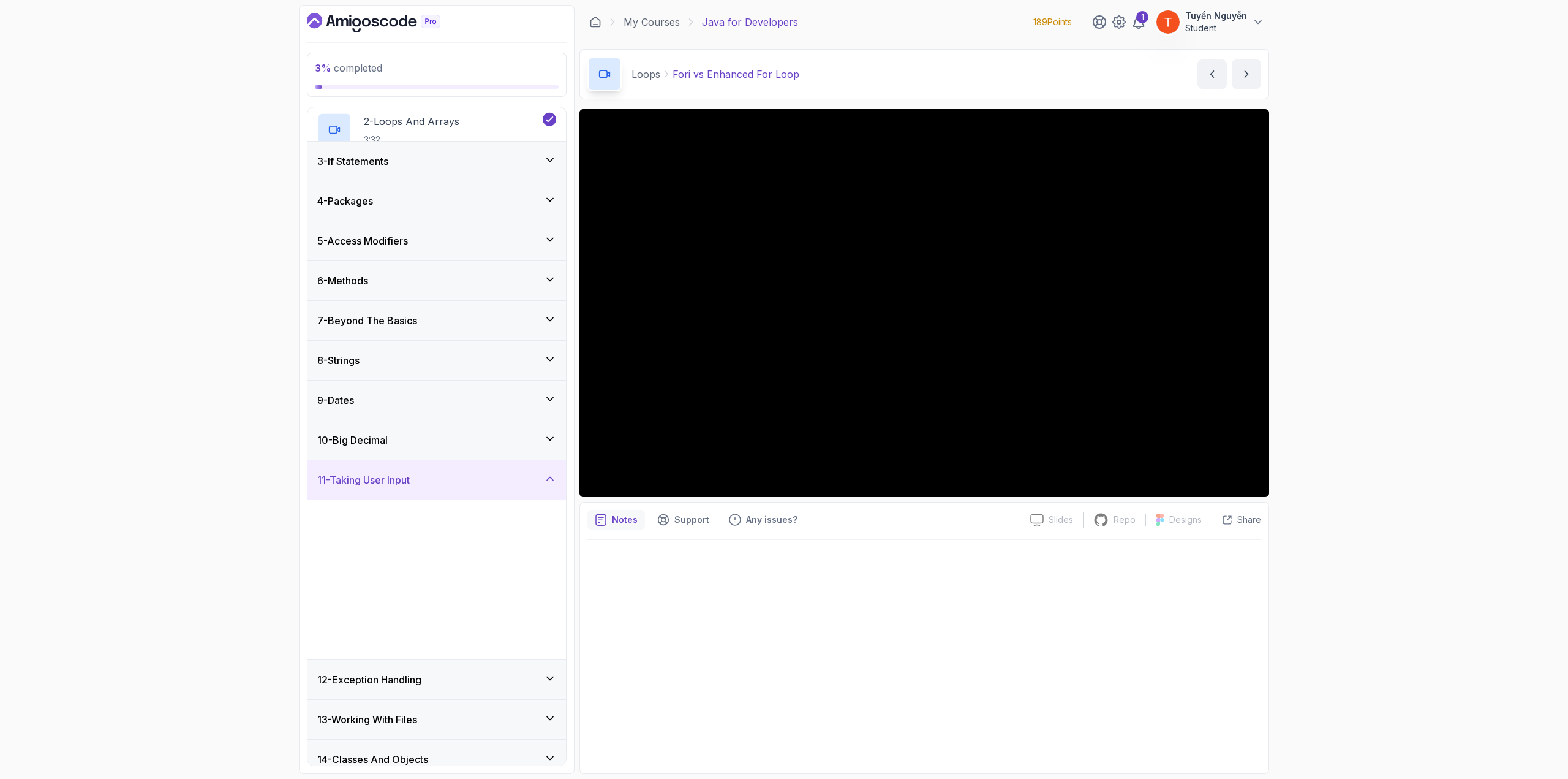
scroll to position [92, 0]
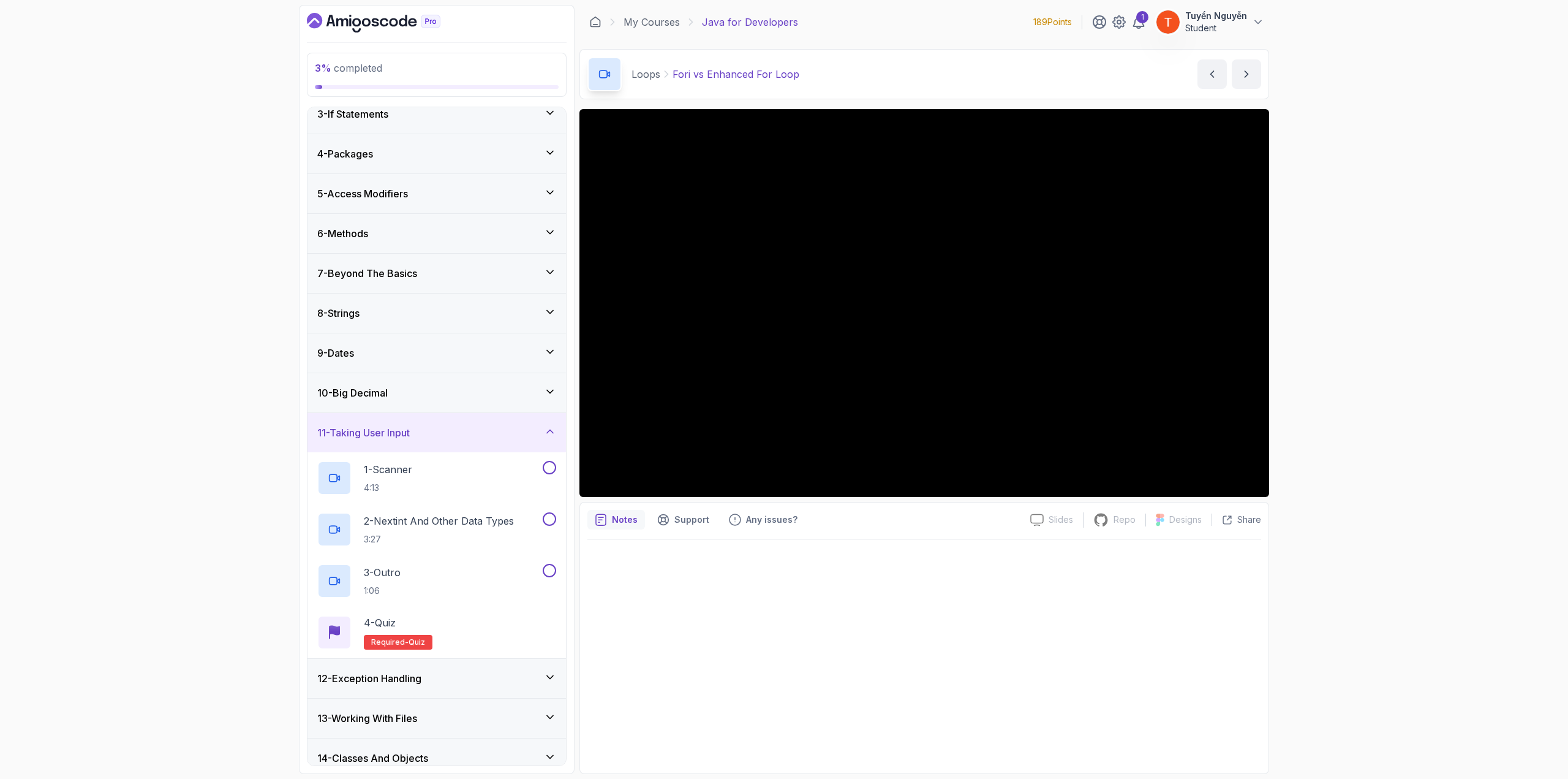
click at [391, 426] on h3 "11 - Taking User Input" at bounding box center [363, 432] width 92 height 15
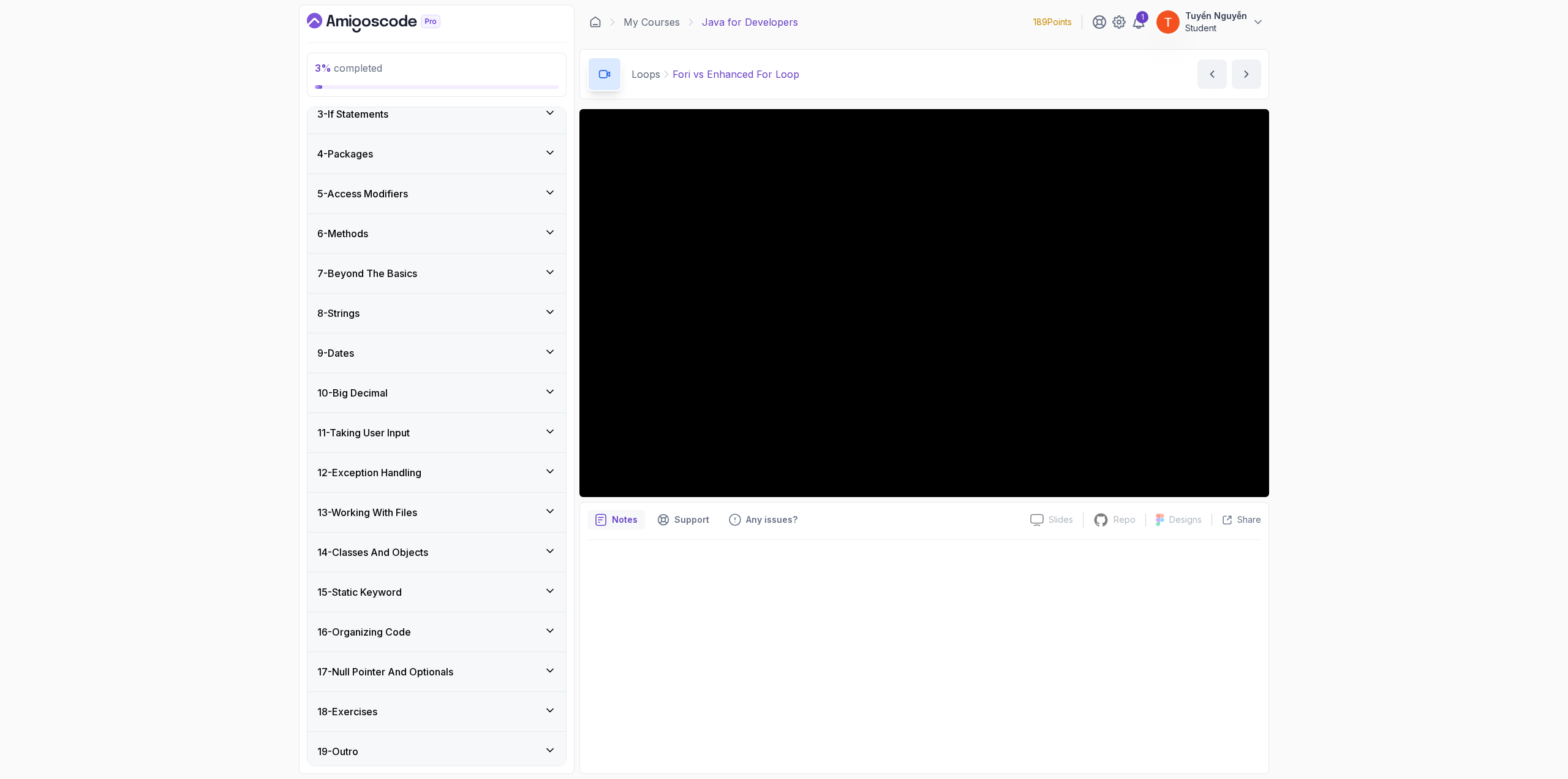
click at [414, 402] on div "10 - Big Decimal" at bounding box center [437, 393] width 258 height 39
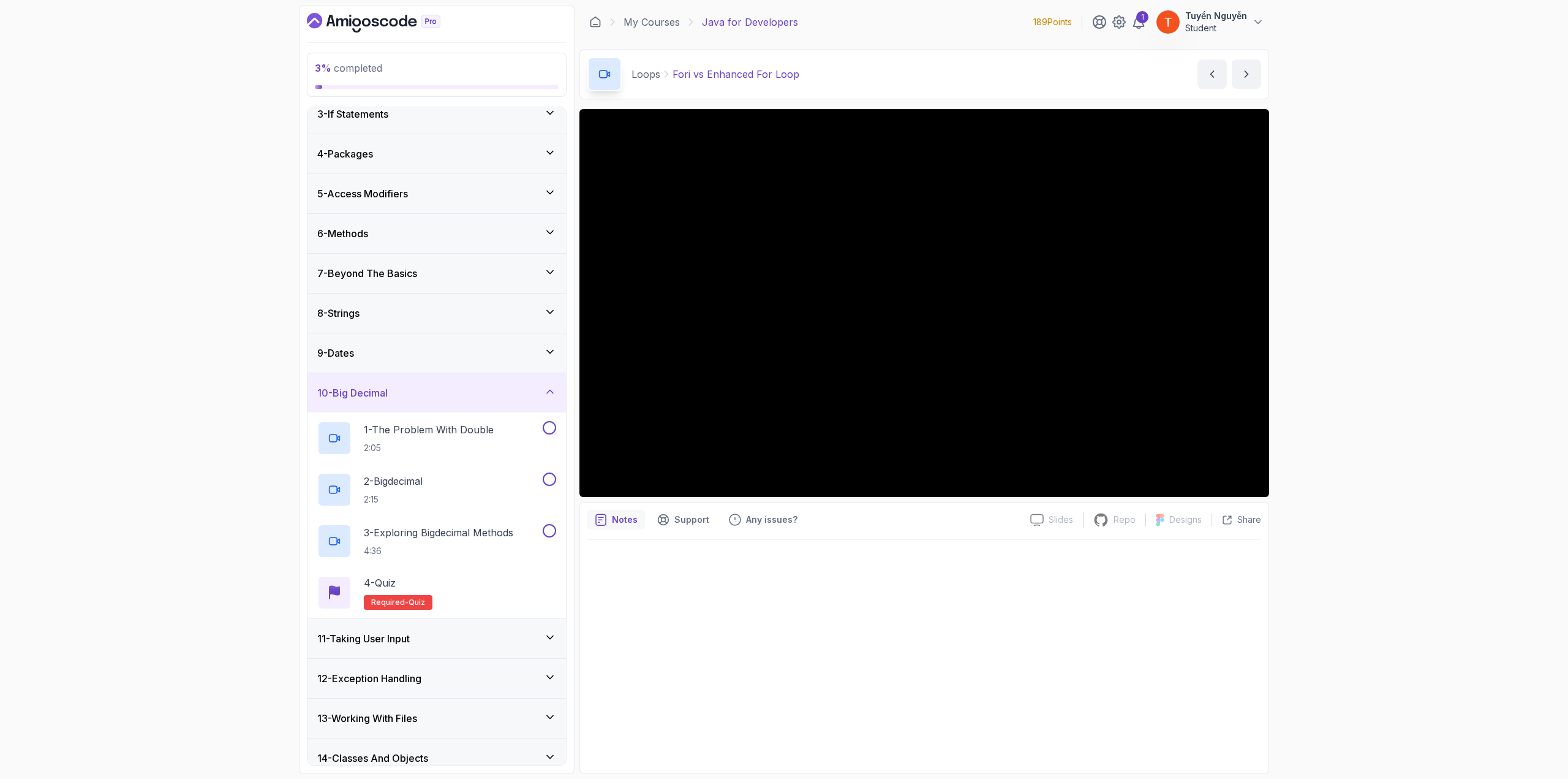
click at [432, 386] on div "10 - Big Decimal" at bounding box center [437, 393] width 239 height 15
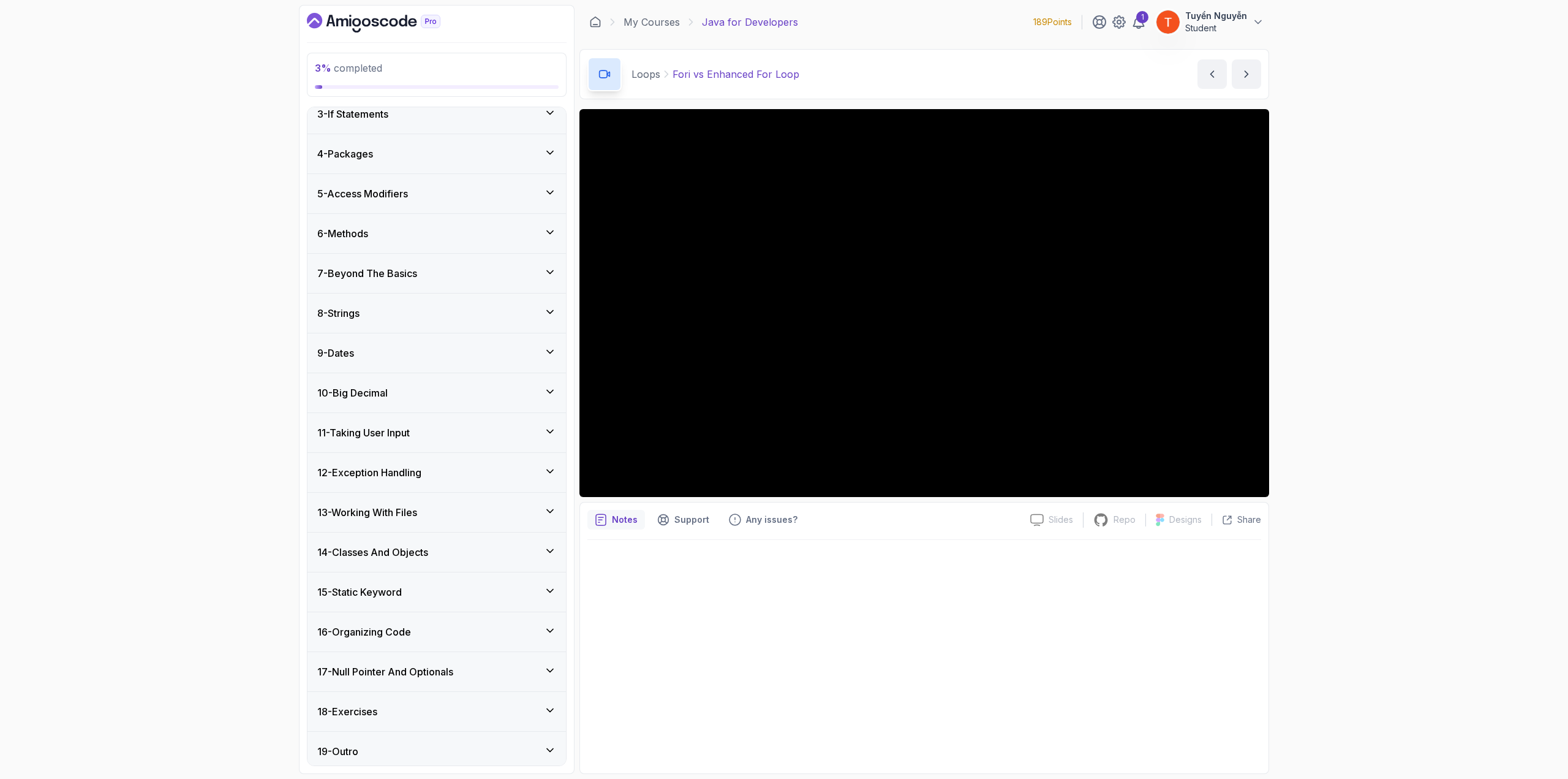
click at [475, 350] on div "9 - Dates" at bounding box center [437, 353] width 239 height 15
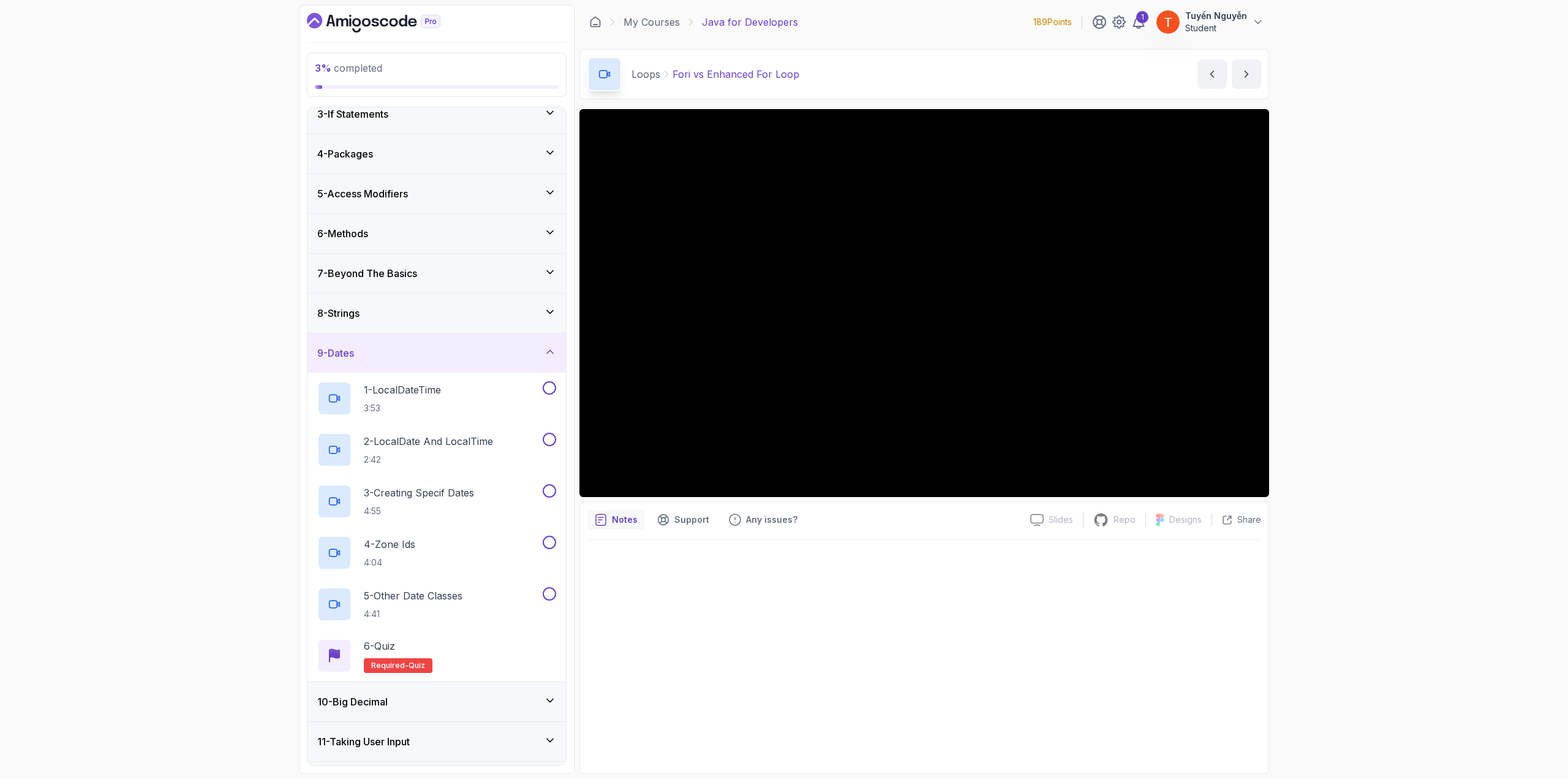
click at [475, 350] on div "9 - Dates" at bounding box center [437, 353] width 239 height 15
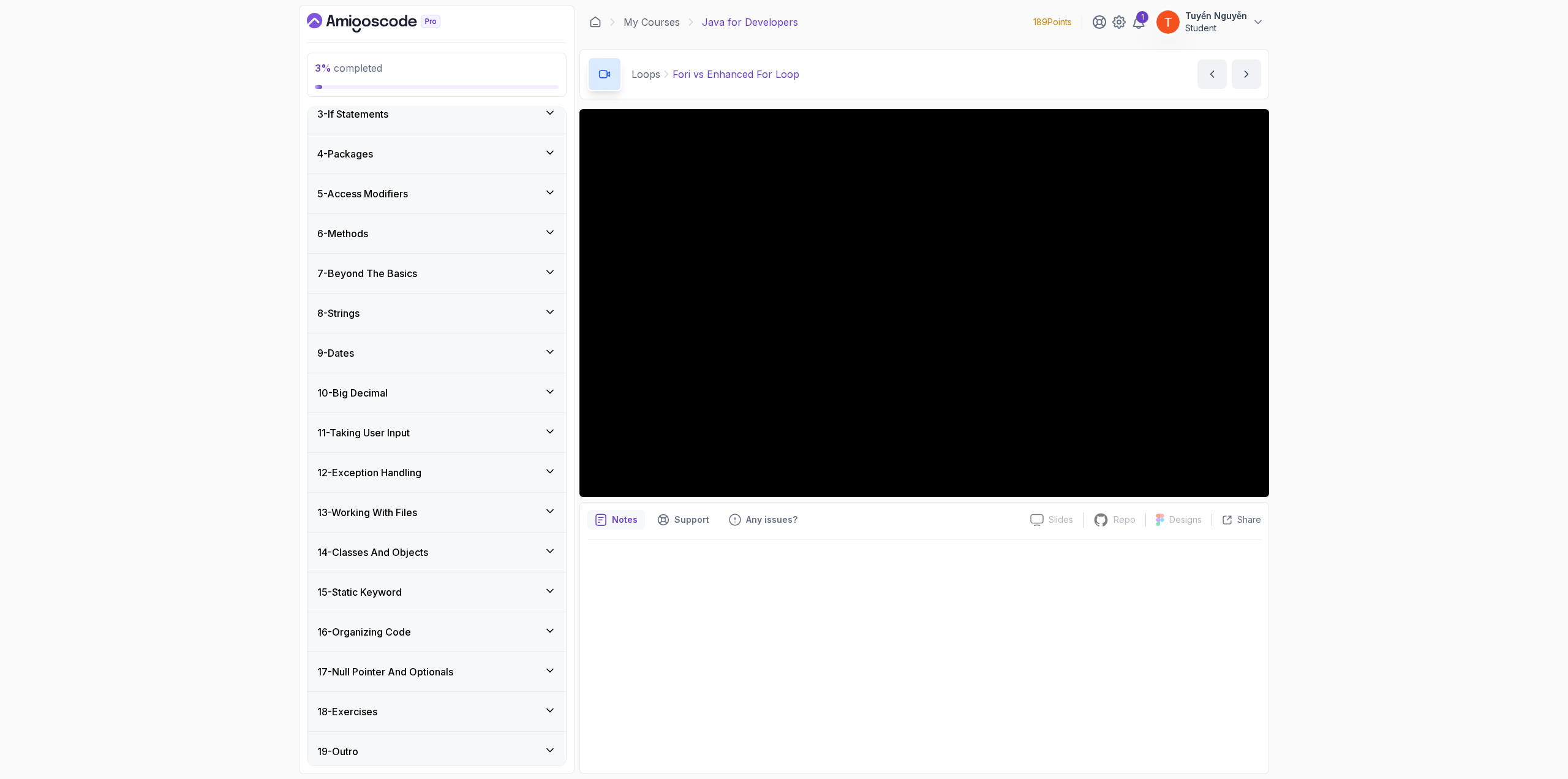
click at [449, 309] on div "8 - Strings" at bounding box center [437, 313] width 239 height 15
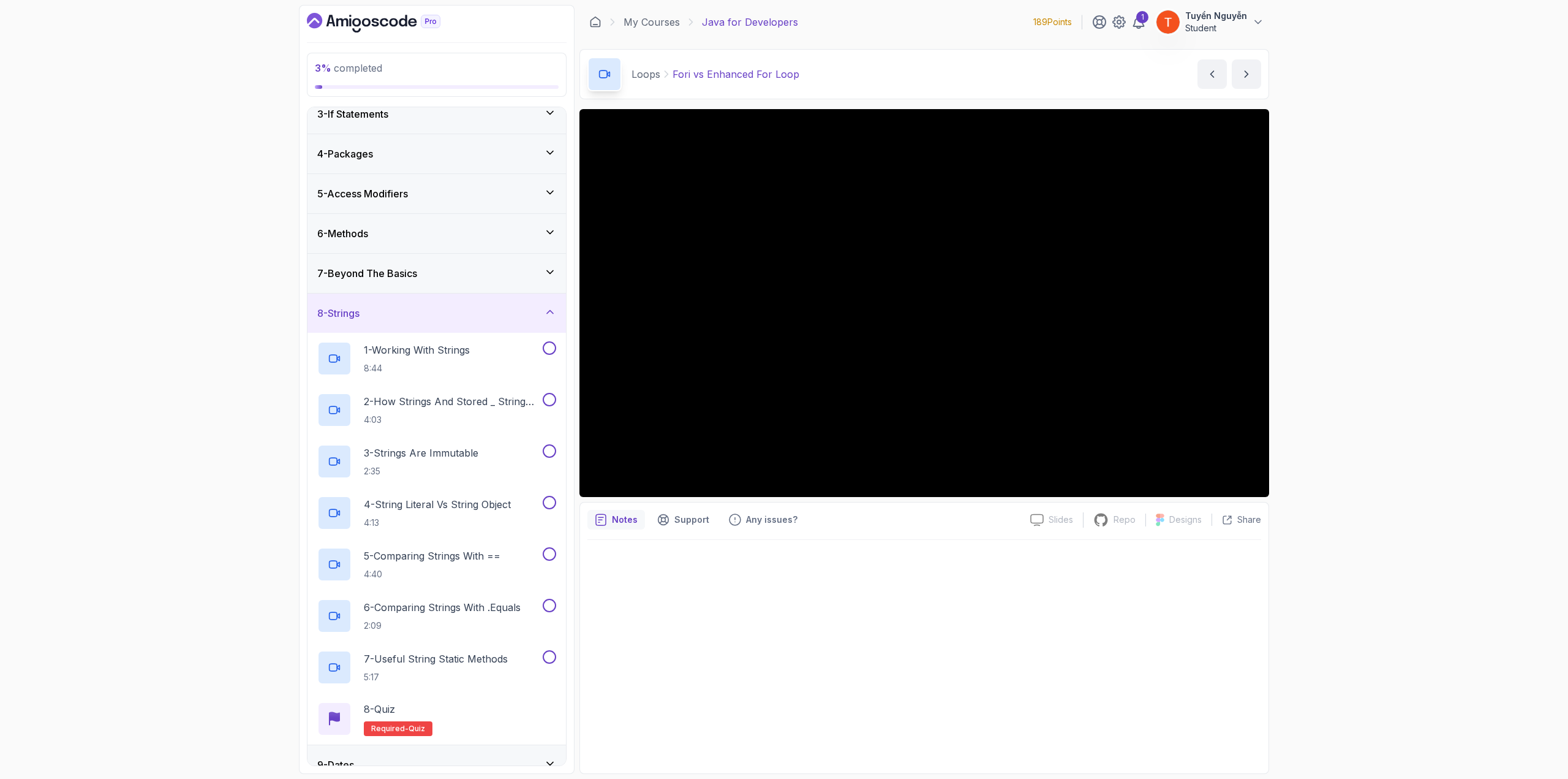
click at [449, 309] on div "8 - Strings" at bounding box center [437, 313] width 239 height 15
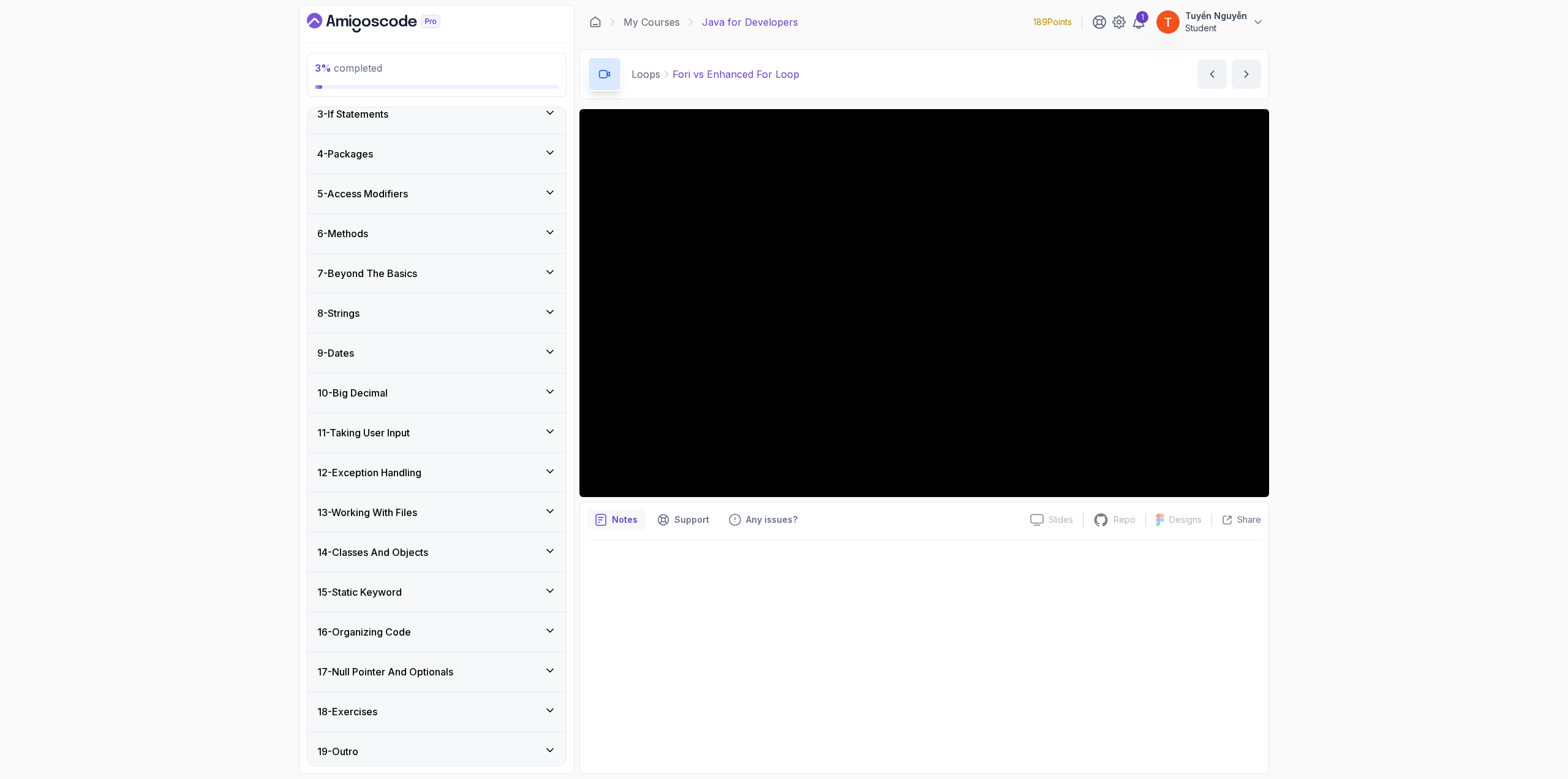
click at [473, 273] on div "7 - Beyond The Basics" at bounding box center [437, 273] width 239 height 15
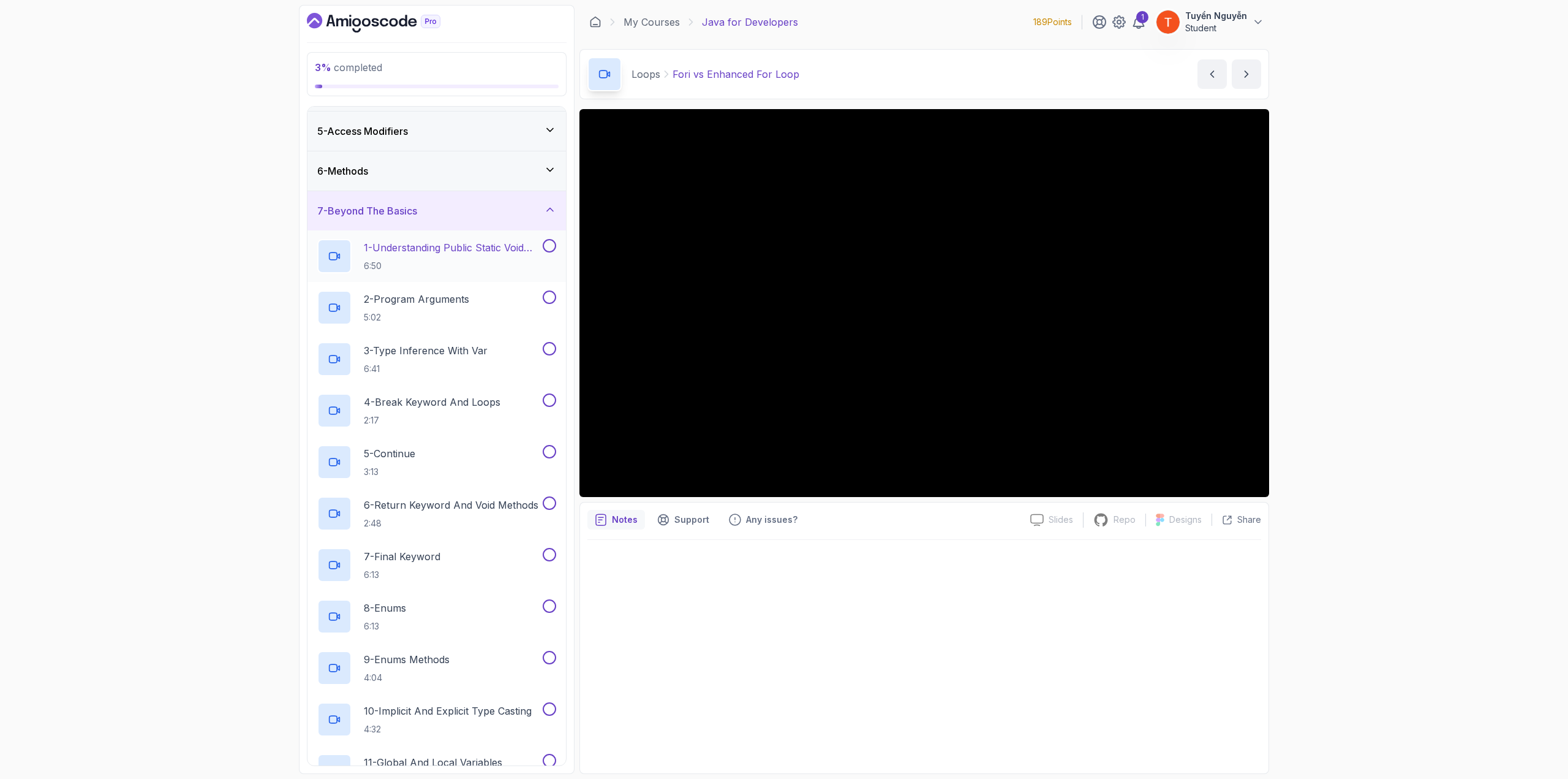
scroll to position [31, 0]
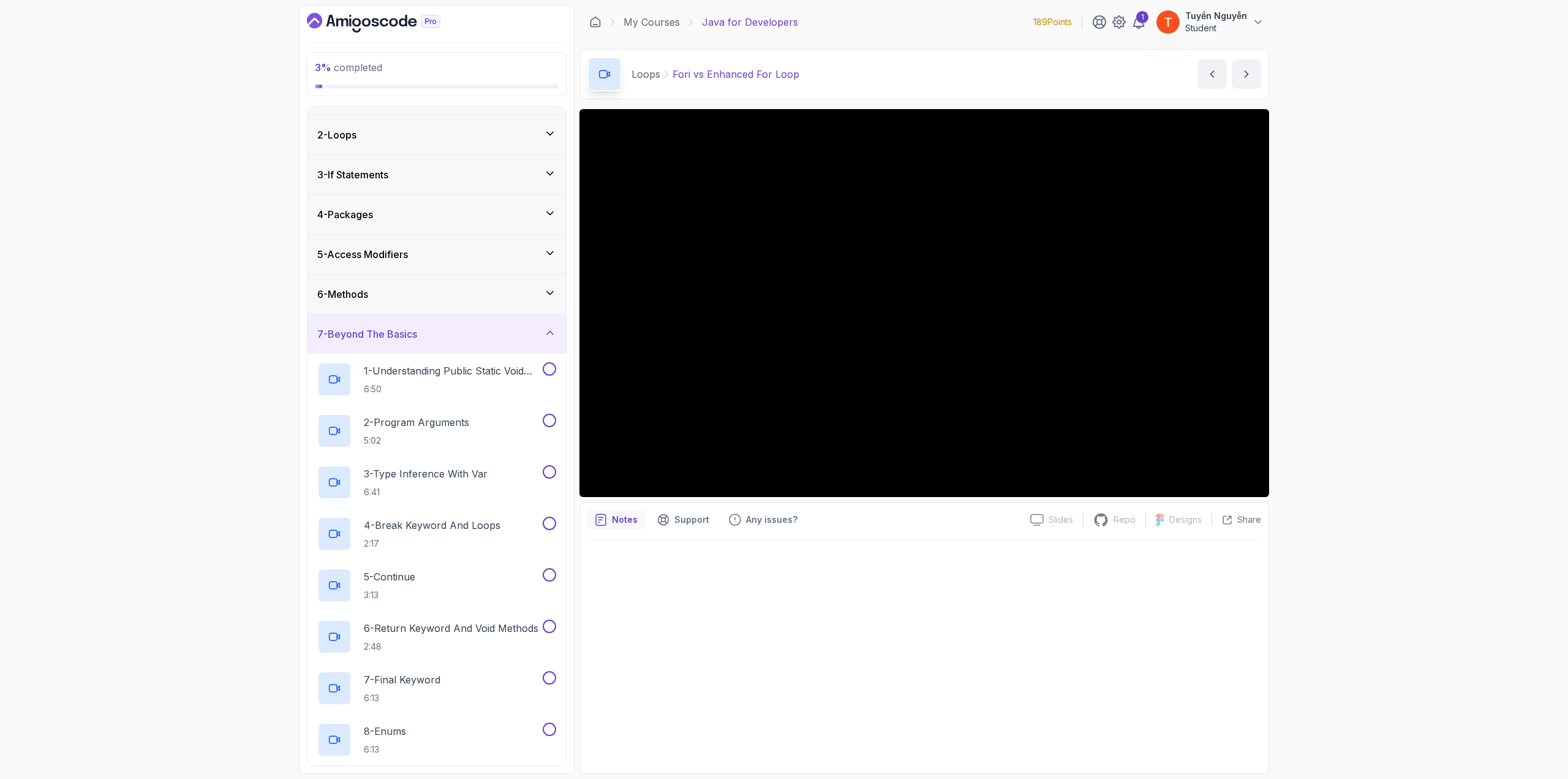
click at [446, 333] on div "7 - Beyond The Basics" at bounding box center [437, 334] width 239 height 15
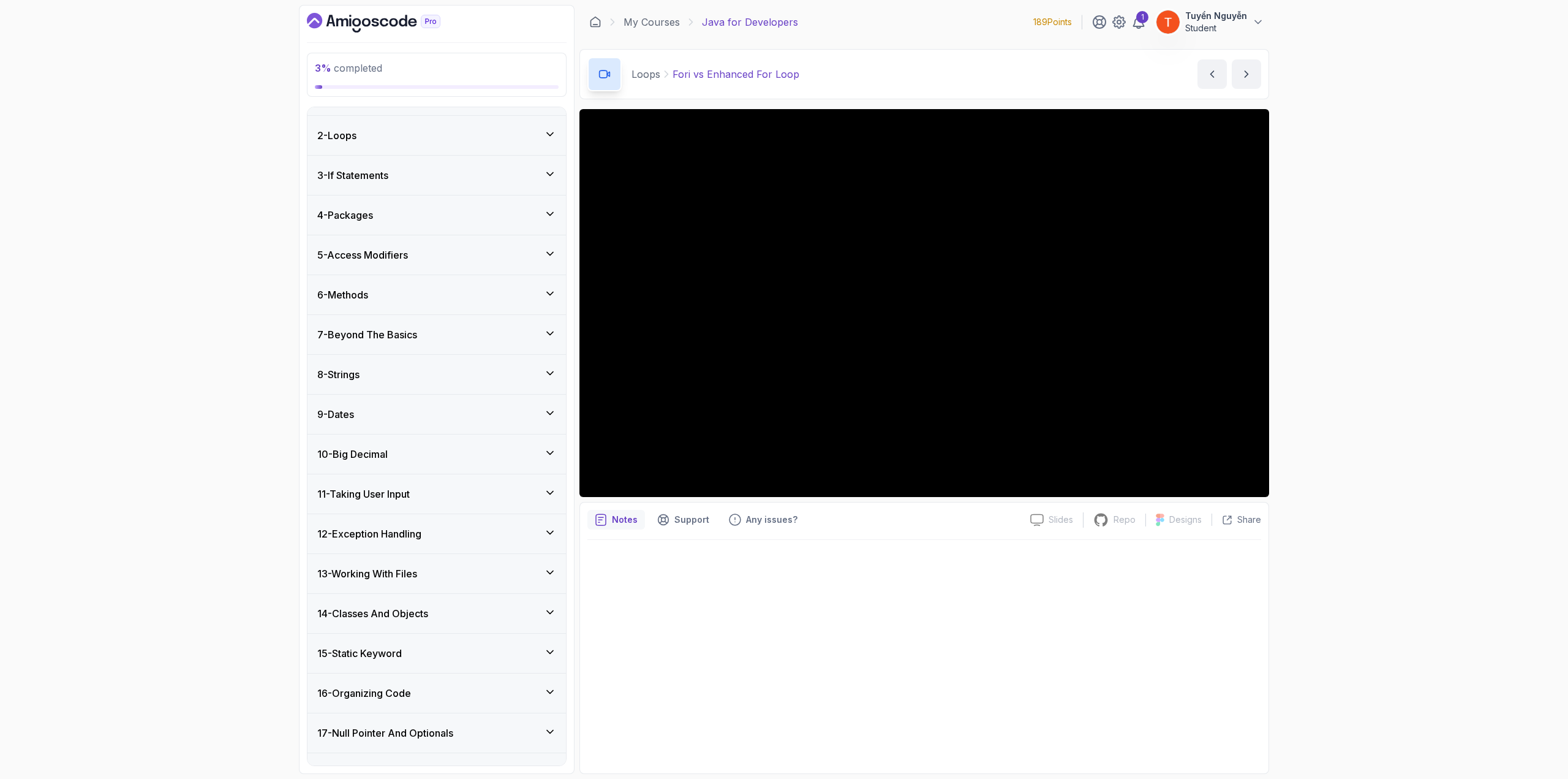
scroll to position [0, 0]
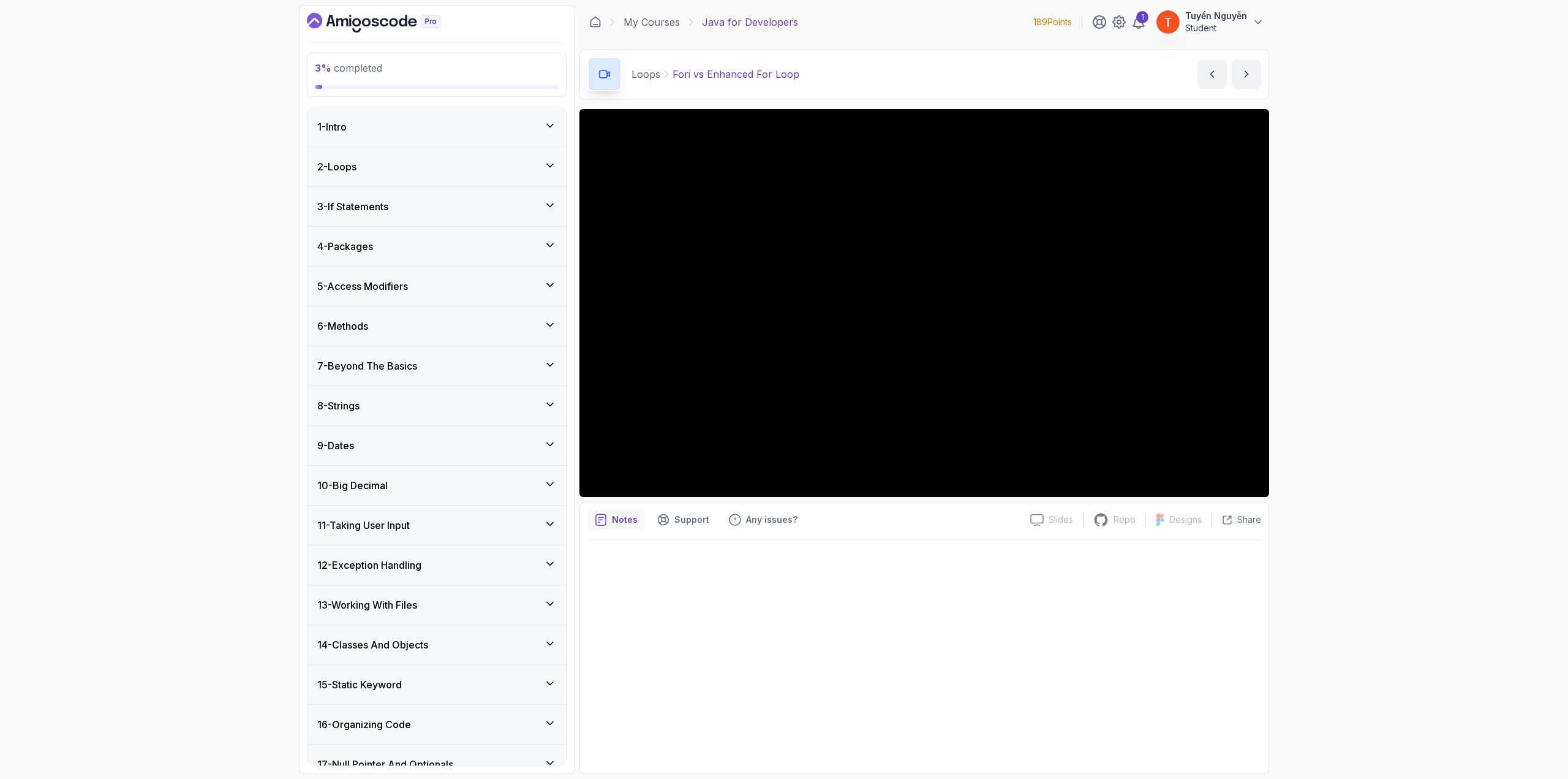
click at [422, 169] on div "2 - Loops" at bounding box center [437, 166] width 239 height 15
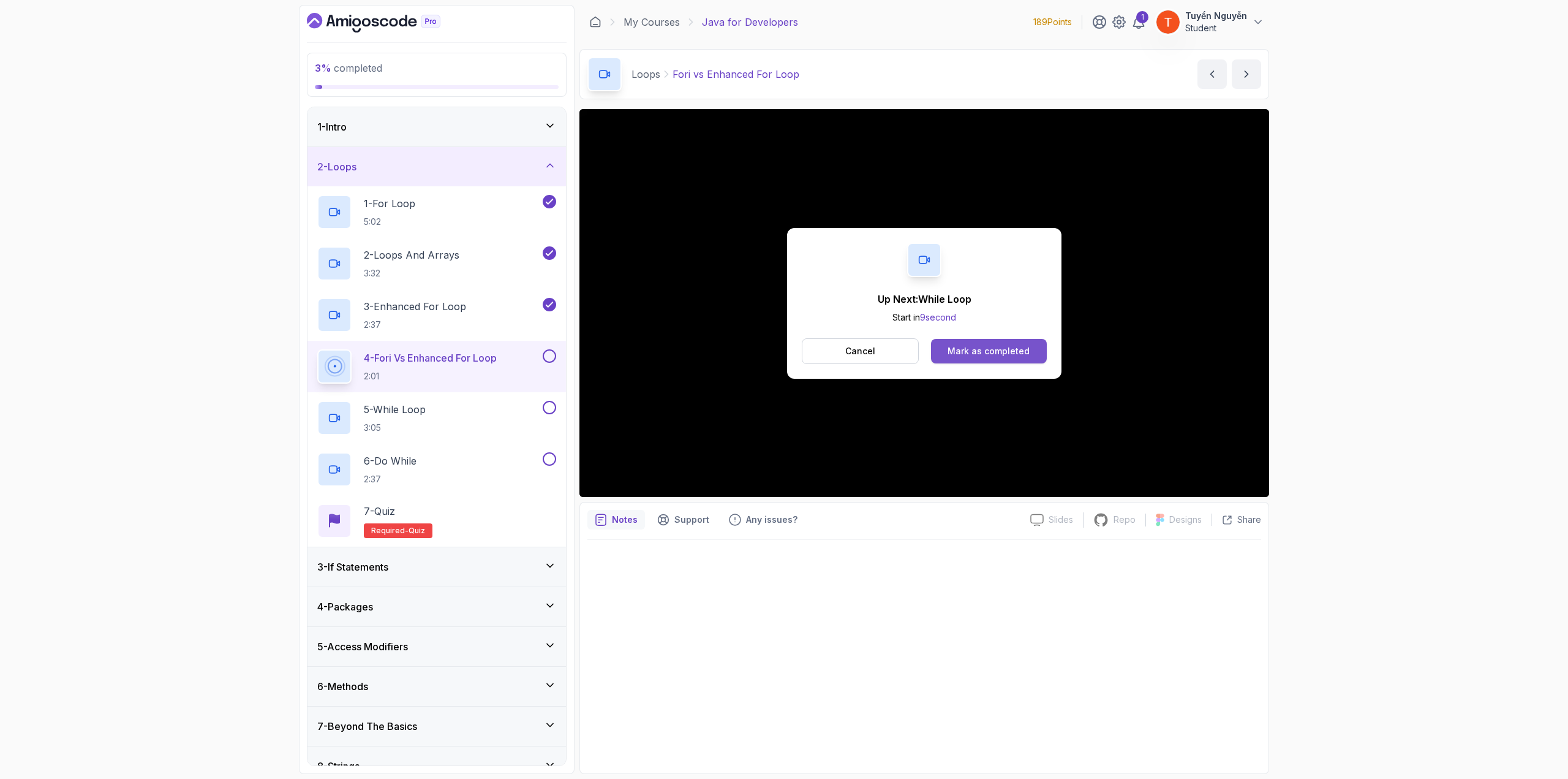
click at [940, 346] on div "Mark as completed" at bounding box center [989, 351] width 82 height 12
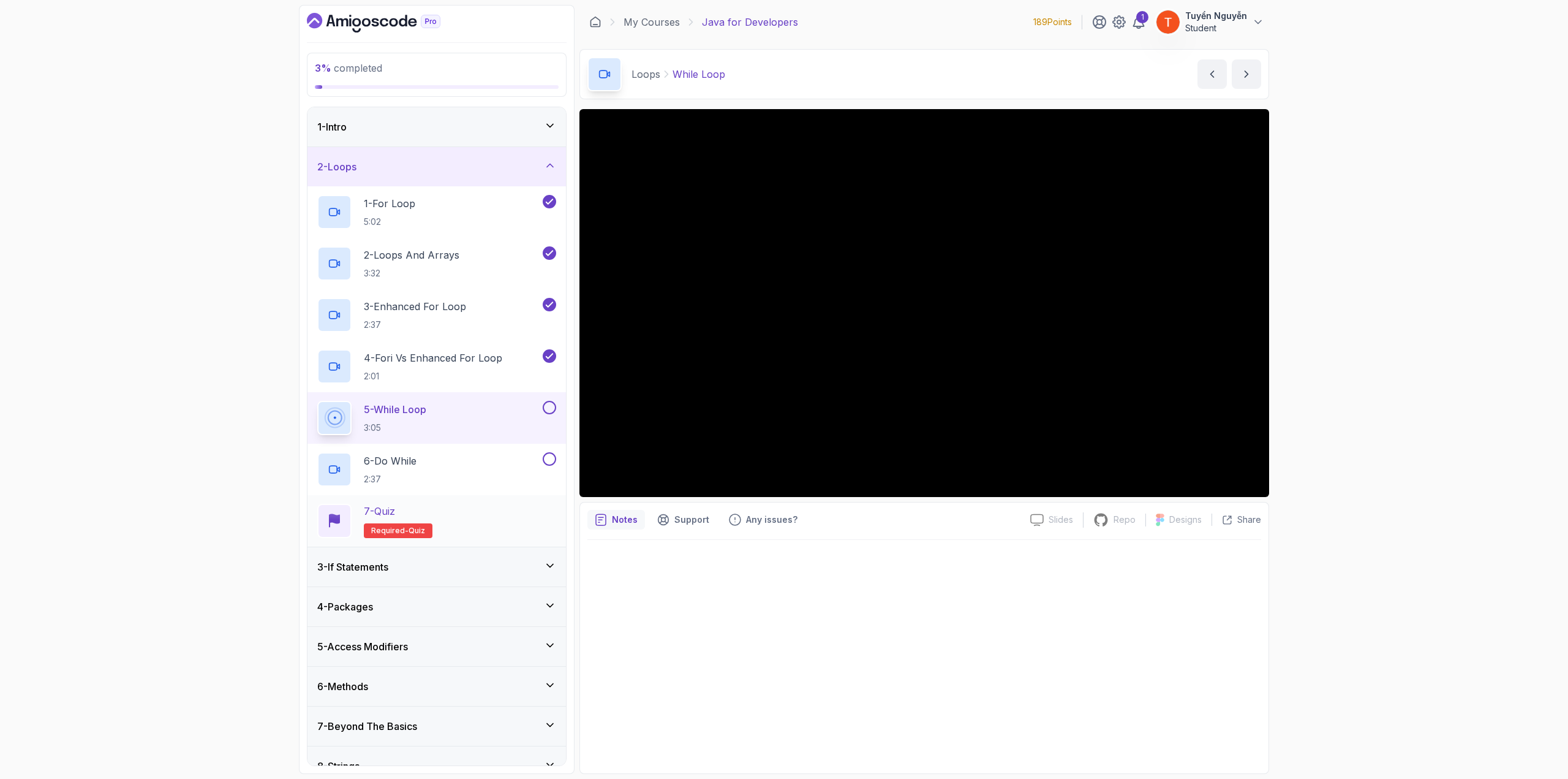
scroll to position [123, 0]
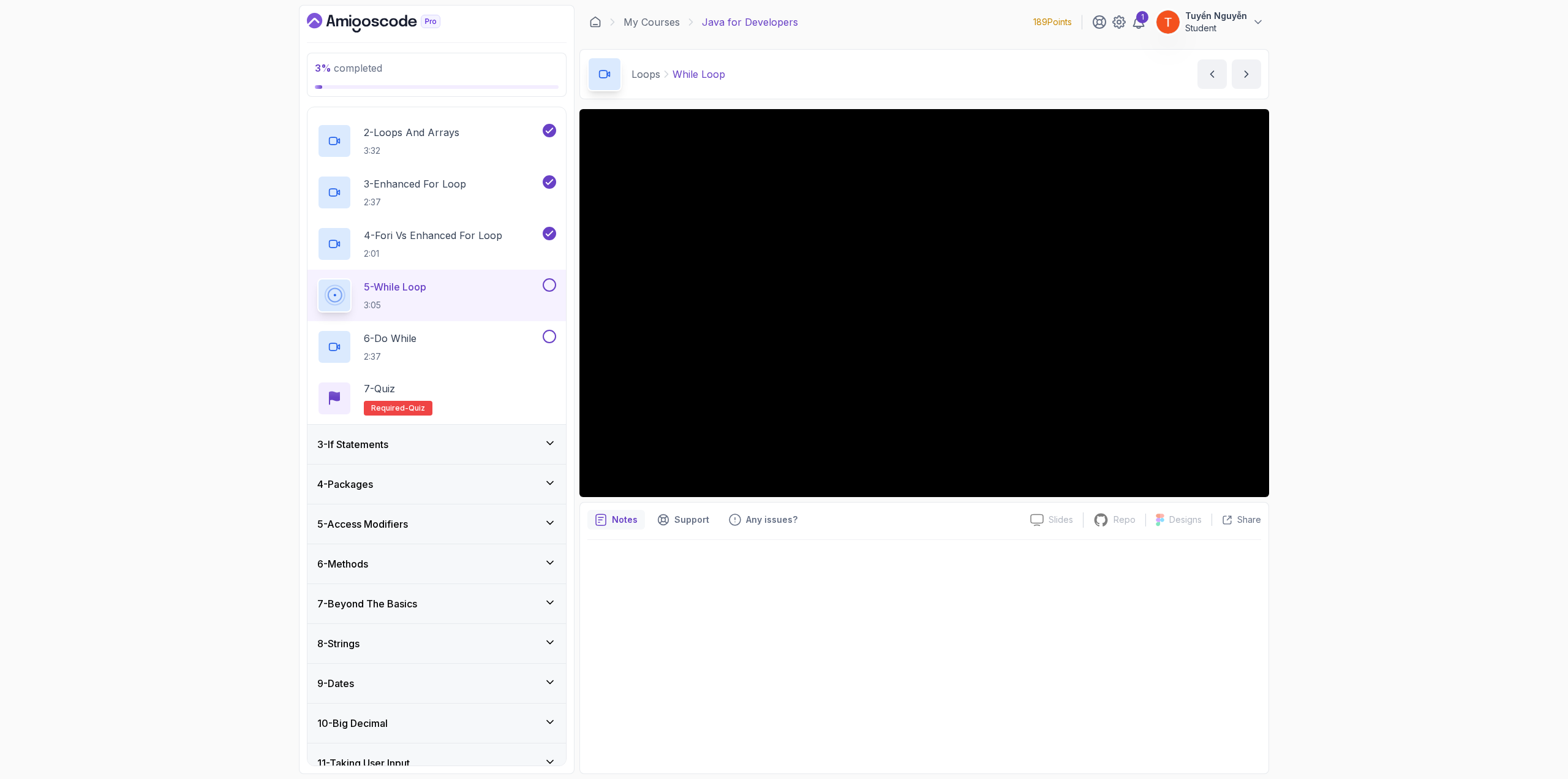
click at [389, 426] on h3 "3 - If Statements" at bounding box center [353, 444] width 71 height 15
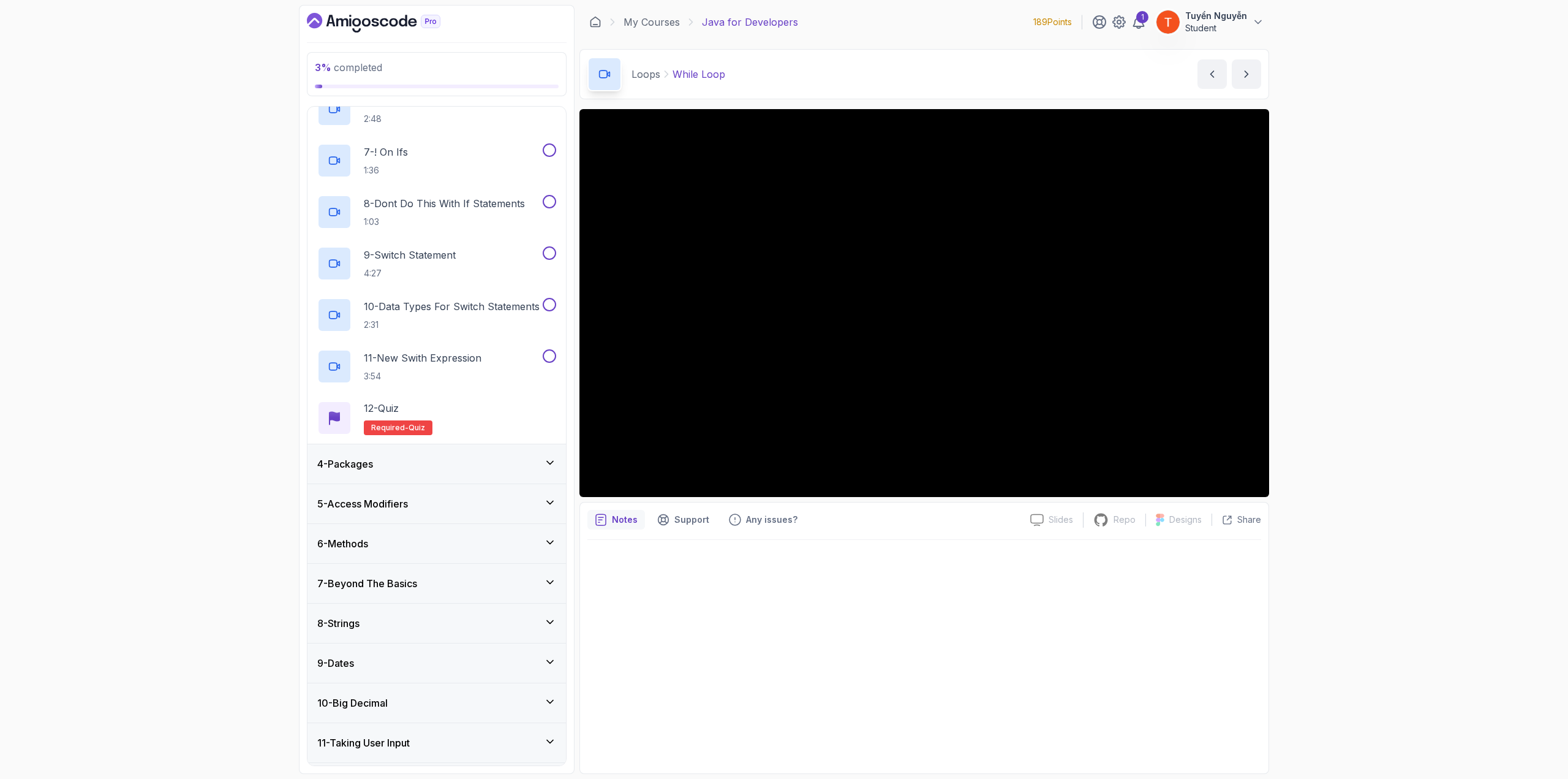
scroll to position [460, 0]
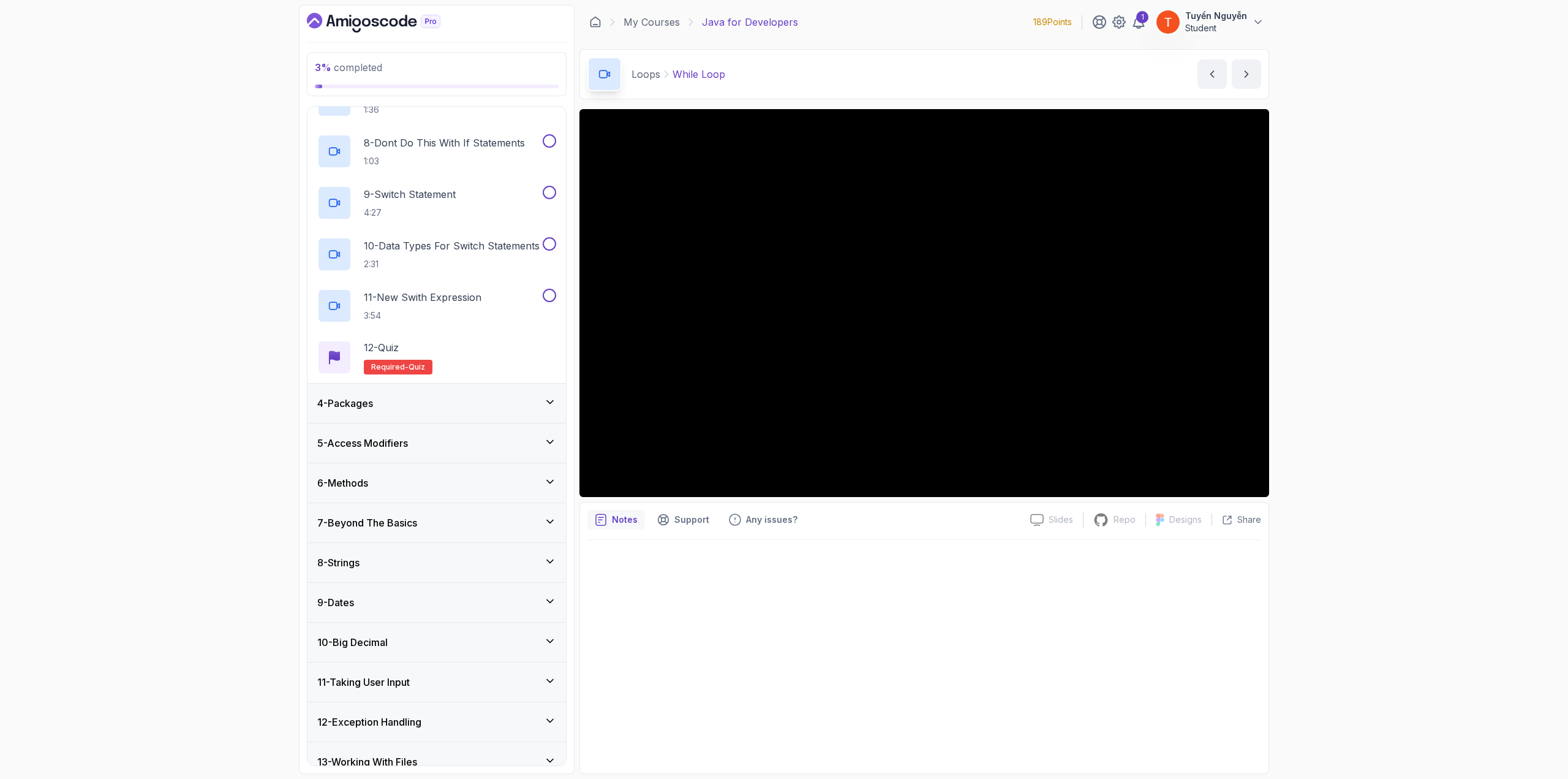
click at [448, 403] on div "4 - Packages" at bounding box center [437, 403] width 239 height 15
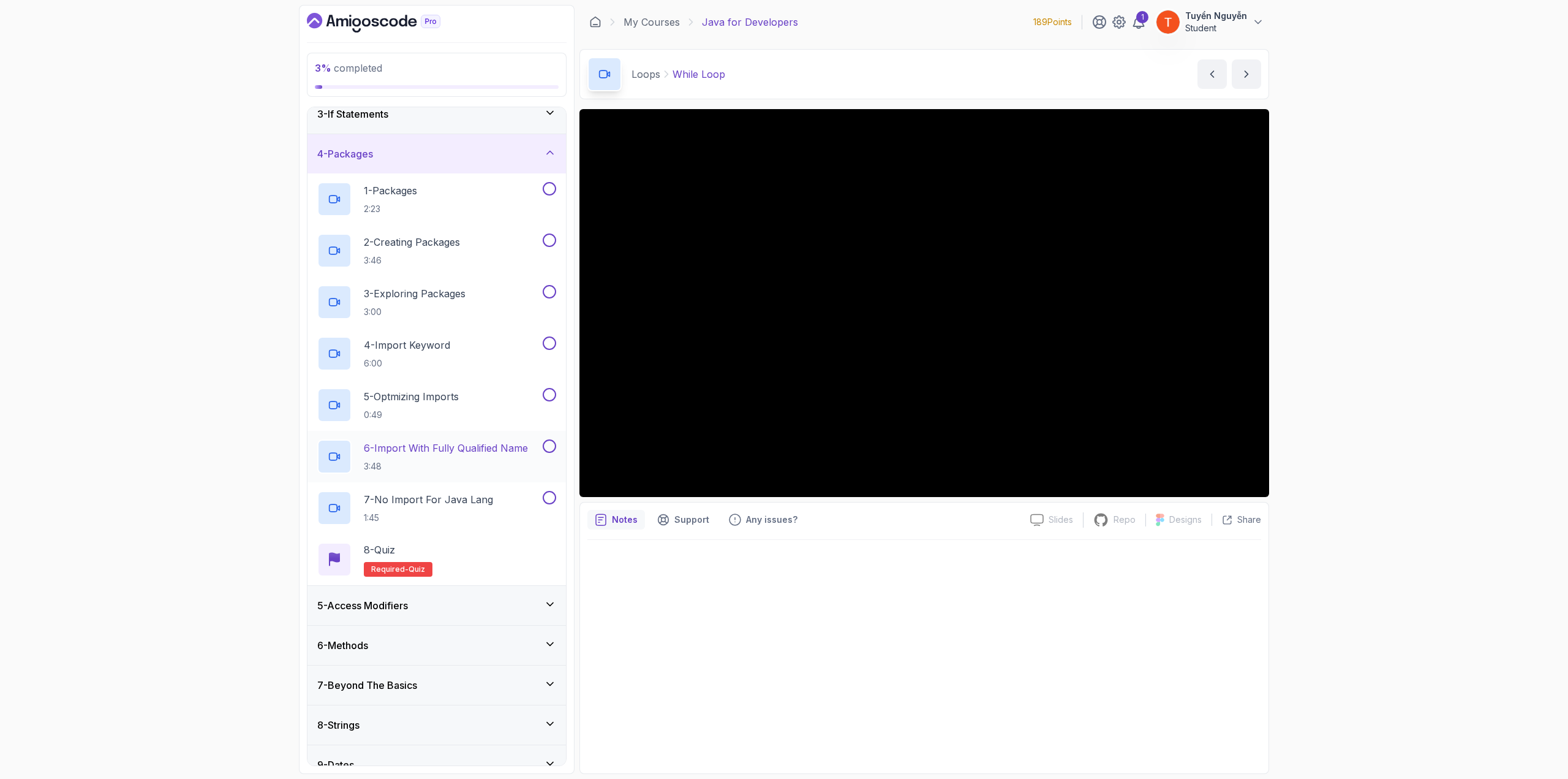
scroll to position [154, 0]
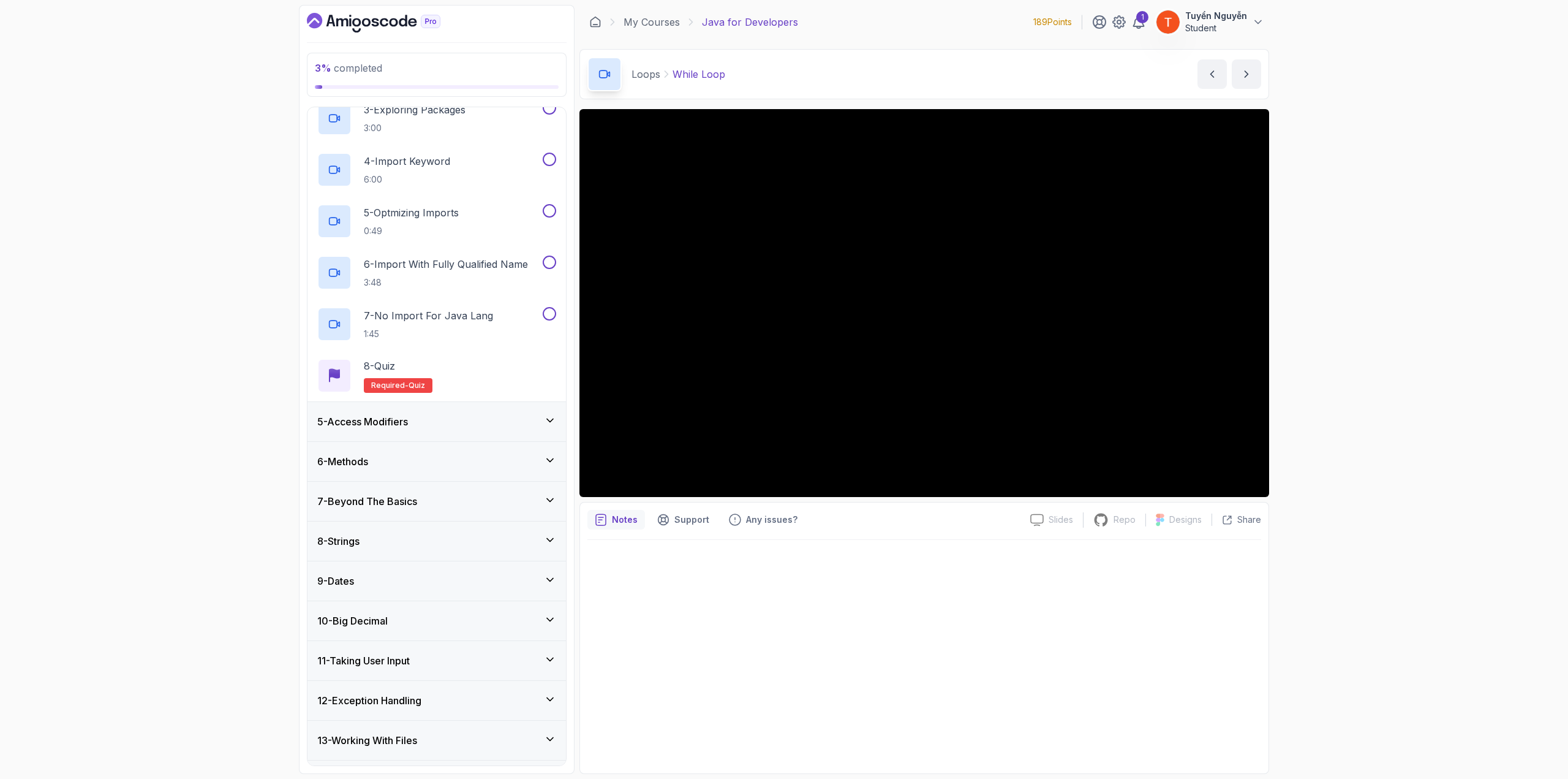
click at [430, 422] on div "5 - Access Modifiers" at bounding box center [437, 421] width 239 height 15
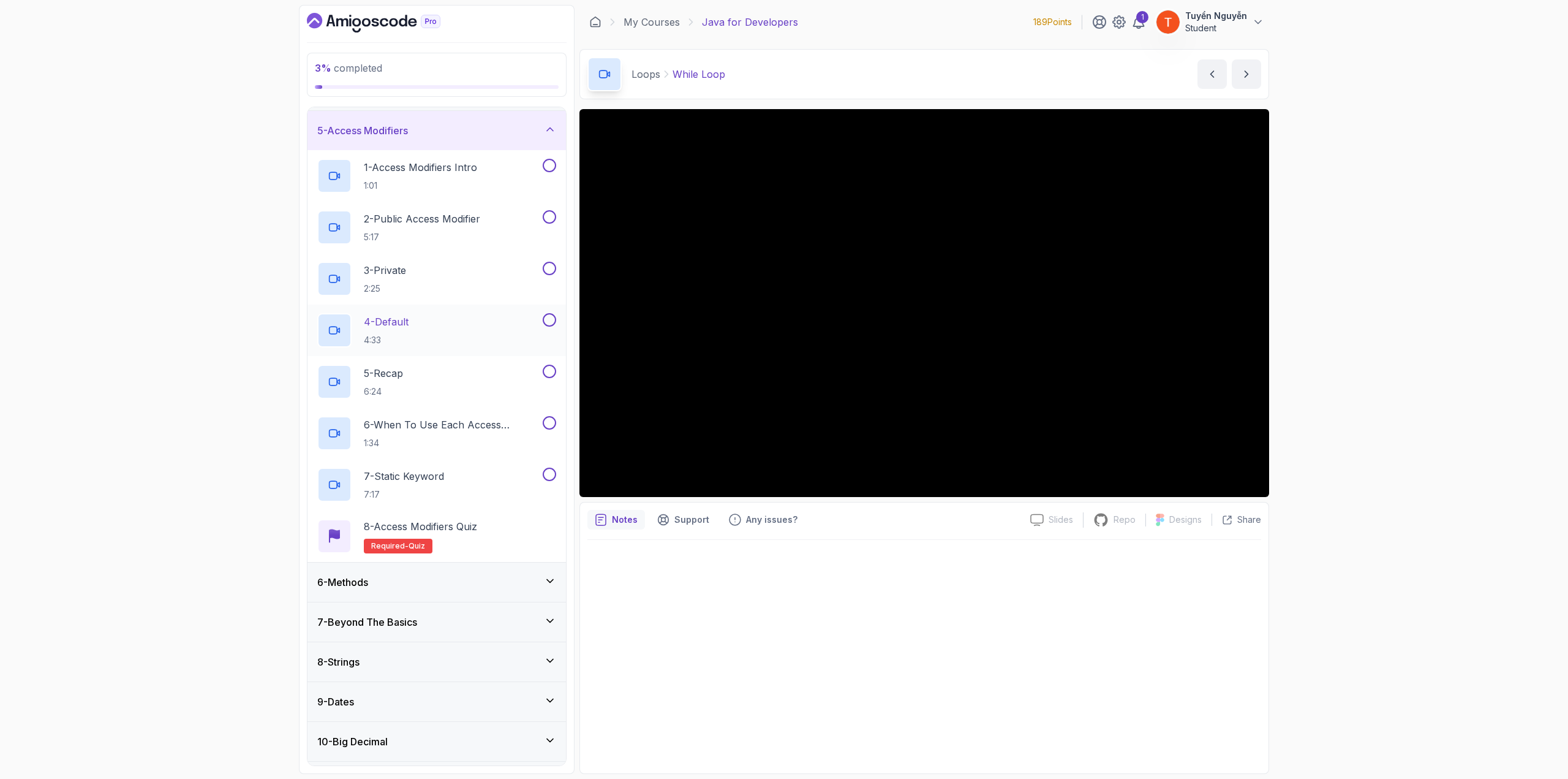
scroll to position [215, 0]
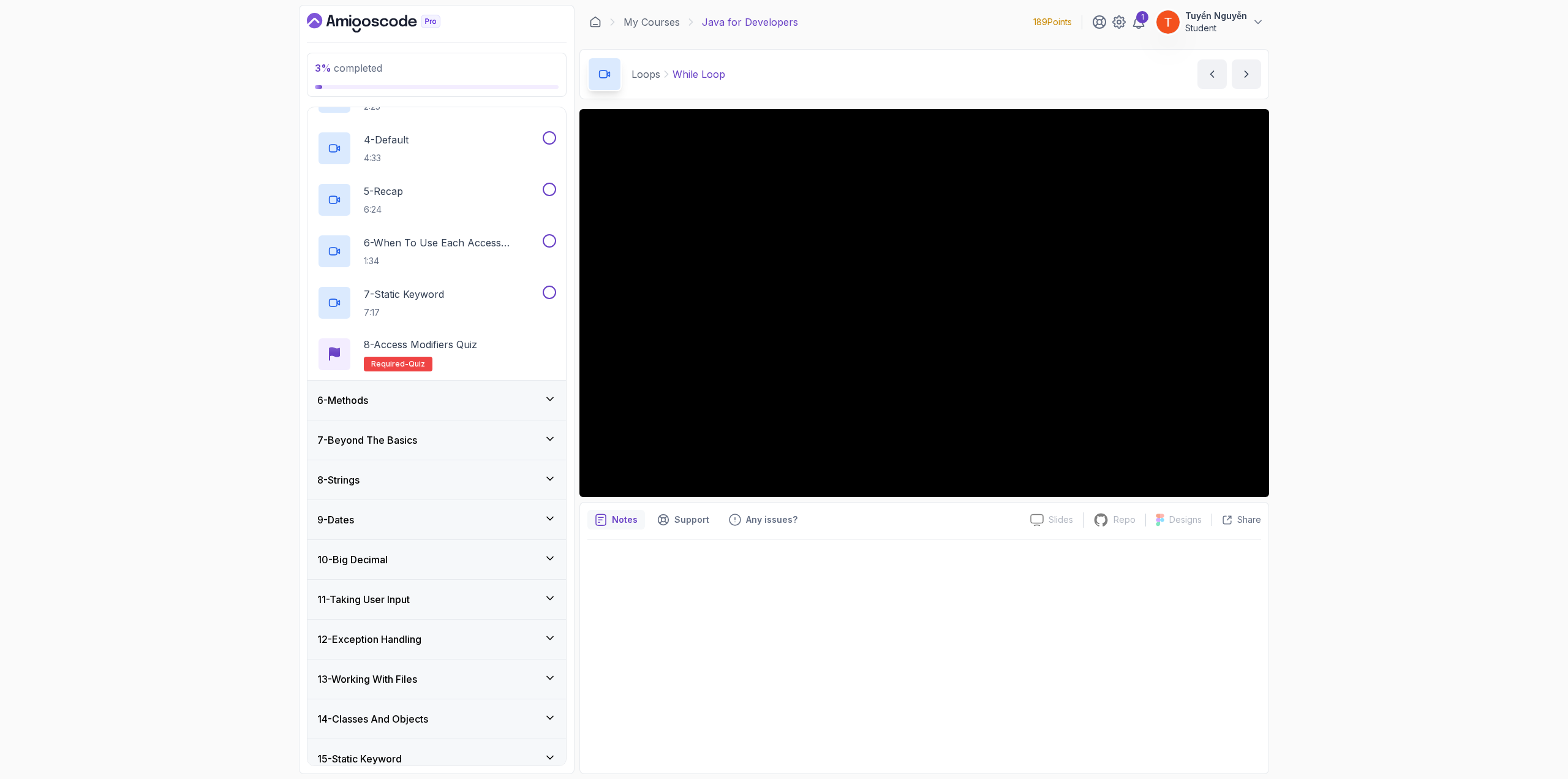
click at [436, 393] on div "6 - Methods" at bounding box center [437, 400] width 239 height 15
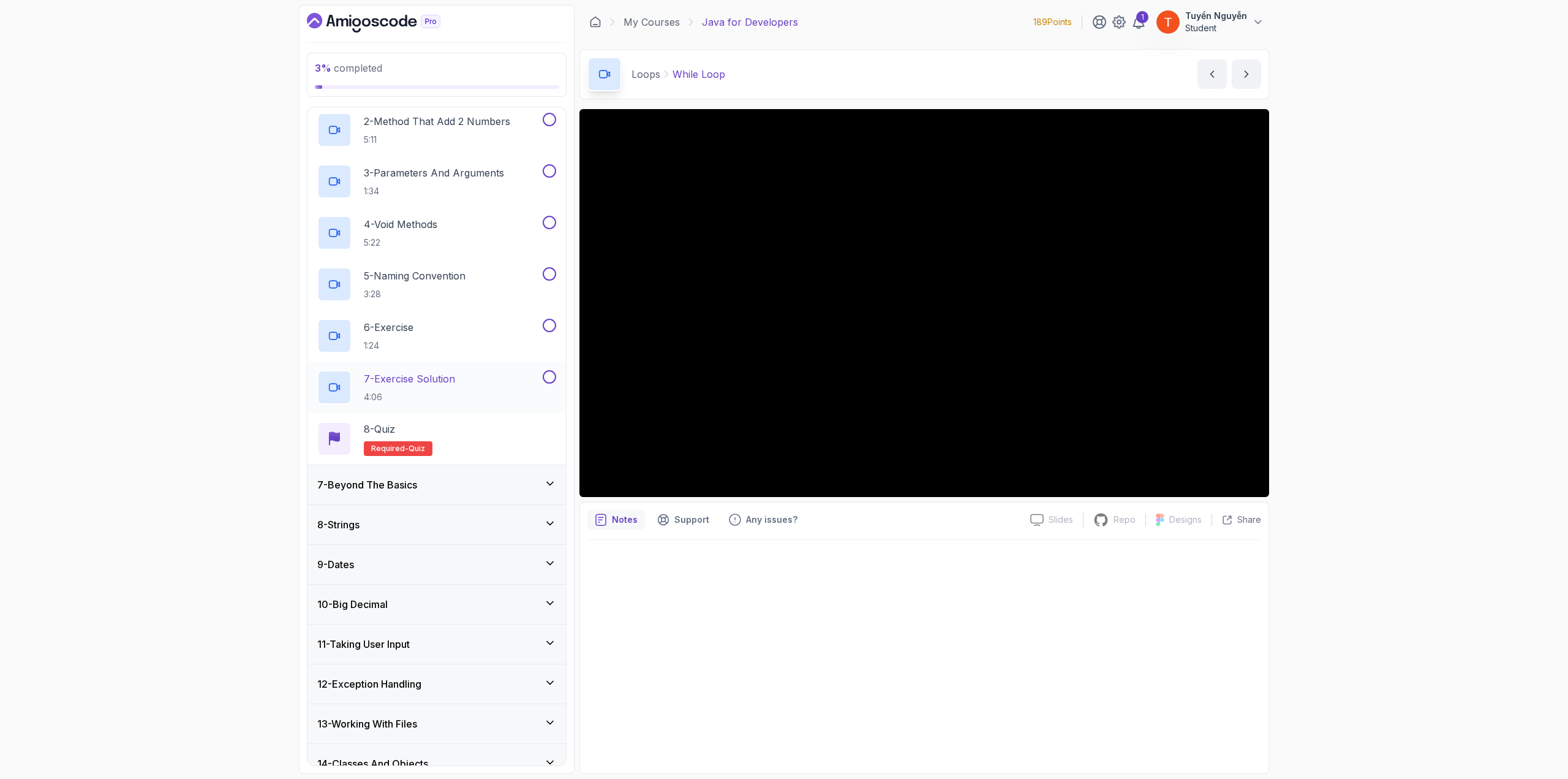
scroll to position [338, 0]
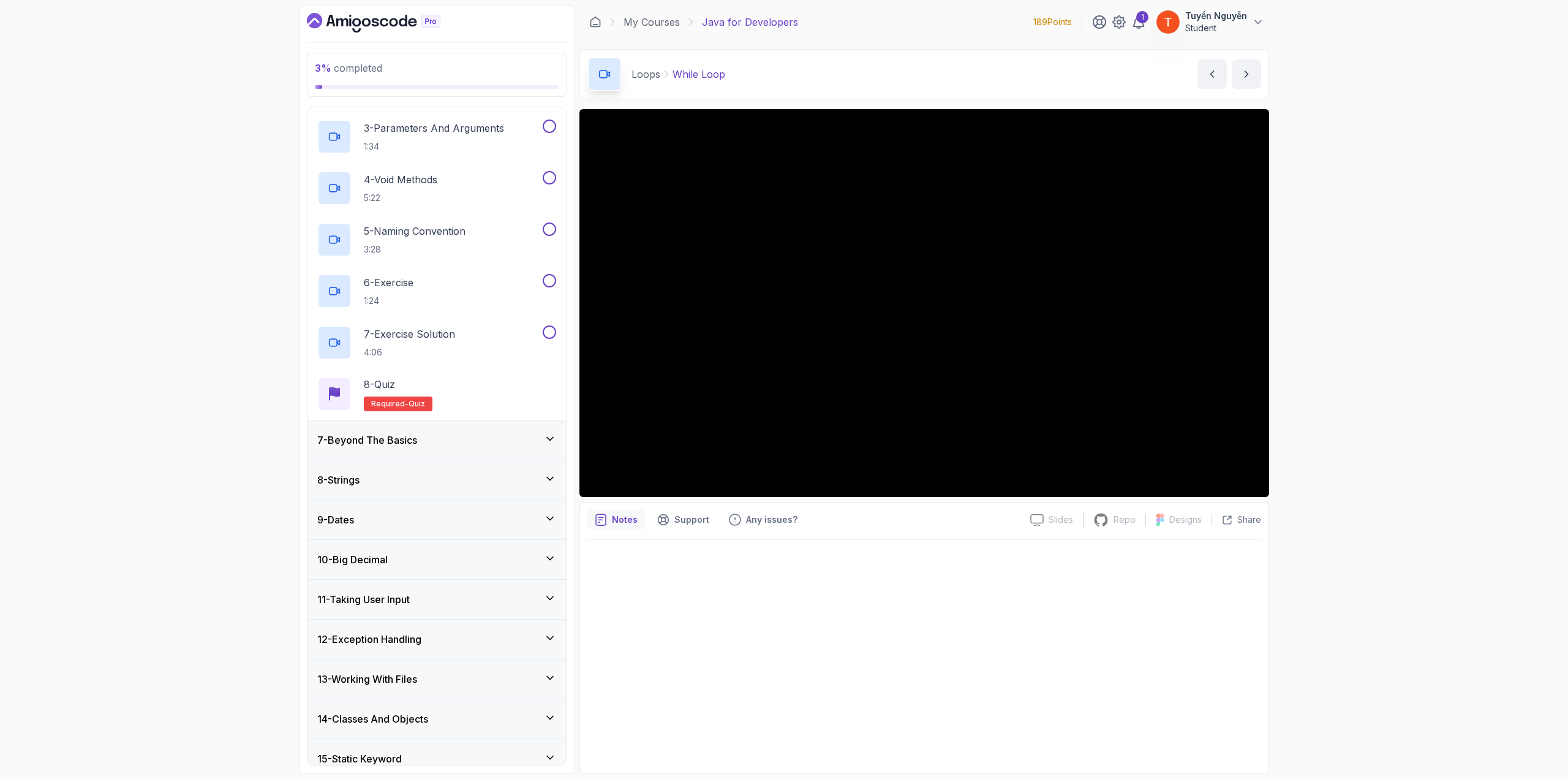
click at [407, 426] on div "7 - Beyond The Basics" at bounding box center [437, 440] width 258 height 39
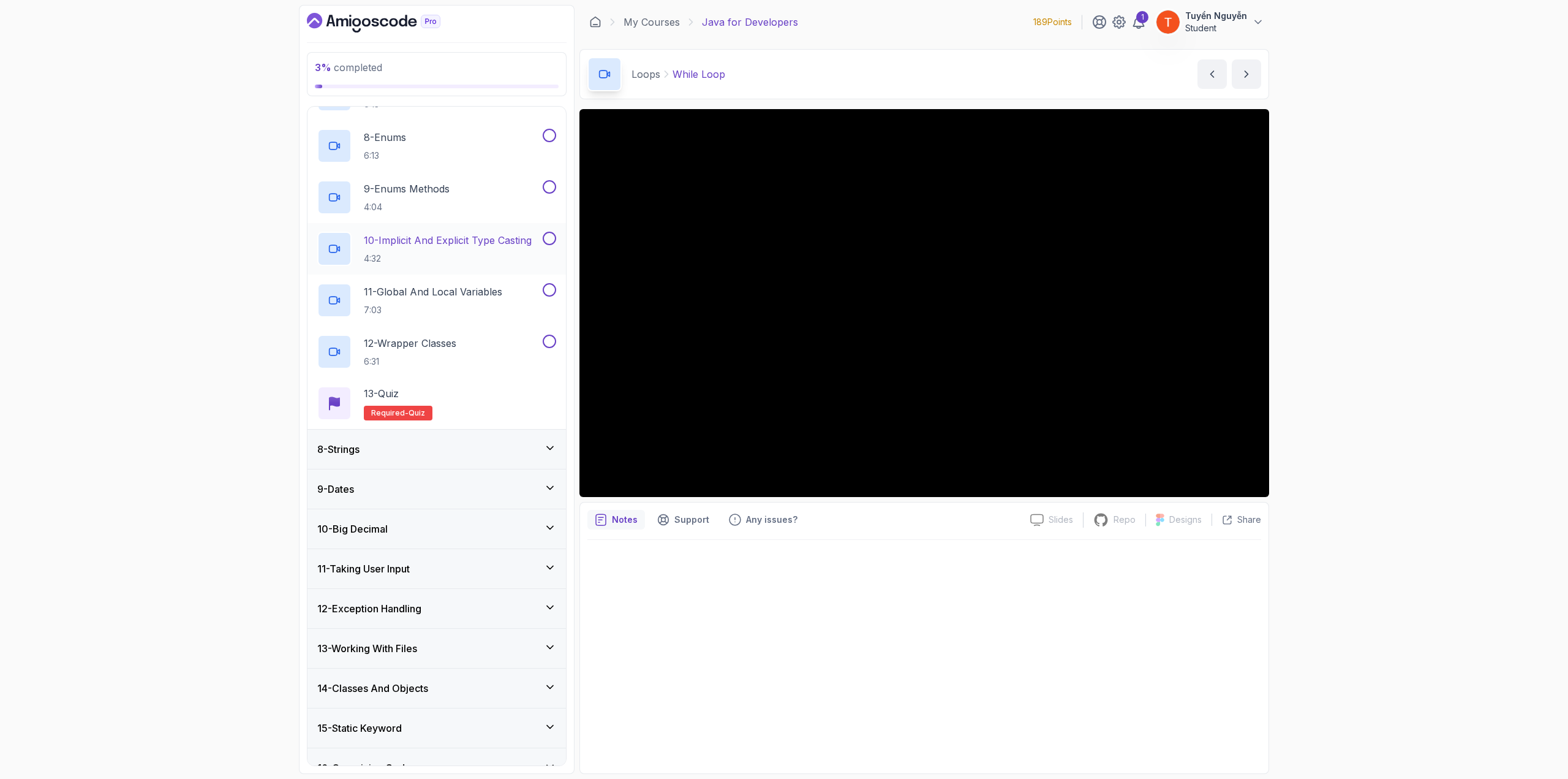
scroll to position [644, 0]
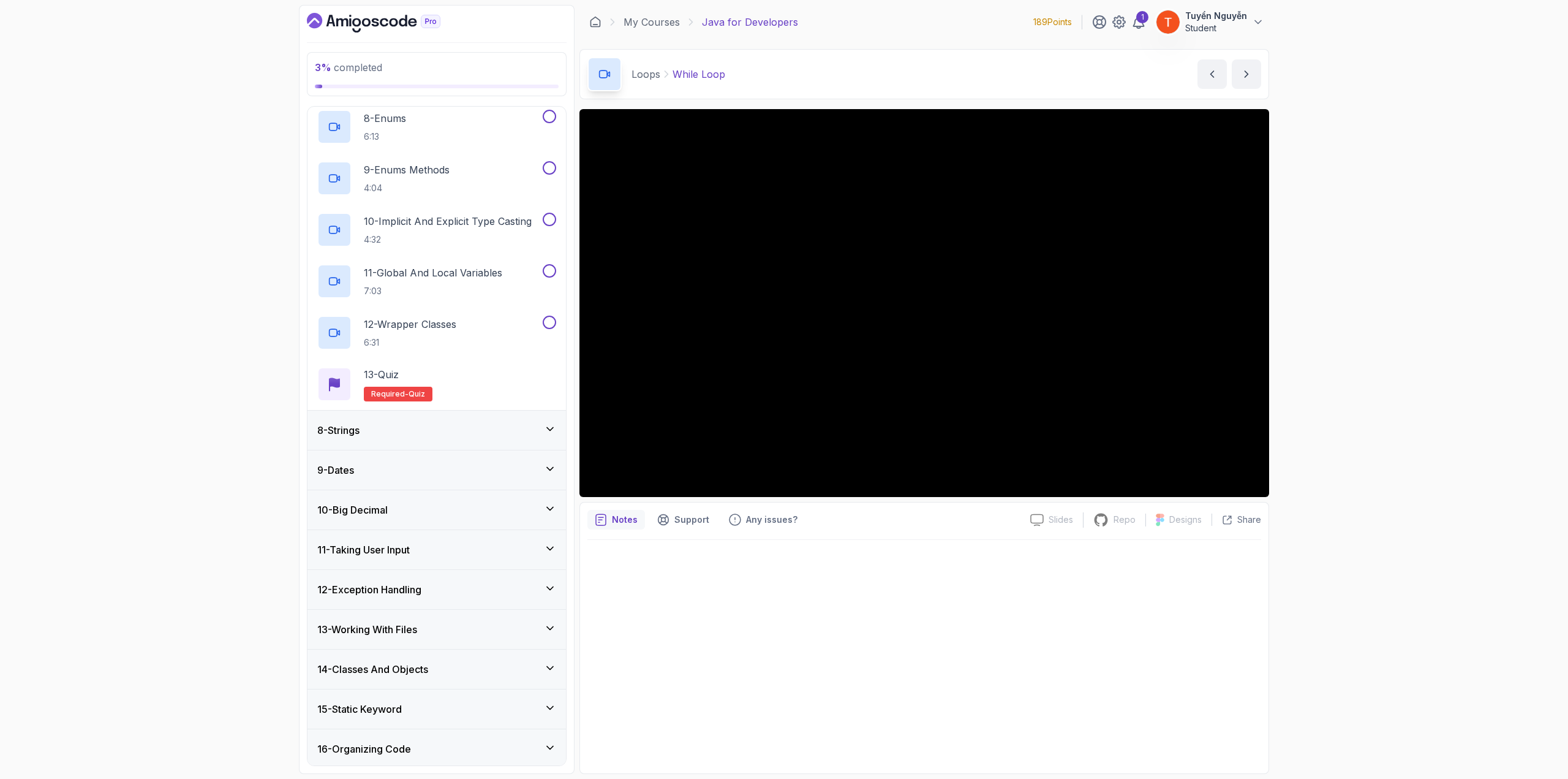
click at [460, 417] on div "8 - Strings" at bounding box center [437, 430] width 258 height 39
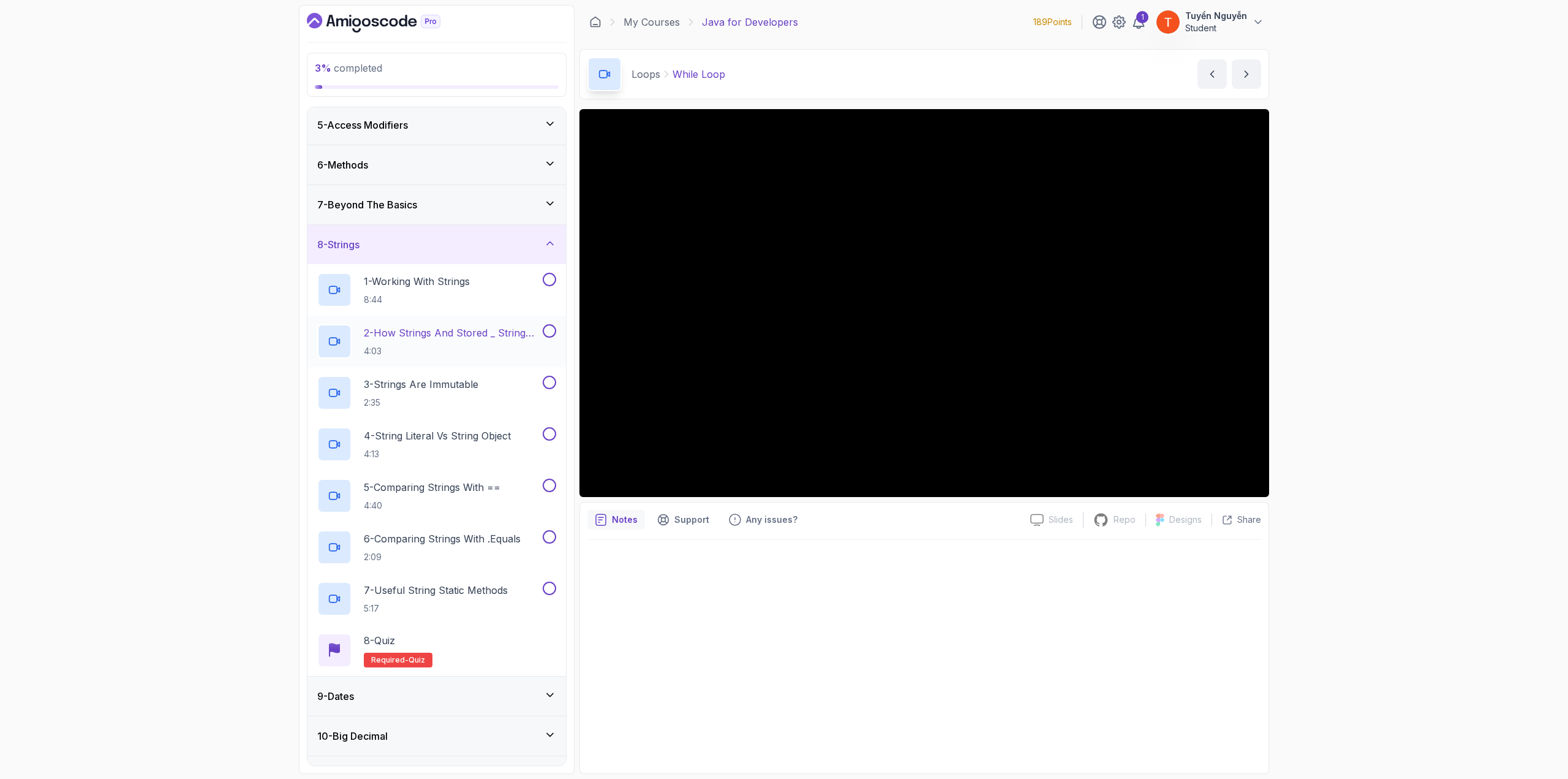
scroll to position [154, 0]
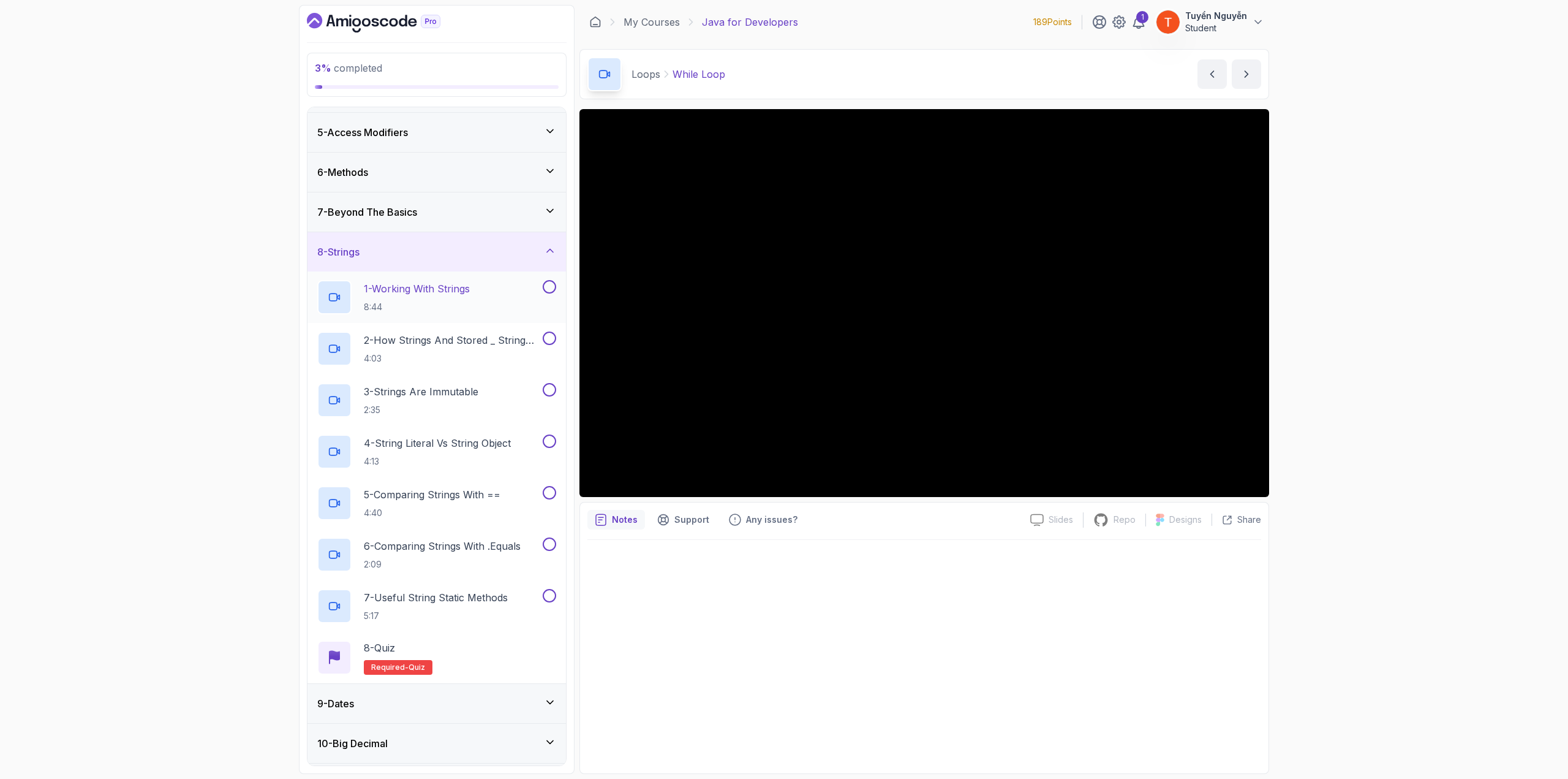
click at [391, 286] on p "1 - Working With Strings" at bounding box center [417, 288] width 106 height 15
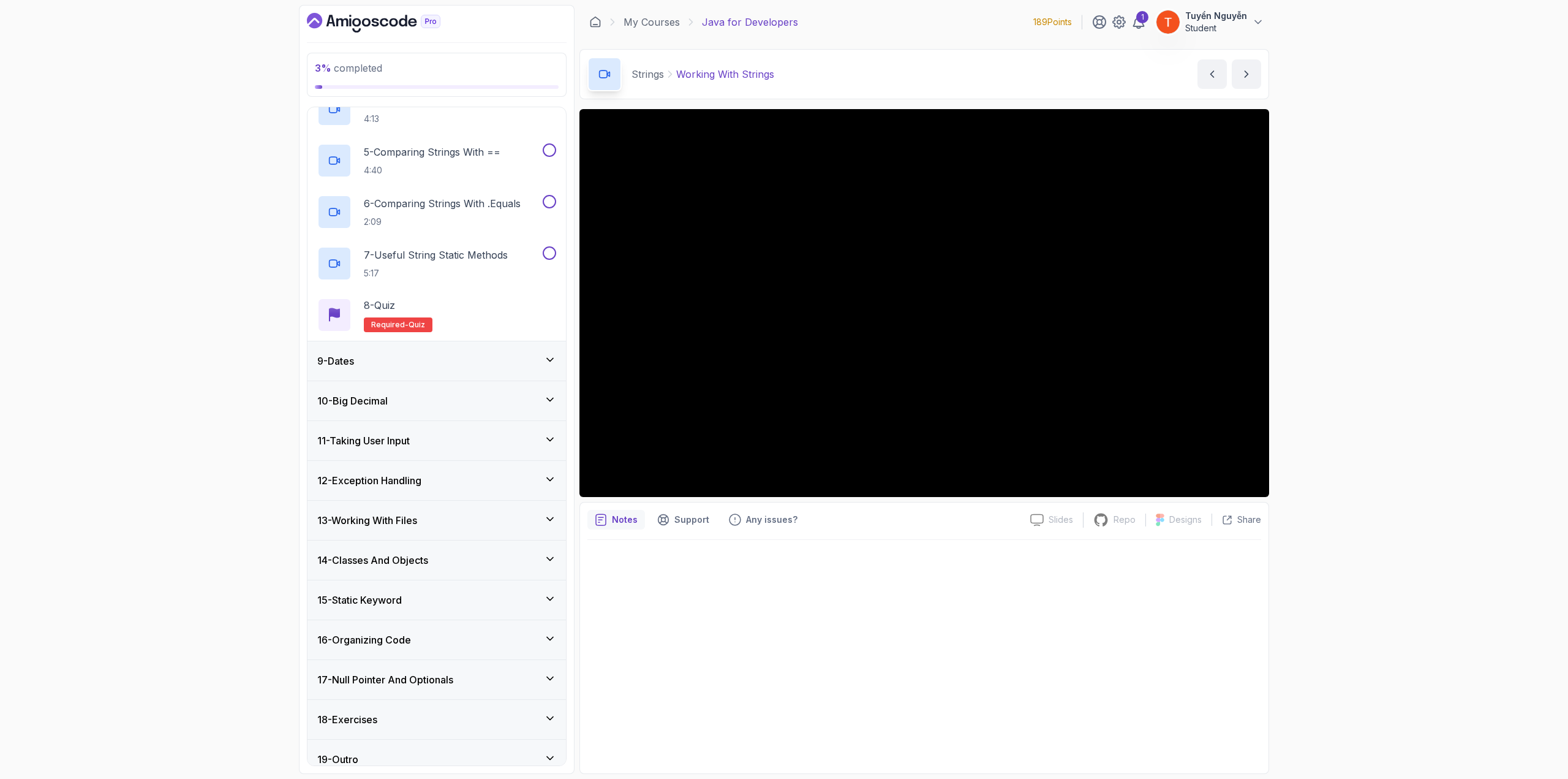
scroll to position [505, 0]
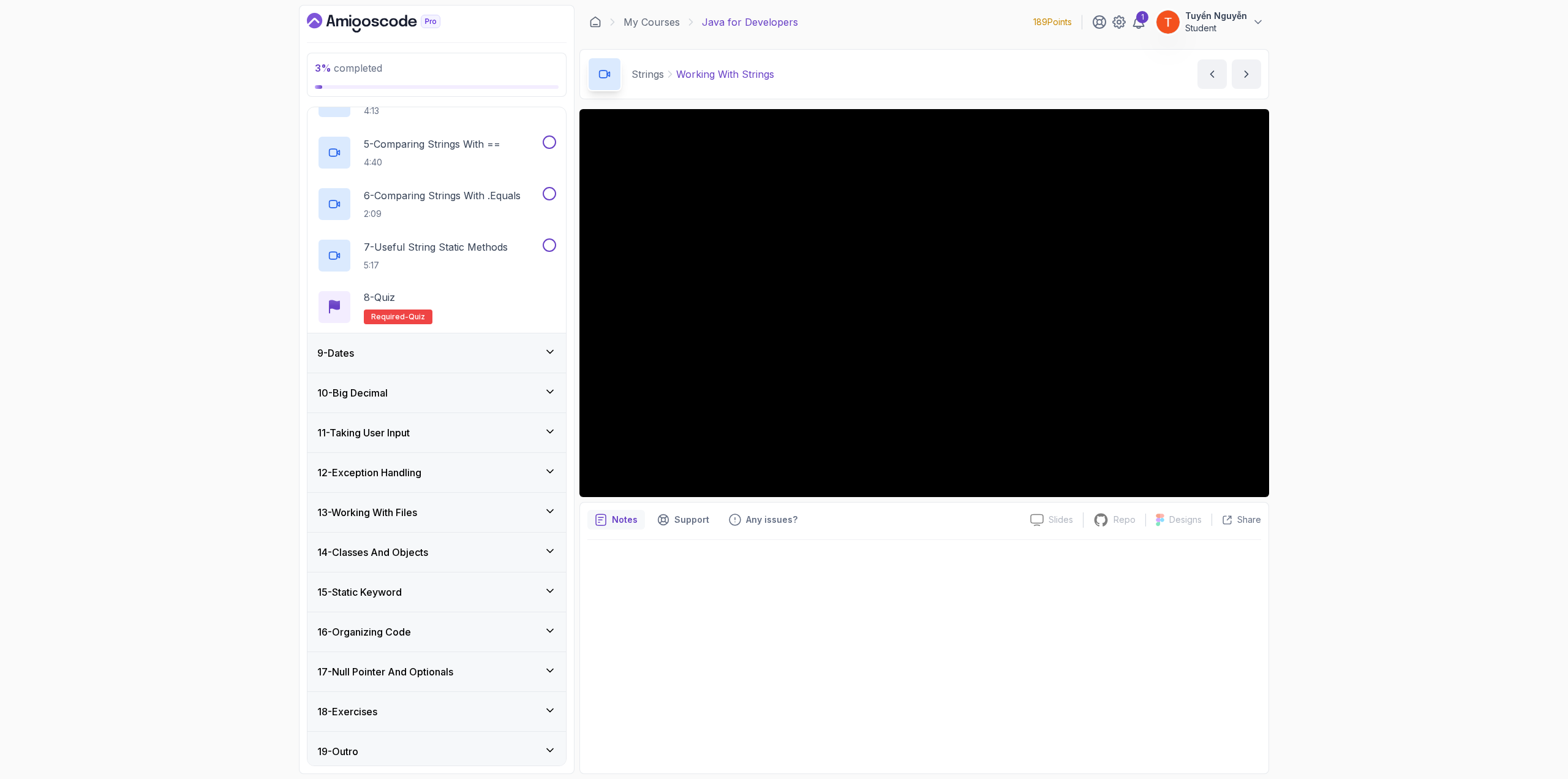
click at [410, 426] on h3 "11 - Taking User Input" at bounding box center [363, 432] width 92 height 15
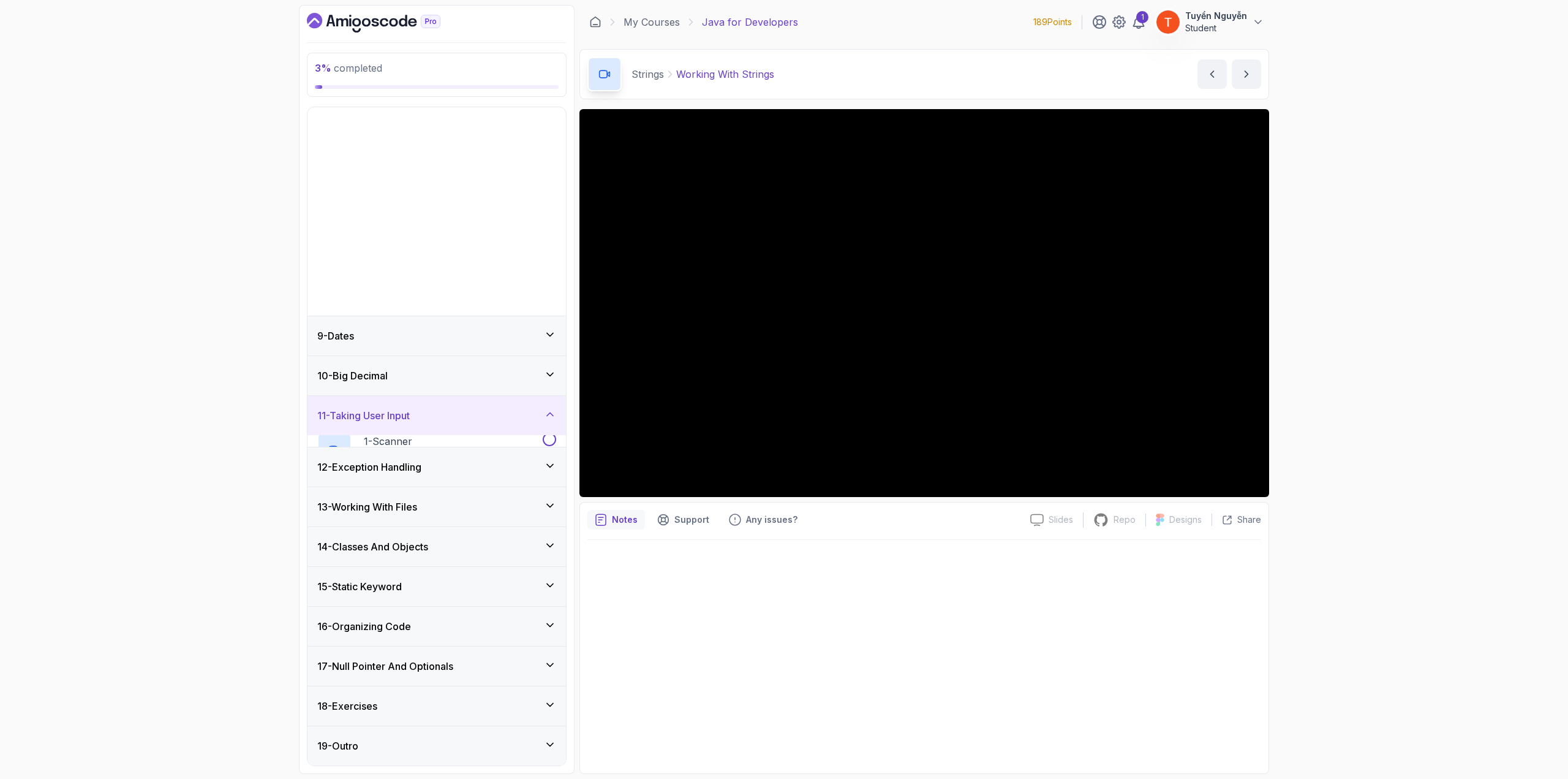
scroll to position [92, 0]
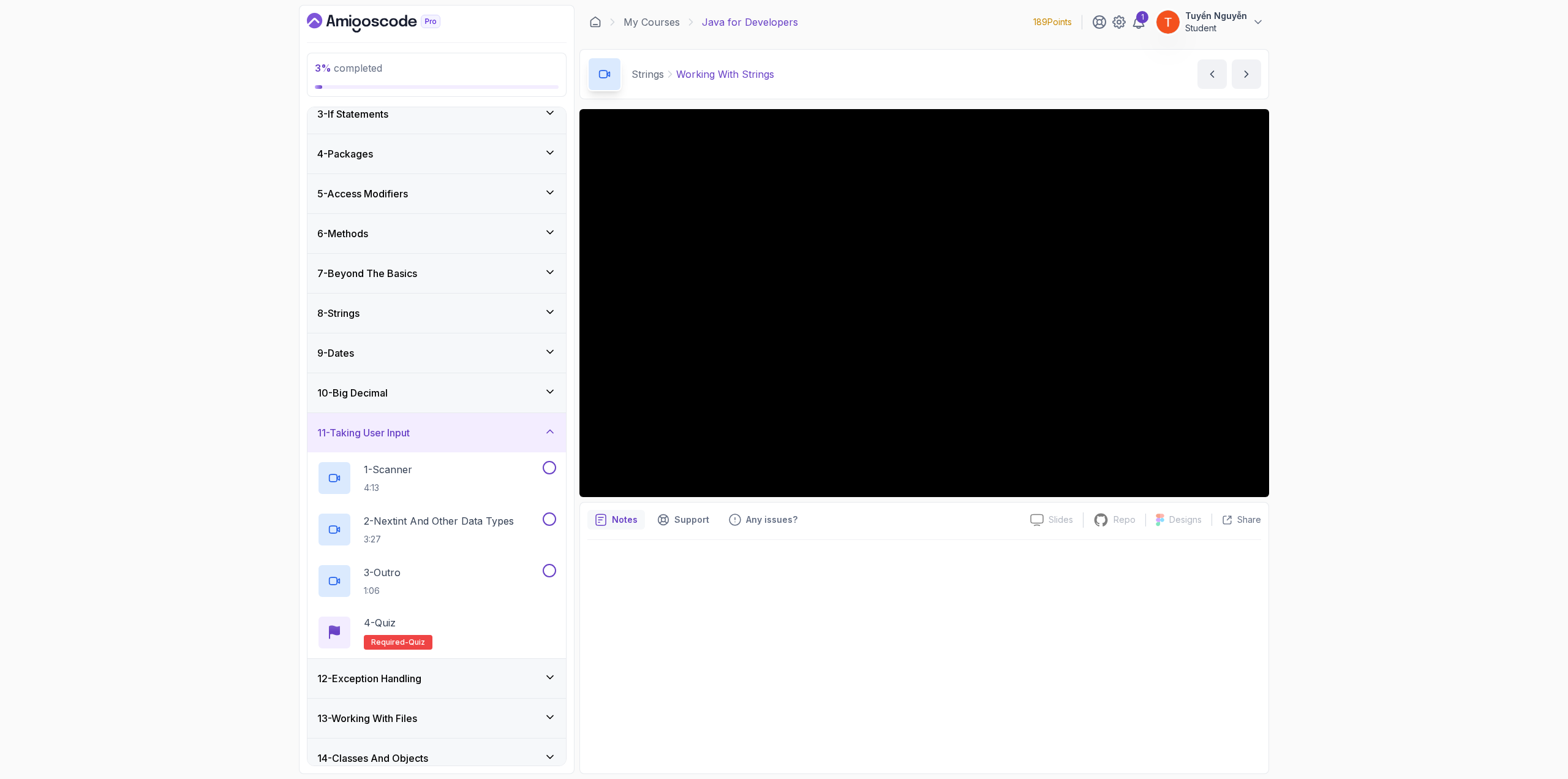
click at [425, 426] on div "11 - Taking User Input" at bounding box center [437, 432] width 239 height 15
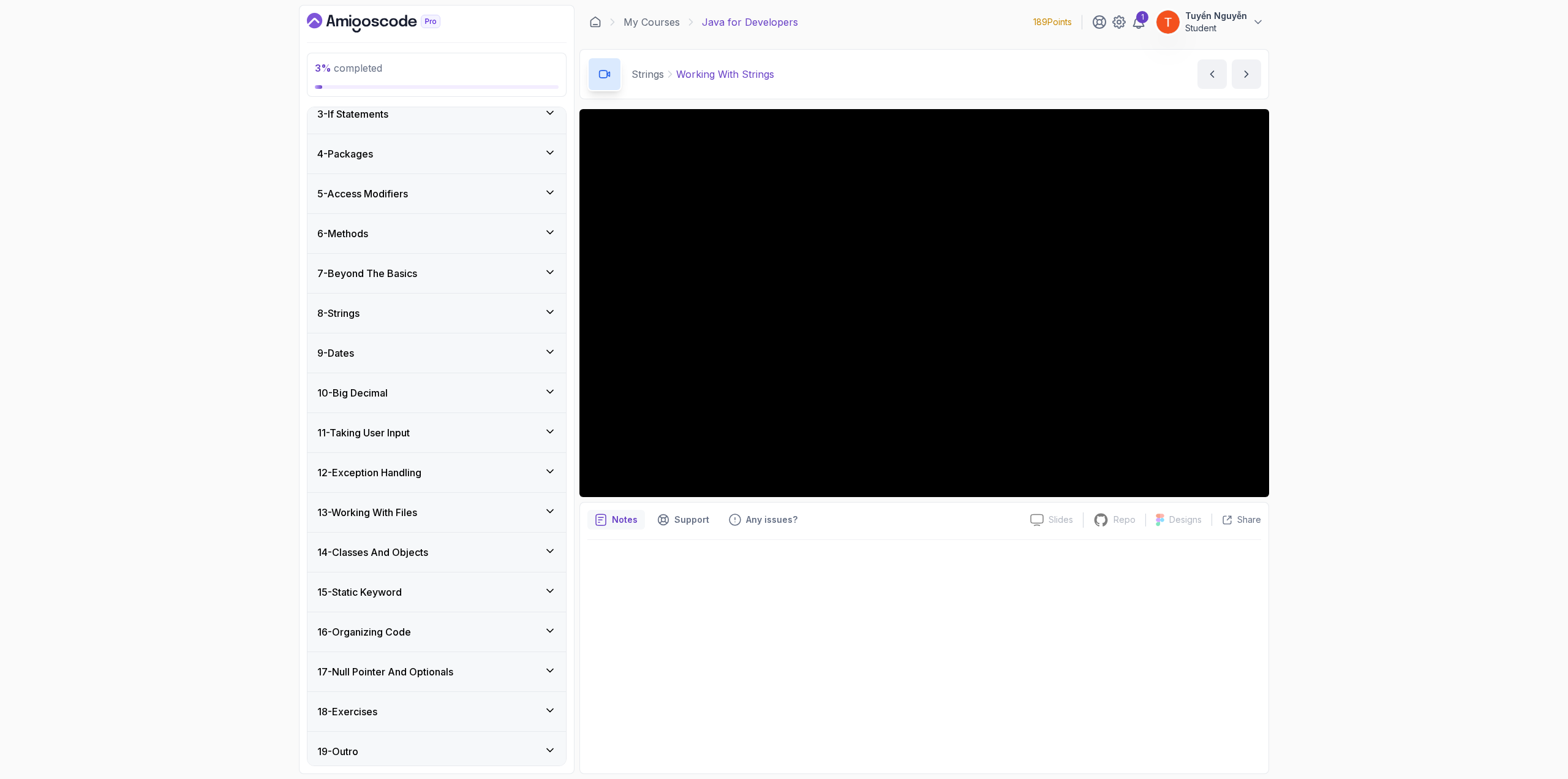
click at [422, 426] on div "14 - Classes And Objects" at bounding box center [437, 552] width 258 height 39
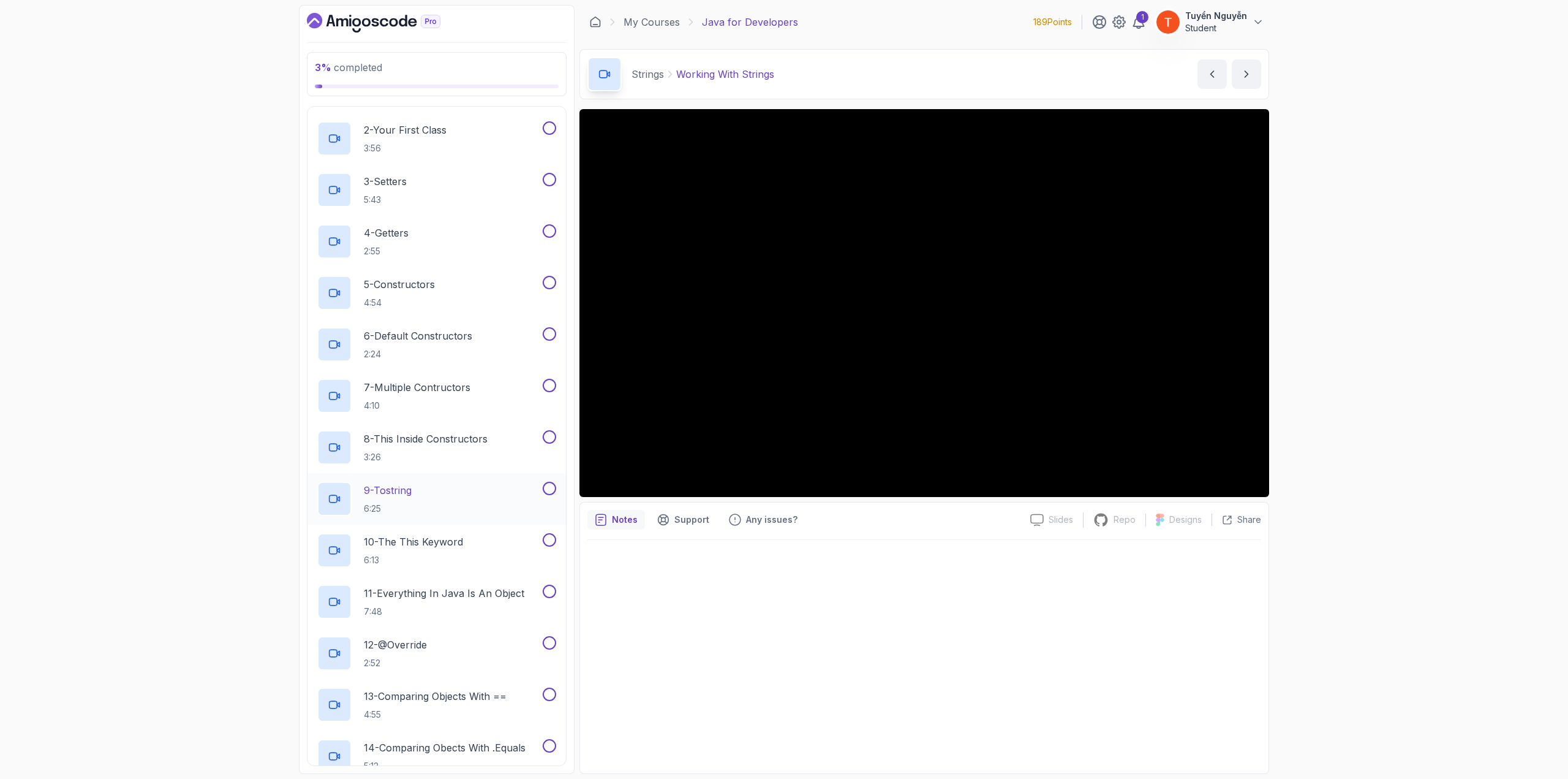
scroll to position [296, 0]
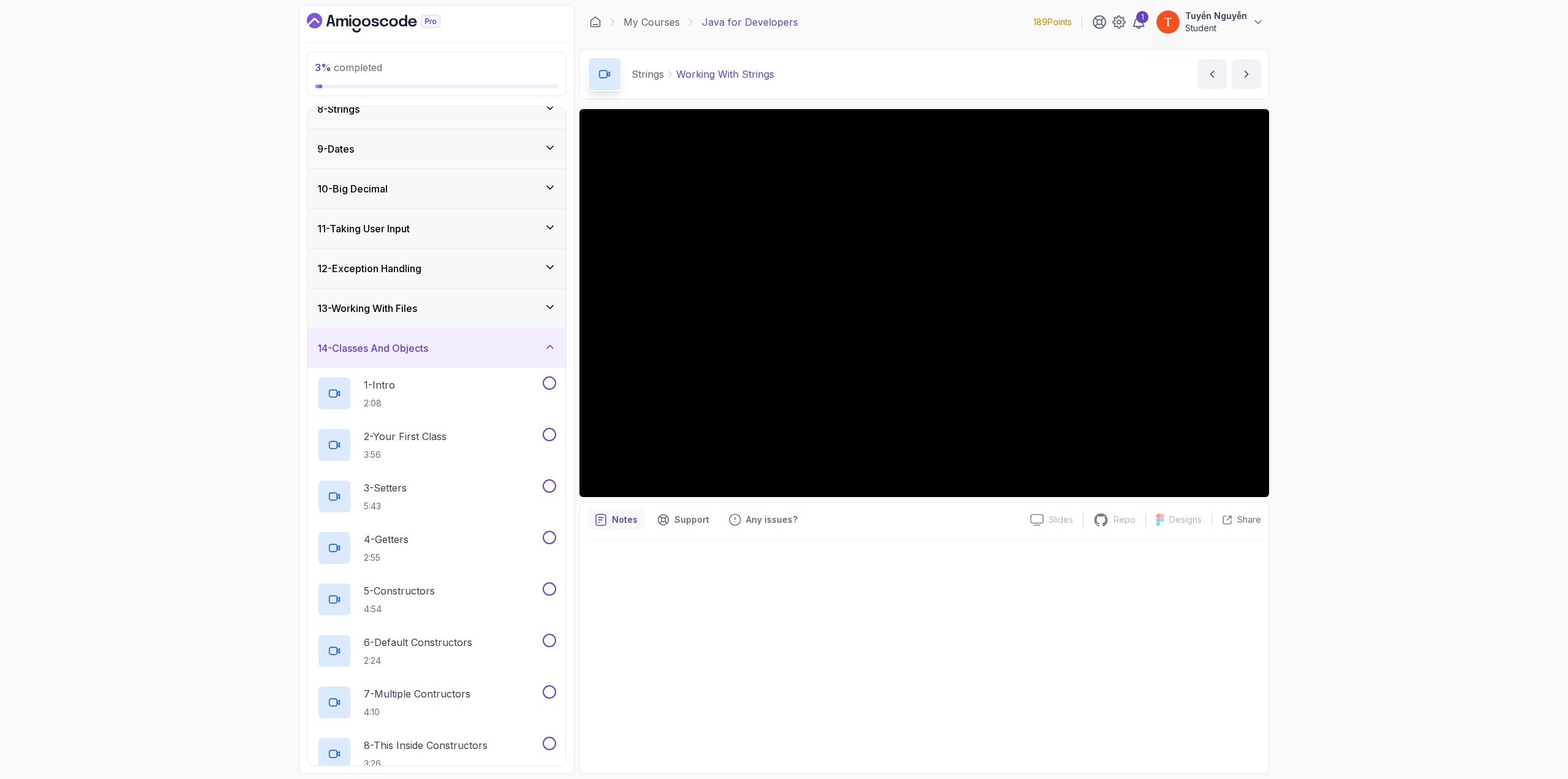
click at [450, 343] on div "14 - Classes And Objects" at bounding box center [437, 348] width 239 height 15
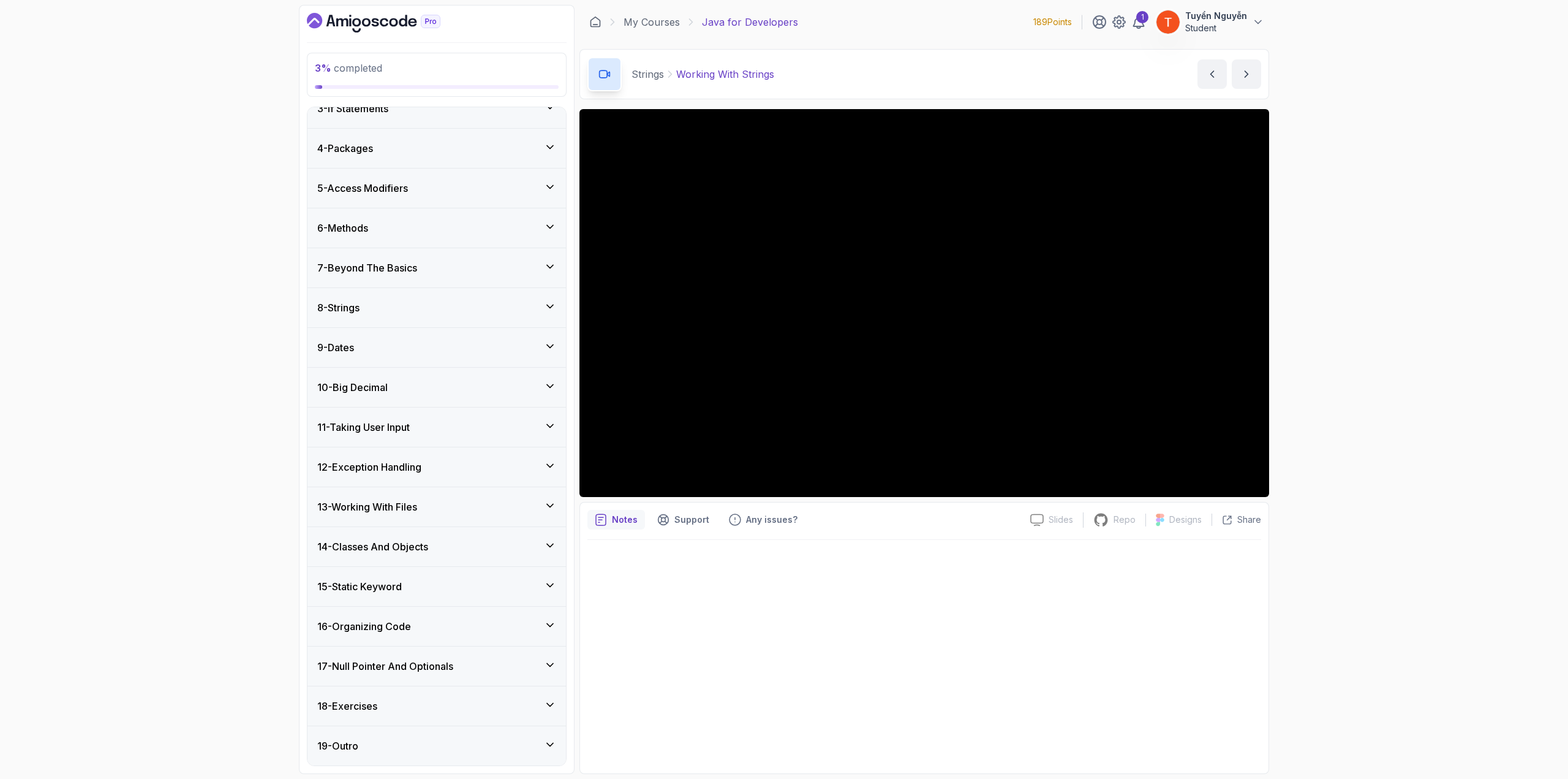
scroll to position [92, 0]
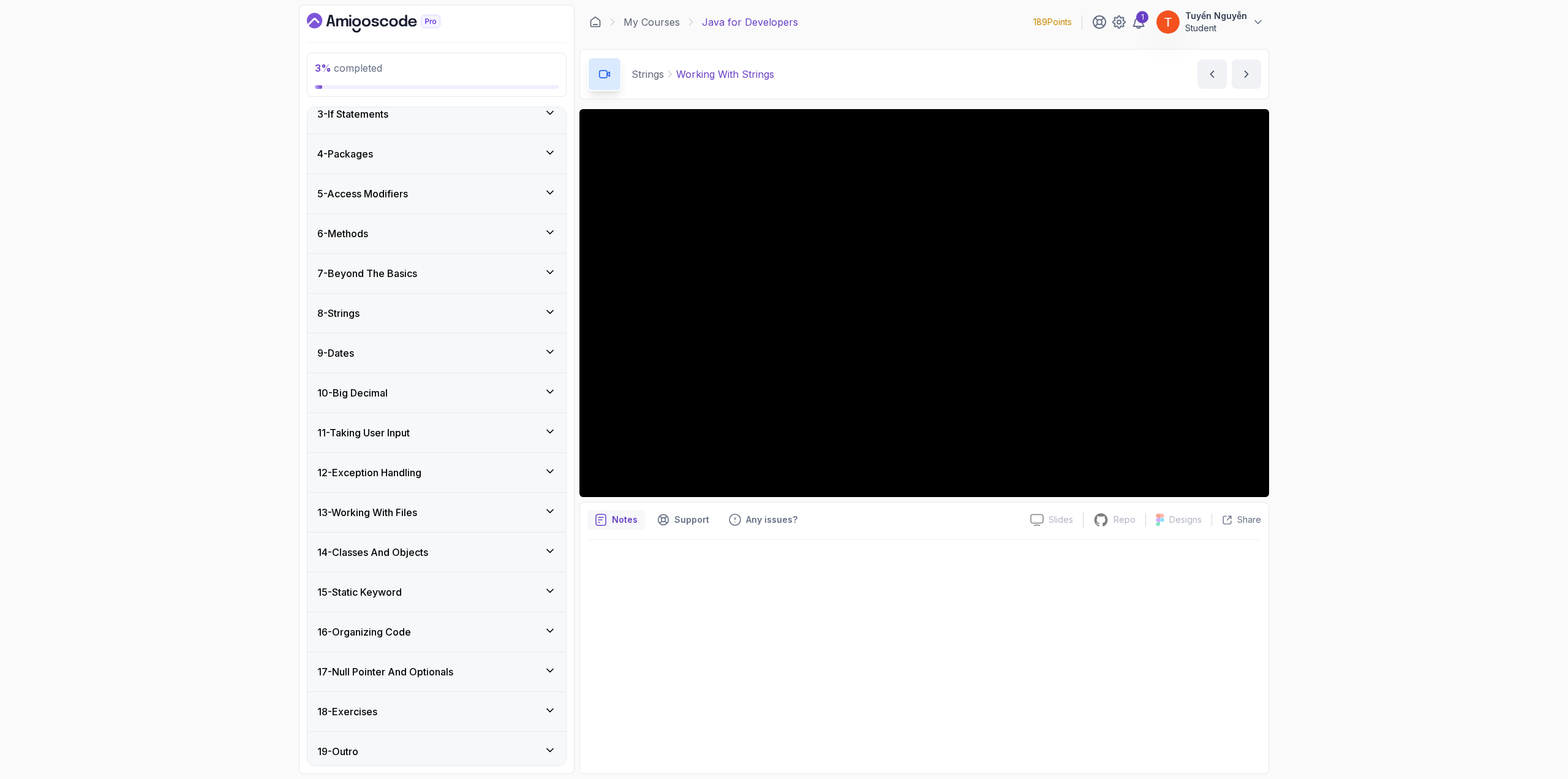
click at [405, 426] on h3 "16 - Organizing Code" at bounding box center [364, 632] width 94 height 15
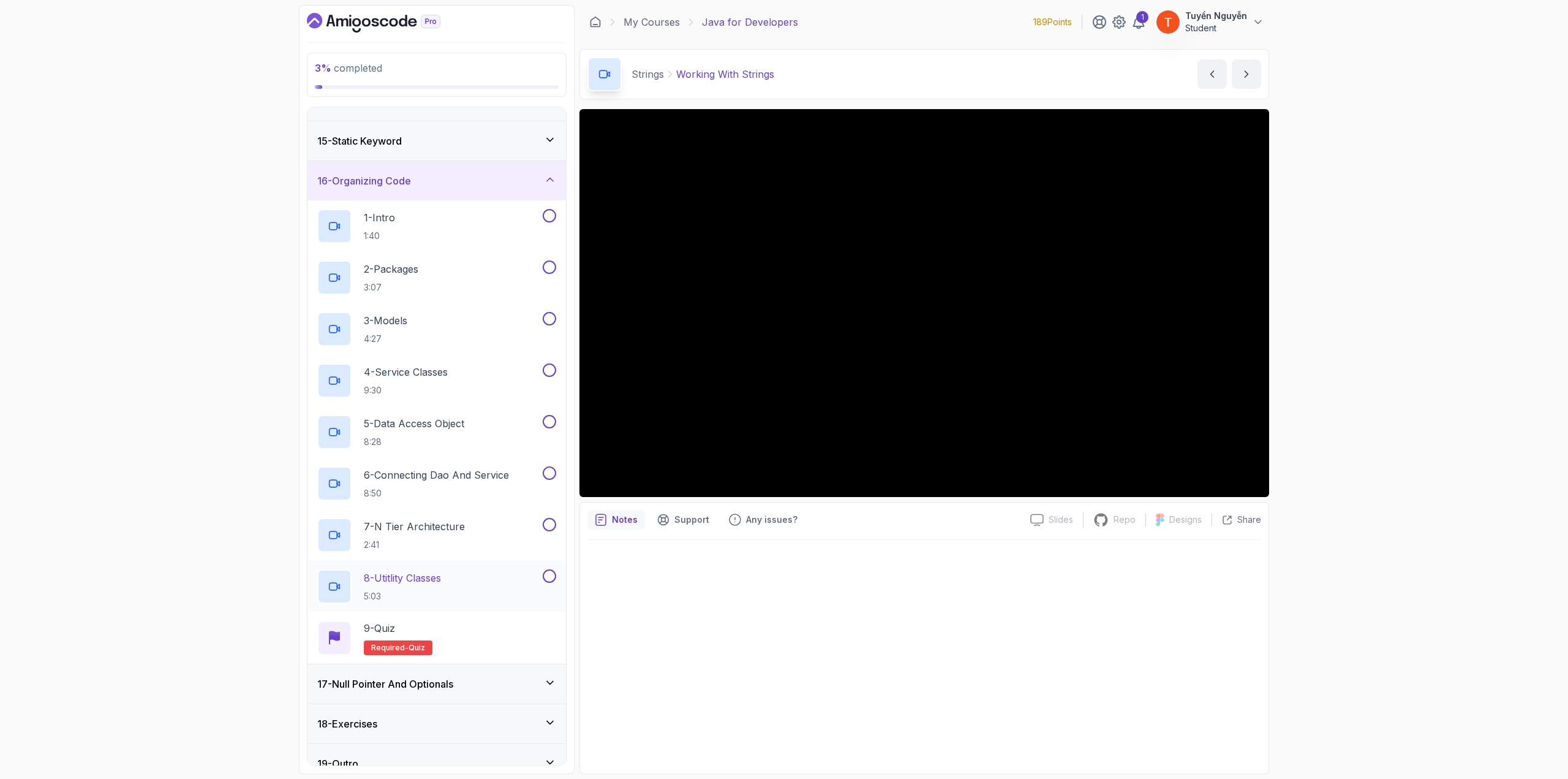
scroll to position [556, 0]
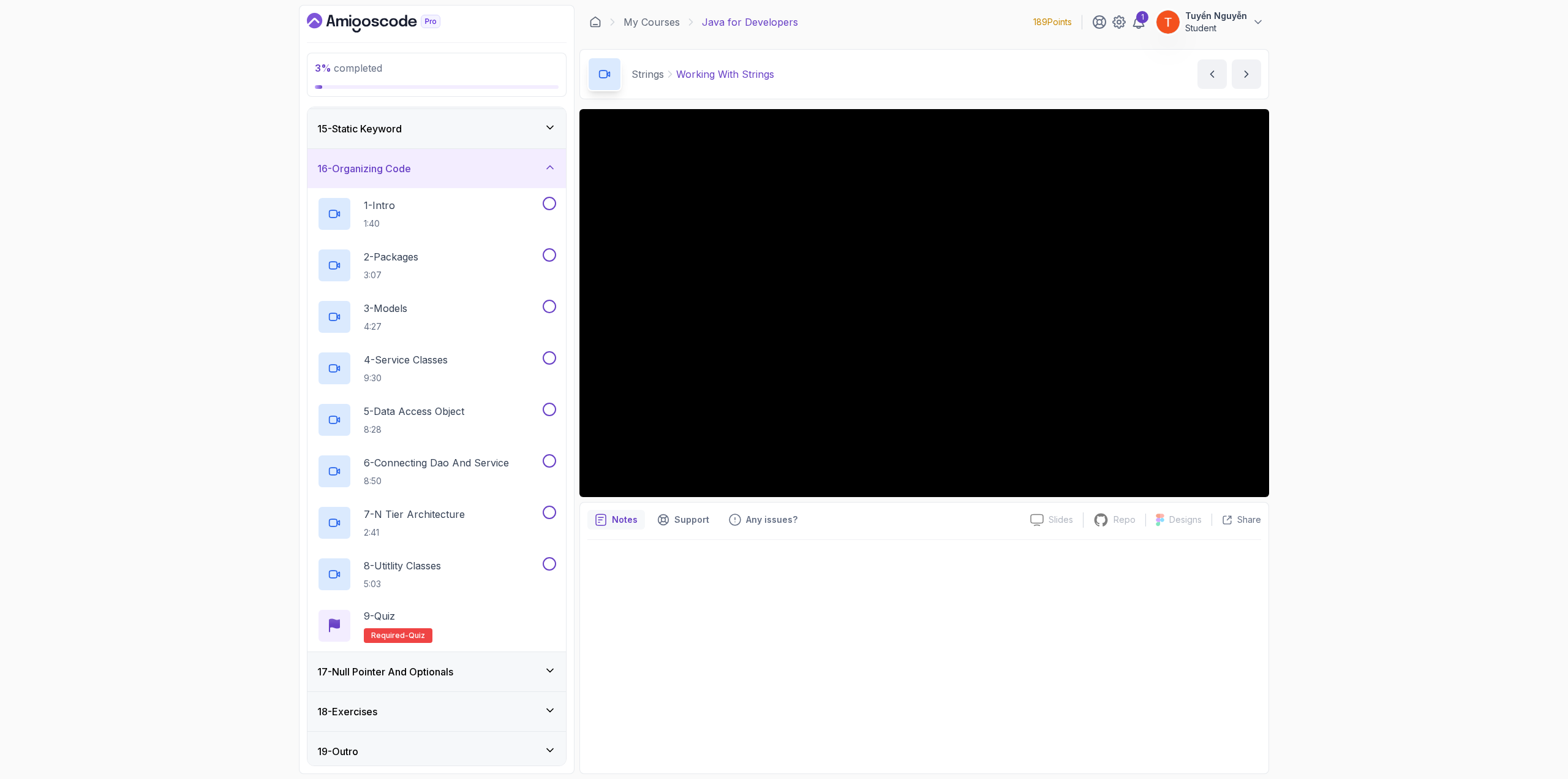
click at [389, 426] on h3 "17 - Null Pointer And Optionals" at bounding box center [385, 672] width 136 height 15
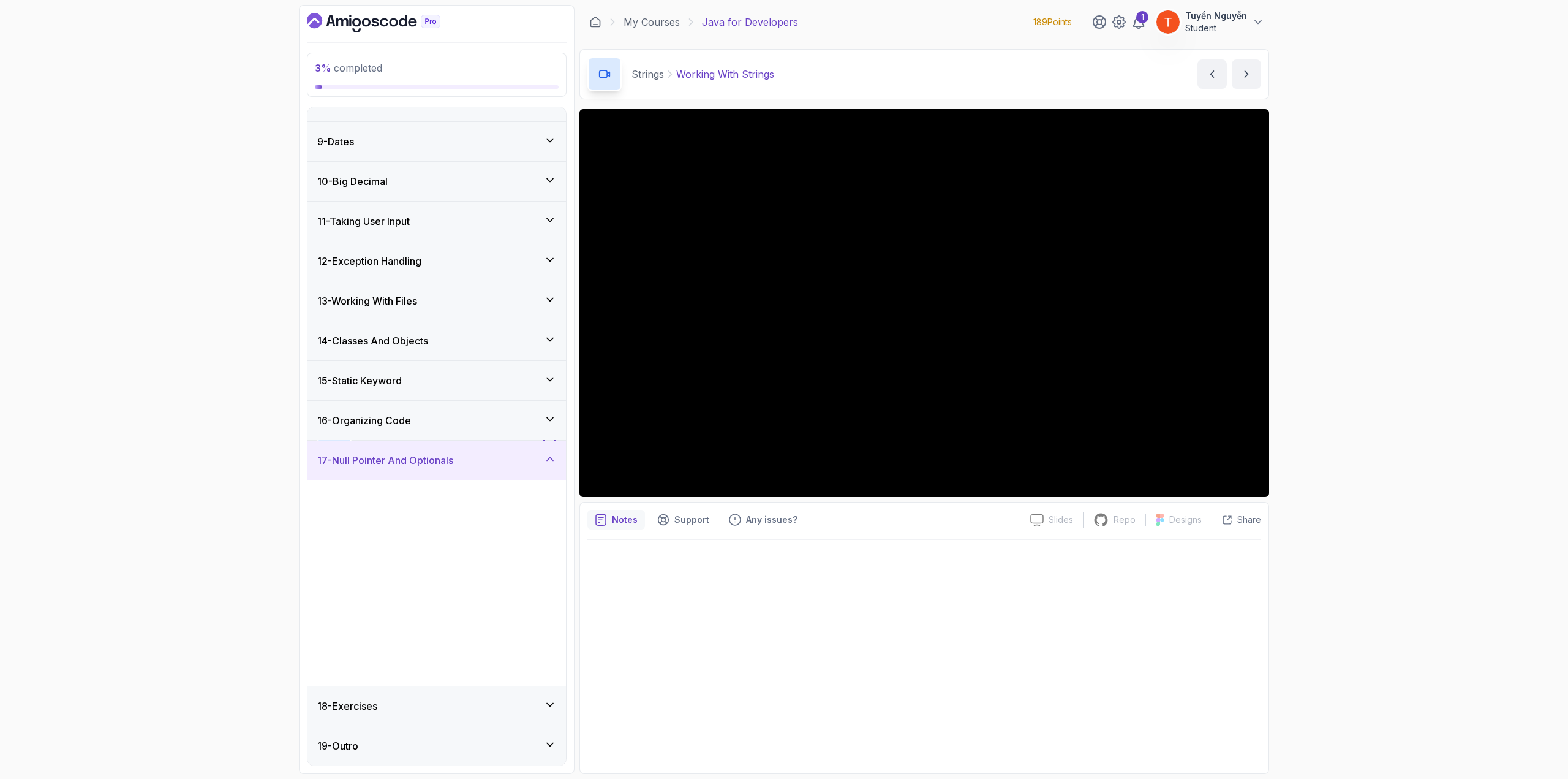
scroll to position [298, 0]
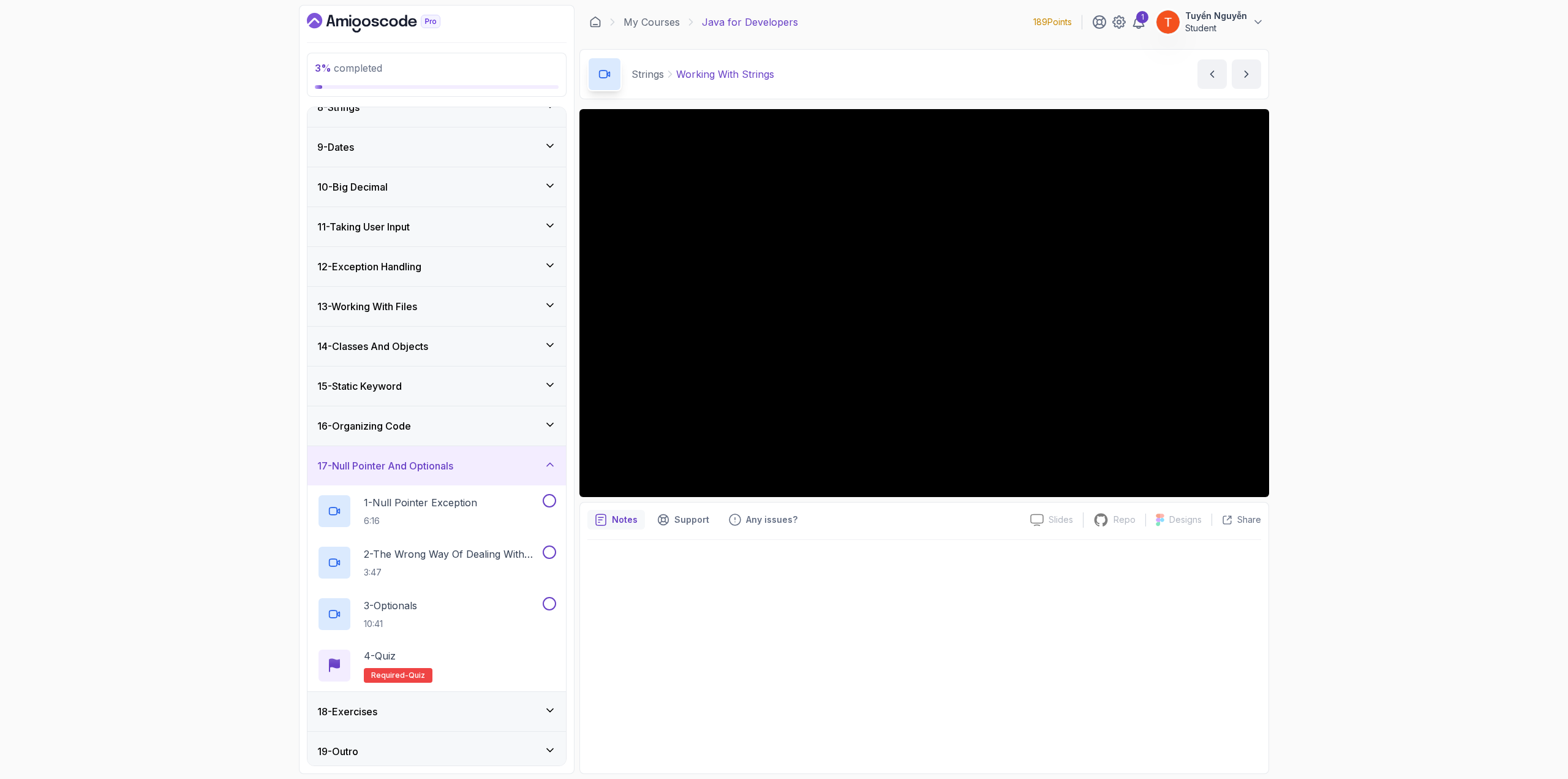
click at [400, 426] on div "18 - Exercises" at bounding box center [437, 711] width 239 height 15
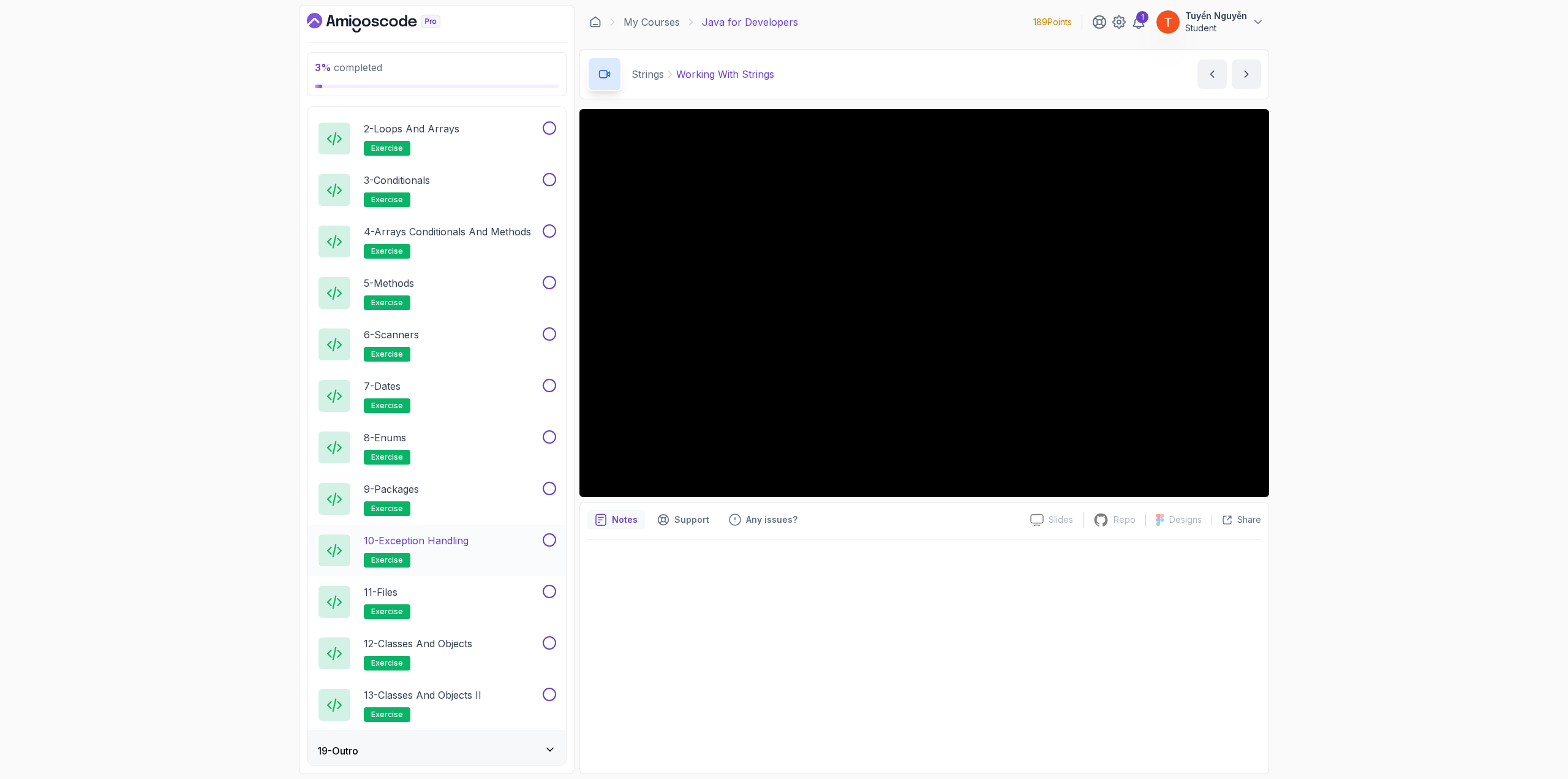
scroll to position [455, 0]
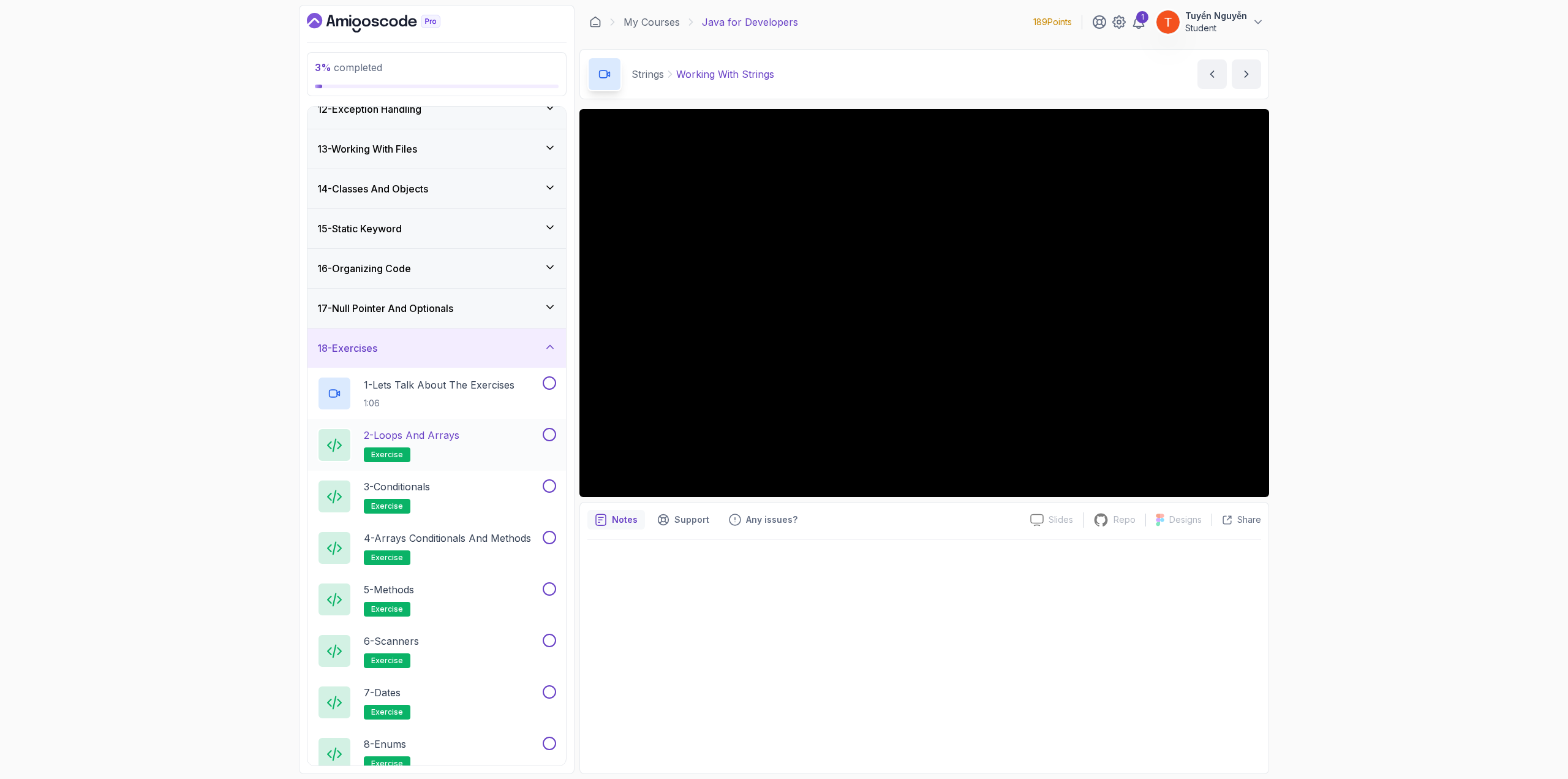
click at [428, 426] on p "2 - Loops and Arrays" at bounding box center [411, 435] width 95 height 15
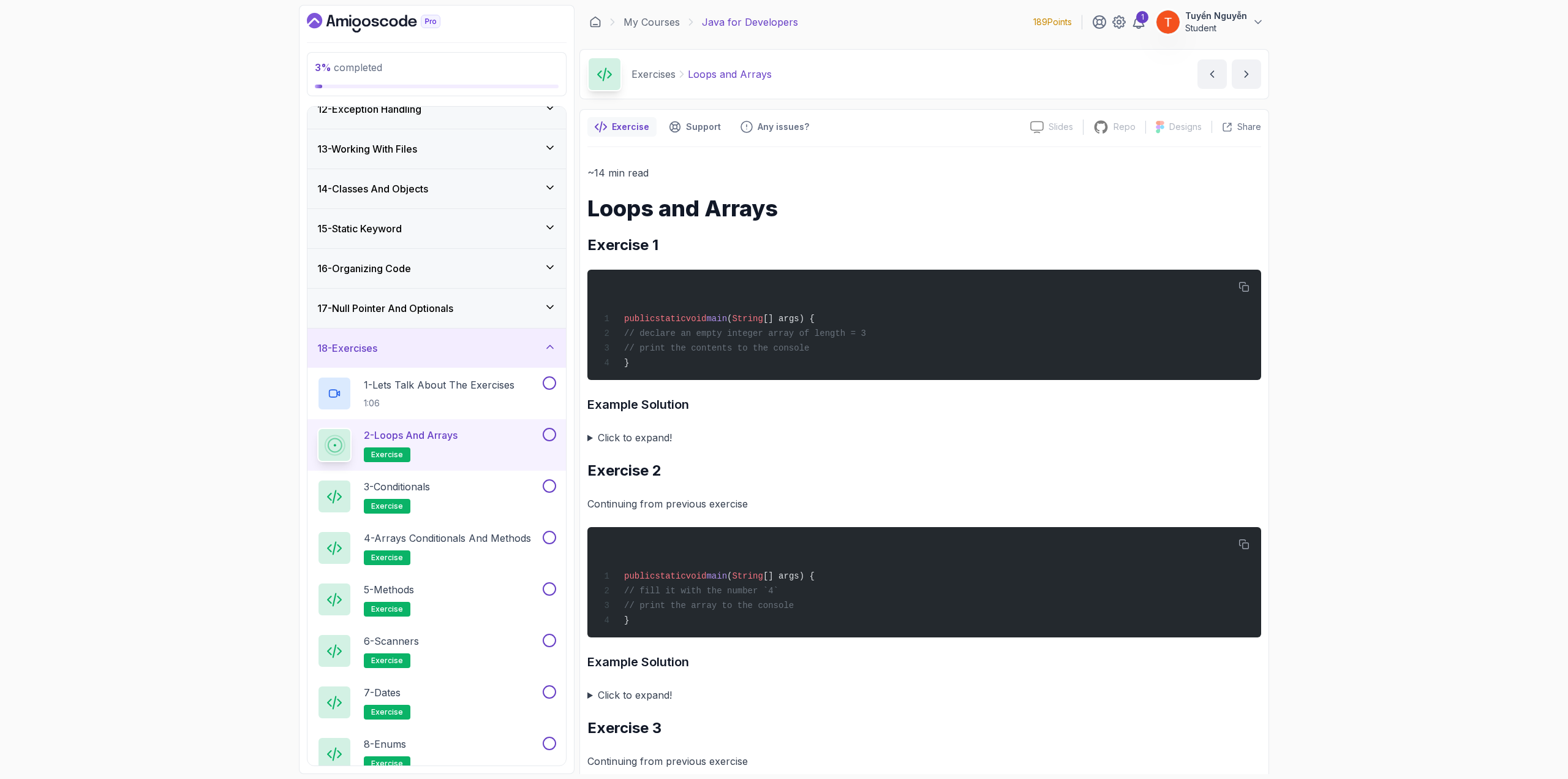
click at [631, 426] on summary "Click to expand!" at bounding box center [925, 438] width 674 height 17
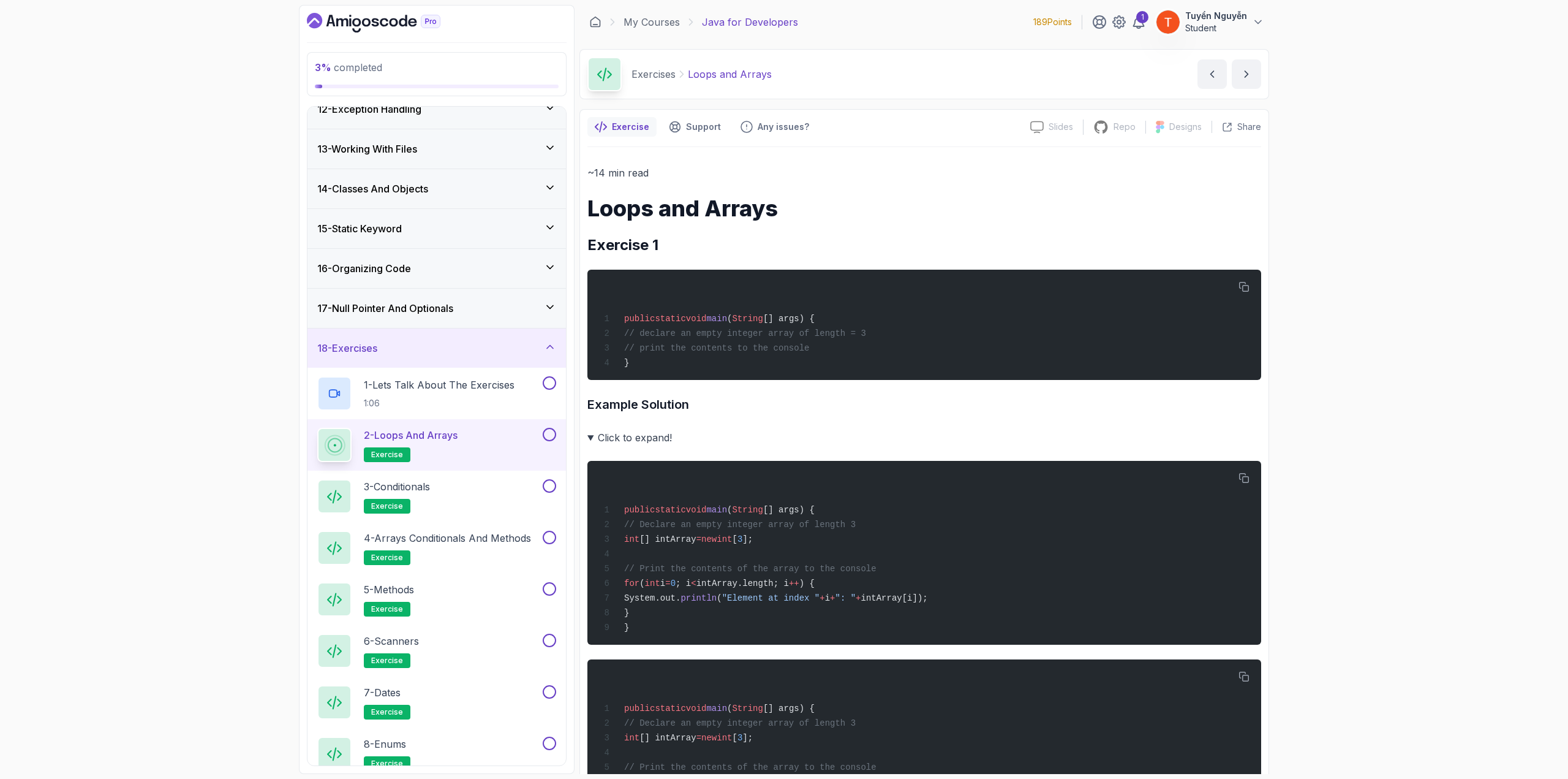
click at [607, 426] on summary "Click to expand!" at bounding box center [925, 438] width 674 height 17
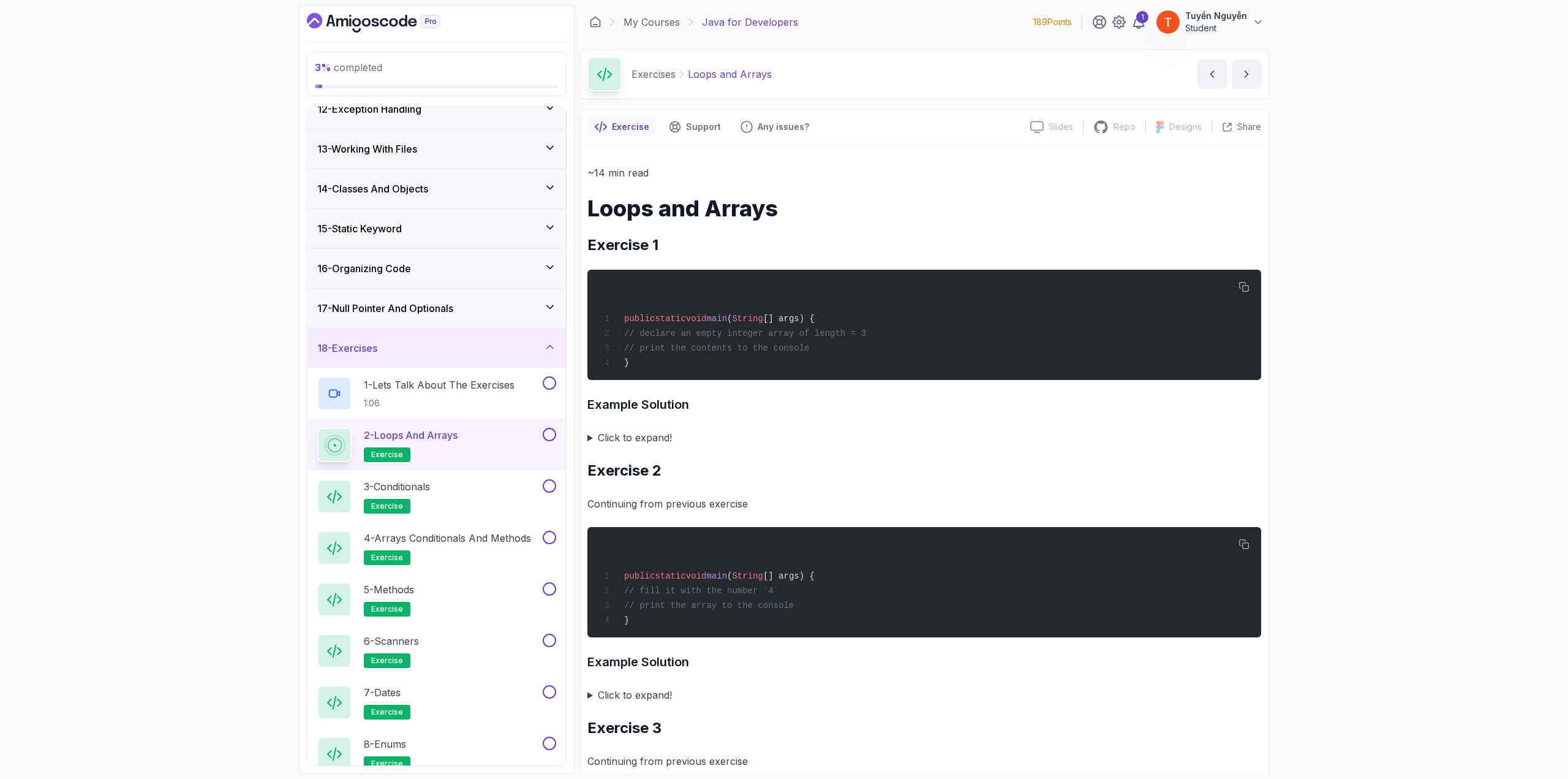
click at [607, 426] on summary "Click to expand!" at bounding box center [925, 438] width 674 height 17
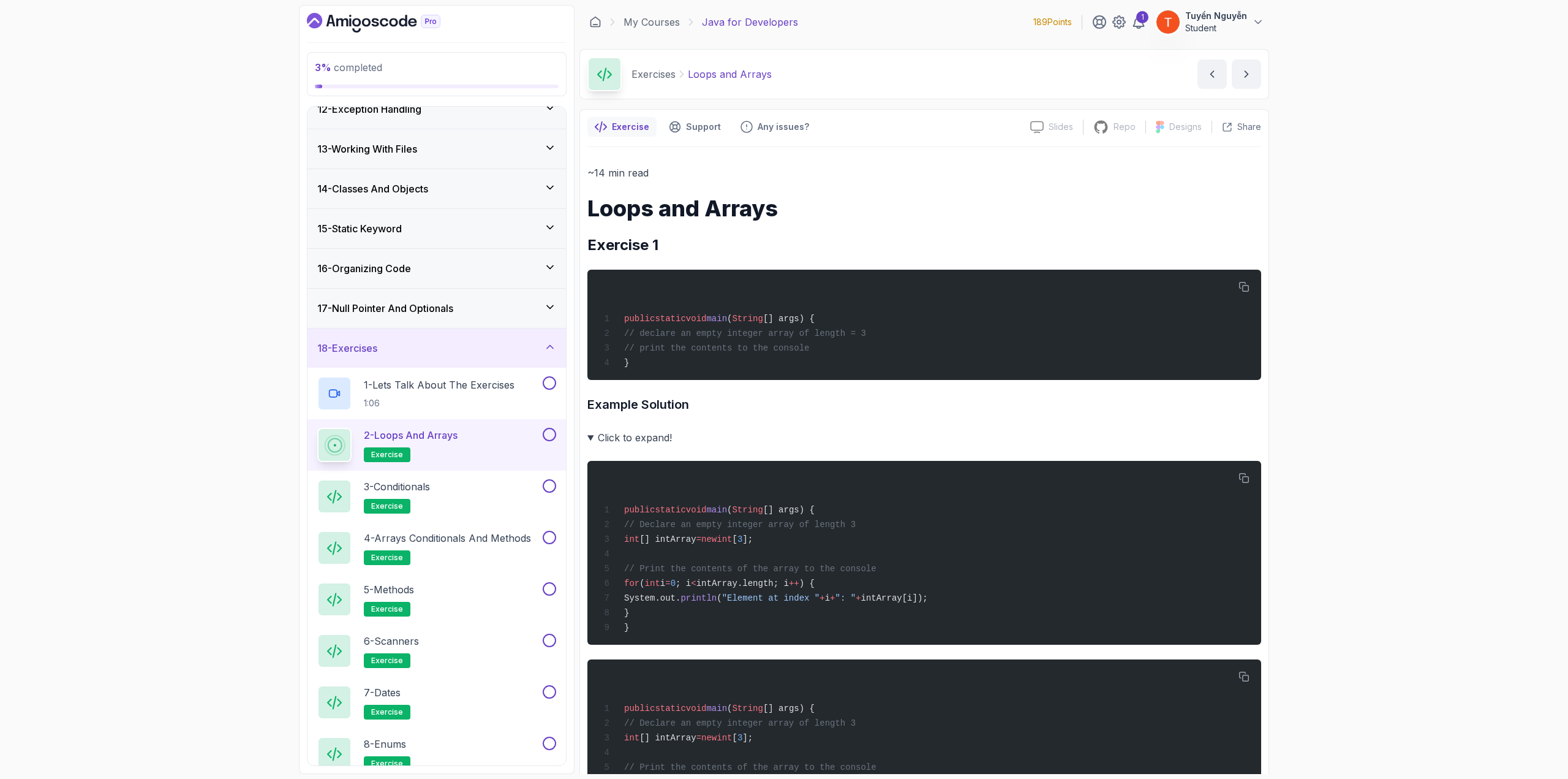
click at [607, 426] on summary "Click to expand!" at bounding box center [925, 438] width 674 height 17
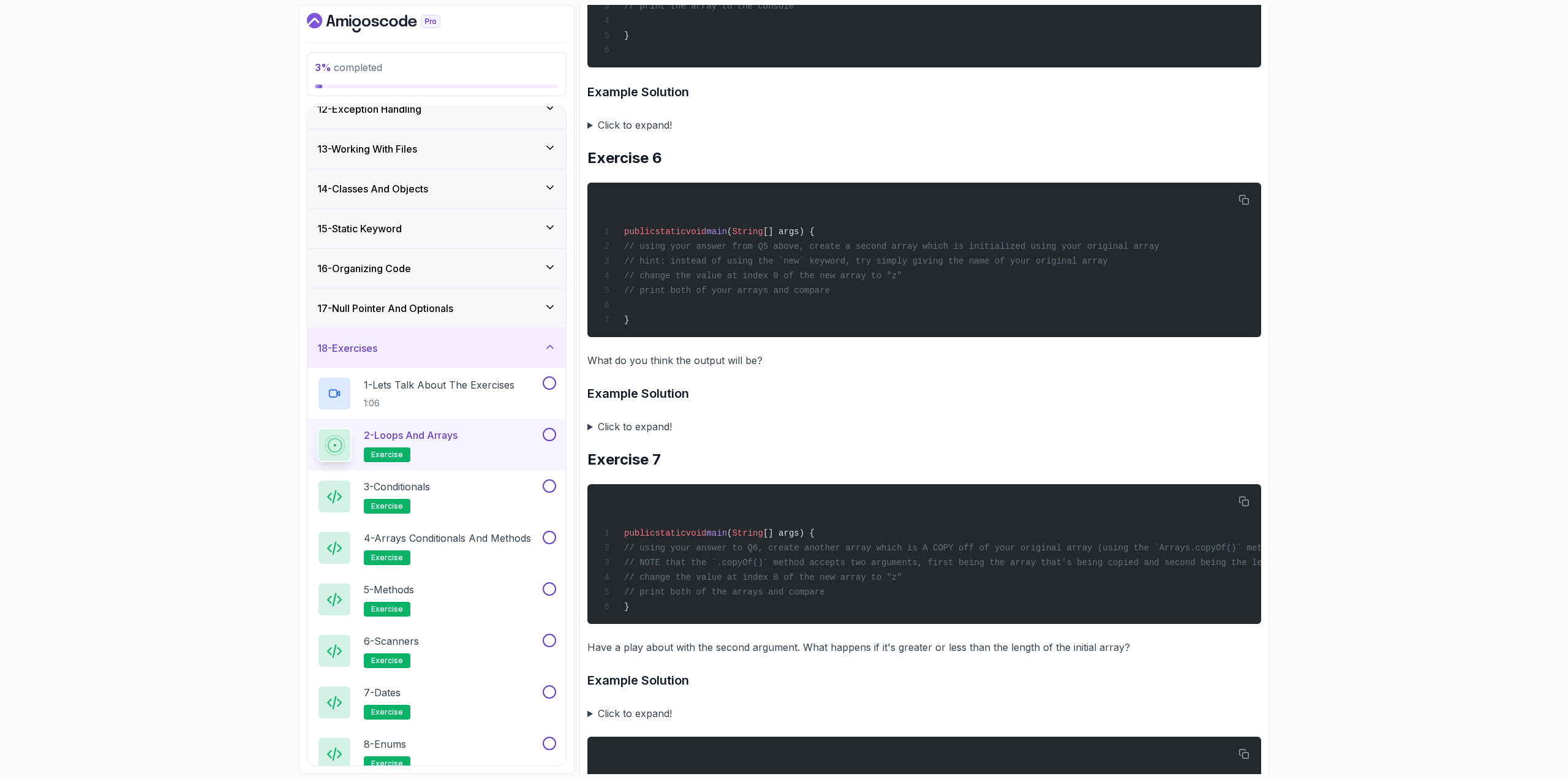
scroll to position [1226, 0]
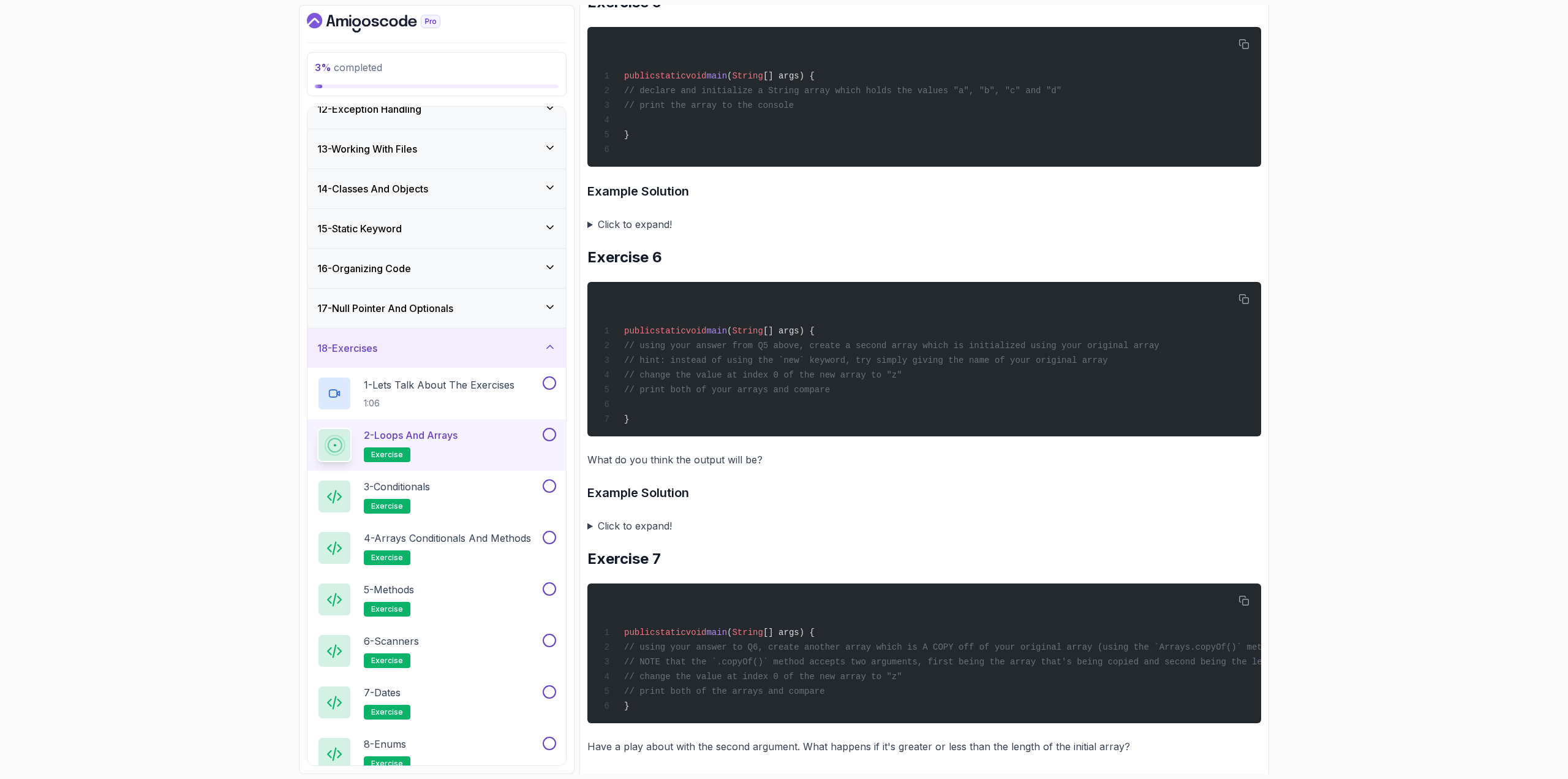
click at [460, 301] on div "17 - Null Pointer And Optionals" at bounding box center [437, 308] width 239 height 15
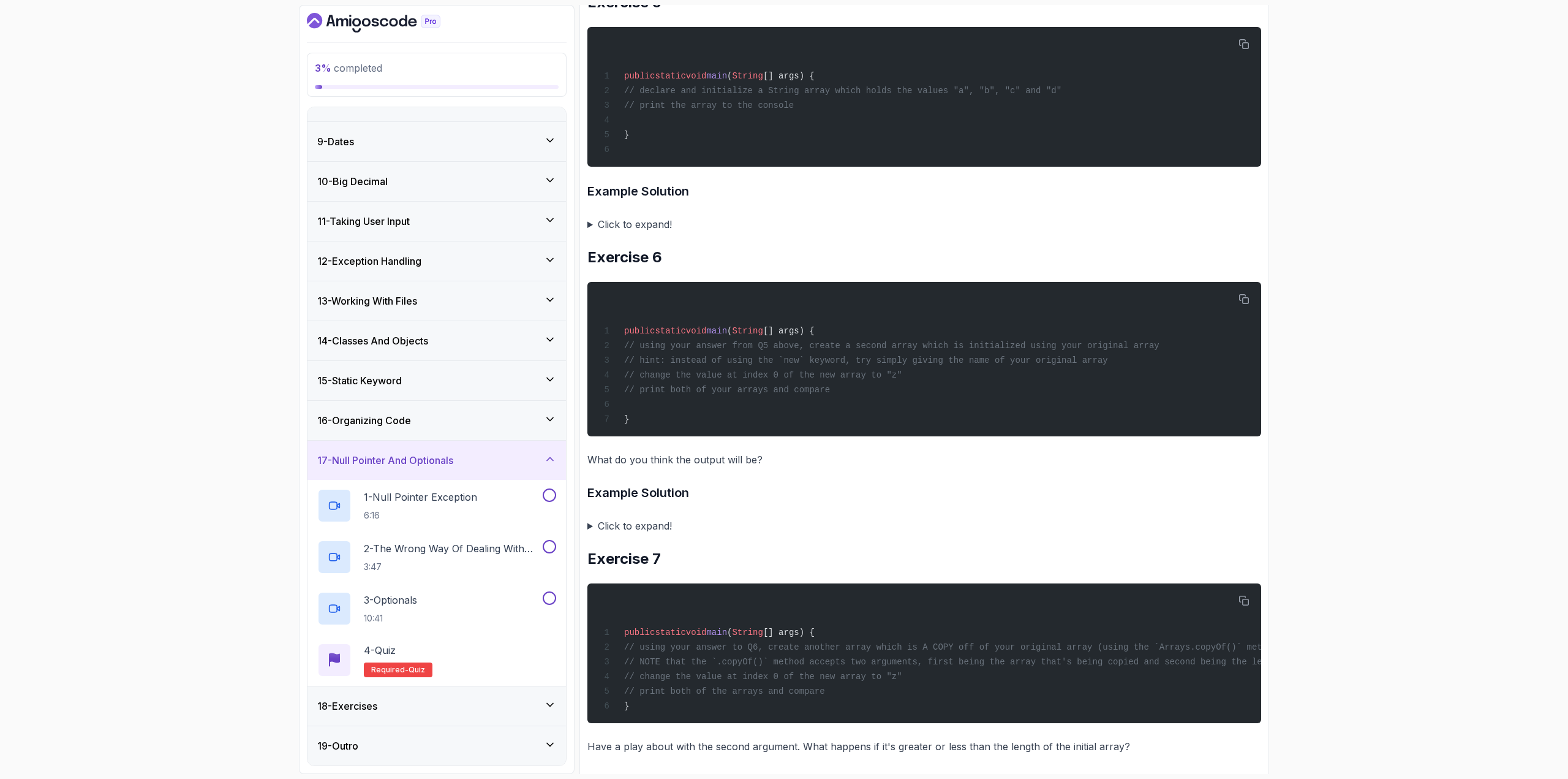
scroll to position [298, 0]
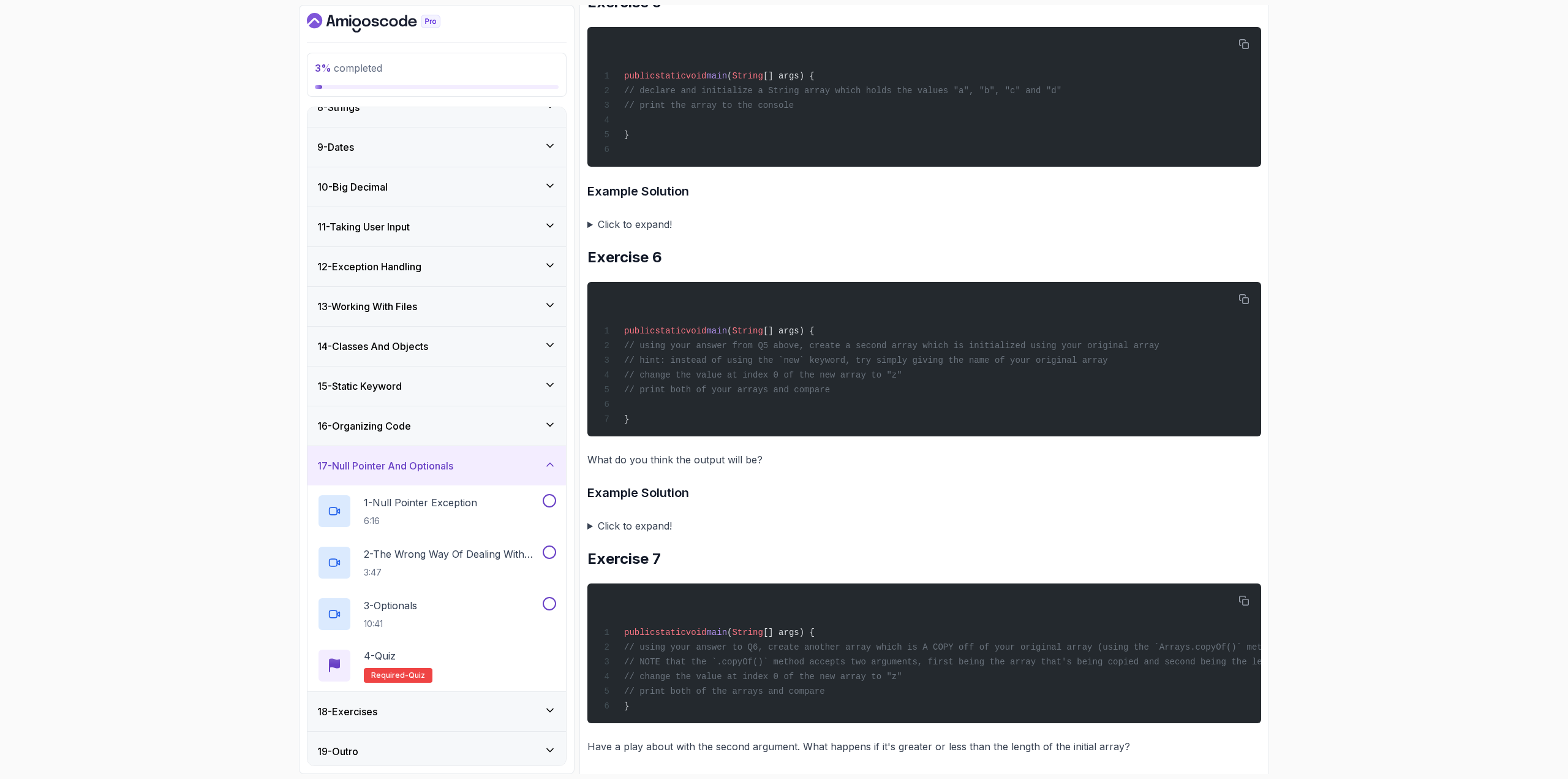
click at [449, 426] on div "17 - Null Pointer And Optionals" at bounding box center [437, 466] width 258 height 39
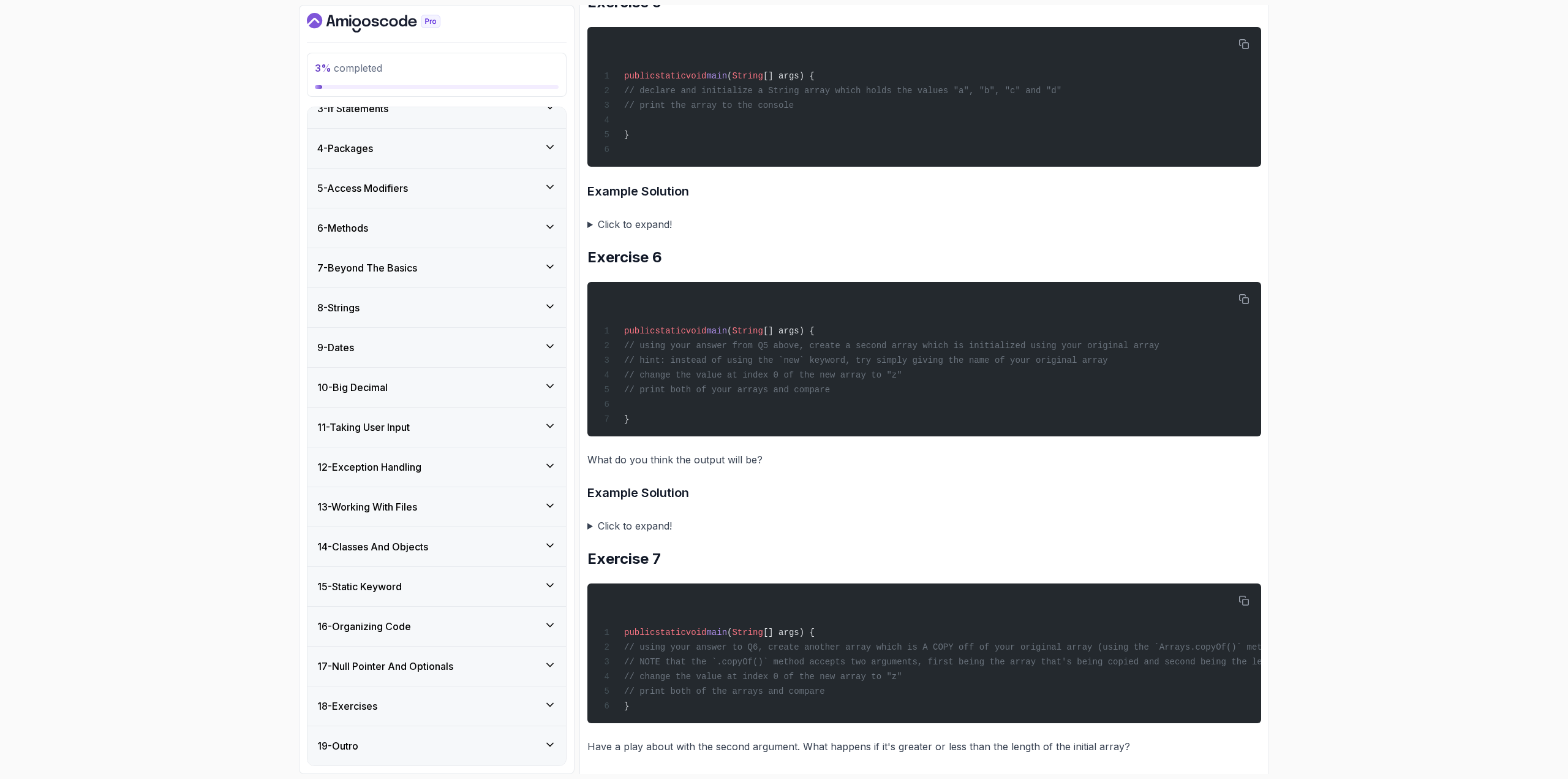
click at [428, 426] on div "1 - Intro 2 - Loops 3 - If Statements 4 - Packages 5 - Access Modifiers 6 - Met…" at bounding box center [437, 436] width 258 height 658
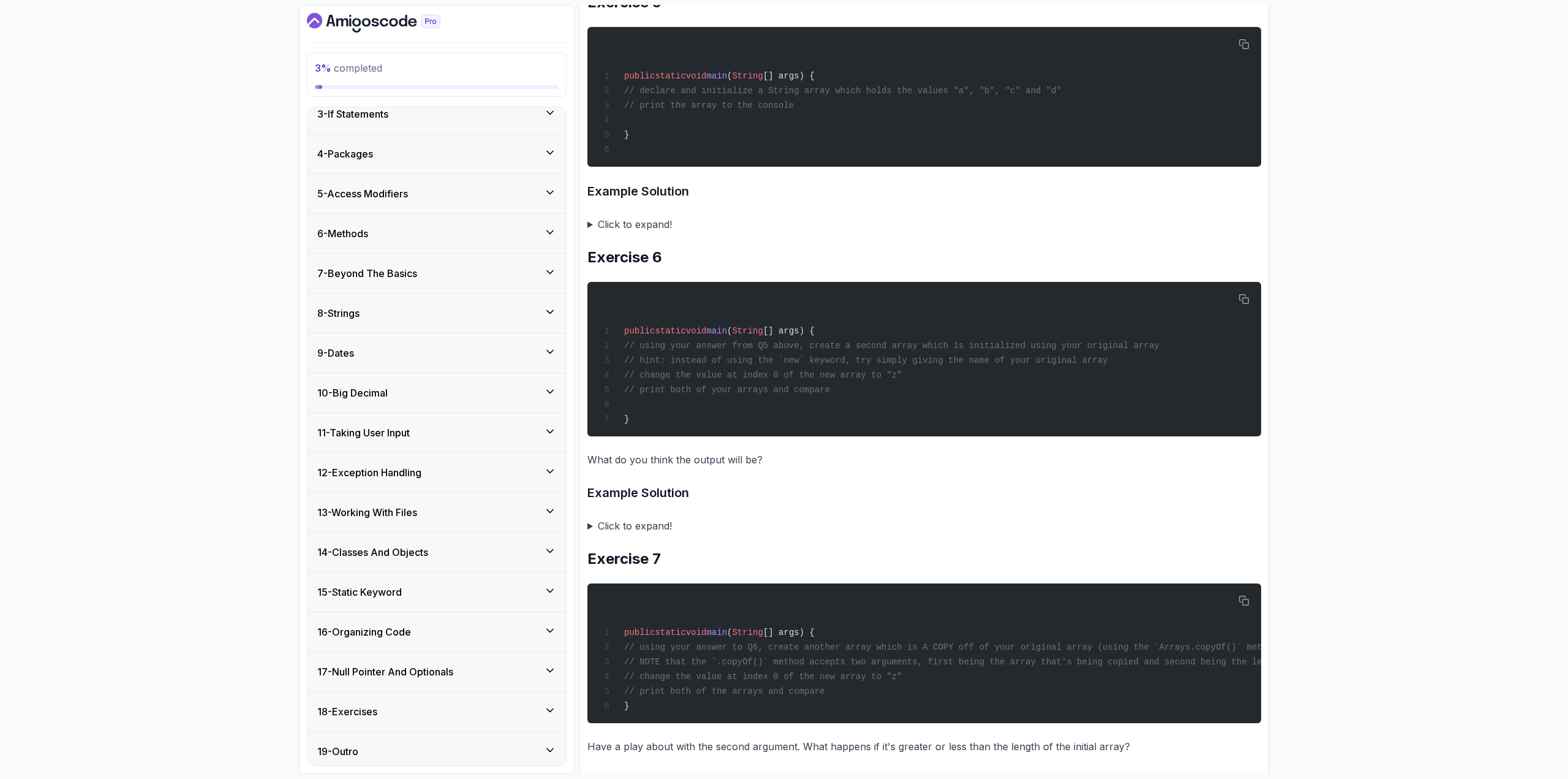
click at [440, 426] on div "15 - Static Keyword" at bounding box center [437, 592] width 239 height 15
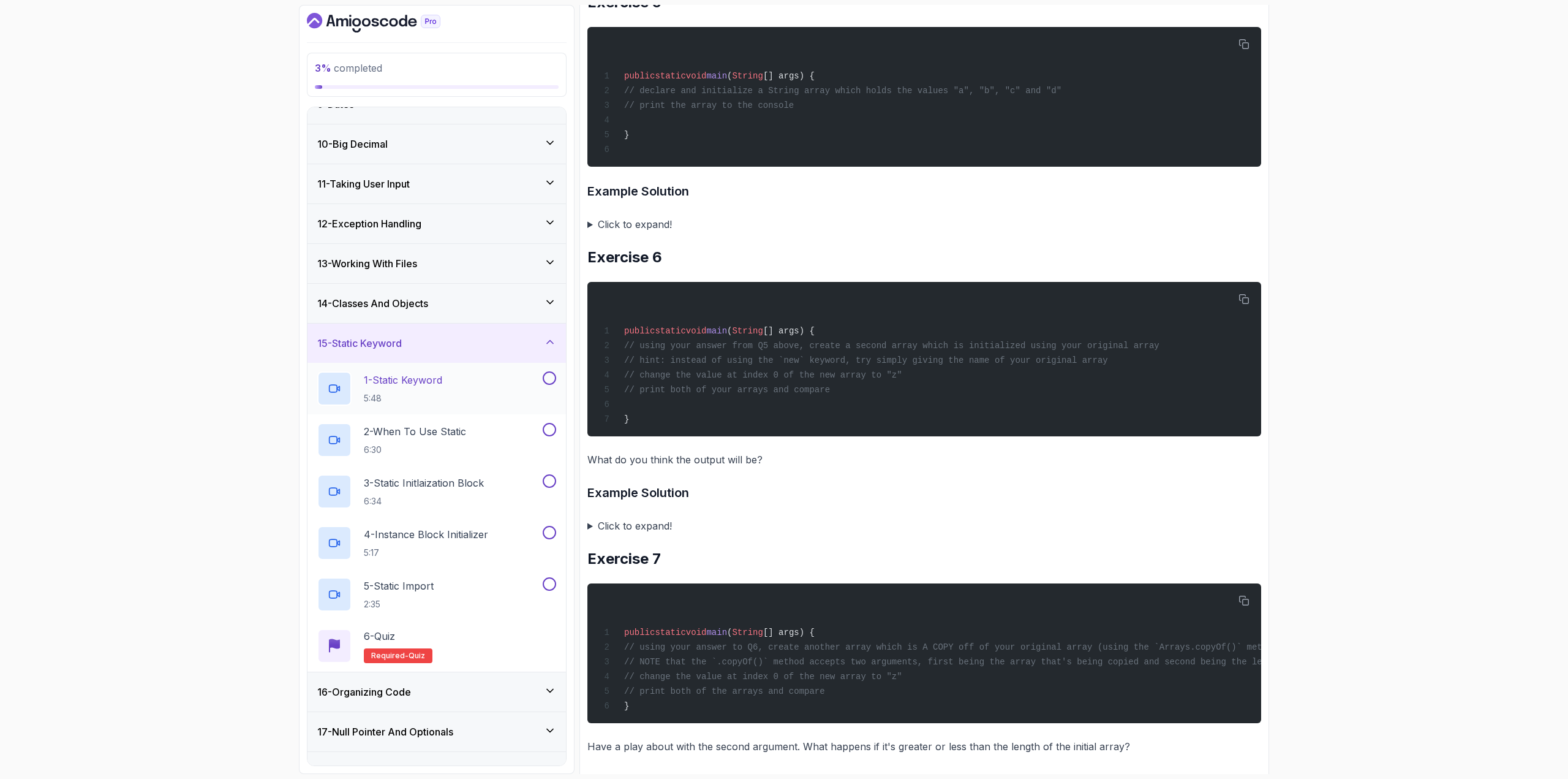
scroll to position [215, 0]
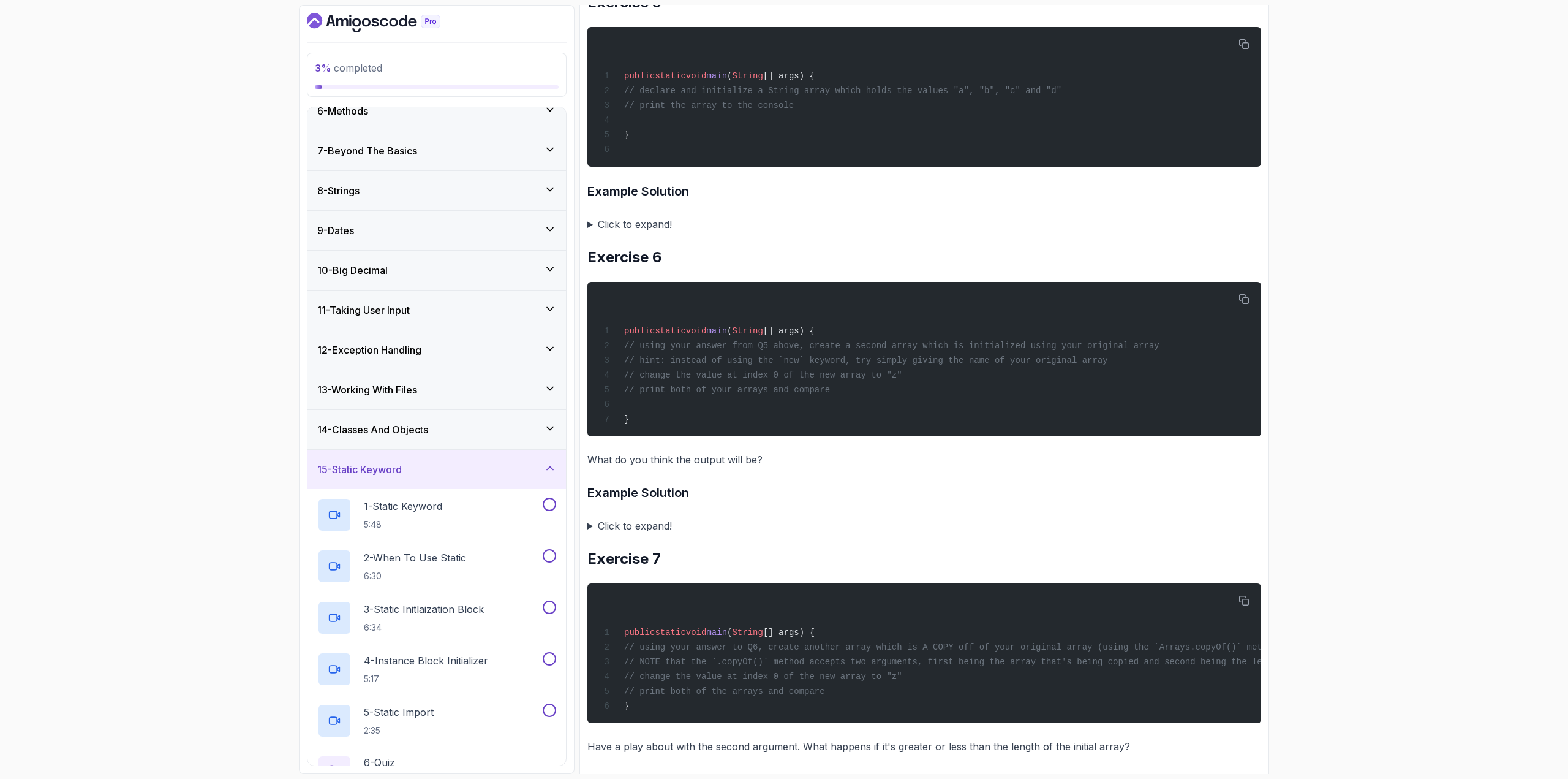
click at [442, 426] on div "15 - Static Keyword" at bounding box center [437, 469] width 239 height 15
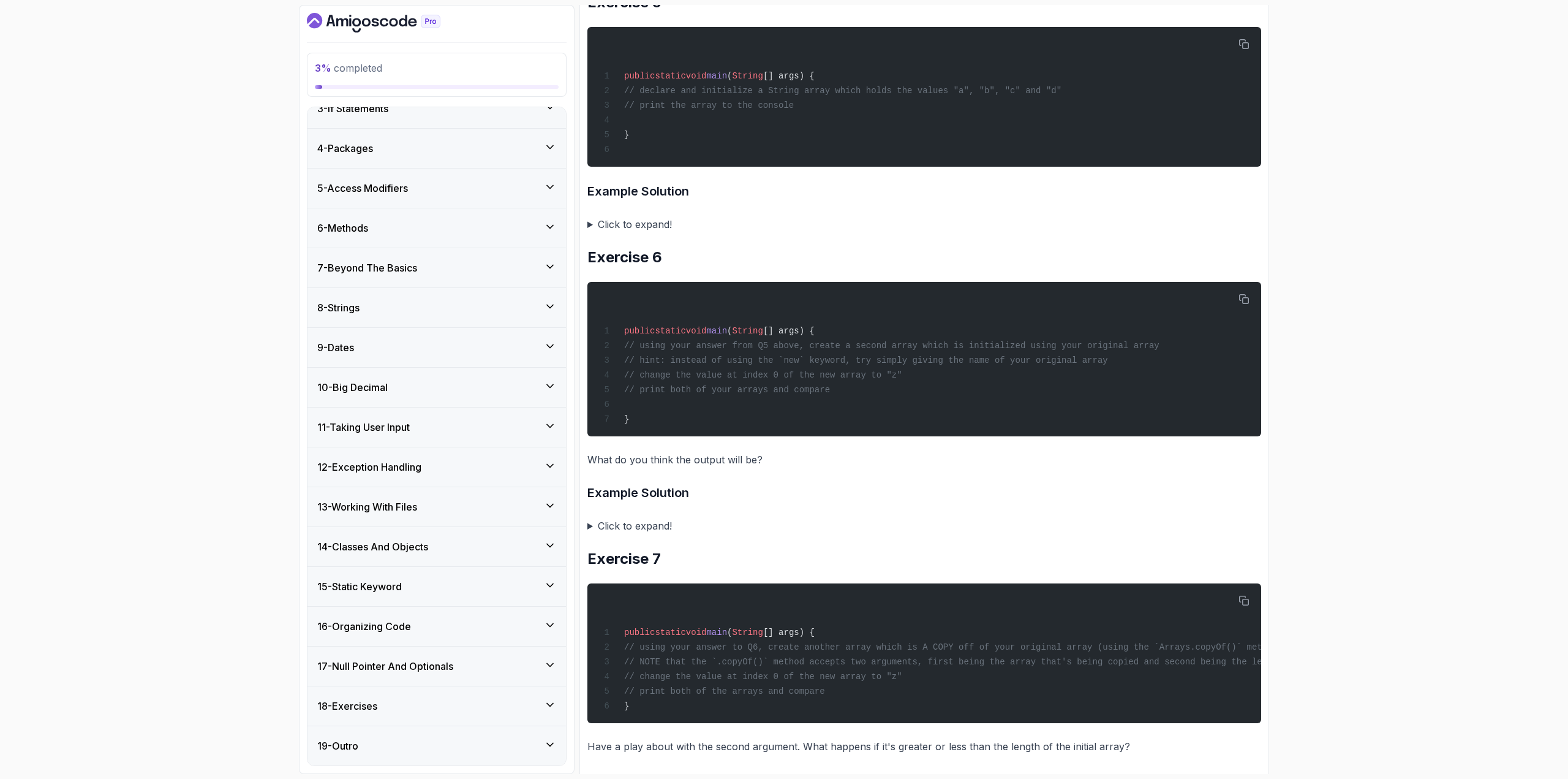
scroll to position [92, 0]
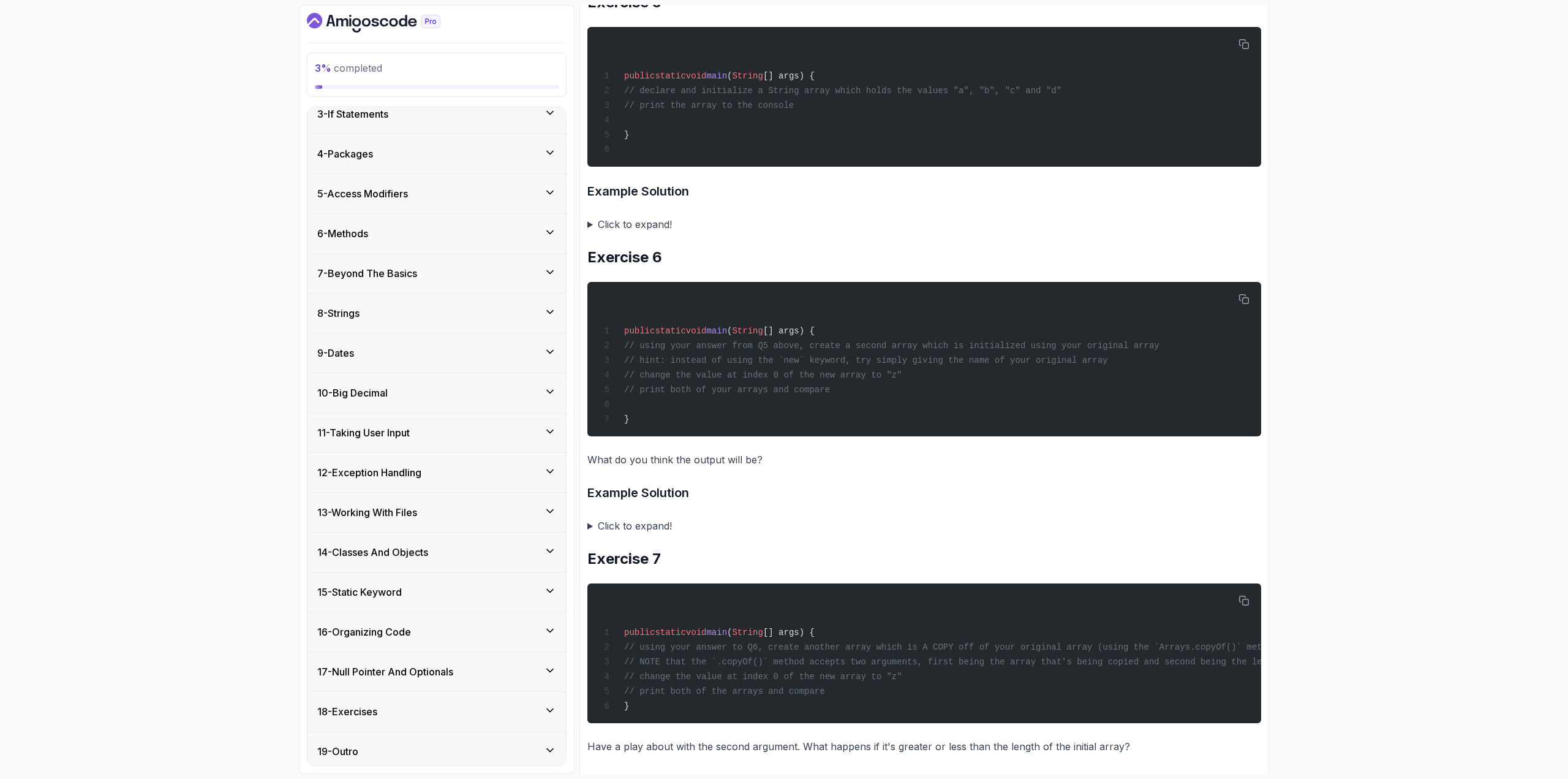
click at [428, 426] on h3 "14 - Classes And Objects" at bounding box center [372, 552] width 111 height 15
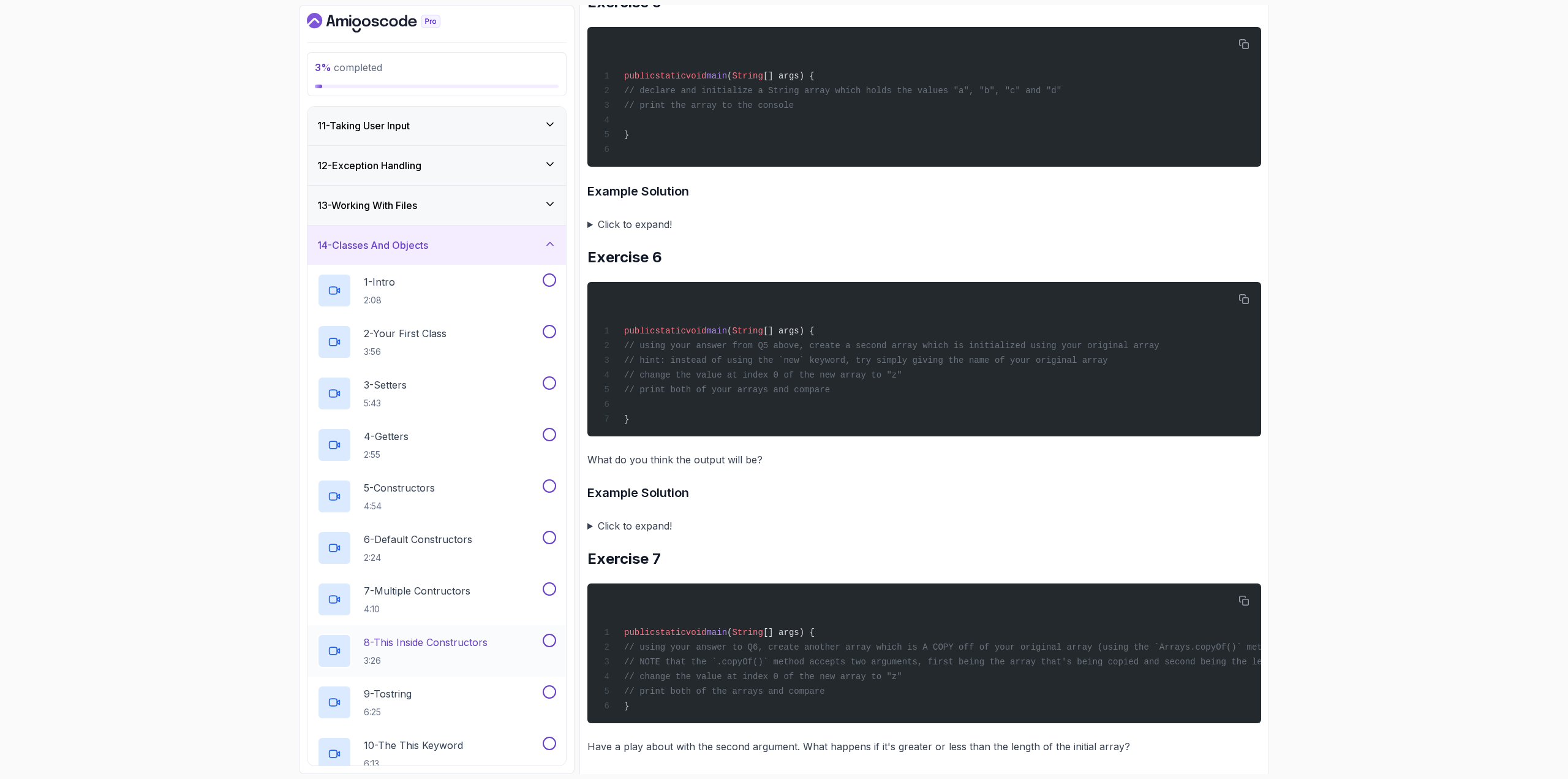
scroll to position [276, 0]
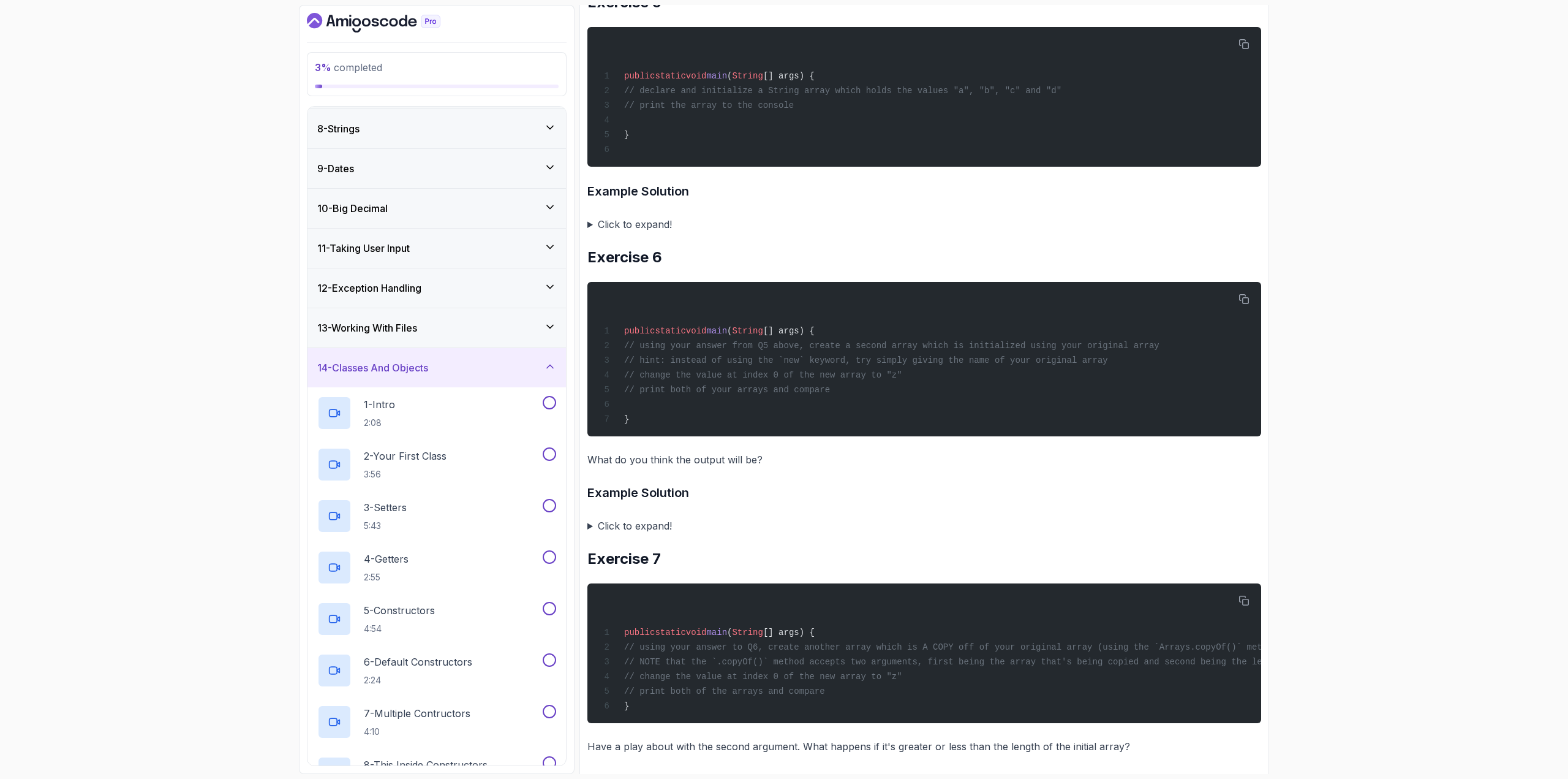
click at [428, 365] on h3 "14 - Classes And Objects" at bounding box center [372, 367] width 111 height 15
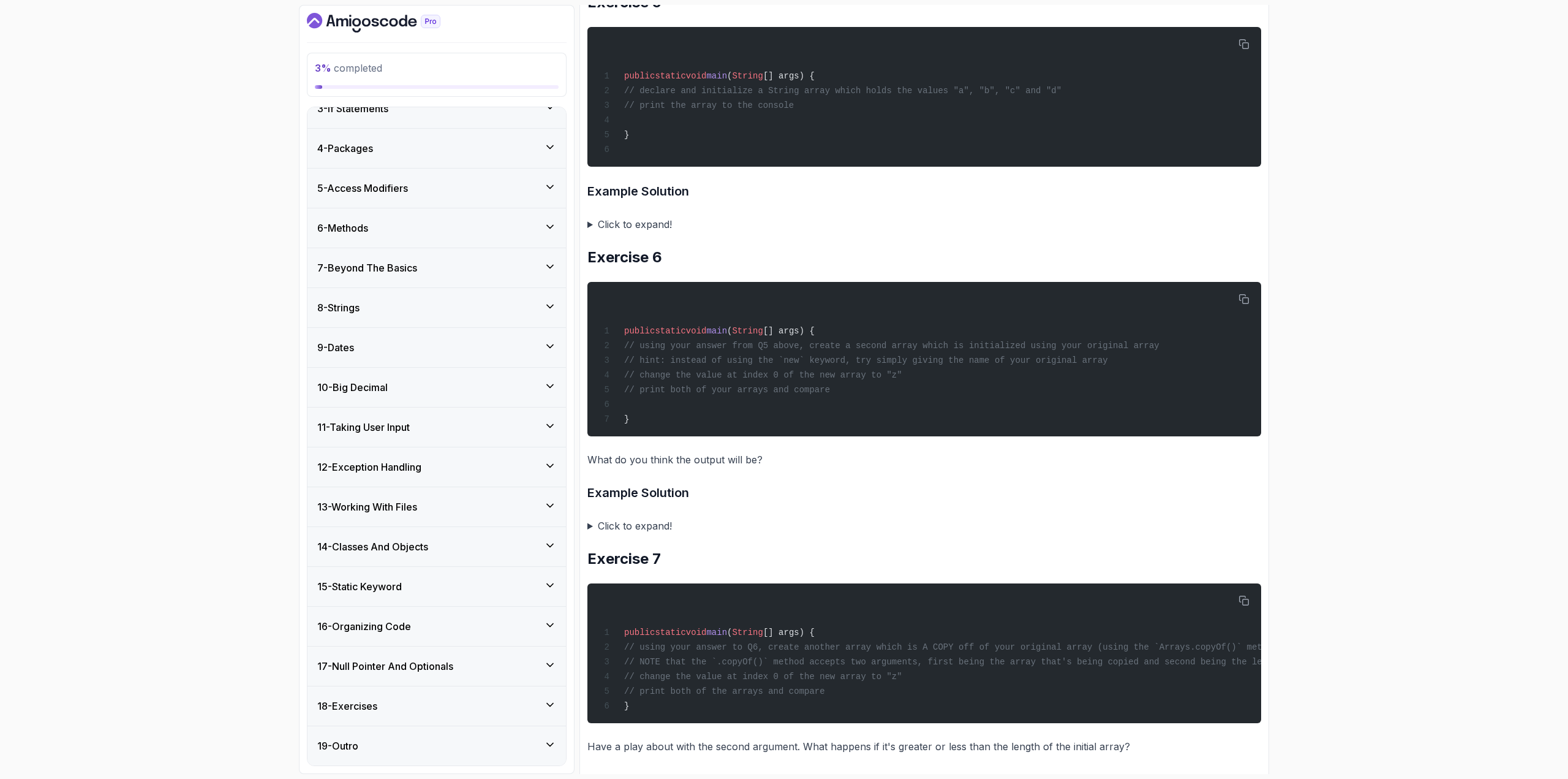
scroll to position [92, 0]
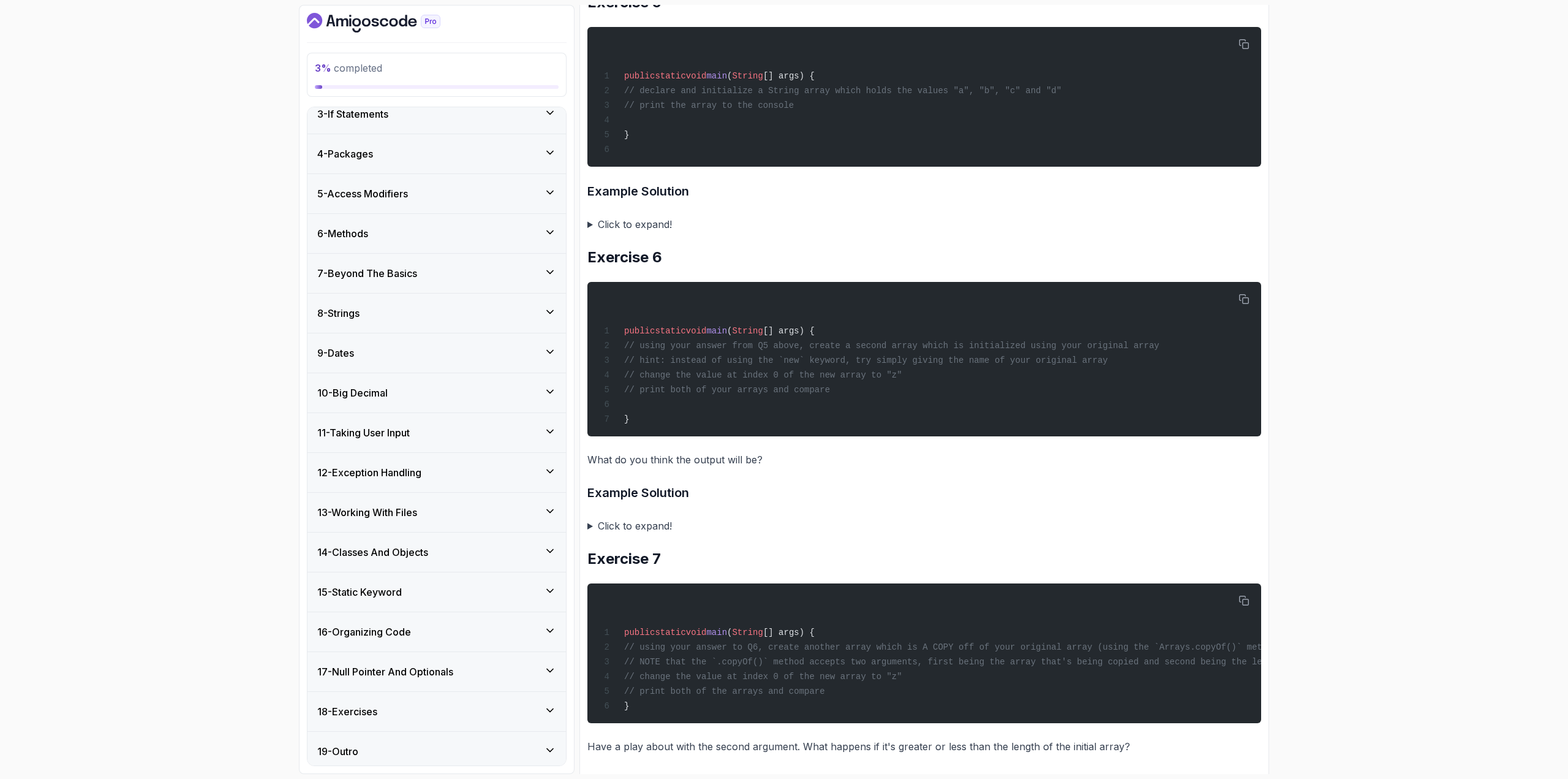
click at [360, 240] on div "6 - Methods" at bounding box center [437, 233] width 258 height 39
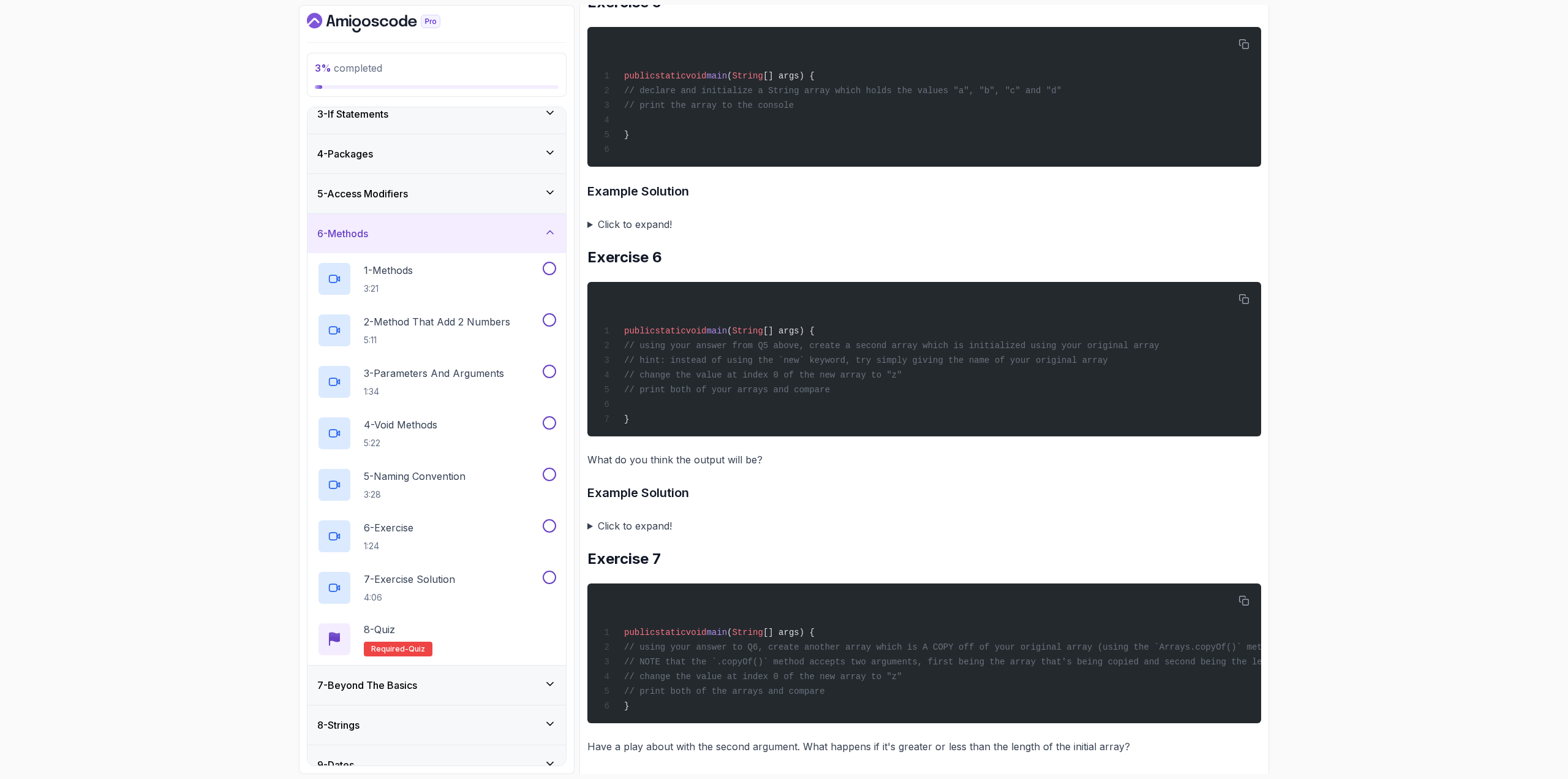
click at [360, 240] on div "6 - Methods" at bounding box center [437, 233] width 258 height 39
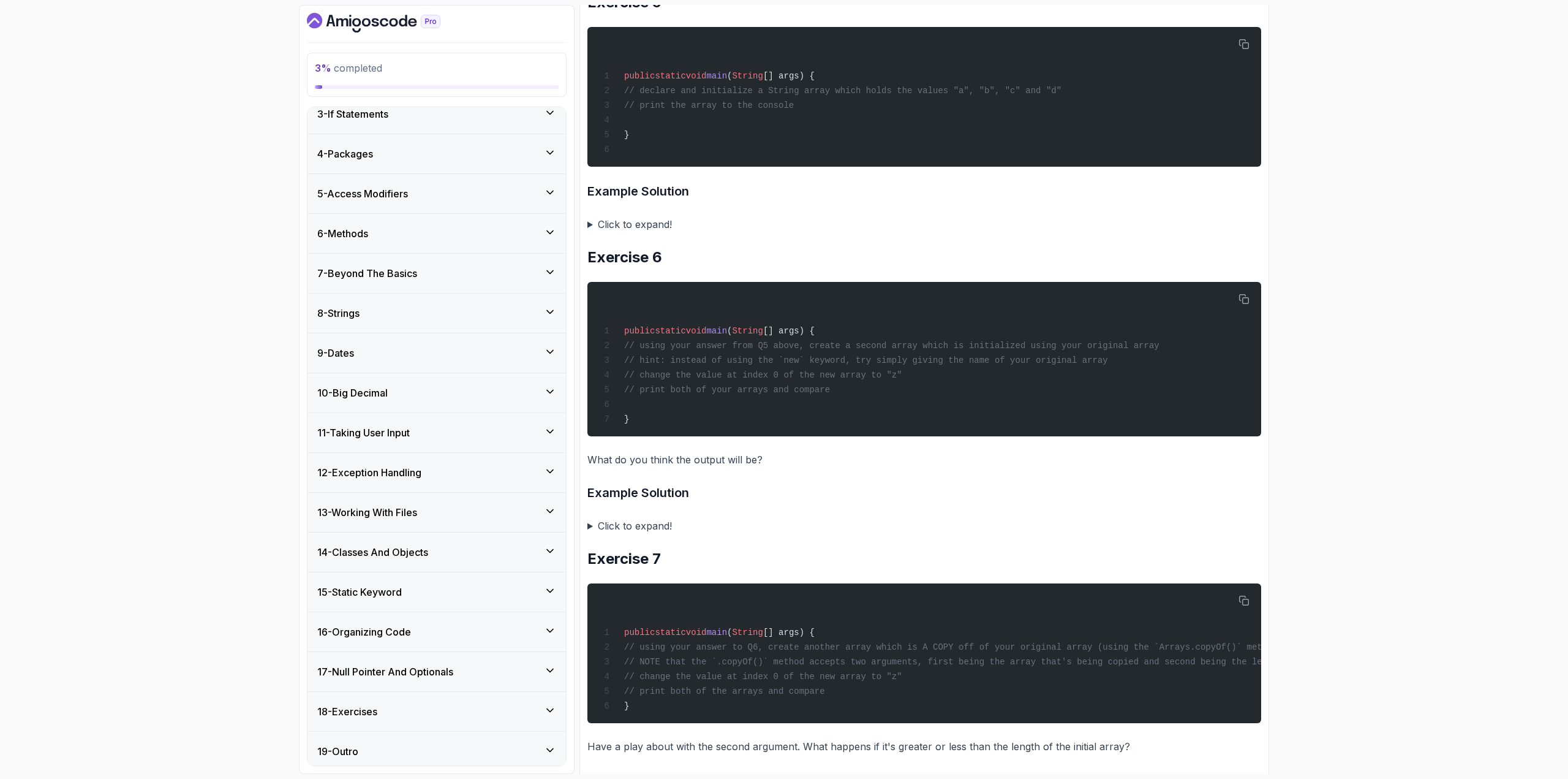
click at [397, 426] on h3 "16 - Organizing Code" at bounding box center [364, 632] width 94 height 15
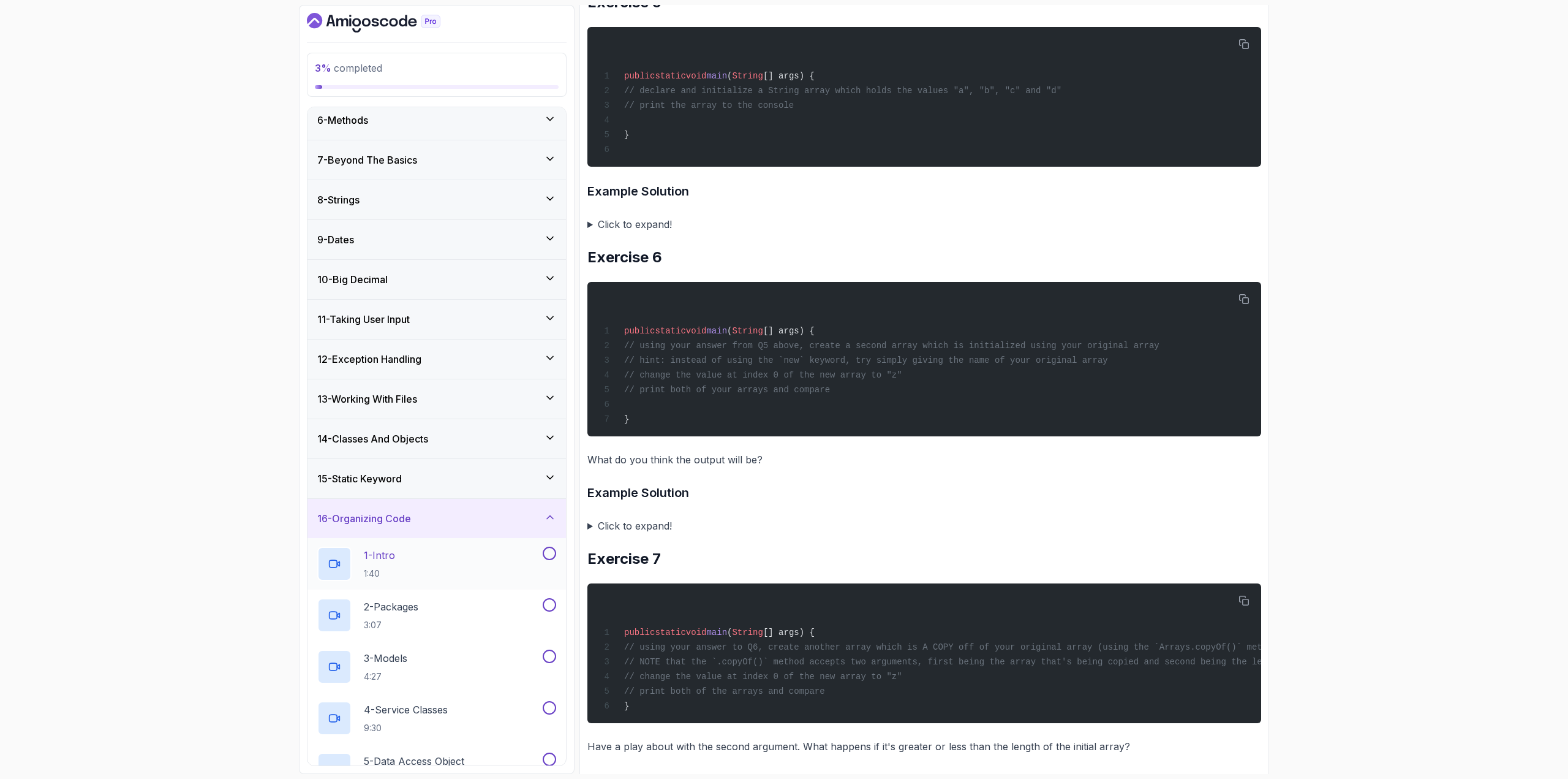
scroll to position [215, 0]
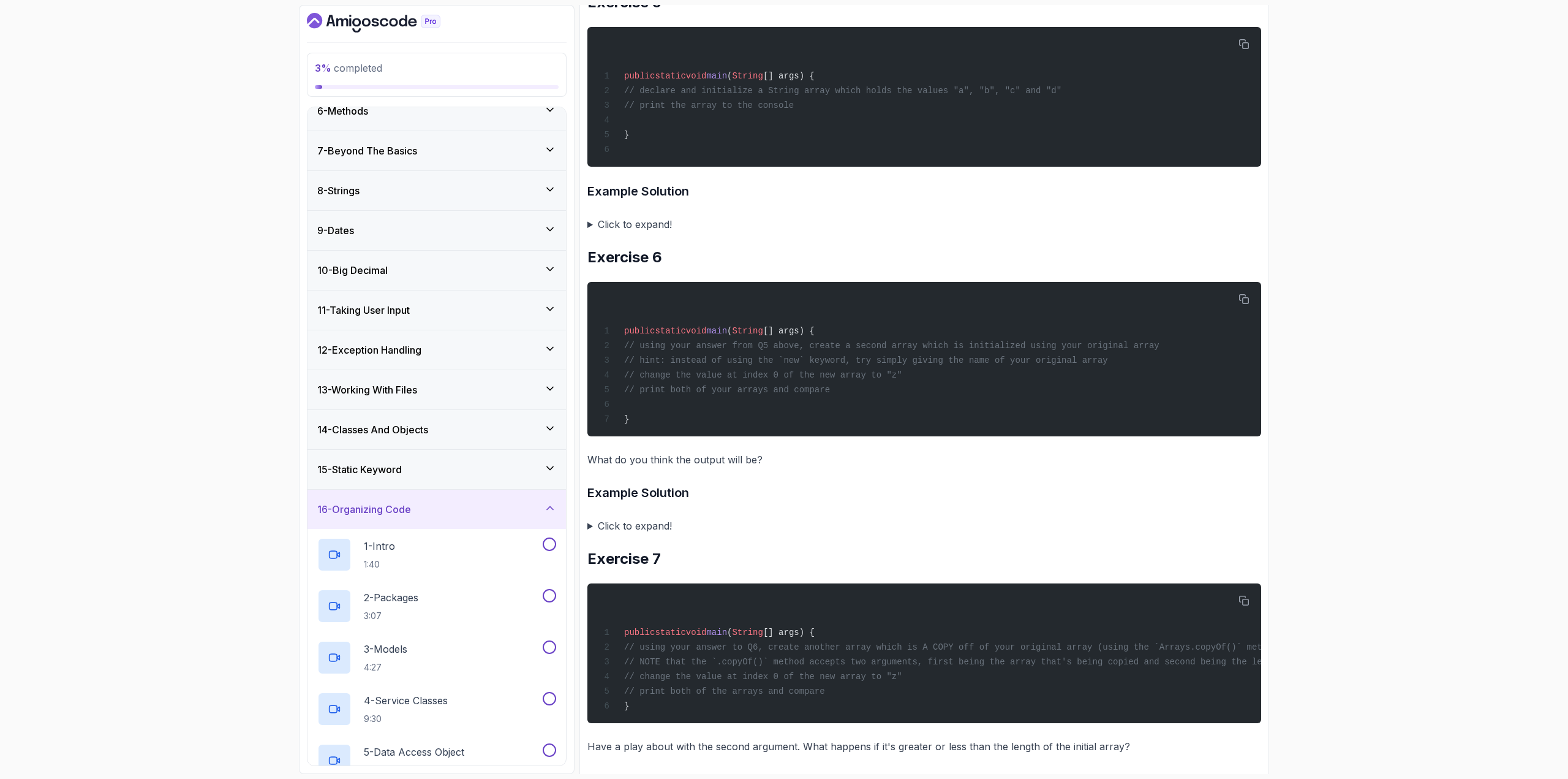
click at [396, 426] on h3 "16 - Organizing Code" at bounding box center [364, 509] width 94 height 15
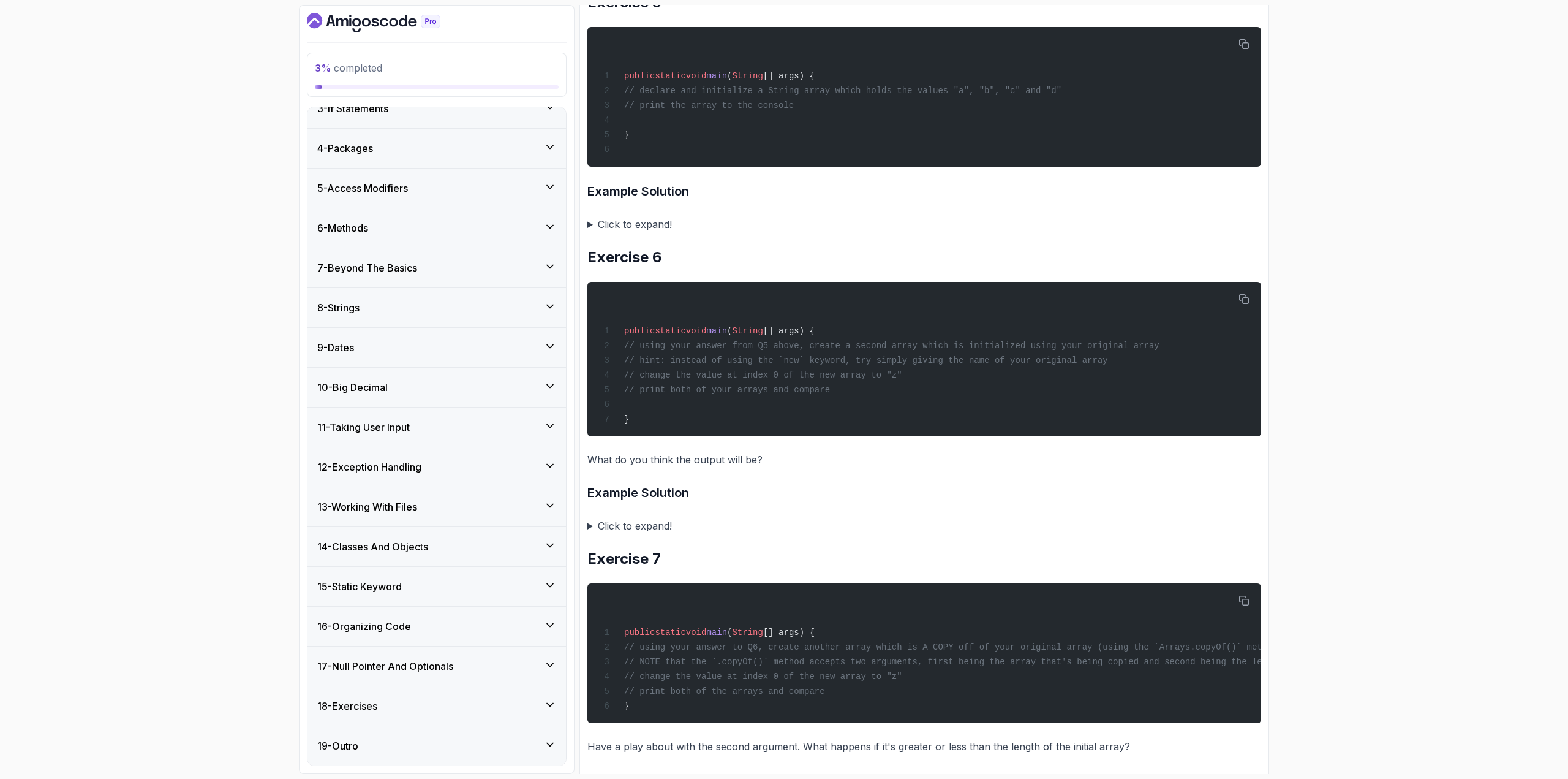
scroll to position [92, 0]
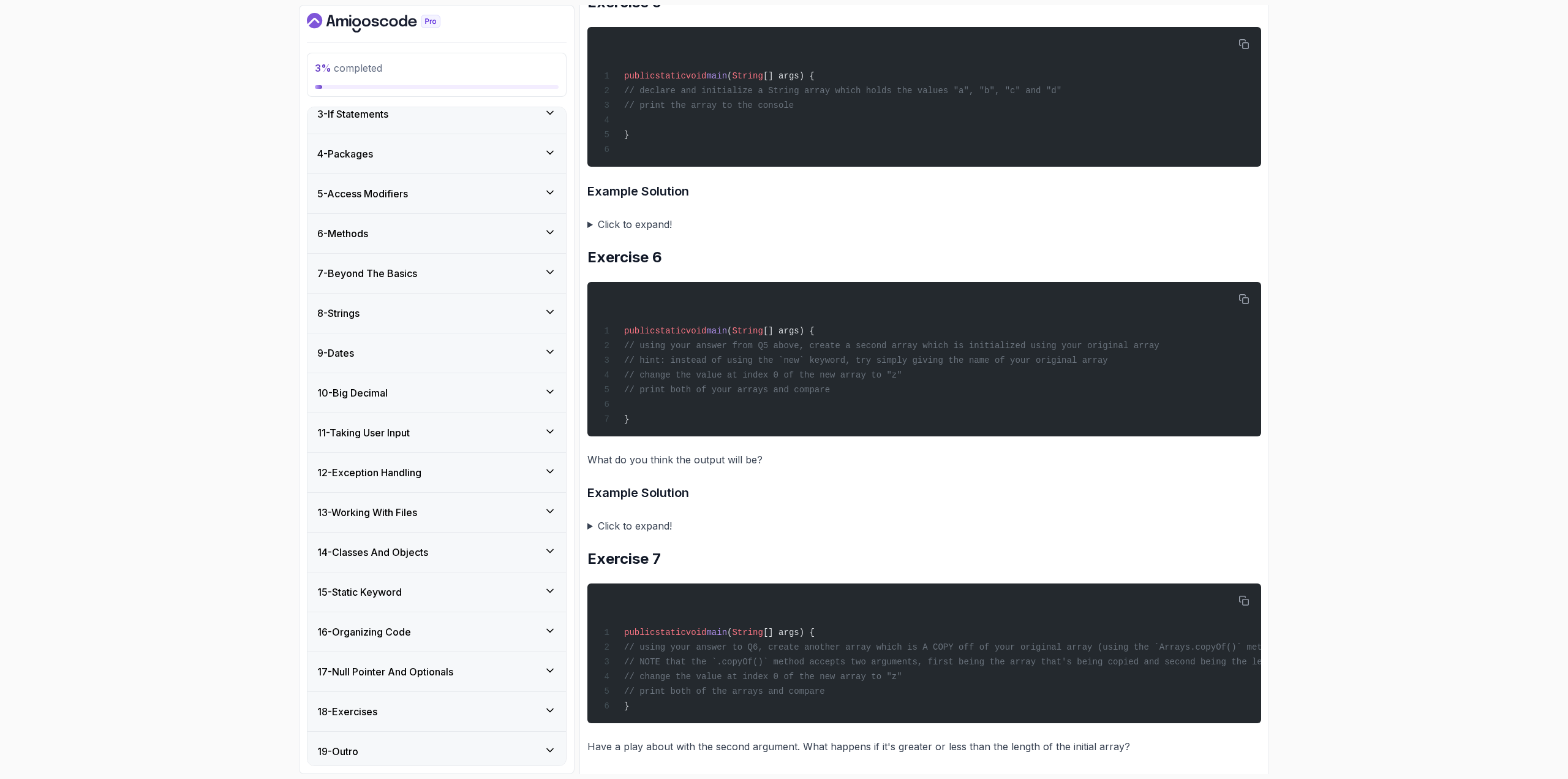
click at [389, 426] on h3 "14 - Classes And Objects" at bounding box center [372, 552] width 111 height 15
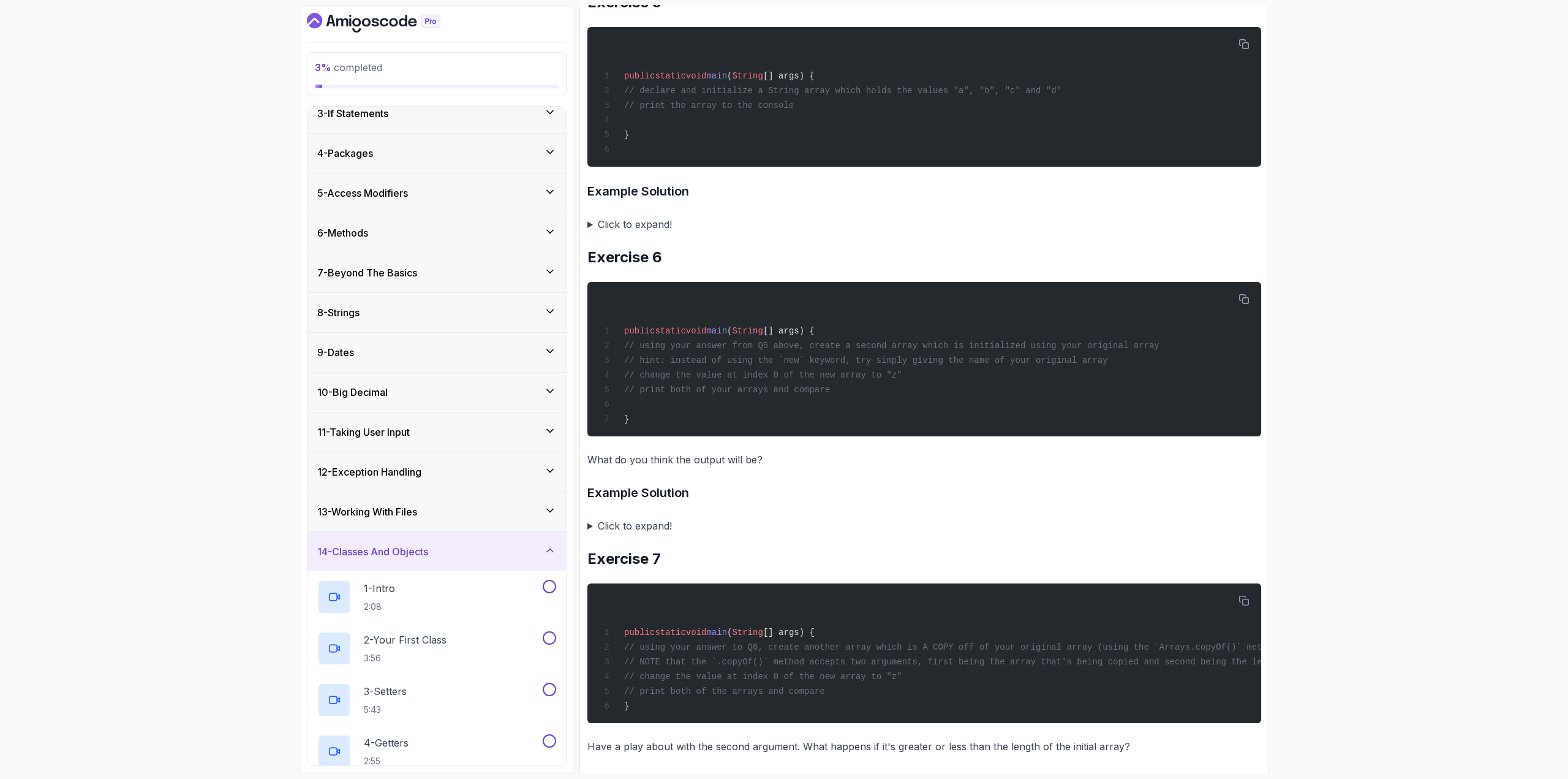
click at [415, 426] on h3 "13 - Working With Files" at bounding box center [367, 512] width 100 height 15
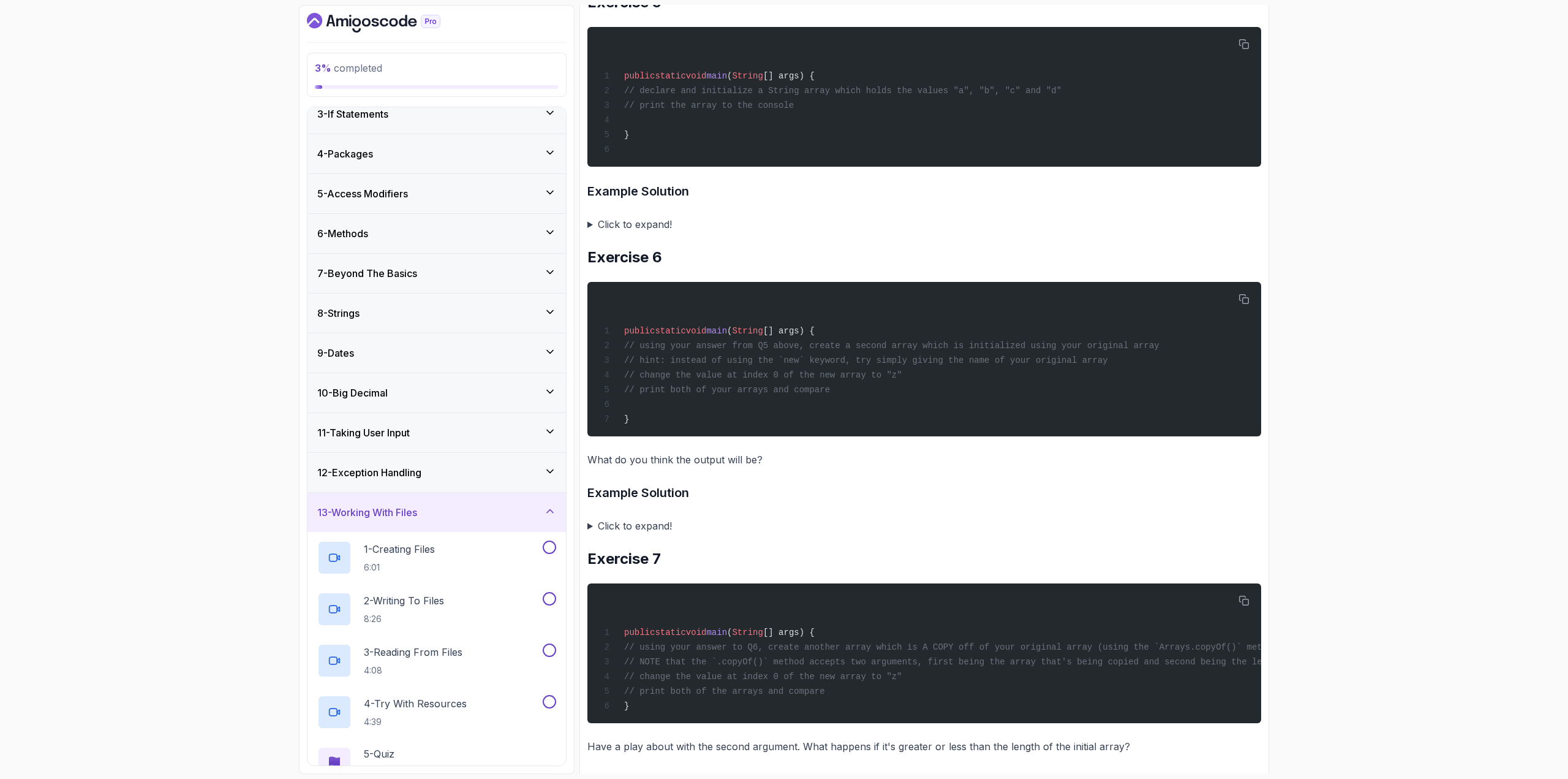
click at [416, 426] on h3 "13 - Working With Files" at bounding box center [367, 512] width 100 height 15
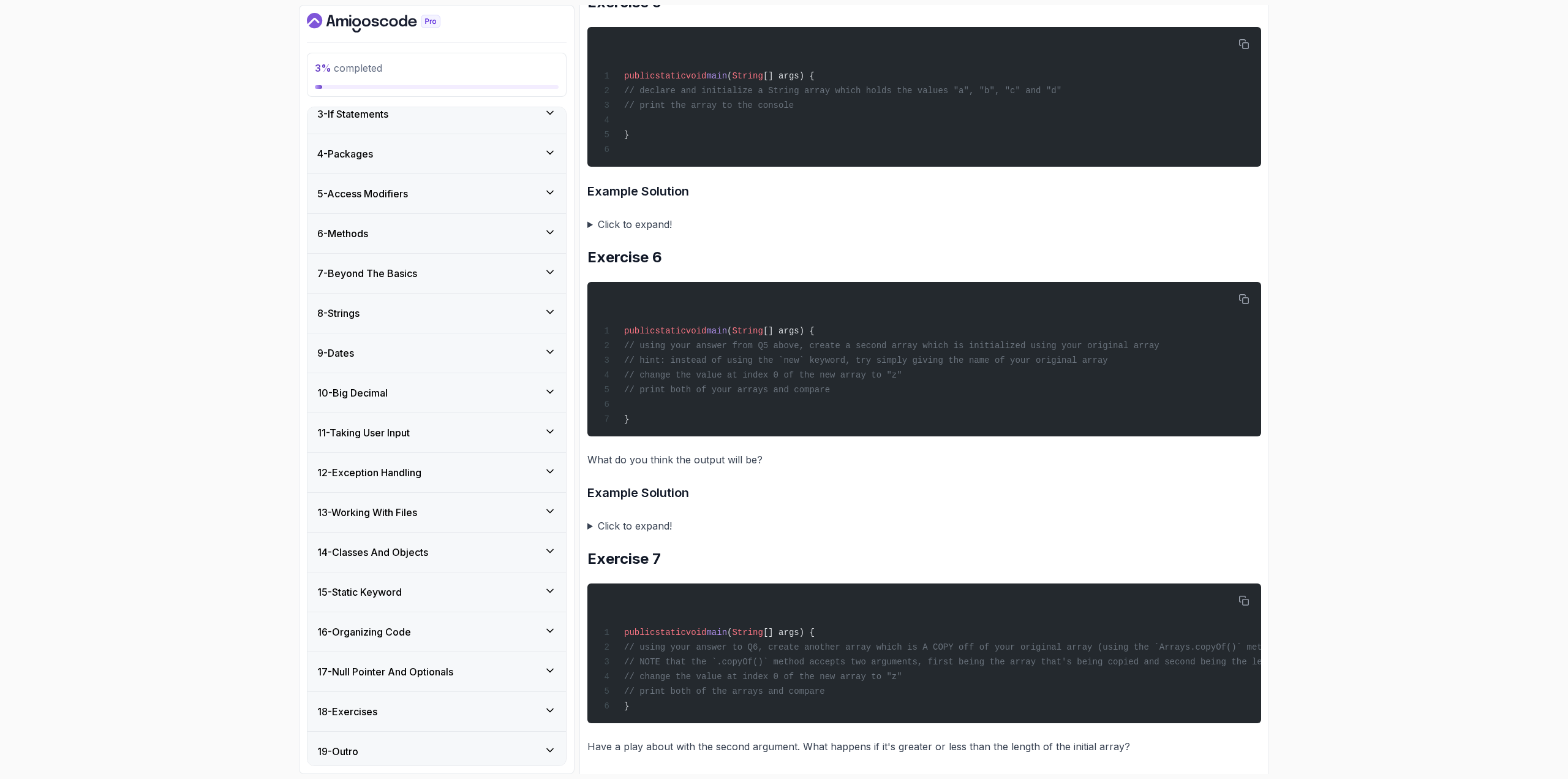
click at [429, 426] on div "12 - Exception Handling" at bounding box center [437, 472] width 239 height 15
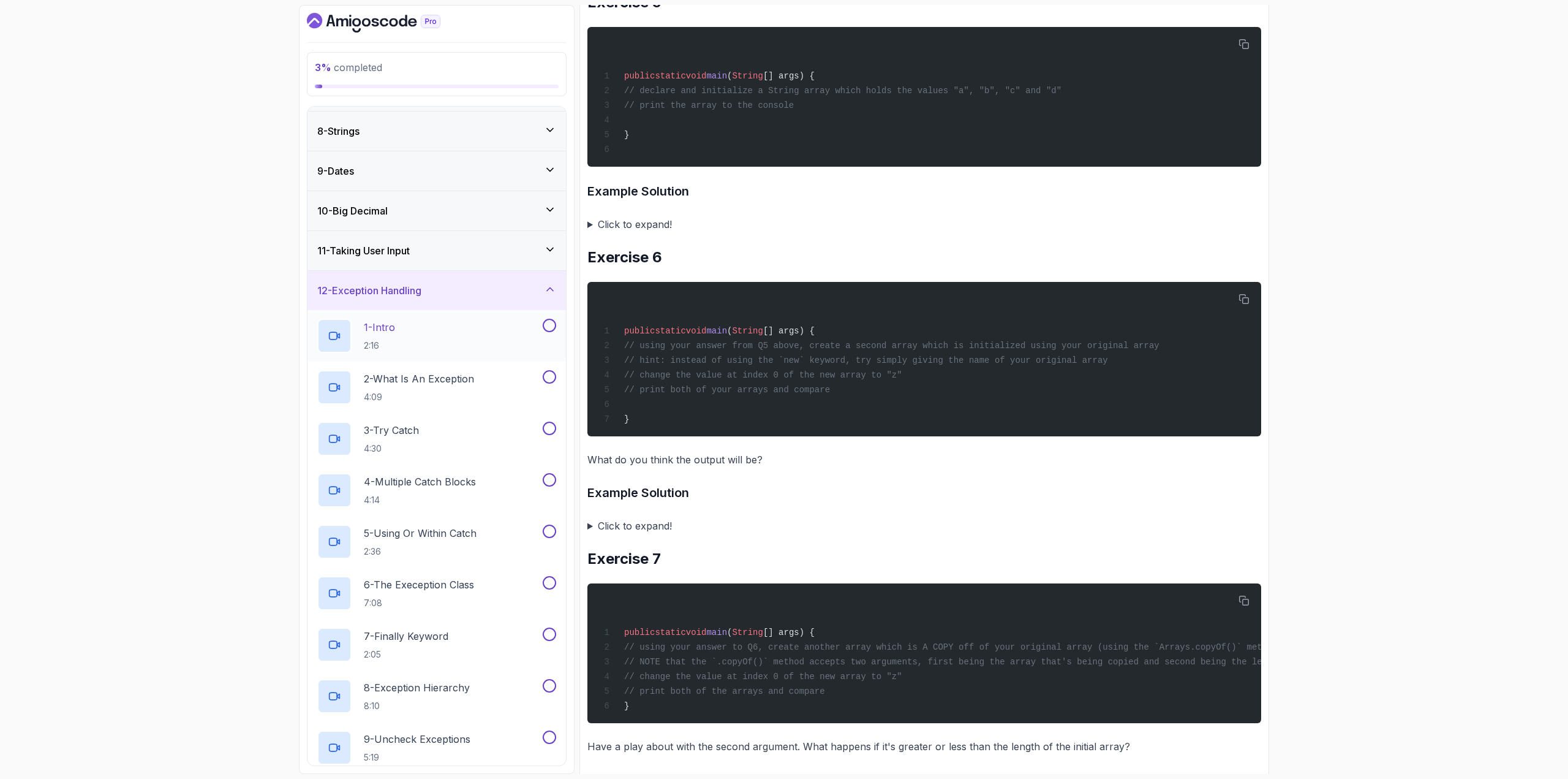
scroll to position [154, 0]
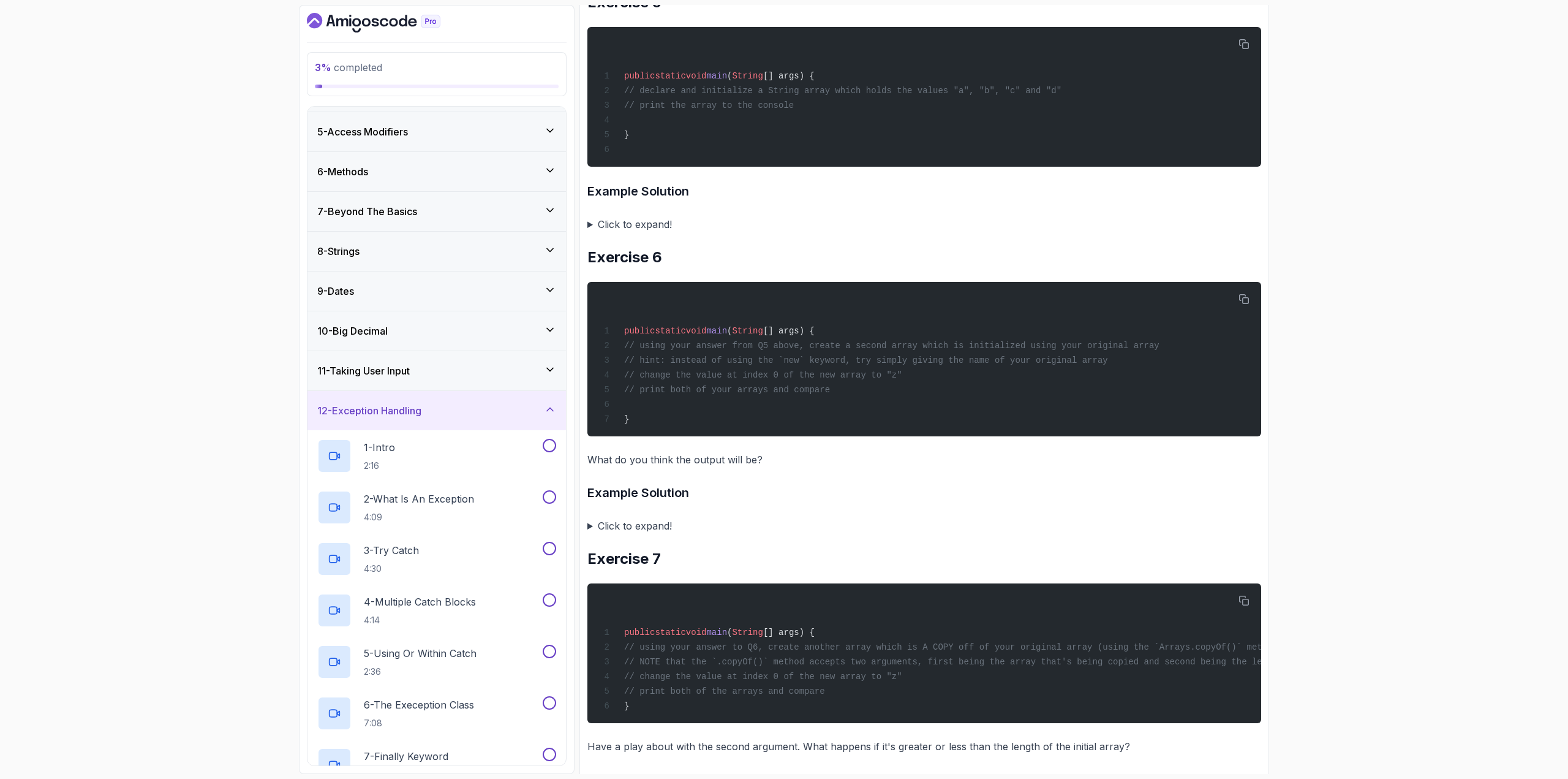
click at [422, 407] on h3 "12 - Exception Handling" at bounding box center [369, 410] width 104 height 15
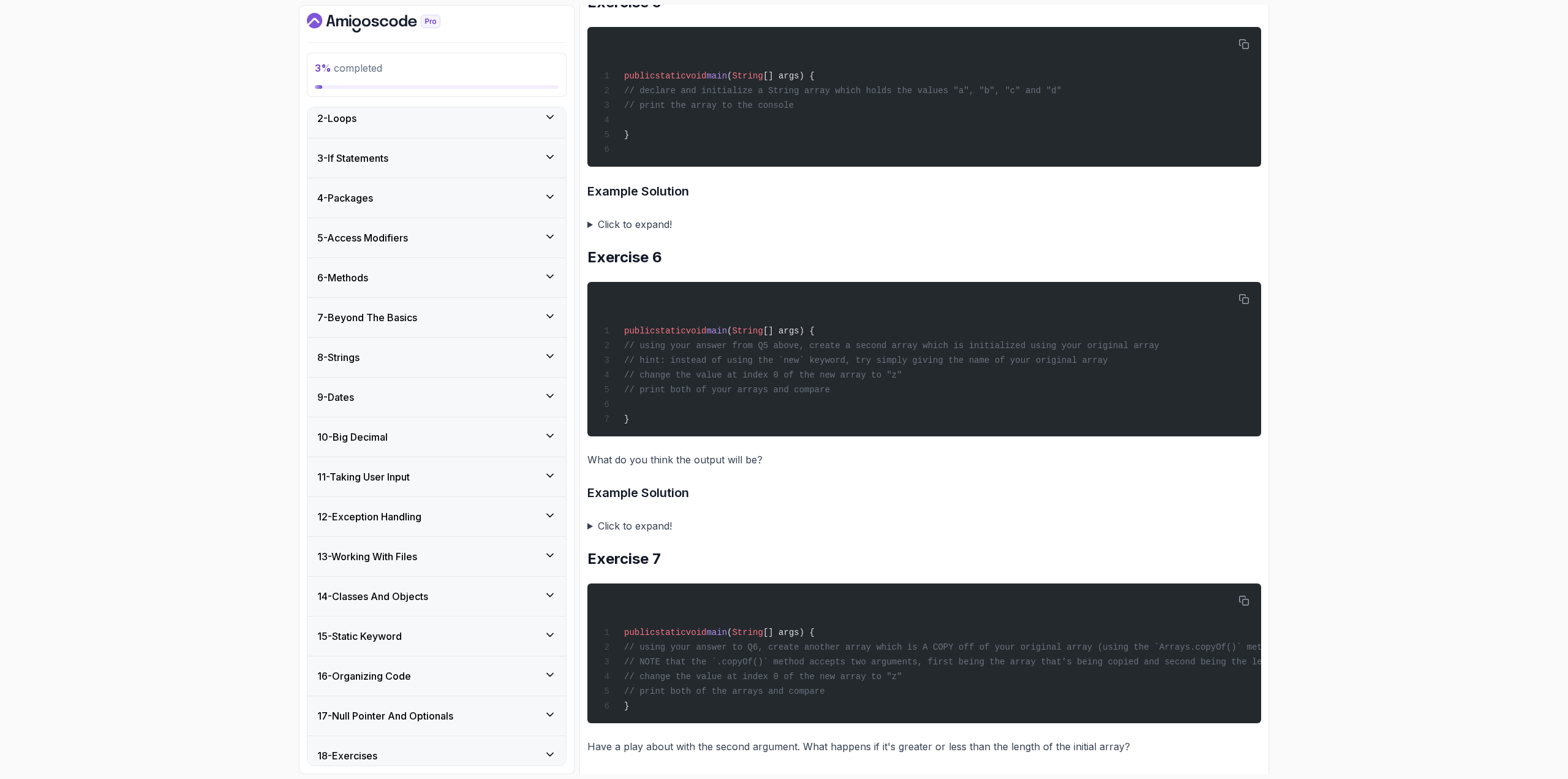
scroll to position [0, 0]
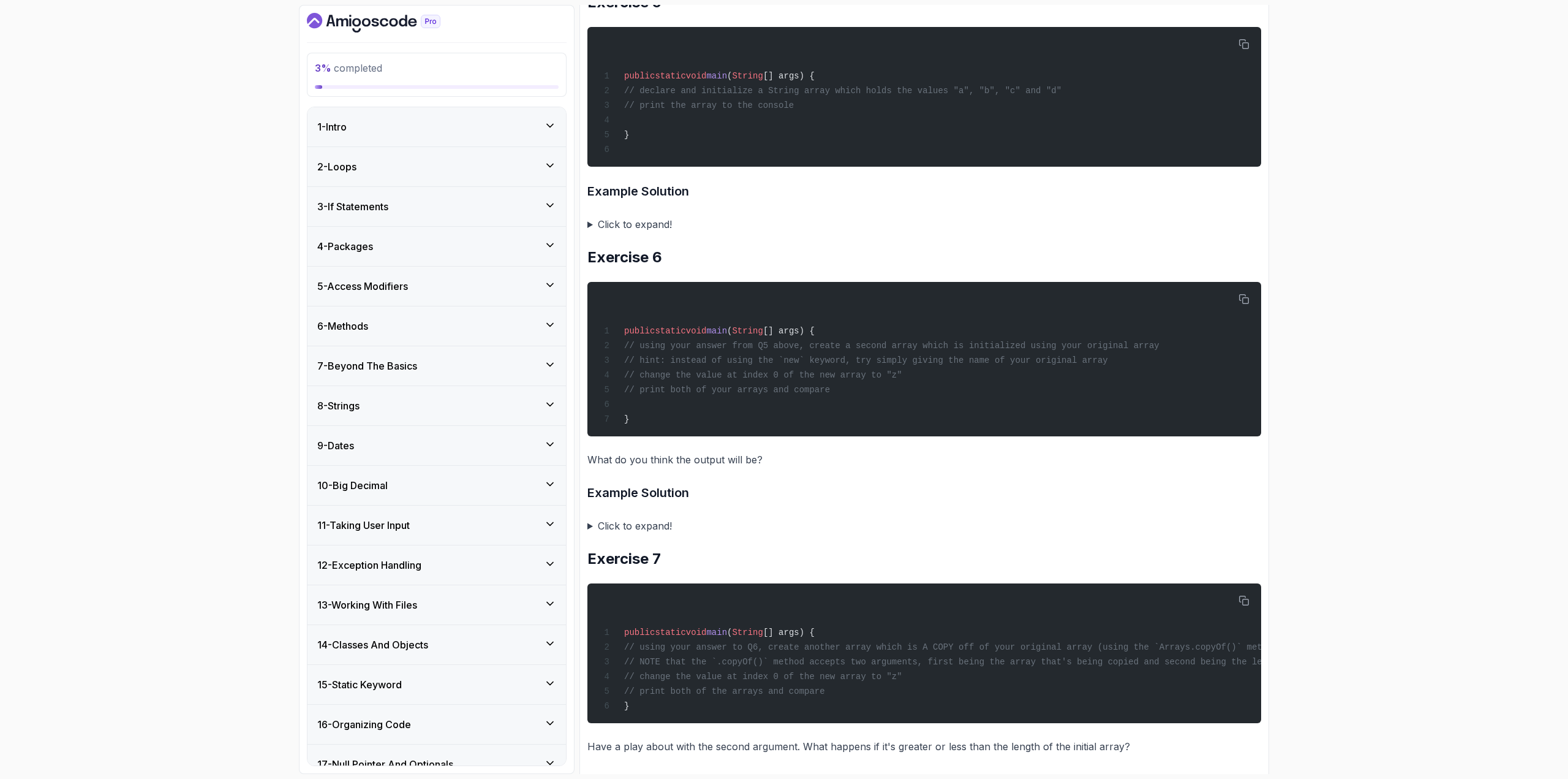
click at [402, 157] on div "2 - Loops" at bounding box center [437, 167] width 258 height 39
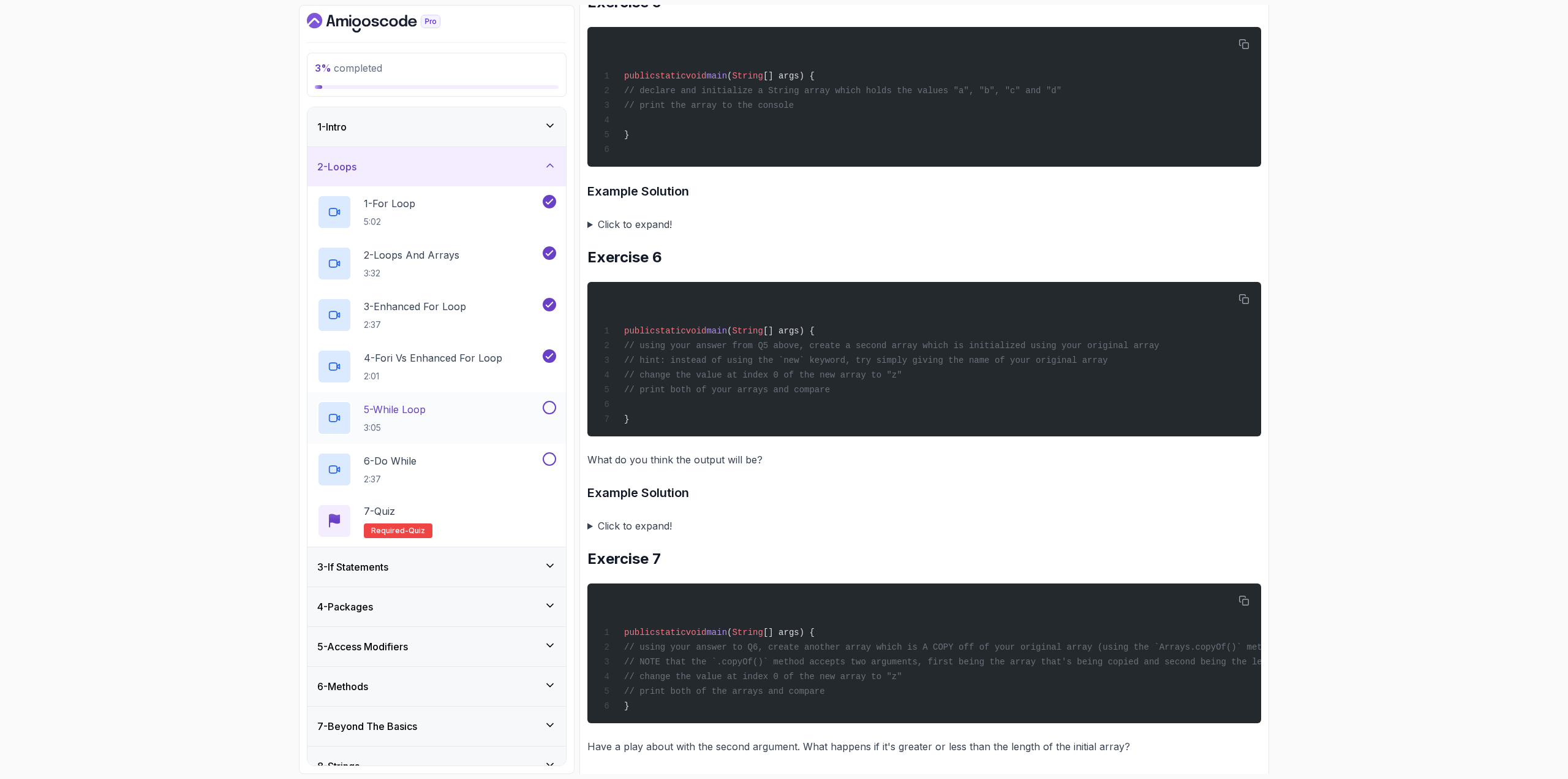
click at [424, 405] on p "5 - While Loop" at bounding box center [395, 409] width 62 height 15
